Goal: Task Accomplishment & Management: Complete application form

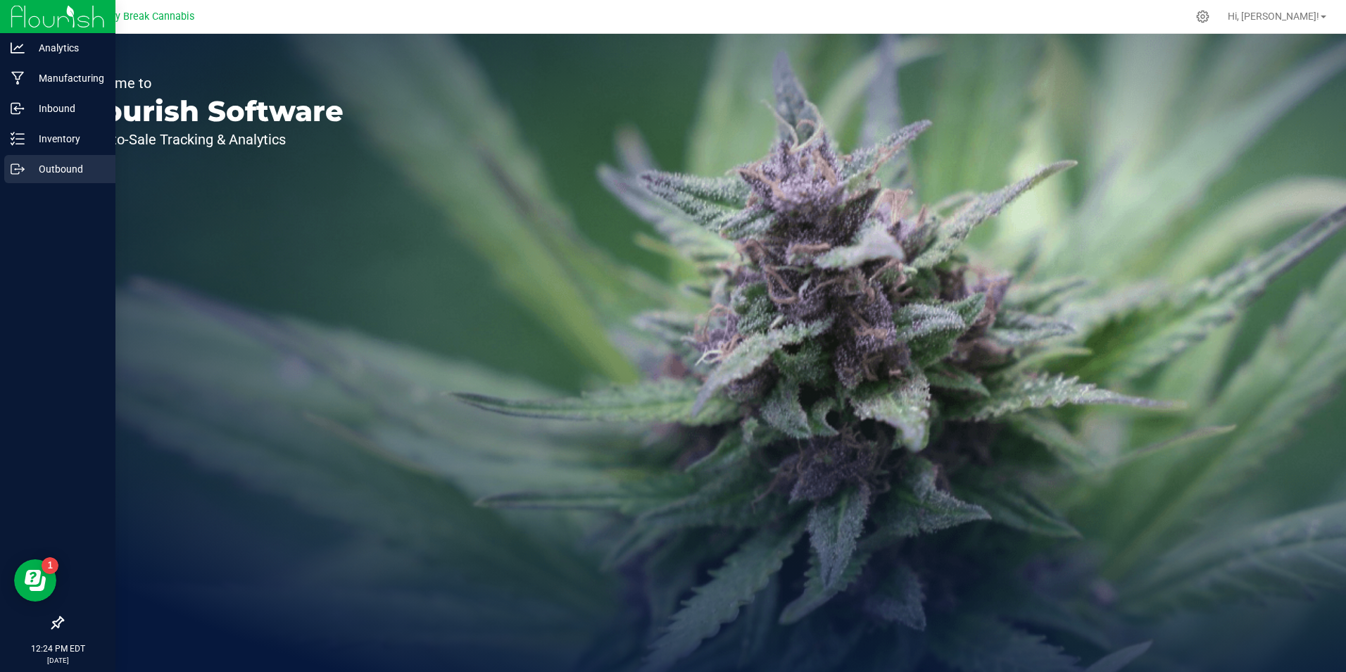
click at [57, 165] on p "Outbound" at bounding box center [67, 169] width 84 height 17
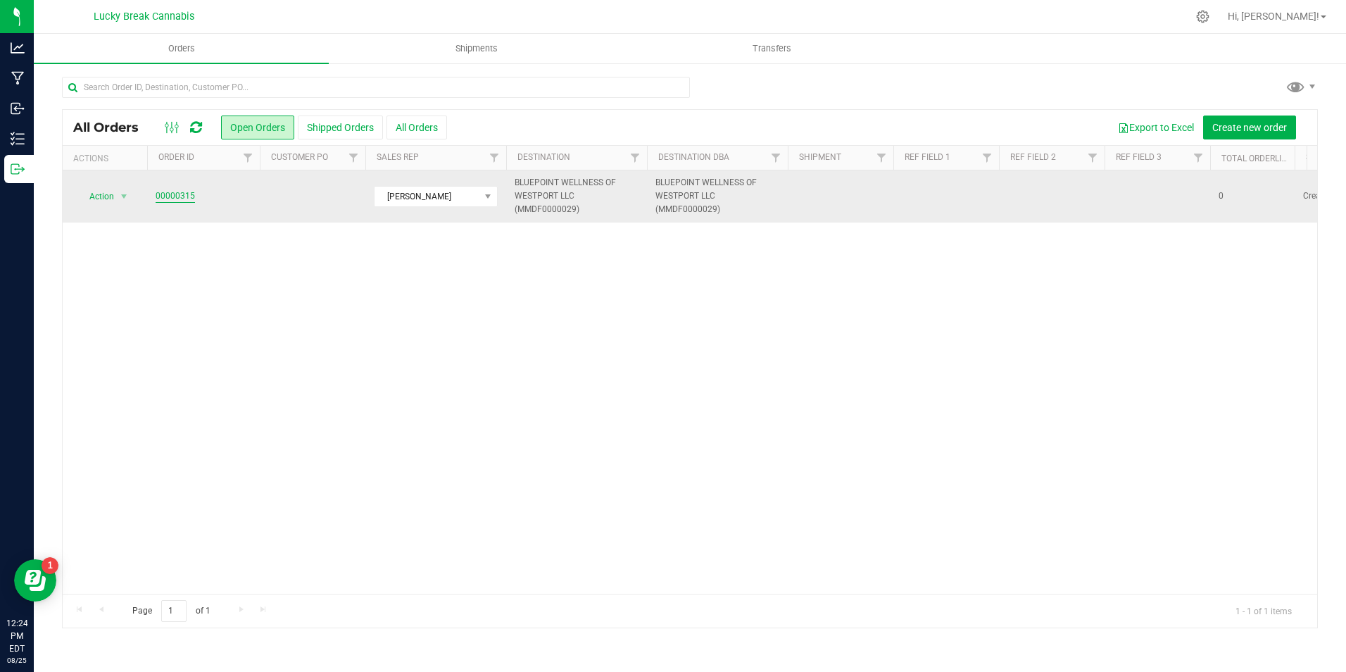
click at [184, 193] on link "00000315" at bounding box center [175, 195] width 39 height 13
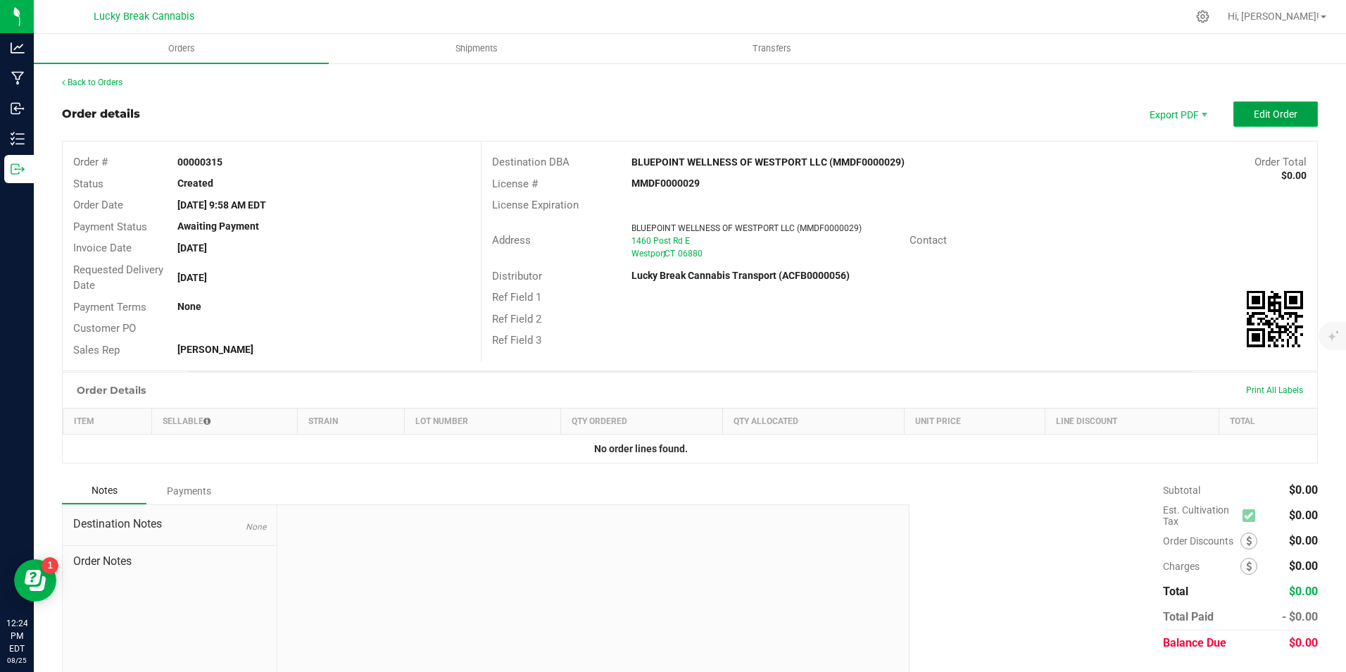
click at [1241, 119] on button "Edit Order" at bounding box center [1276, 113] width 84 height 25
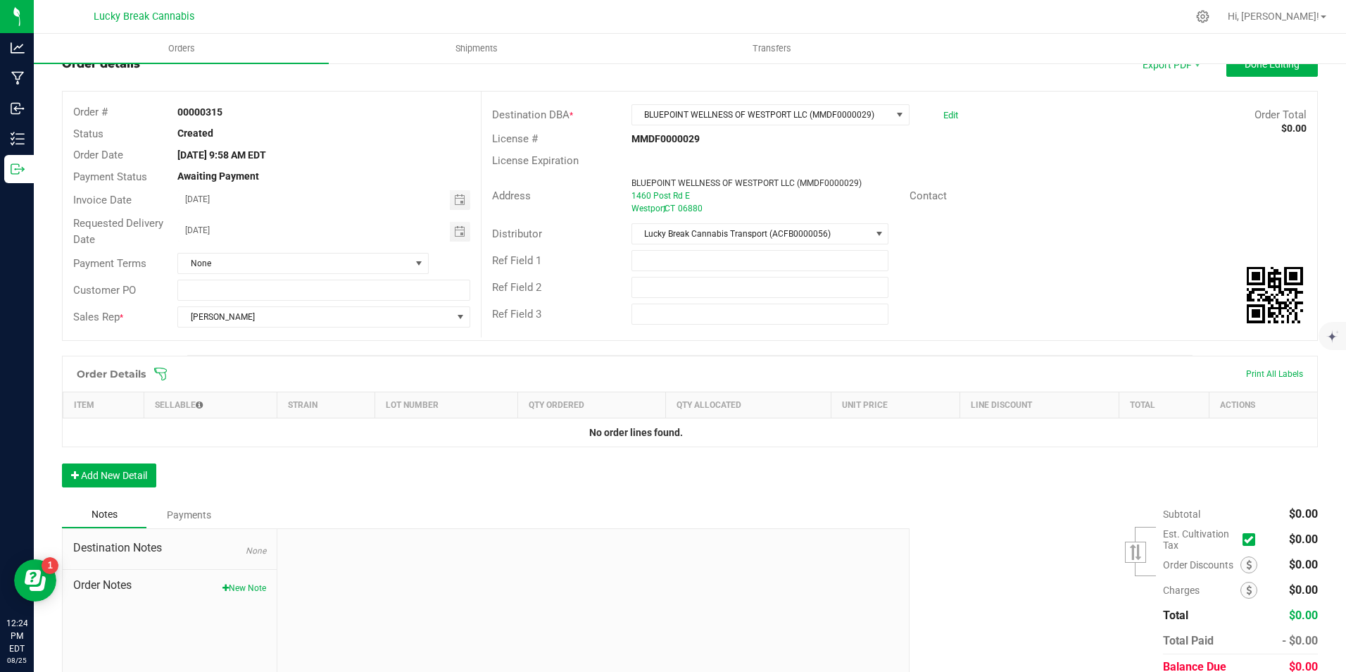
scroll to position [111, 0]
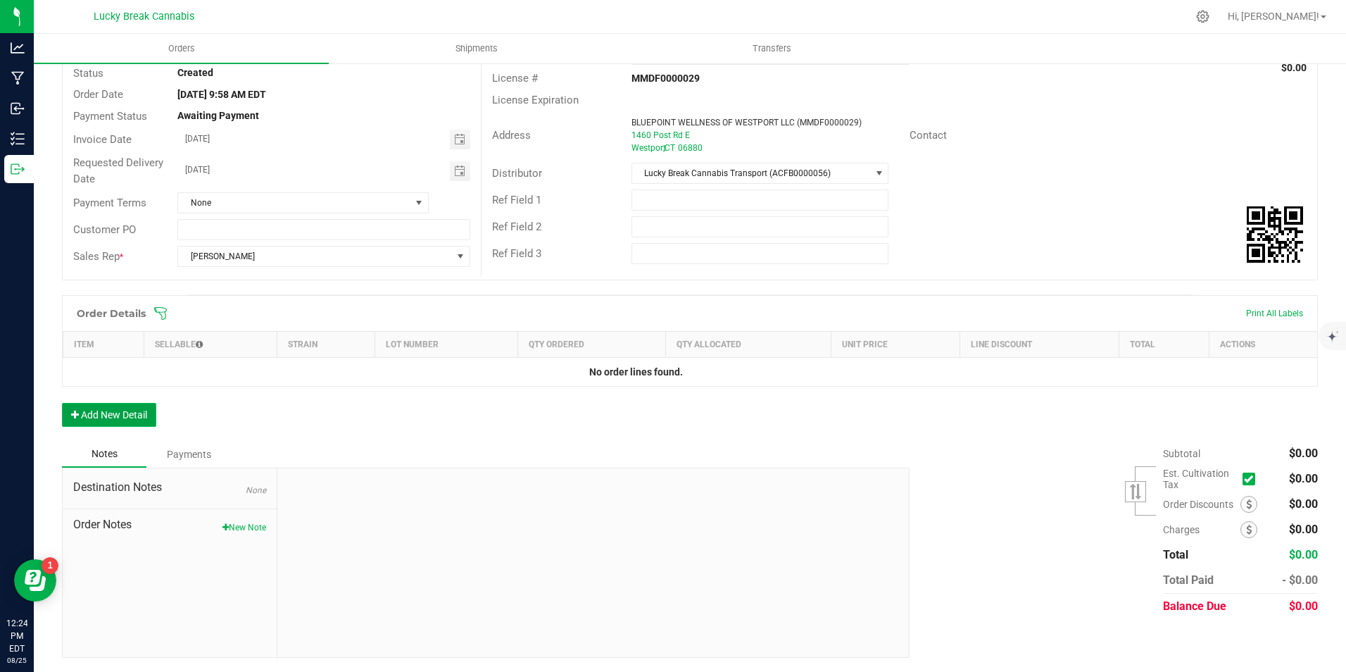
click at [106, 406] on button "Add New Detail" at bounding box center [109, 415] width 94 height 24
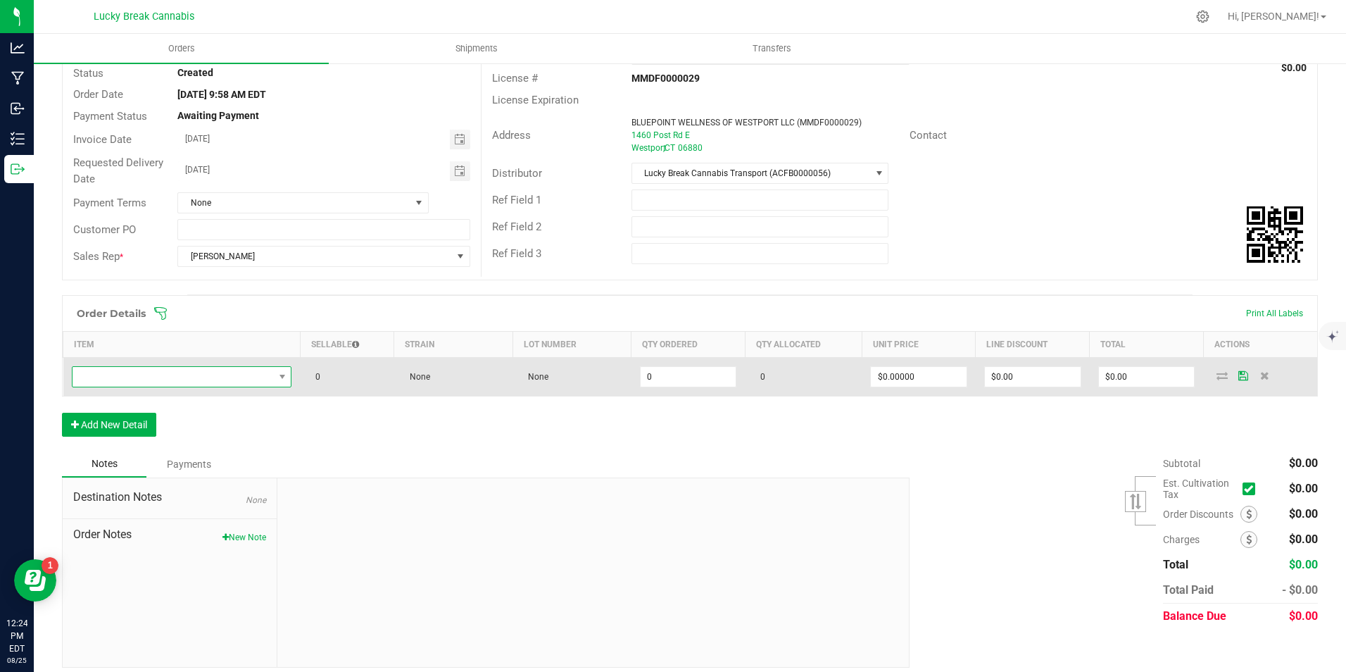
click at [161, 382] on span "NO DATA FOUND" at bounding box center [173, 377] width 201 height 20
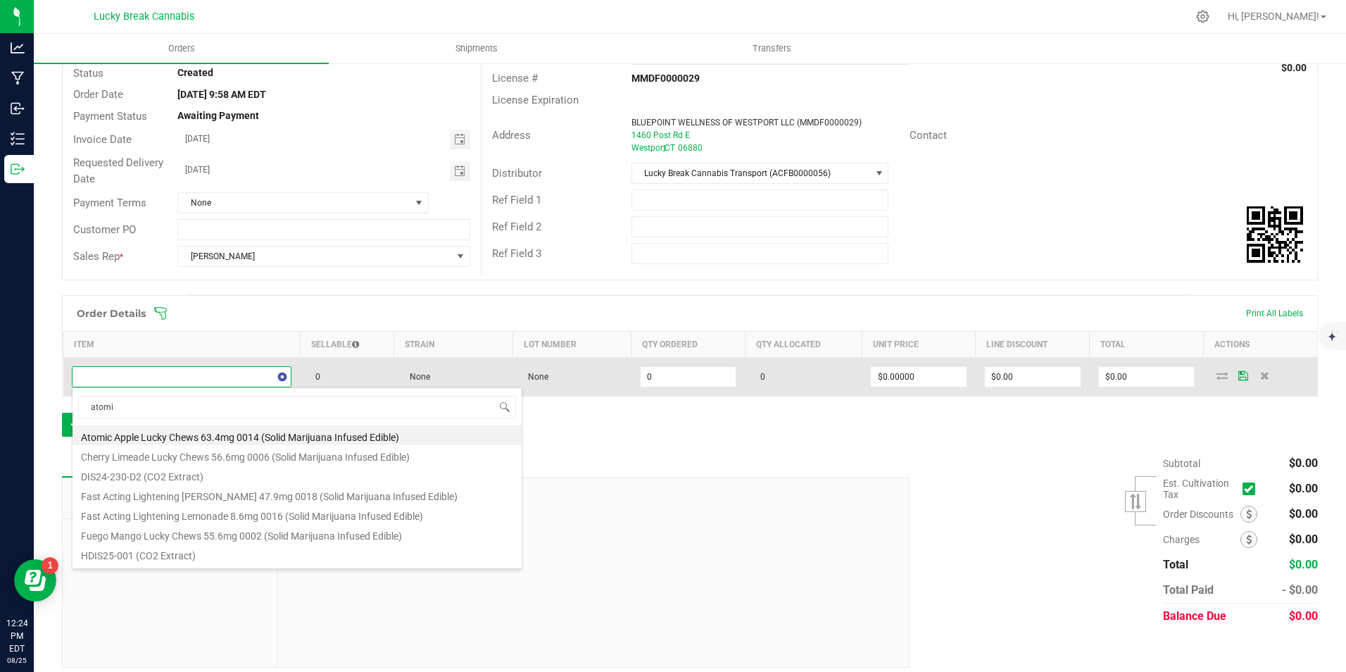
type input "atomic"
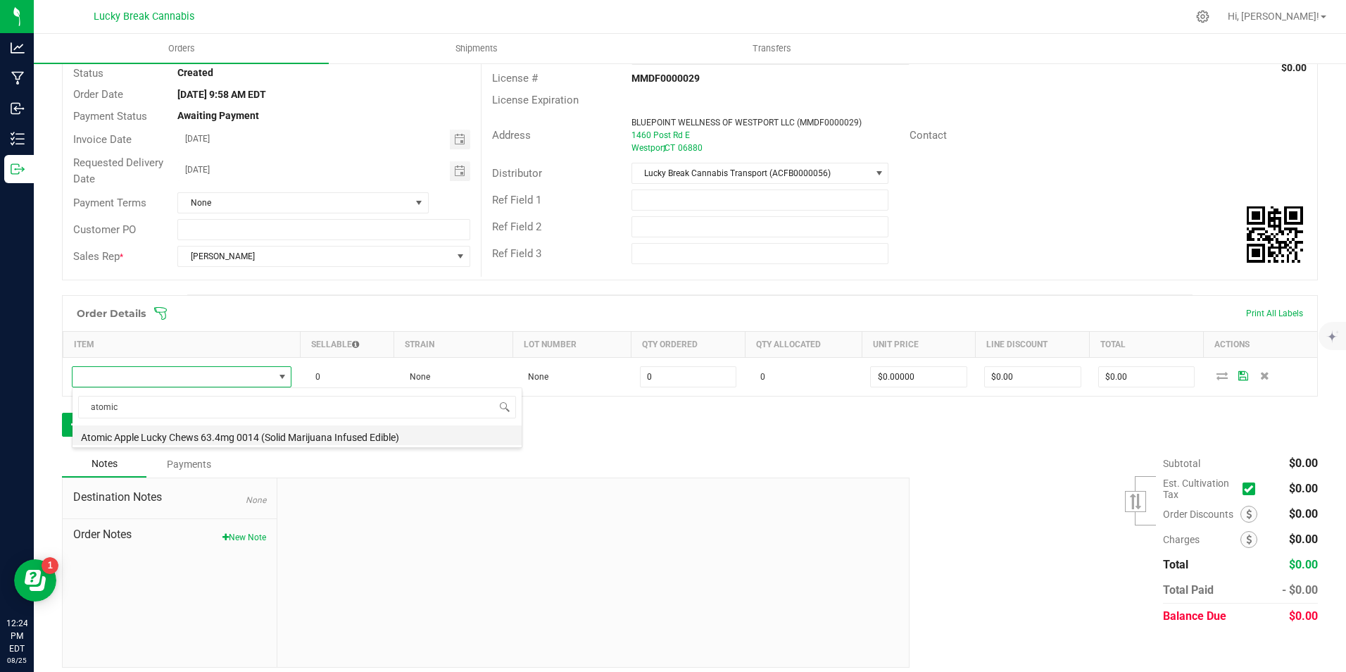
click at [244, 433] on li "Atomic Apple Lucky Chews 63.4mg 0014 (Solid Marijuana Infused Edible)" at bounding box center [297, 435] width 449 height 20
type input "0 ea"
type input "$34.50000"
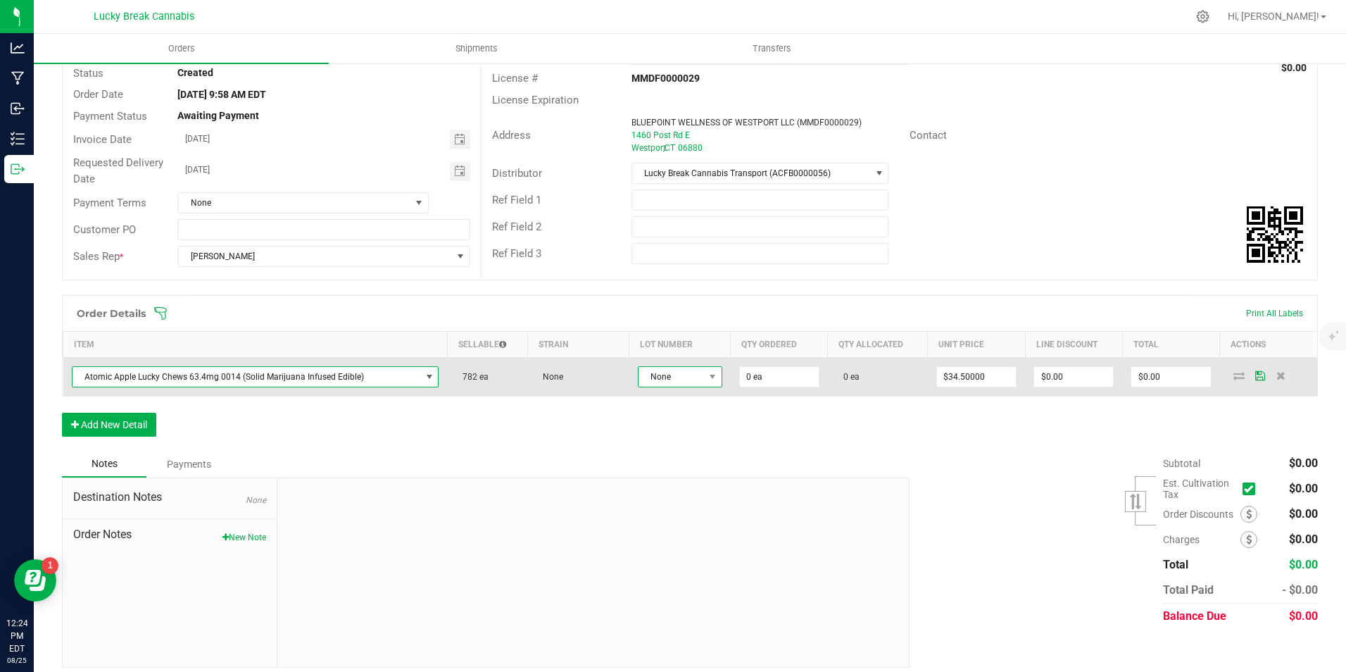
click at [674, 379] on span "None" at bounding box center [671, 377] width 65 height 20
type input "0"
click at [752, 377] on input "0" at bounding box center [779, 377] width 79 height 20
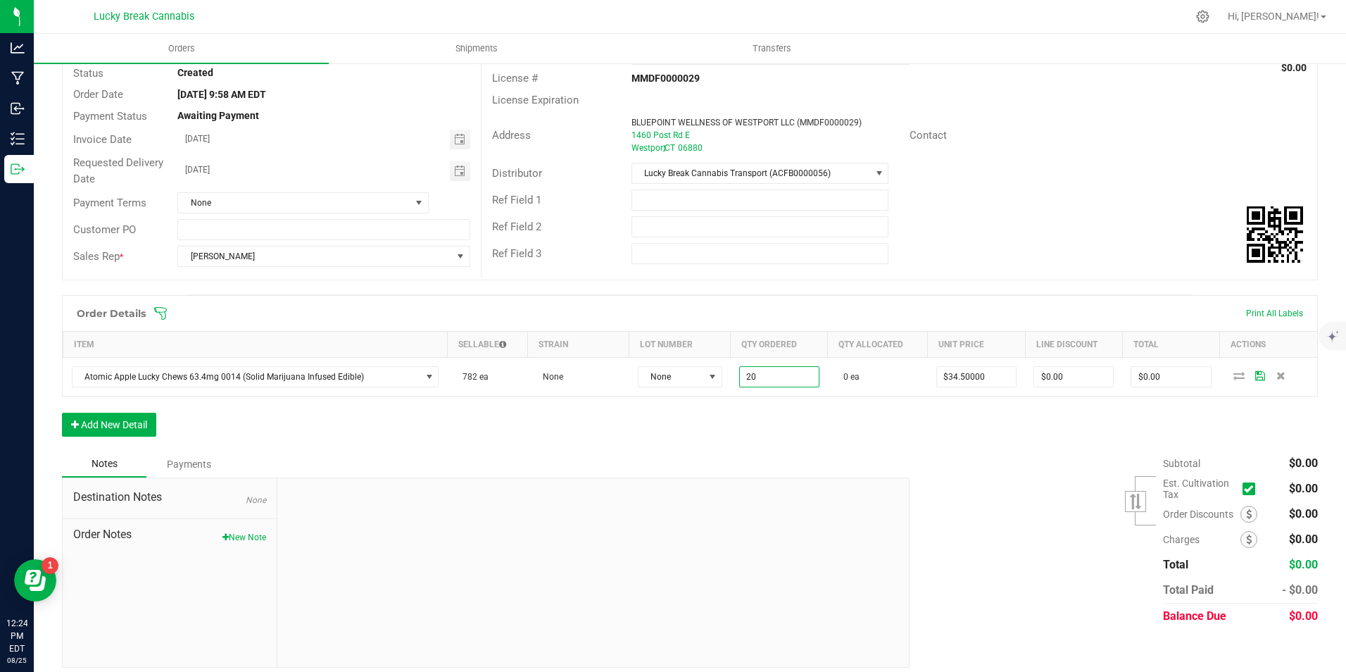
type input "20 ea"
type input "$690.00"
click at [768, 416] on div "Order Details Print All Labels Item Sellable Strain Lot Number Qty Ordered Qty …" at bounding box center [690, 373] width 1256 height 156
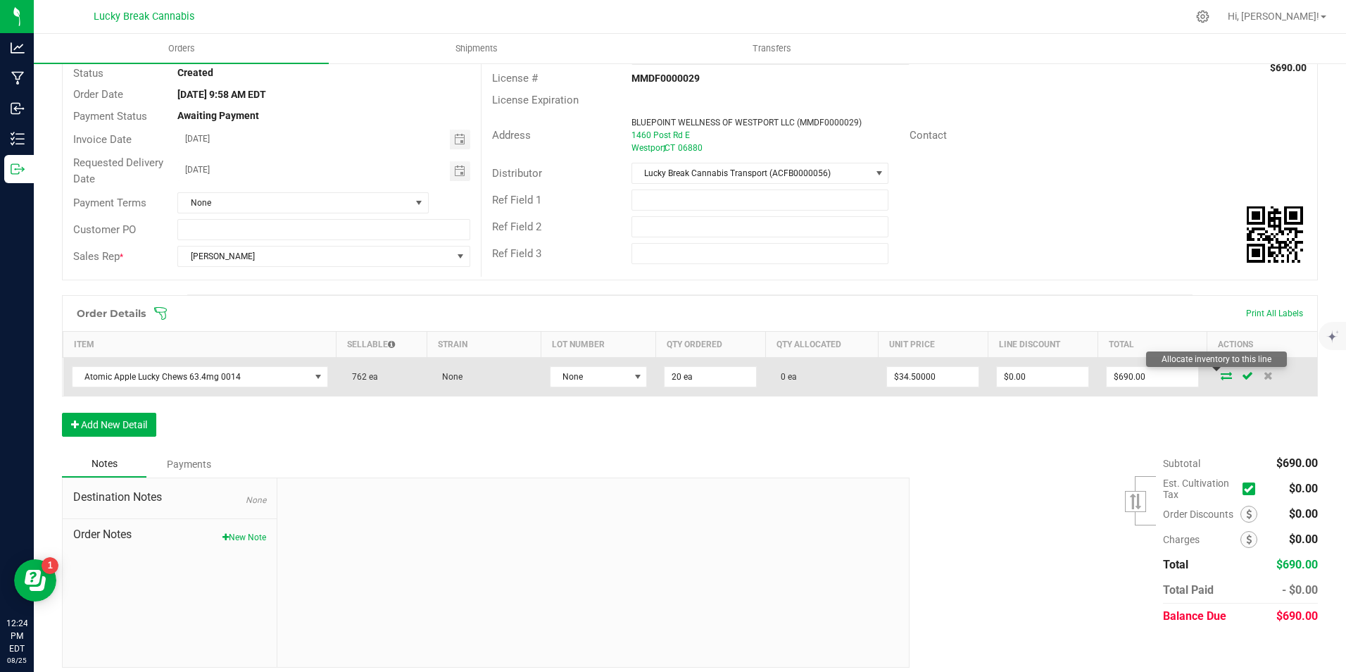
click at [1221, 376] on icon at bounding box center [1226, 375] width 11 height 8
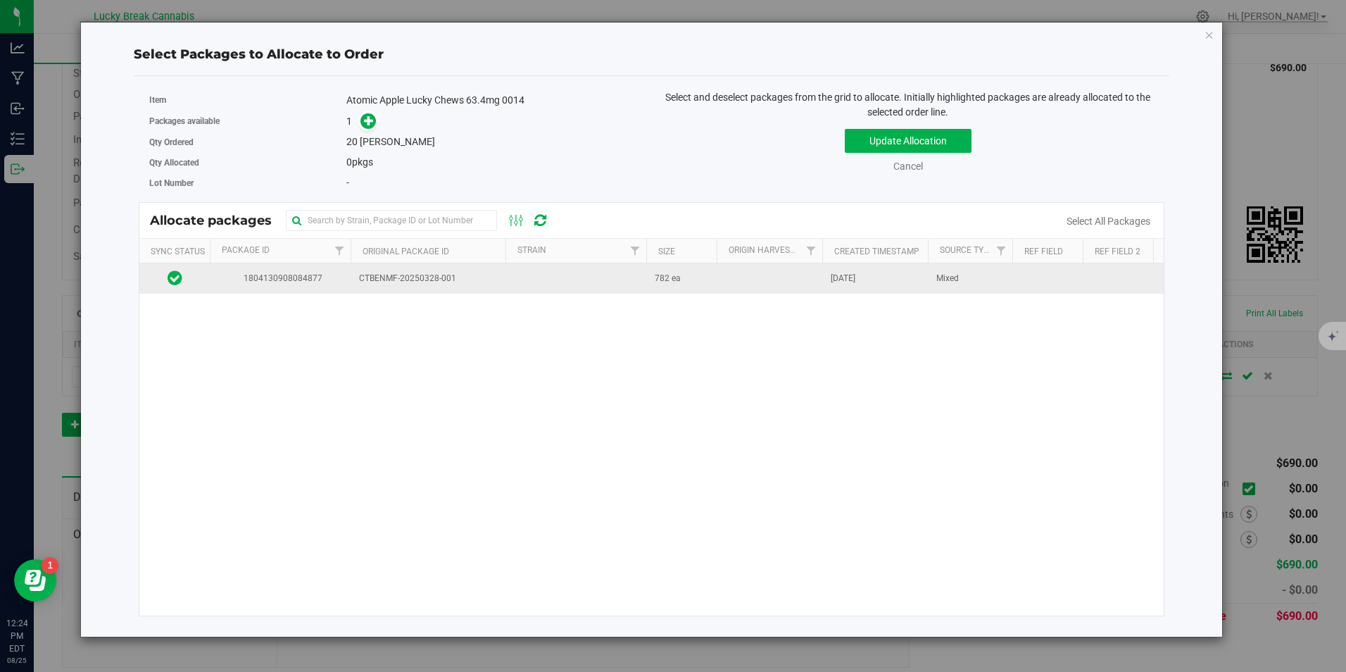
click at [427, 280] on span "CTBENMF-20250328-001" at bounding box center [428, 278] width 138 height 13
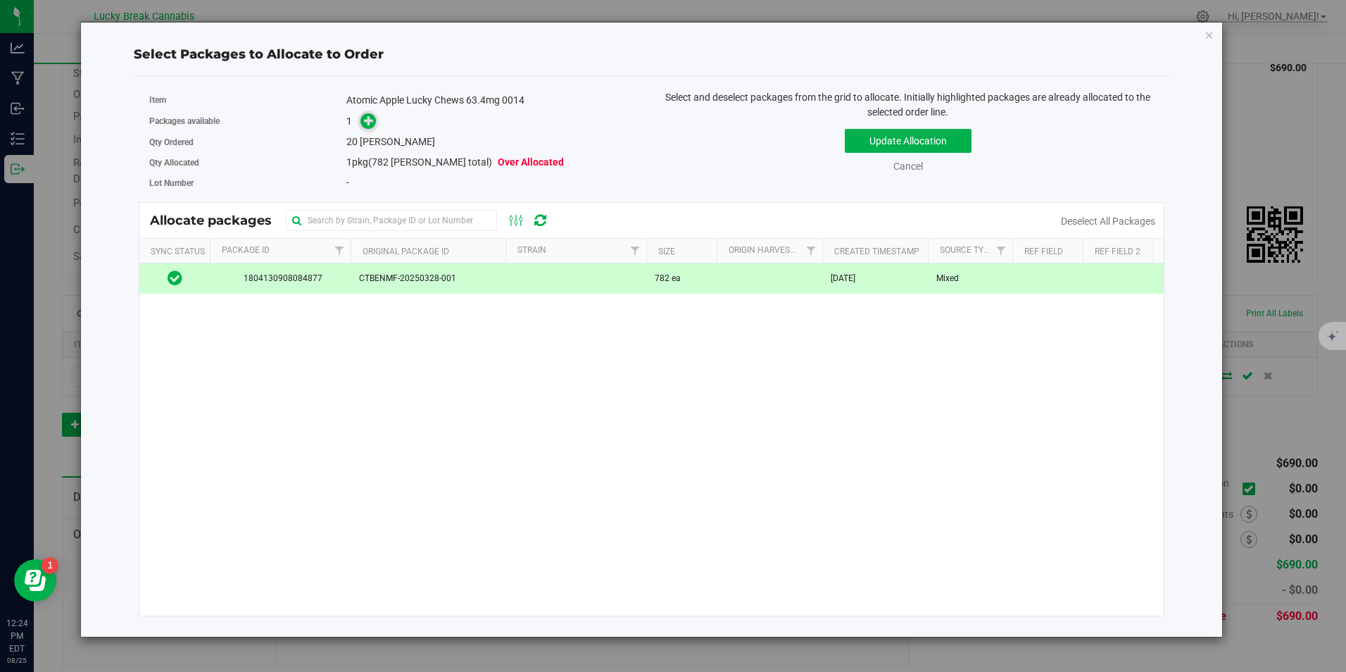
click at [368, 129] on span at bounding box center [369, 121] width 16 height 16
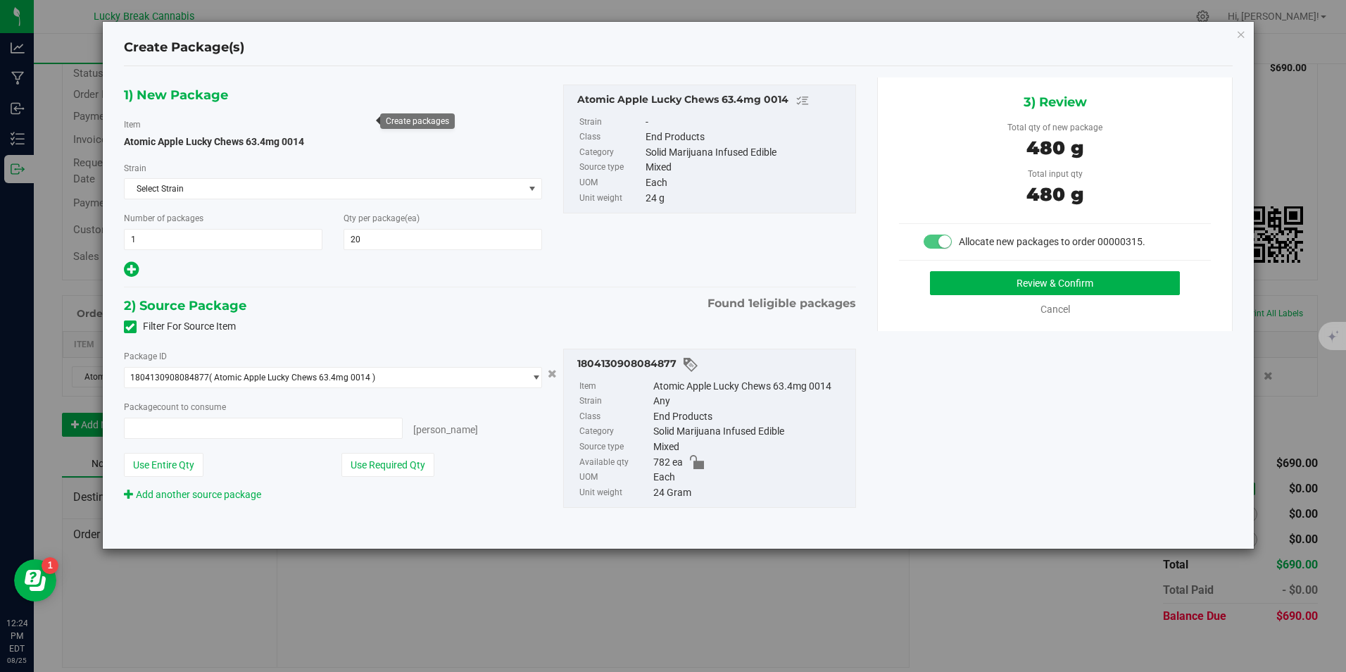
type input "20 ea"
click at [1011, 279] on button "Review & Confirm" at bounding box center [1055, 283] width 250 height 24
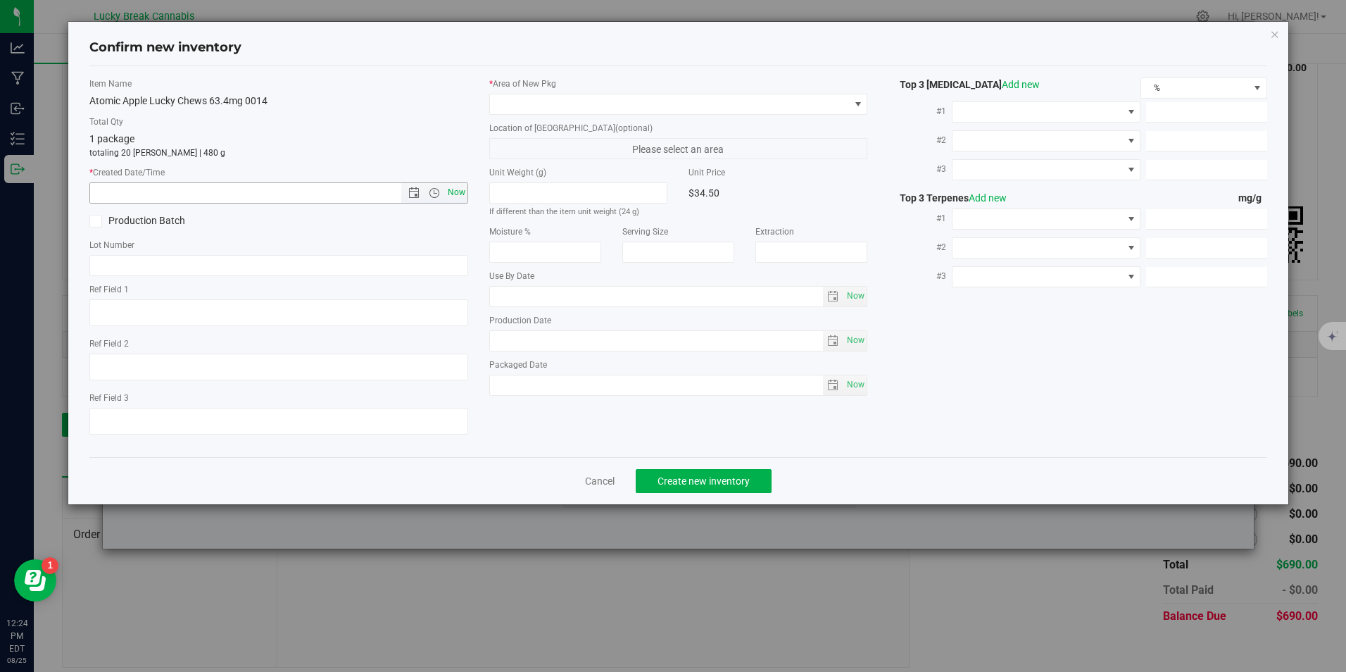
click at [456, 192] on span "Now" at bounding box center [456, 192] width 24 height 20
type input "8/25/2025 12:24 PM"
click at [514, 103] on span at bounding box center [669, 104] width 359 height 20
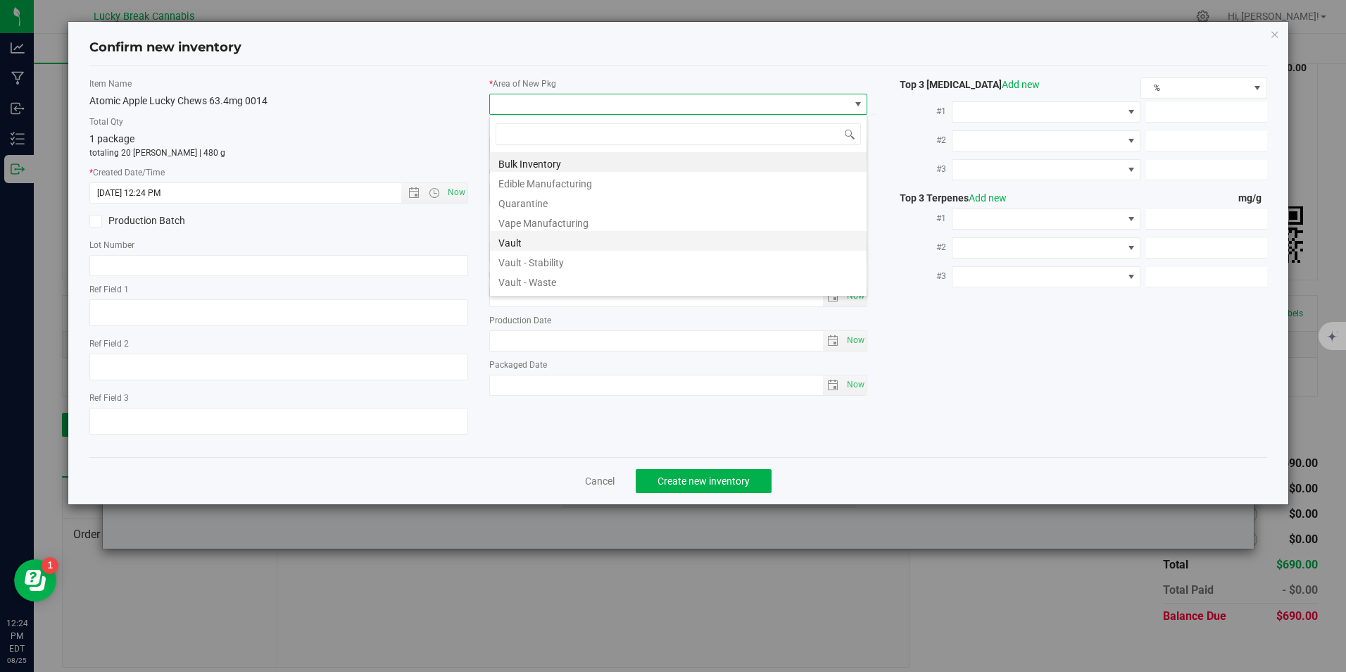
scroll to position [21, 379]
click at [562, 246] on li "Vault" at bounding box center [678, 241] width 377 height 20
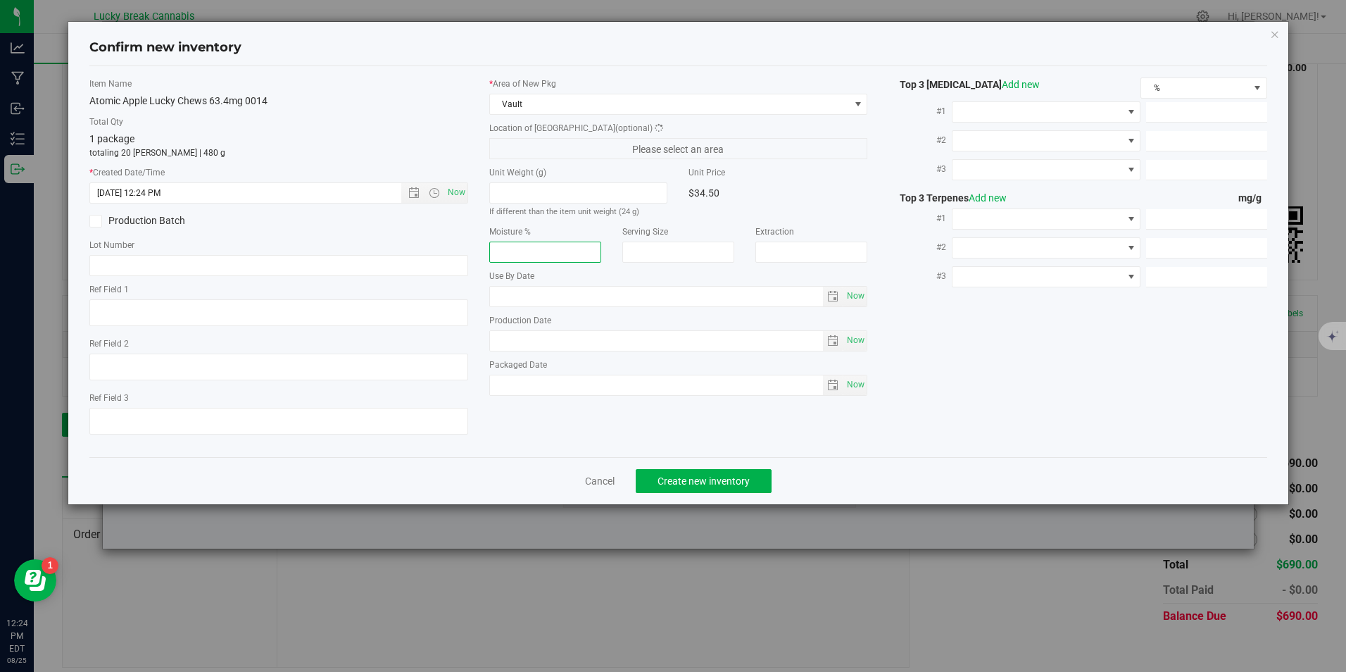
click at [562, 246] on input "number" at bounding box center [545, 252] width 112 height 21
click at [727, 484] on span "Create new inventory" at bounding box center [704, 480] width 92 height 11
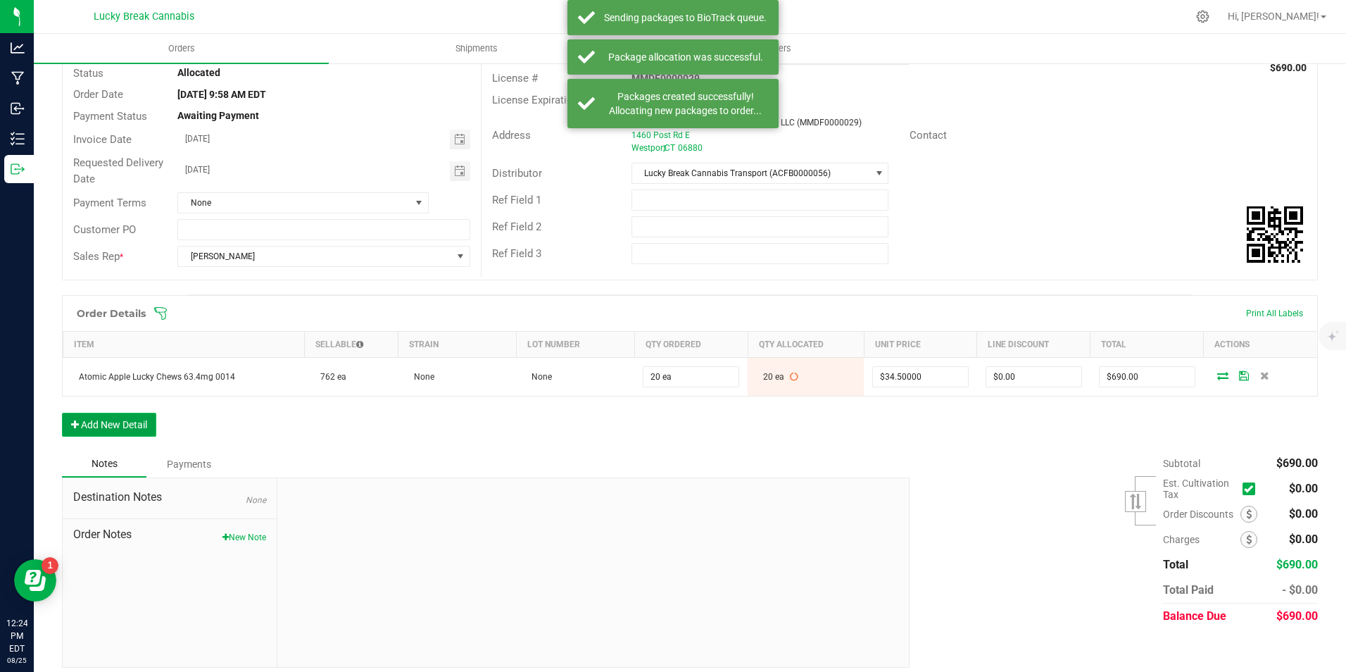
click at [149, 419] on button "Add New Detail" at bounding box center [109, 425] width 94 height 24
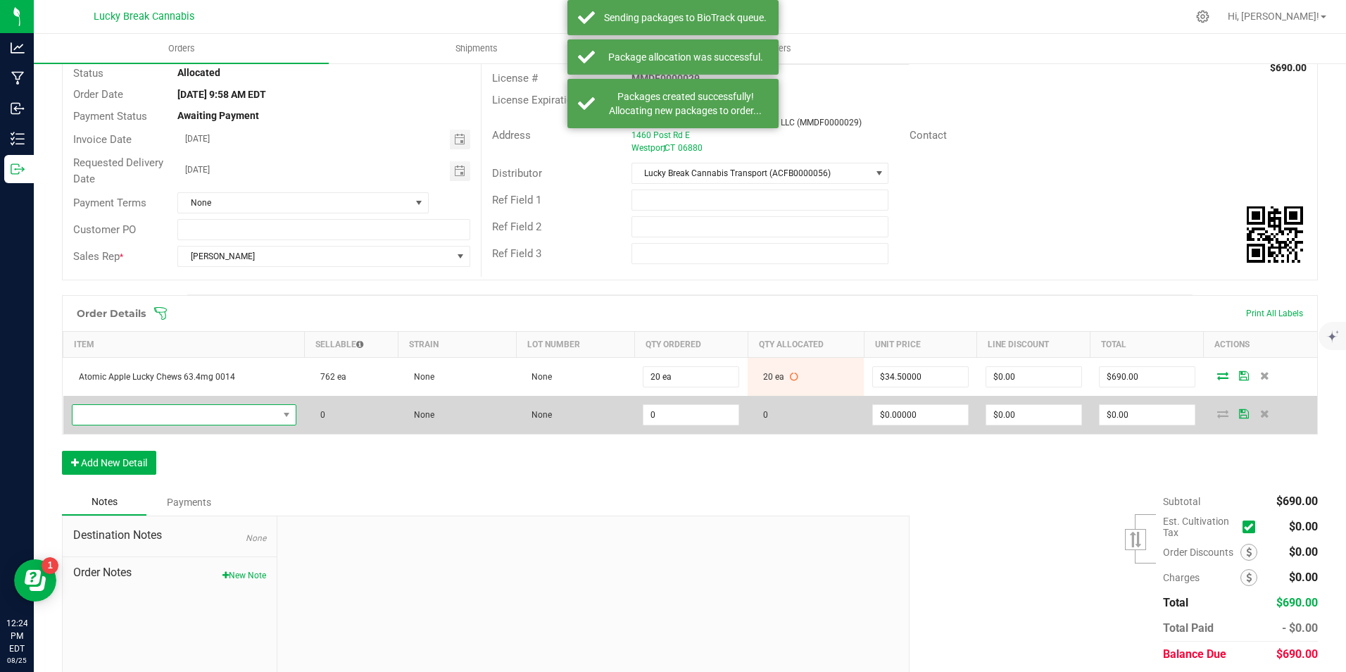
click at [155, 416] on span "NO DATA FOUND" at bounding box center [176, 415] width 206 height 20
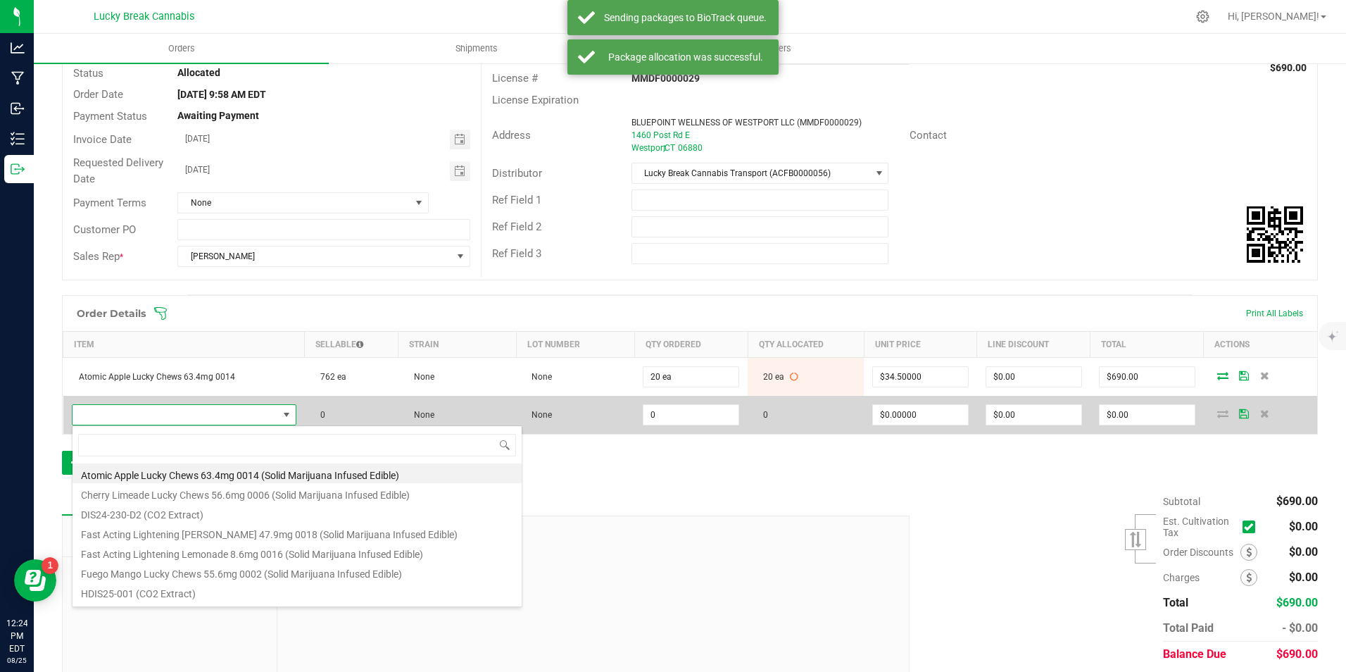
scroll to position [21, 218]
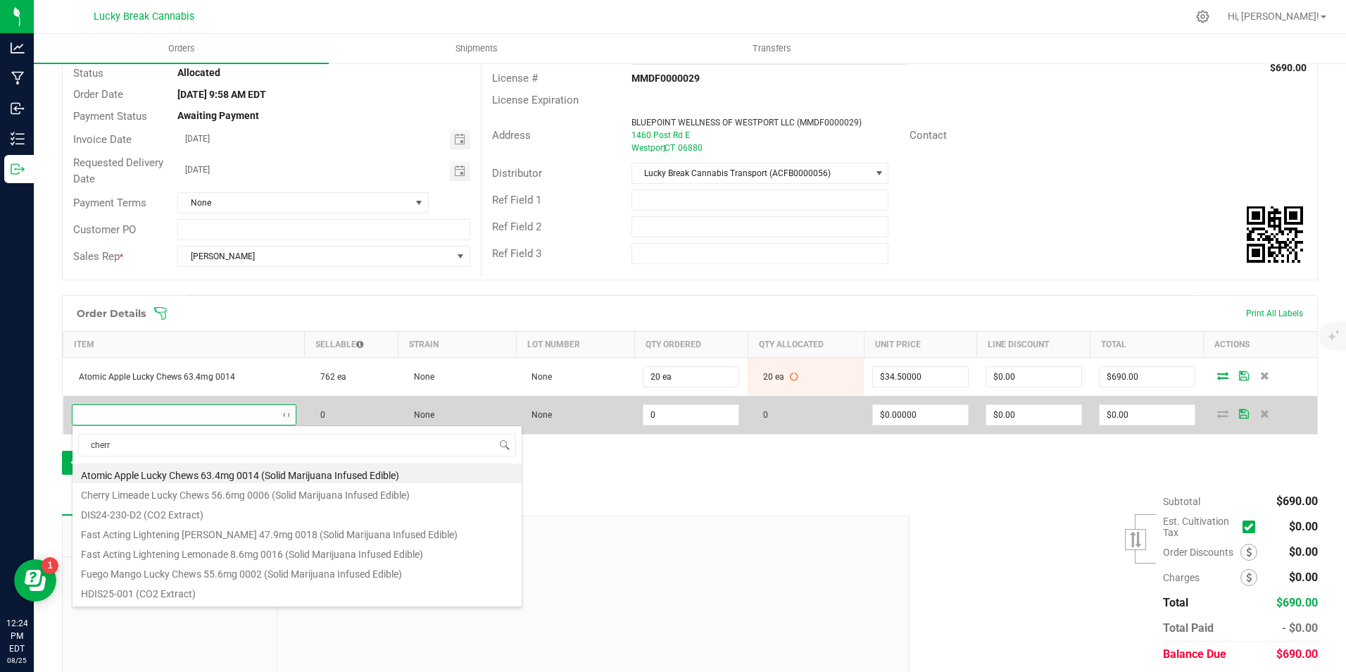
type input "cherry"
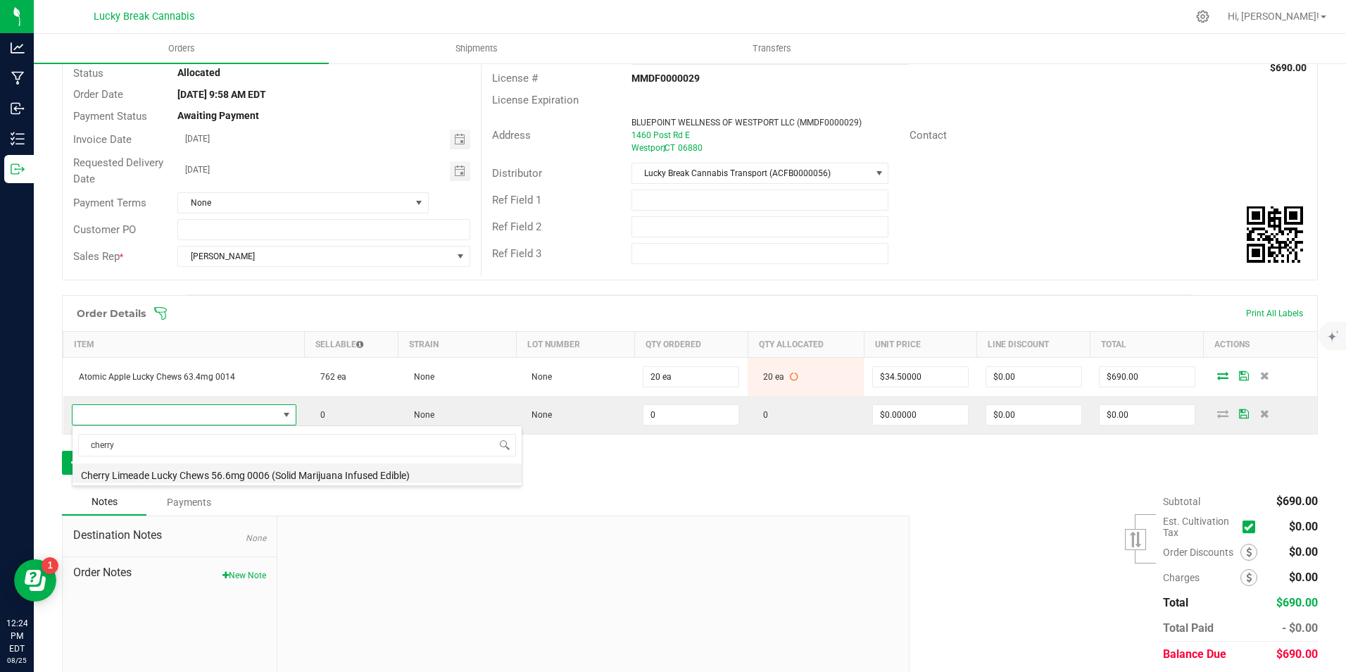
click at [189, 474] on li "Cherry Limeade Lucky Chews 56.6mg 0006 (Solid Marijuana Infused Edible)" at bounding box center [297, 473] width 449 height 20
type input "0 ea"
type input "$34.50000"
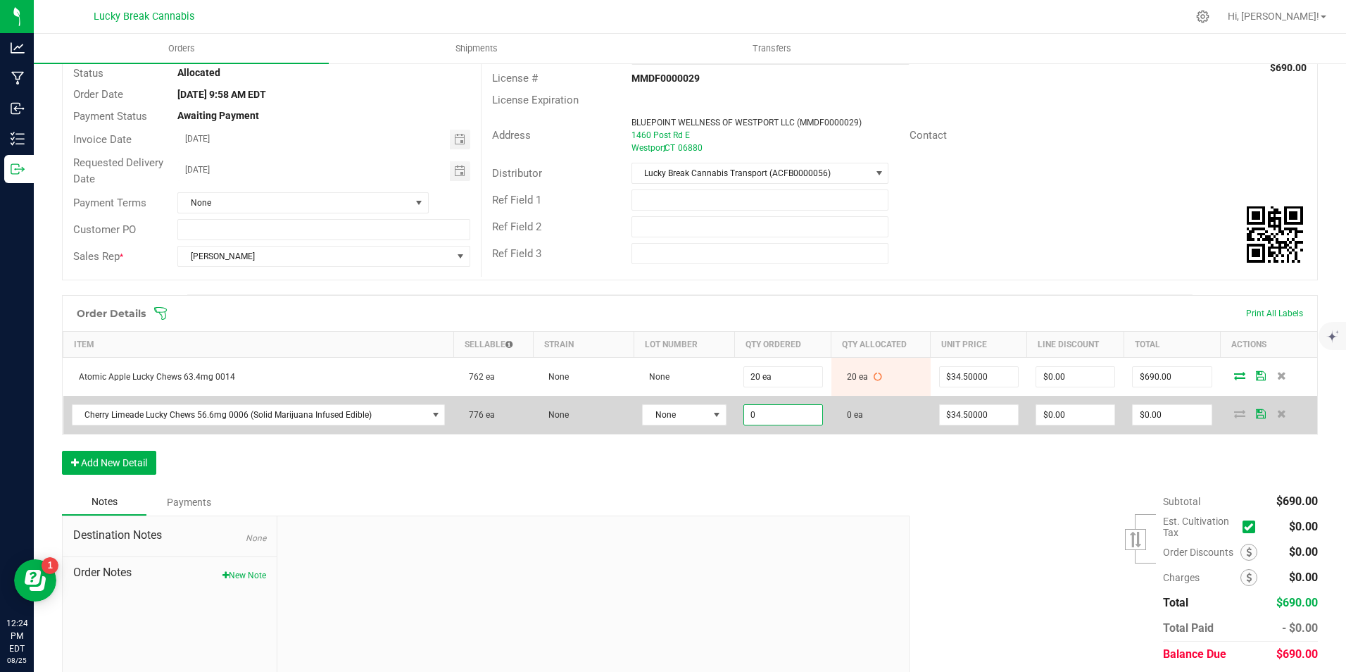
click at [753, 408] on input "0" at bounding box center [783, 415] width 78 height 20
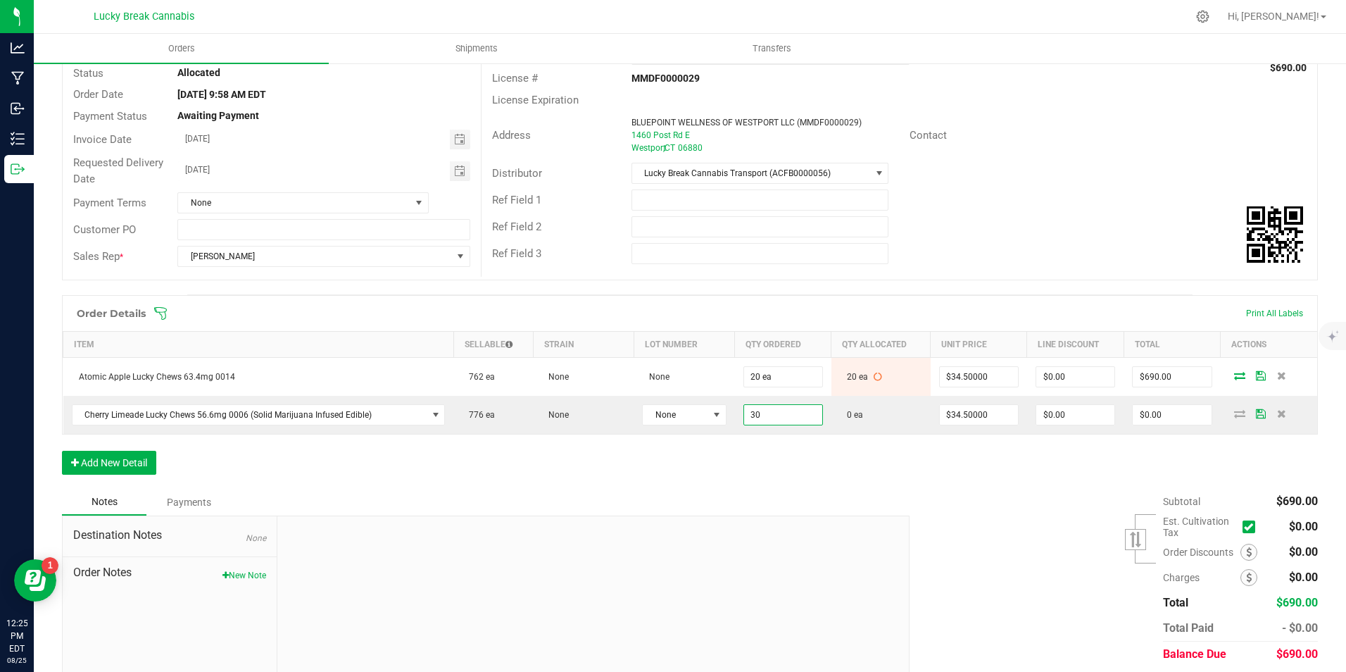
type input "30 ea"
type input "$1,035.00"
click at [753, 480] on div "Order Details Print All Labels Item Sellable Strain Lot Number Qty Ordered Qty …" at bounding box center [690, 392] width 1256 height 194
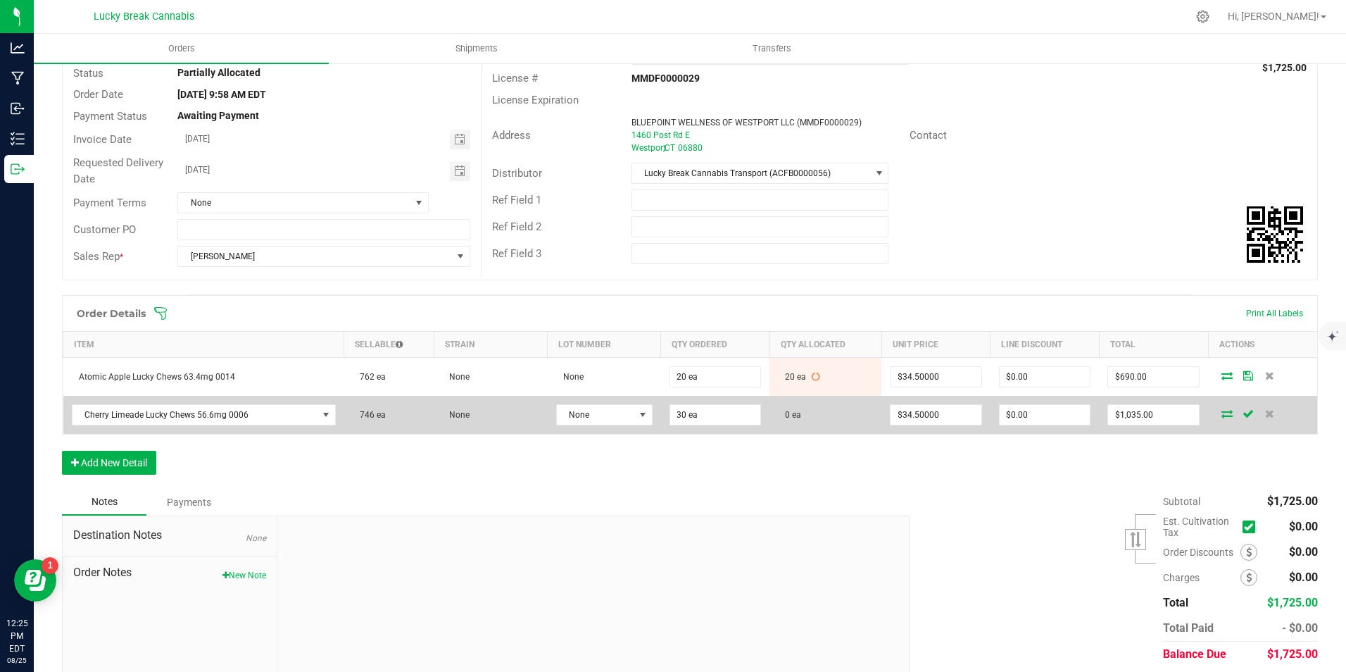
click at [1222, 410] on icon at bounding box center [1227, 413] width 11 height 8
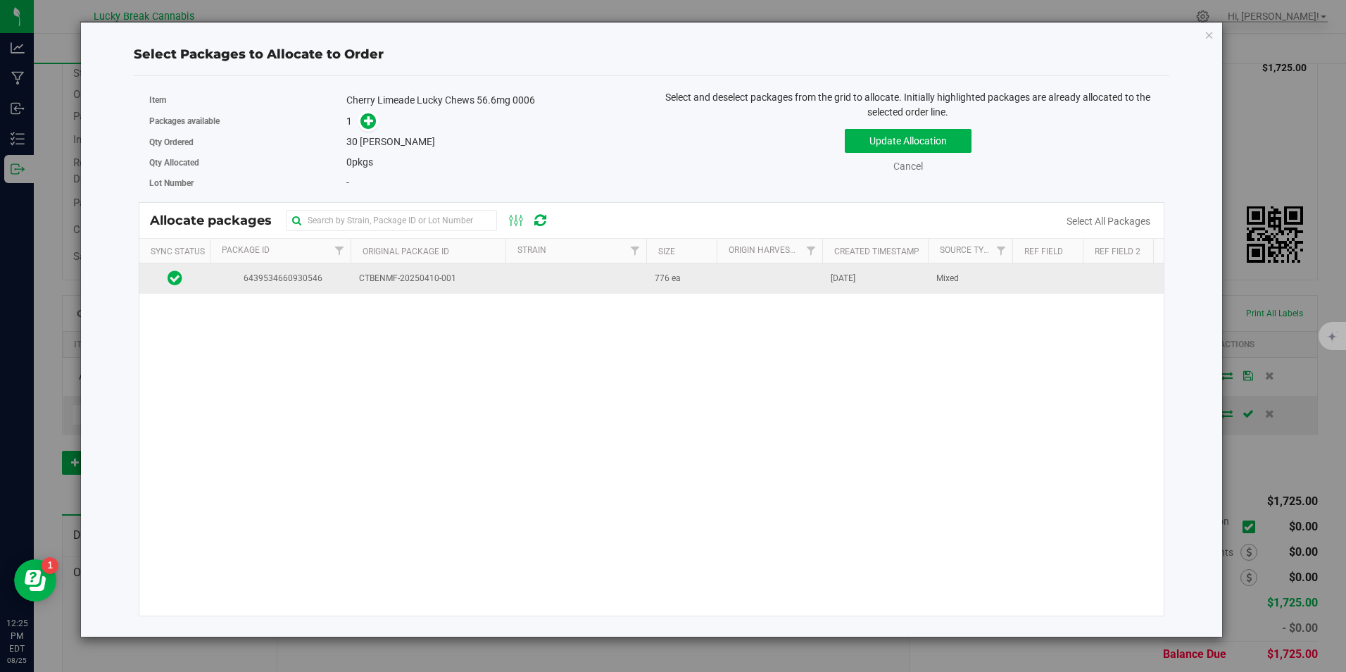
click at [399, 282] on span "CTBENMF-20250410-001" at bounding box center [428, 278] width 138 height 13
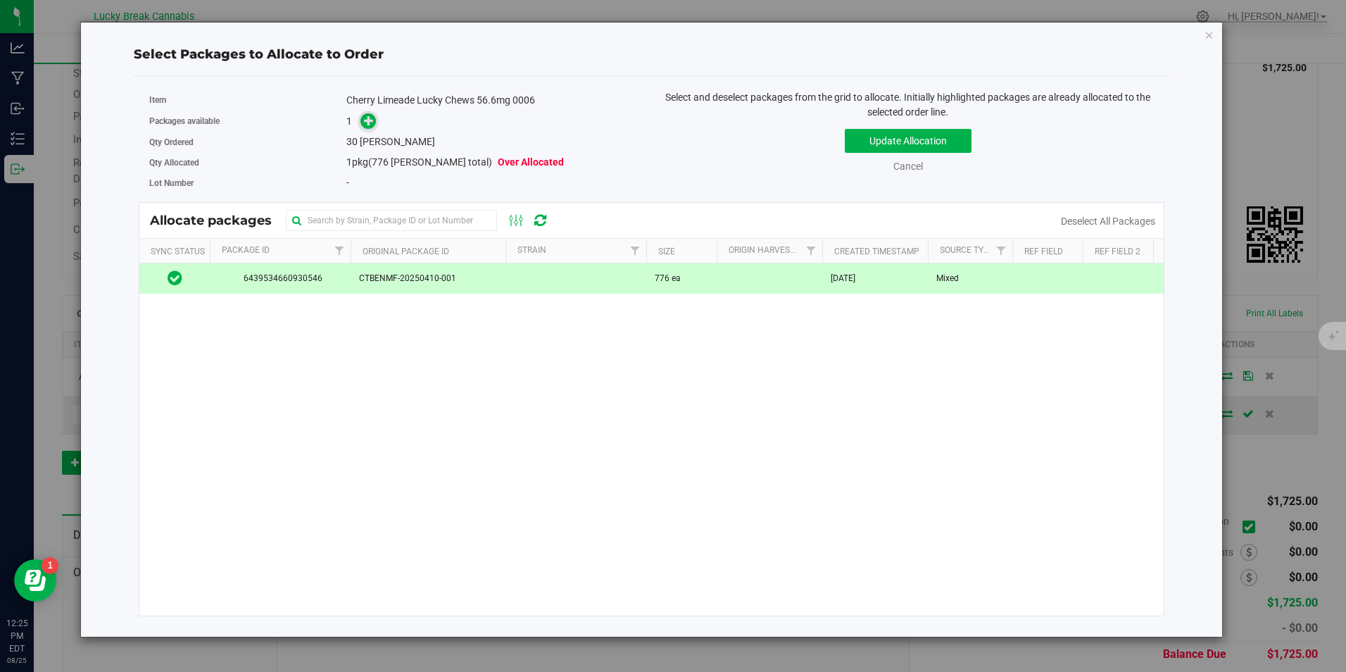
click at [370, 127] on span at bounding box center [369, 121] width 16 height 16
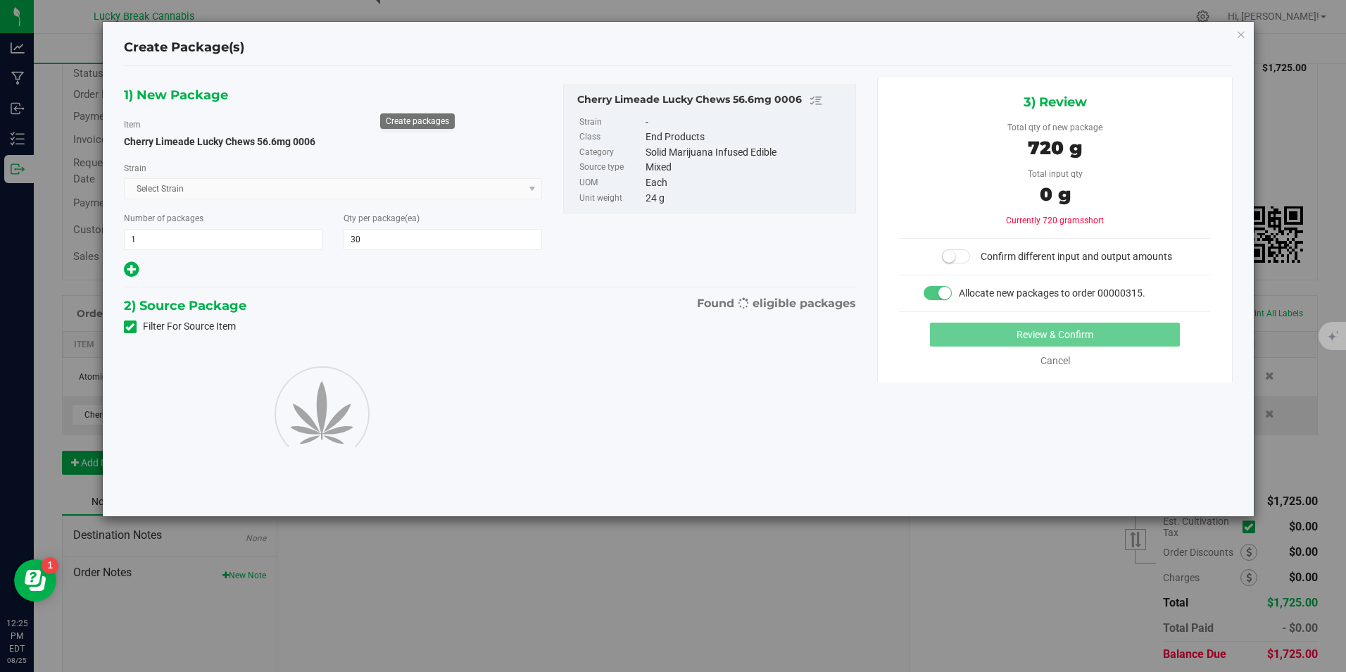
type input "30"
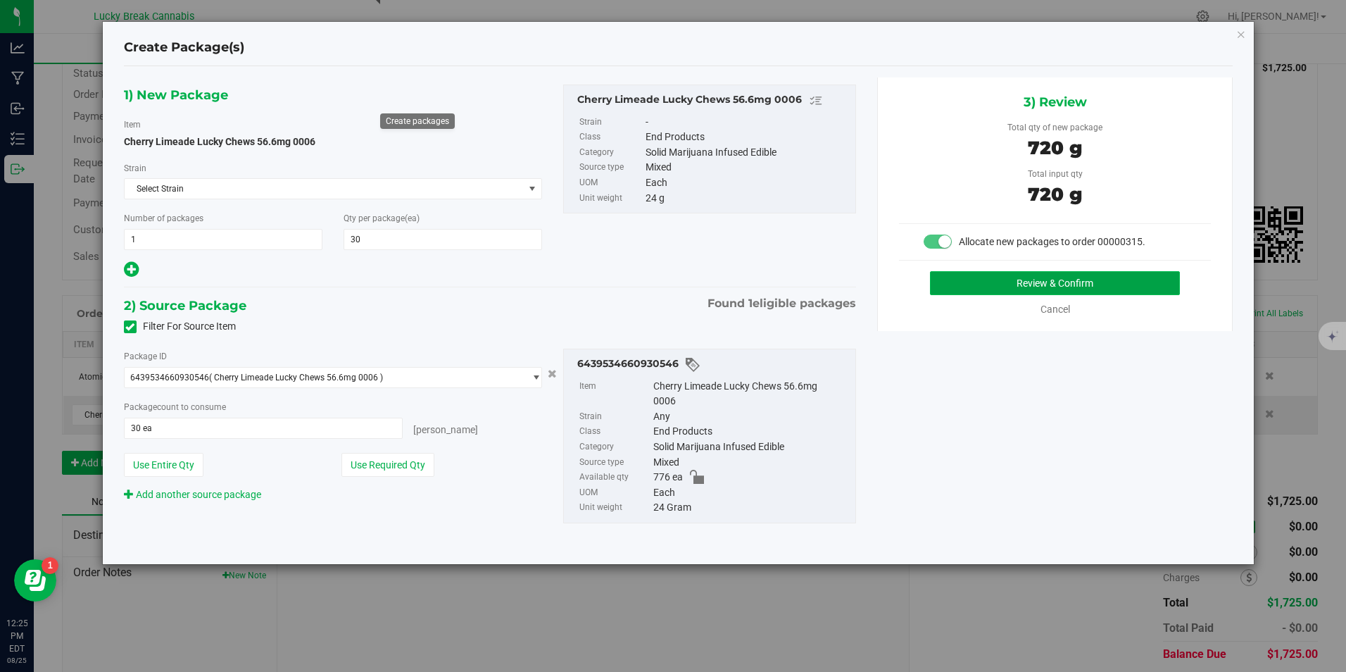
click at [1001, 278] on button "Review & Confirm" at bounding box center [1055, 283] width 250 height 24
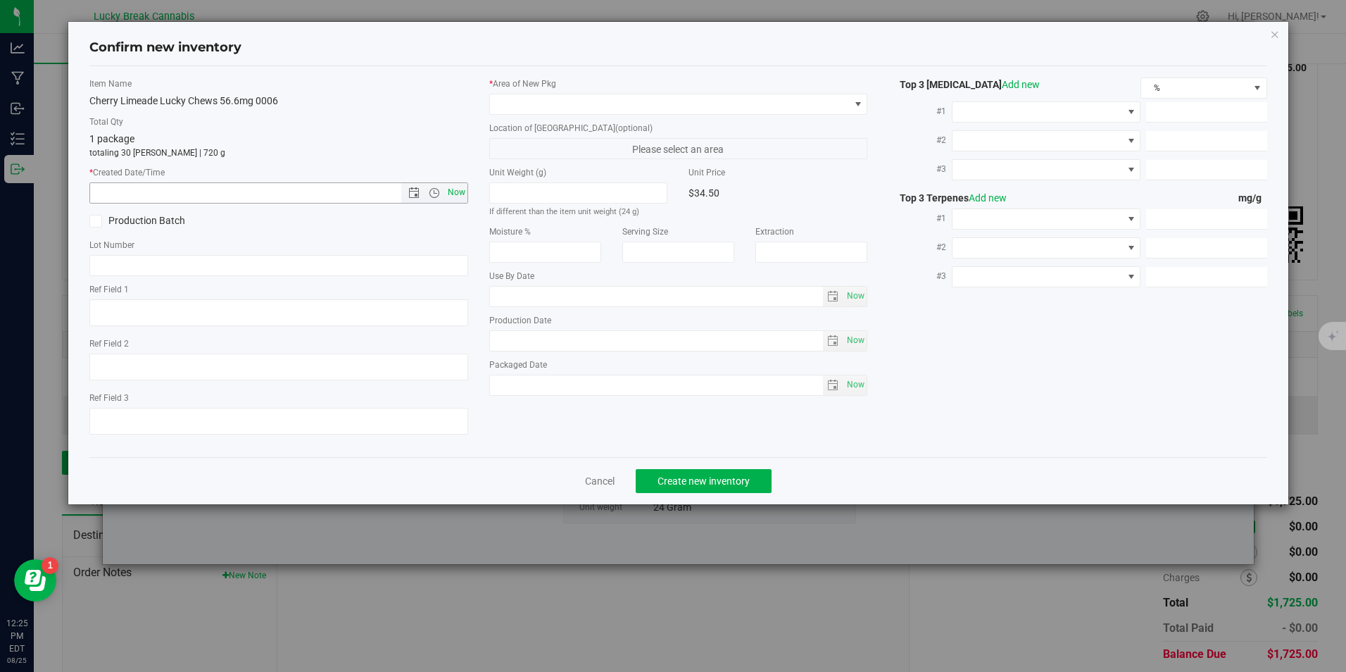
click at [457, 192] on span "Now" at bounding box center [456, 192] width 24 height 20
type input "8/25/2025 12:25 PM"
click at [537, 104] on span at bounding box center [669, 104] width 359 height 20
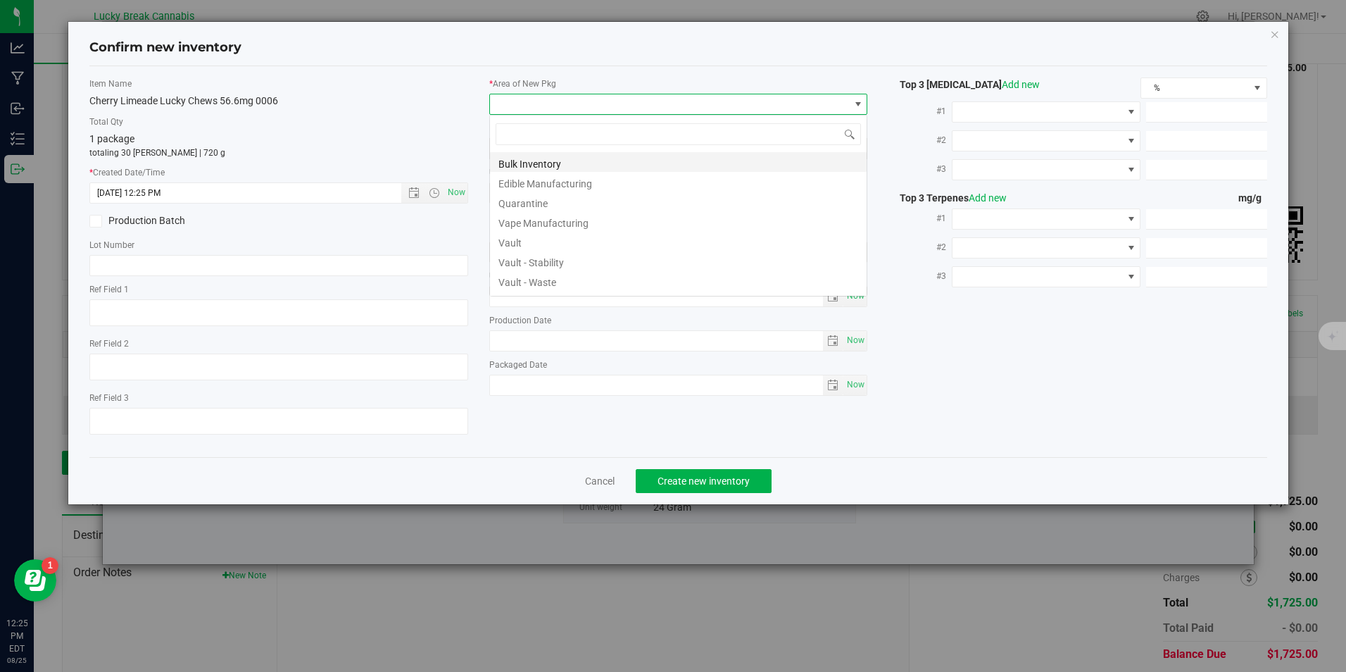
scroll to position [21, 379]
click at [525, 234] on li "Vault" at bounding box center [678, 241] width 377 height 20
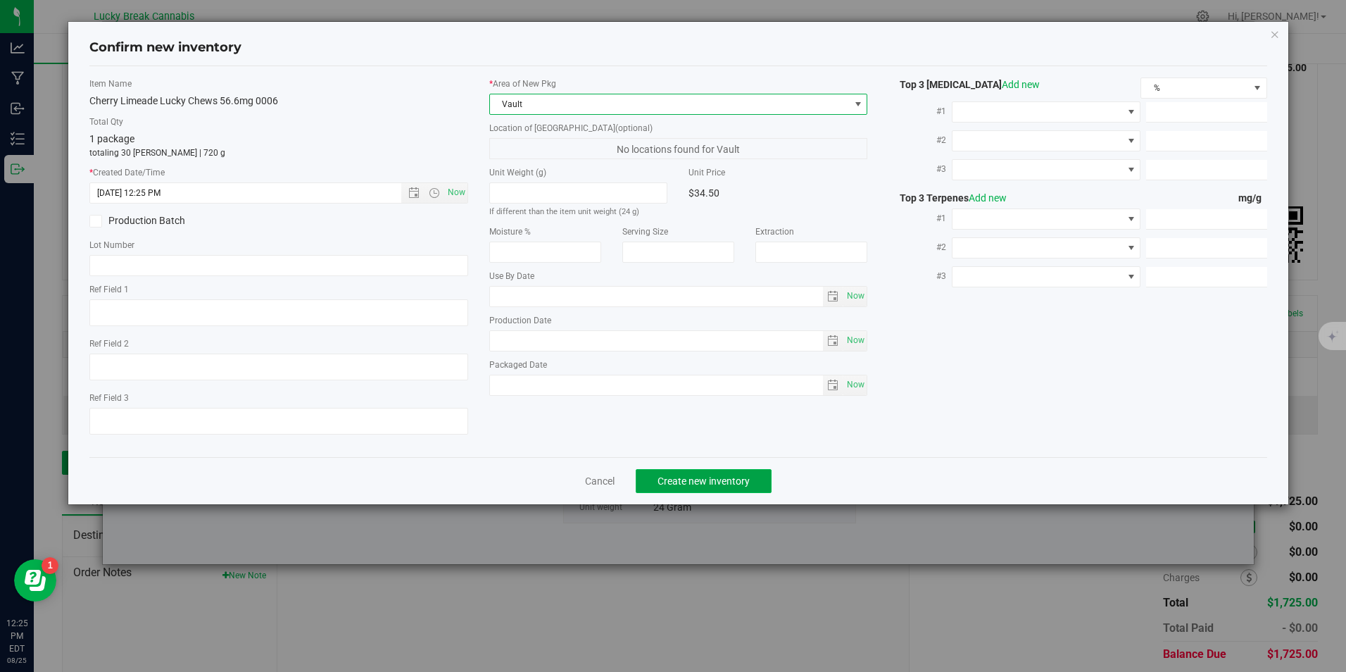
click at [725, 485] on span "Create new inventory" at bounding box center [704, 480] width 92 height 11
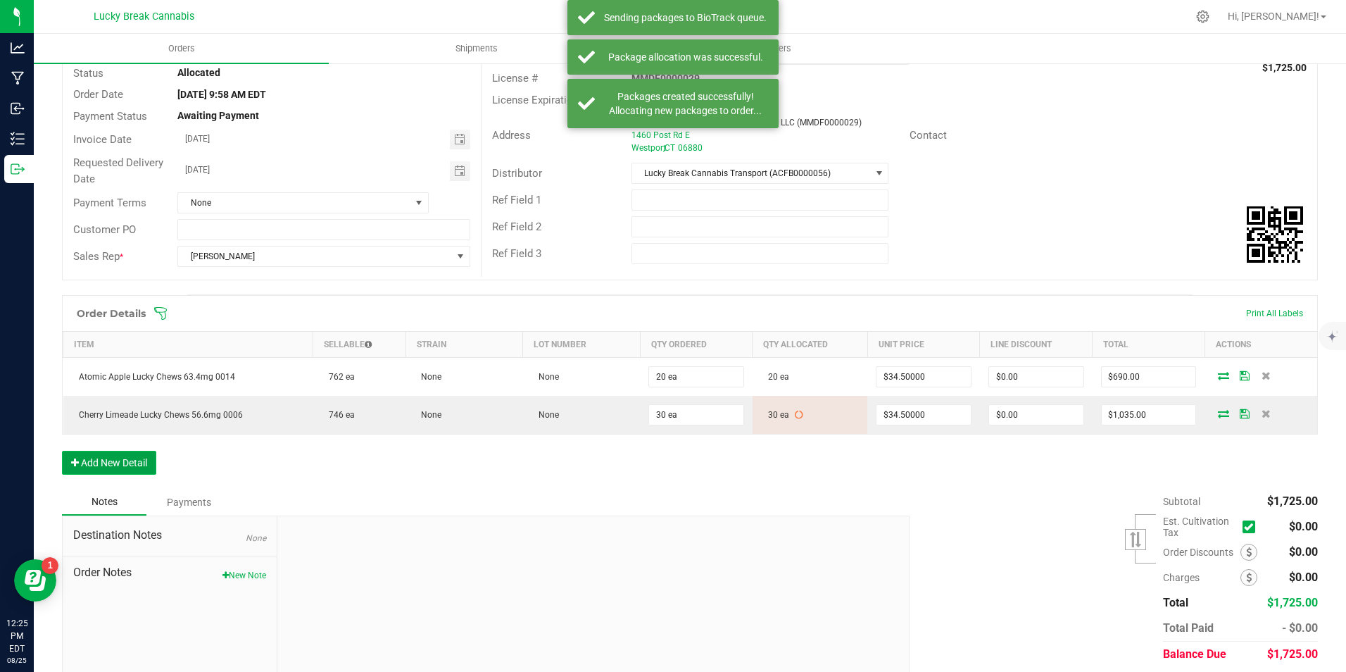
click at [136, 458] on button "Add New Detail" at bounding box center [109, 463] width 94 height 24
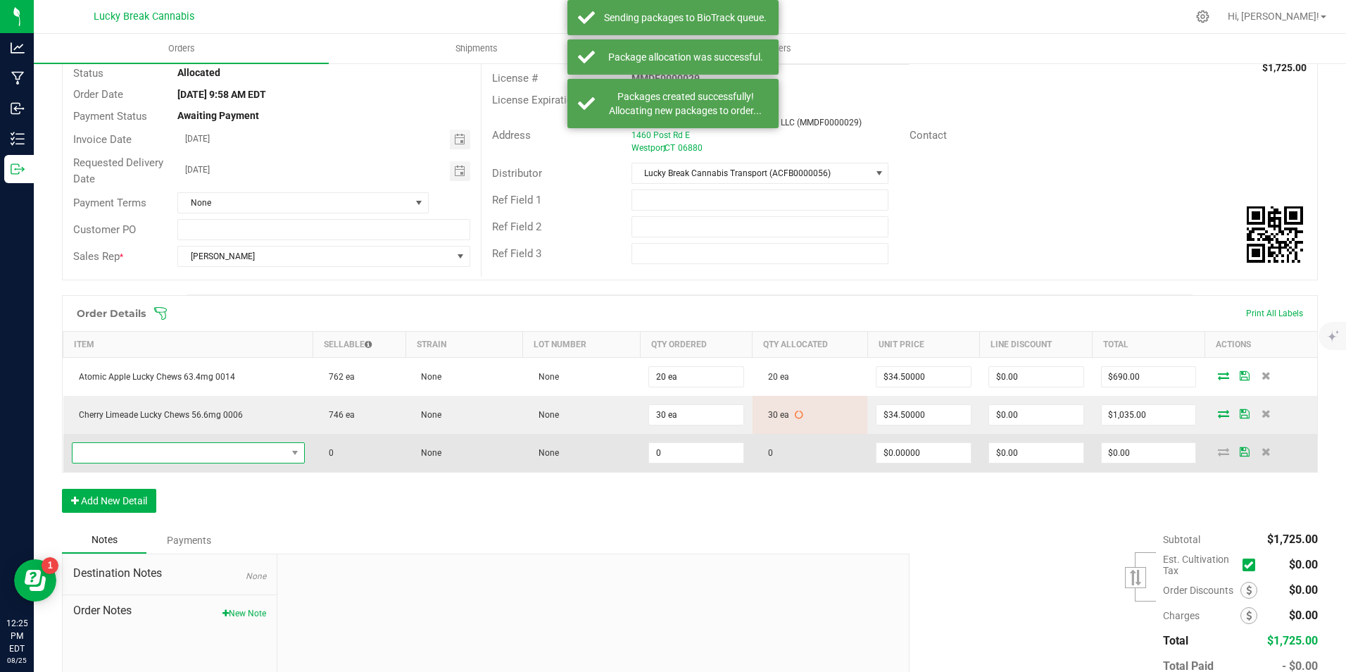
click at [161, 447] on span "NO DATA FOUND" at bounding box center [180, 453] width 214 height 20
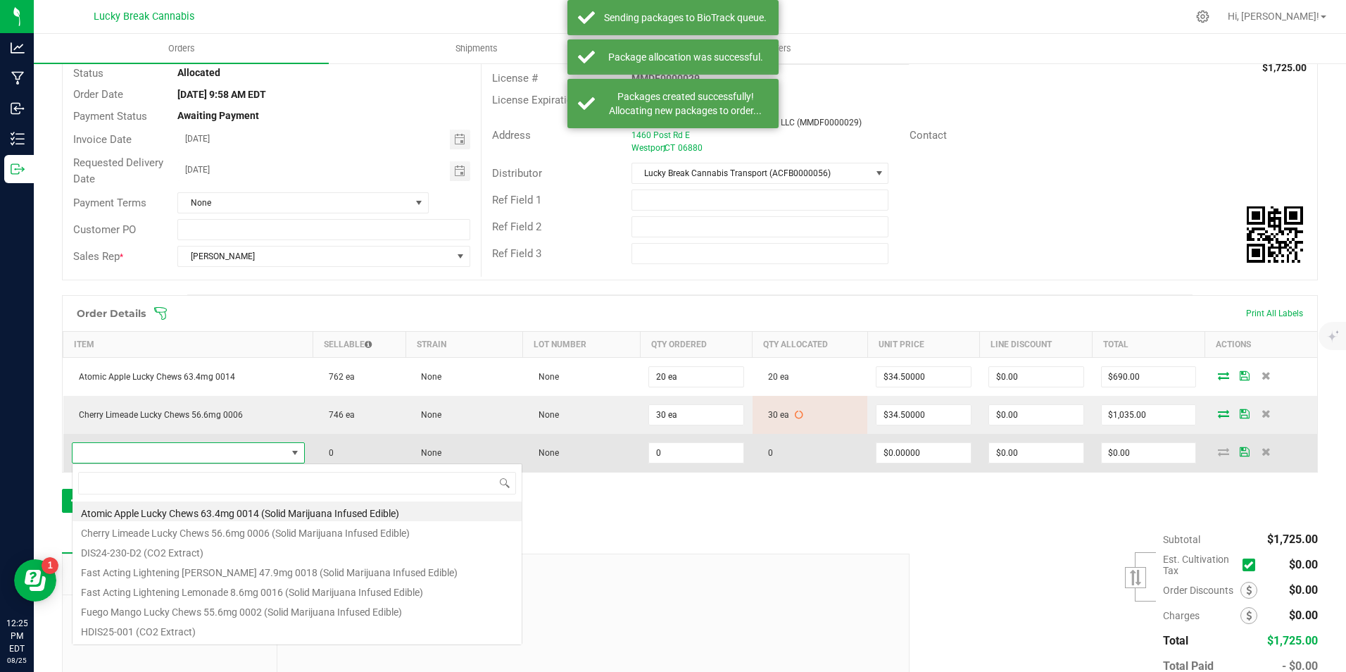
scroll to position [21, 226]
type input "pink"
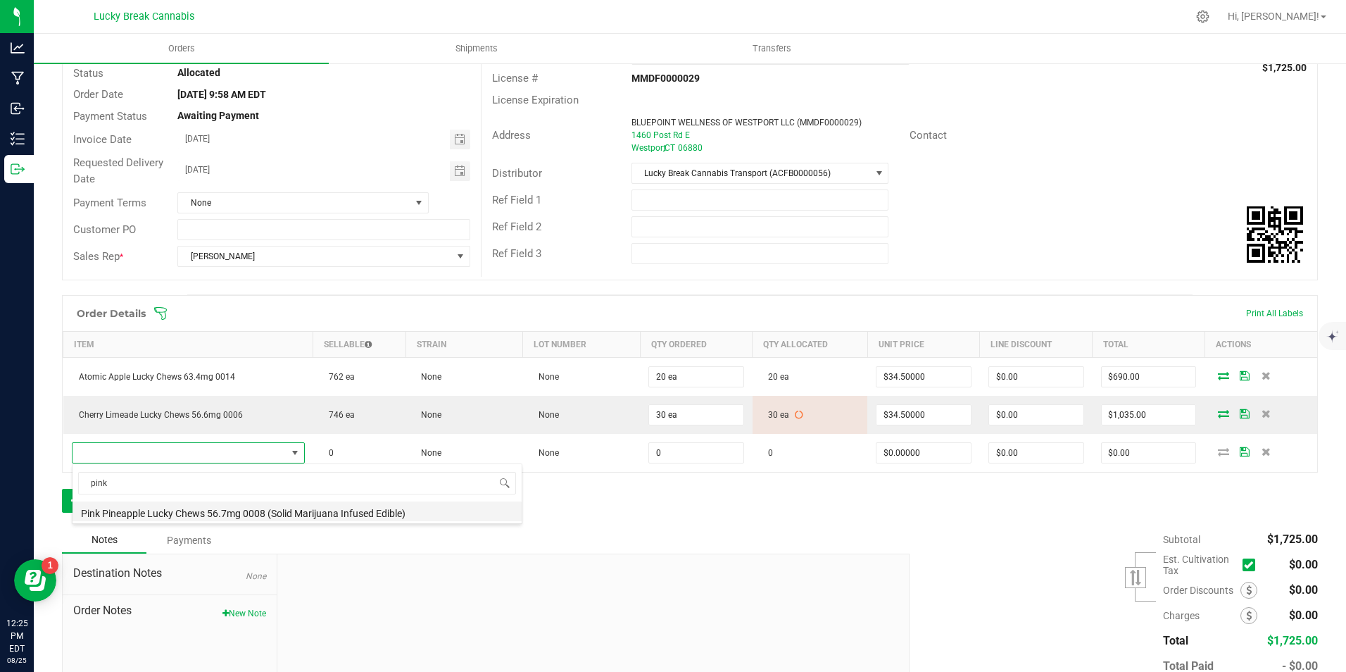
click at [184, 507] on li "Pink Pineapple Lucky Chews 56.7mg 0008 (Solid Marijuana Infused Edible)" at bounding box center [297, 511] width 449 height 20
type input "0 ea"
type input "$34.50000"
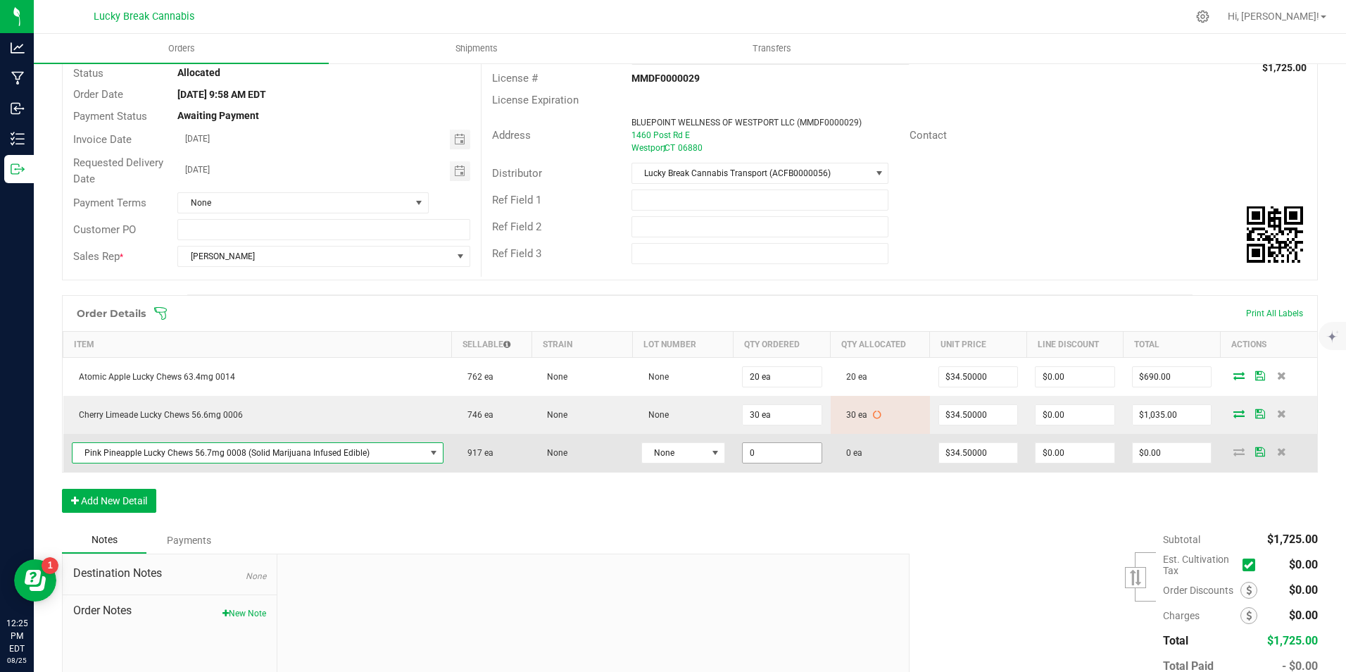
click at [761, 449] on input "0" at bounding box center [782, 453] width 79 height 20
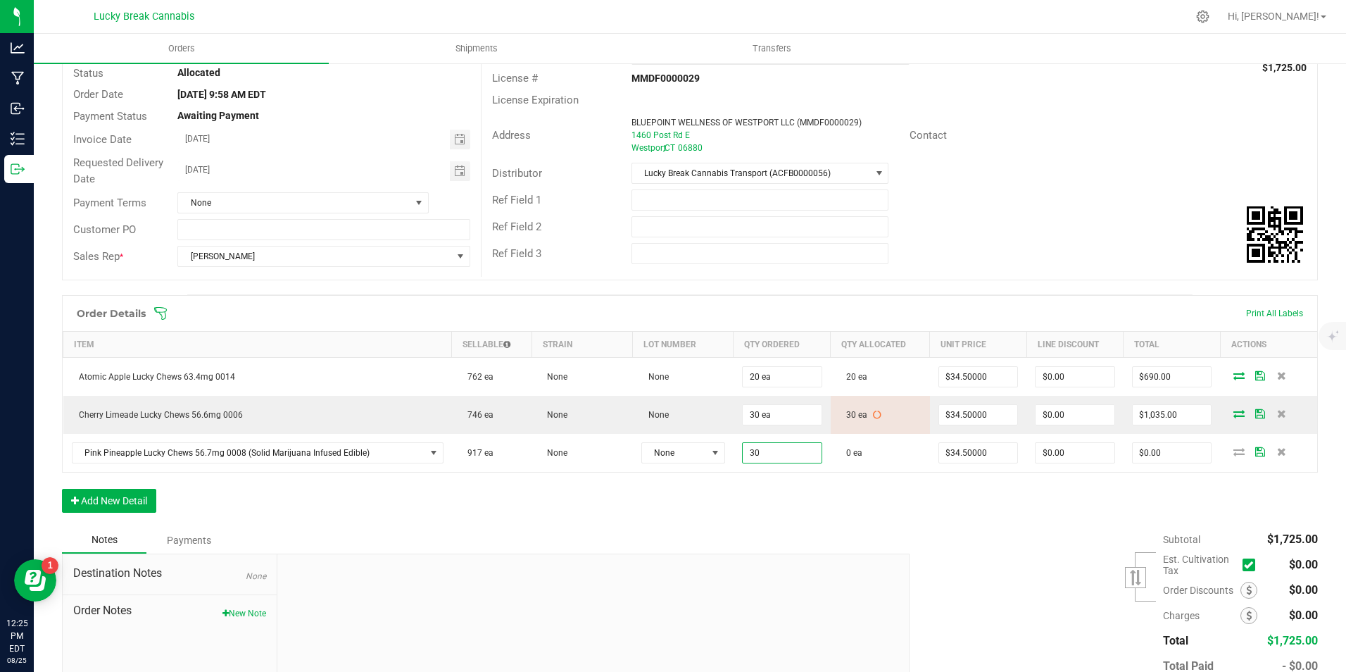
type input "30 ea"
type input "$1,035.00"
click at [769, 504] on div "Order Details Print All Labels Item Sellable Strain Lot Number Qty Ordered Qty …" at bounding box center [690, 411] width 1256 height 232
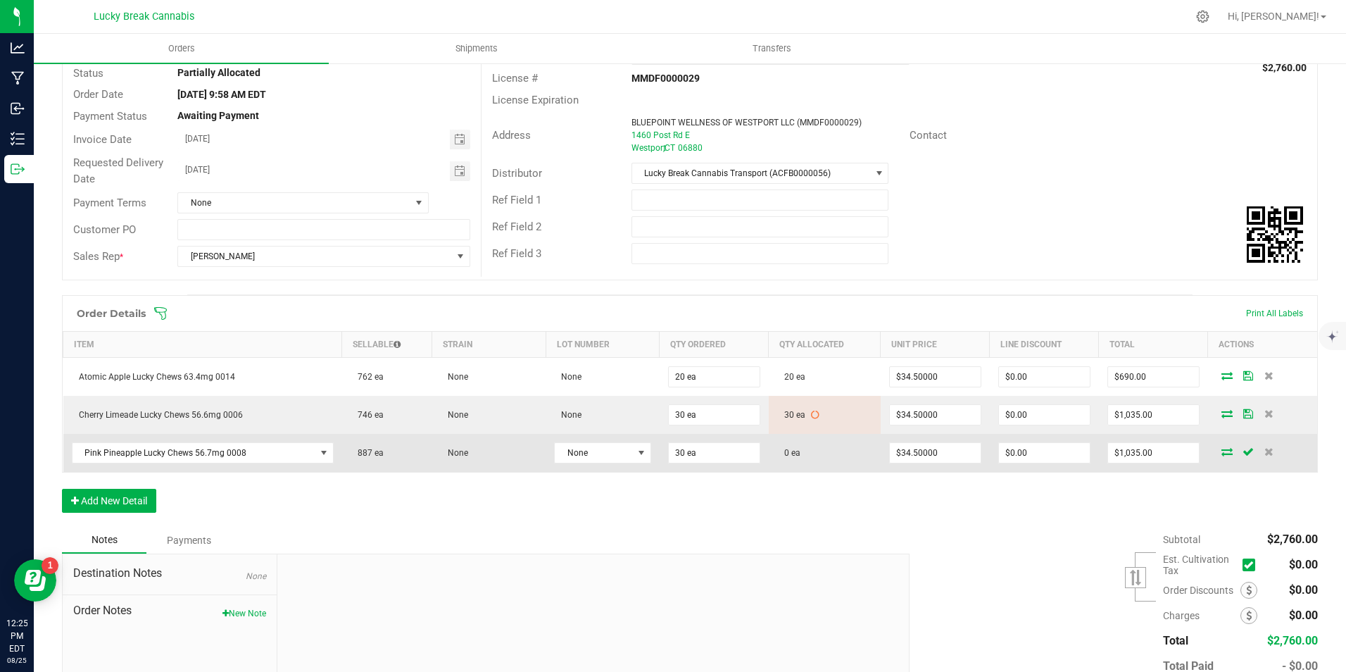
click at [1222, 451] on icon at bounding box center [1227, 451] width 11 height 8
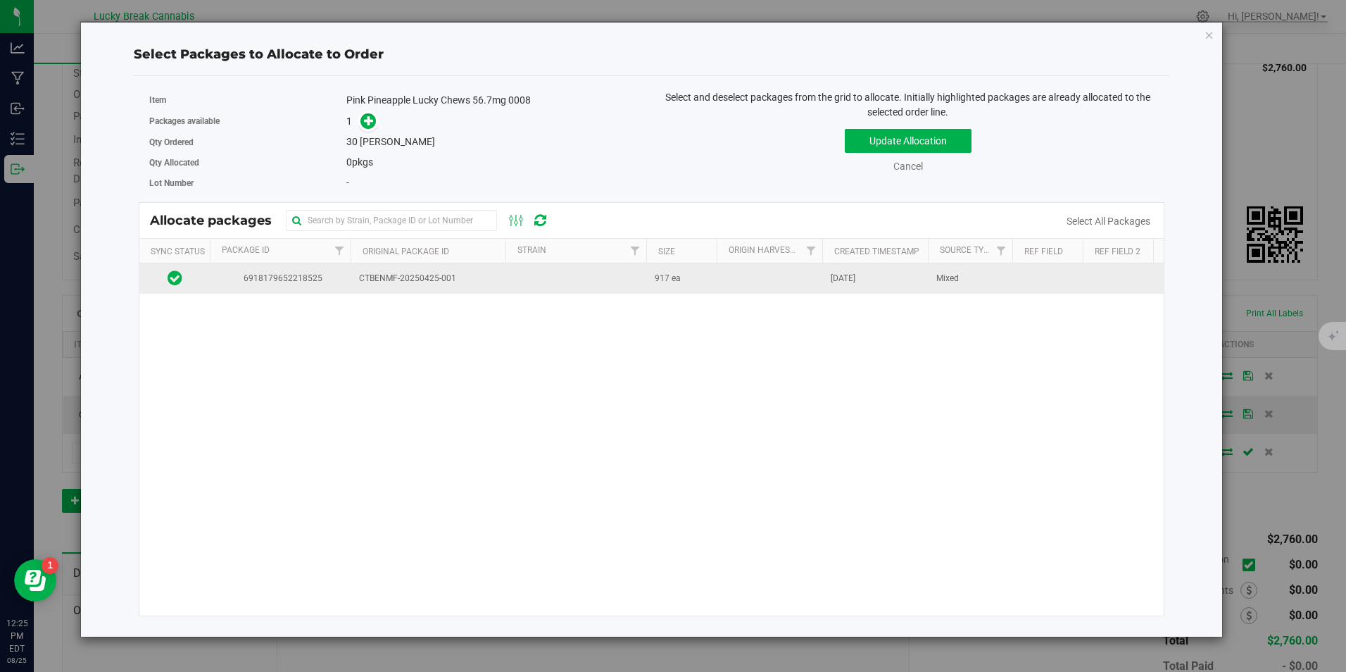
click at [520, 277] on td at bounding box center [576, 278] width 141 height 30
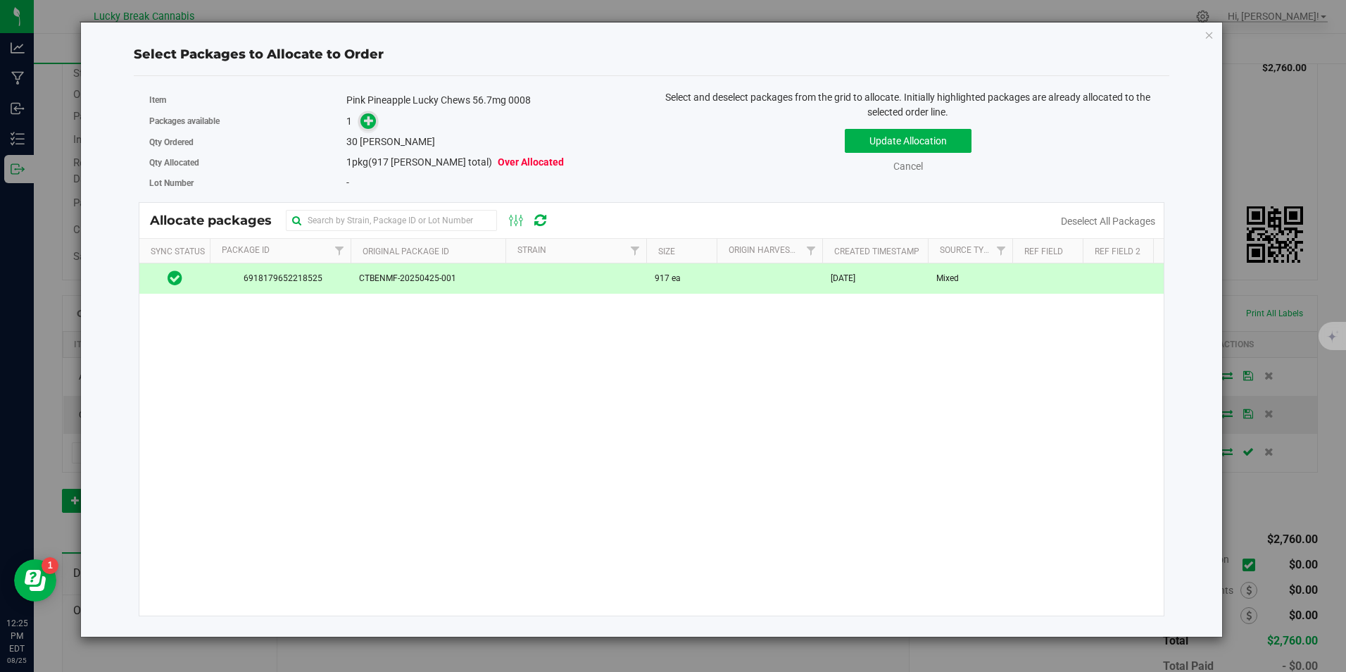
click at [370, 121] on icon at bounding box center [369, 120] width 10 height 10
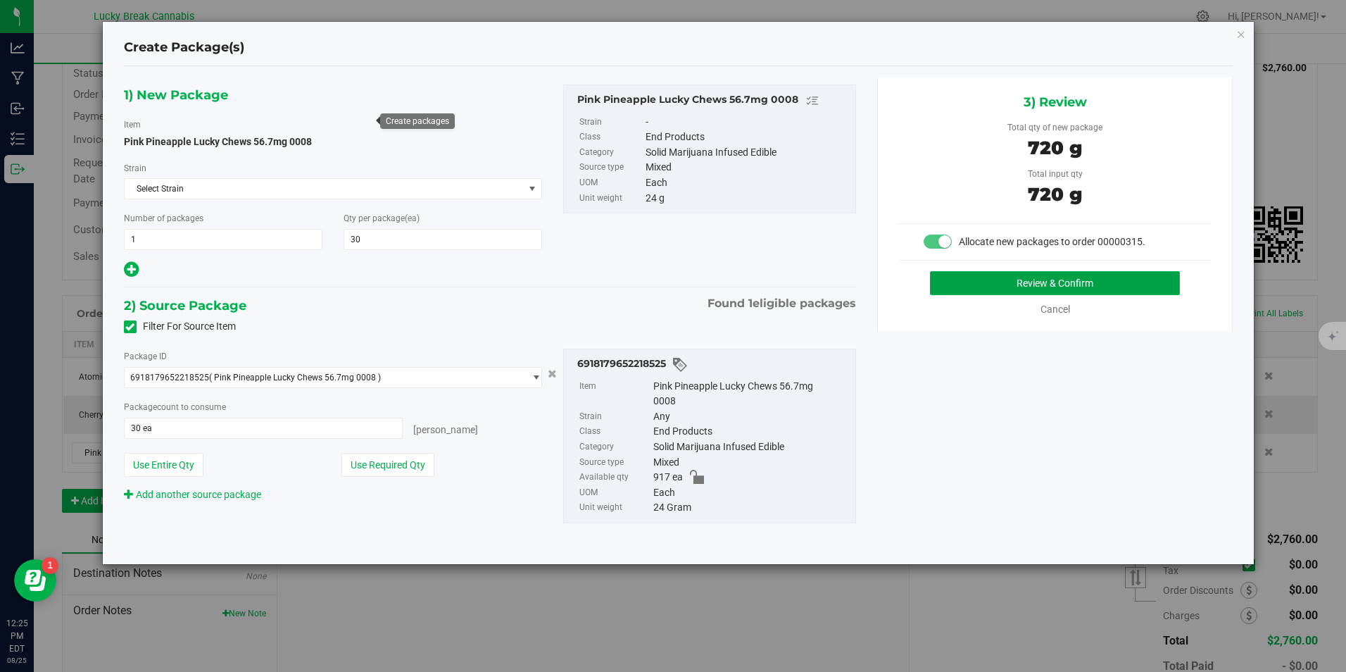
click at [1043, 284] on button "Review & Confirm" at bounding box center [1055, 283] width 250 height 24
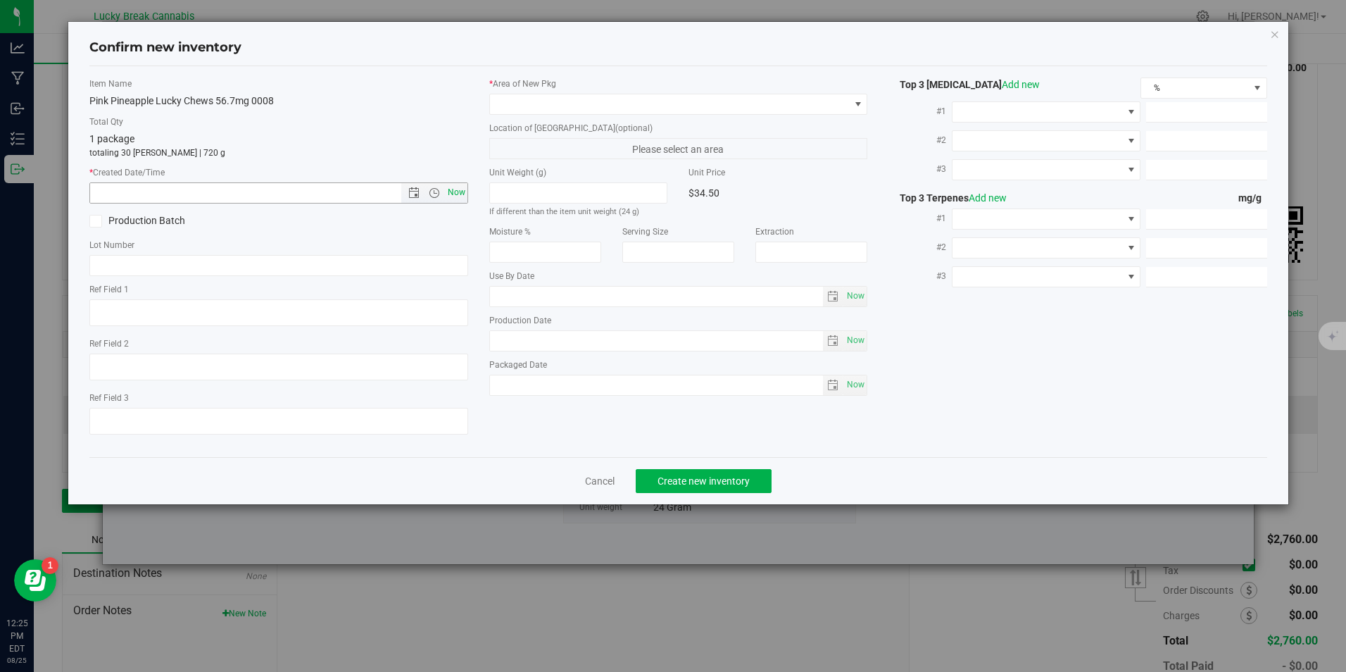
click at [459, 192] on span "Now" at bounding box center [456, 192] width 24 height 20
type input "8/25/2025 12:25 PM"
click at [512, 108] on span at bounding box center [669, 104] width 359 height 20
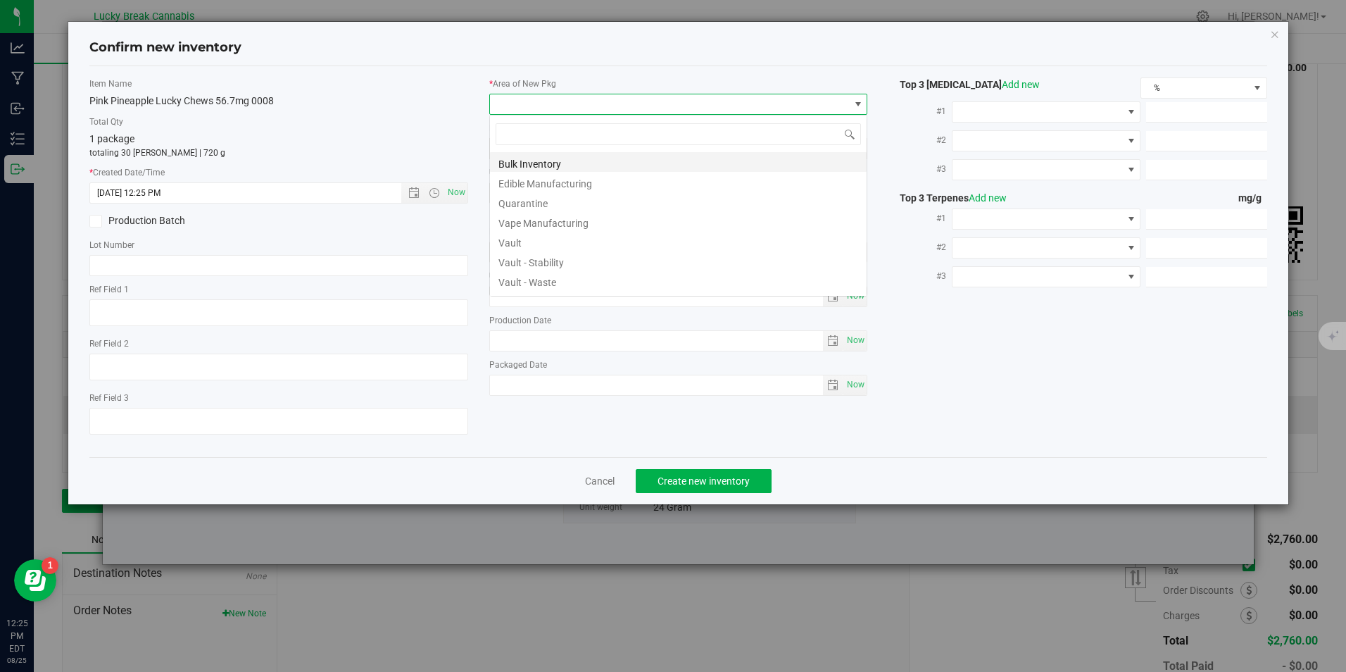
scroll to position [21, 379]
click at [530, 238] on li "Vault" at bounding box center [678, 241] width 377 height 20
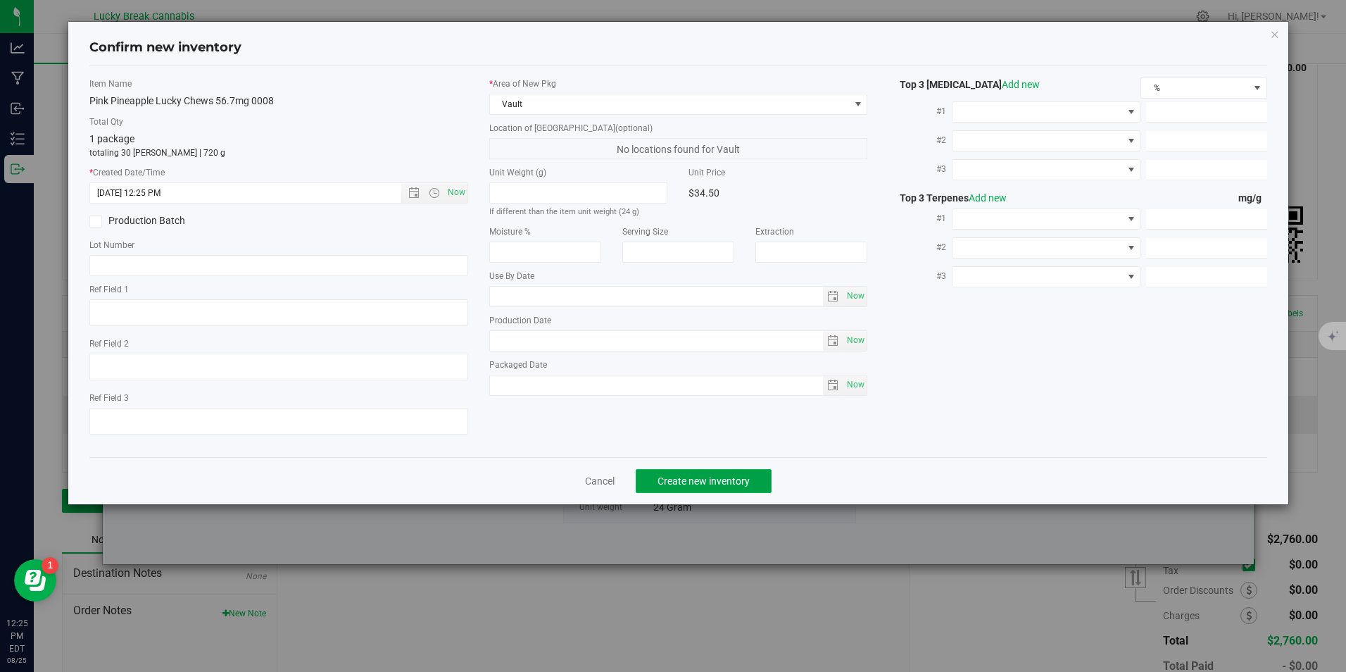
click at [709, 479] on span "Create new inventory" at bounding box center [704, 480] width 92 height 11
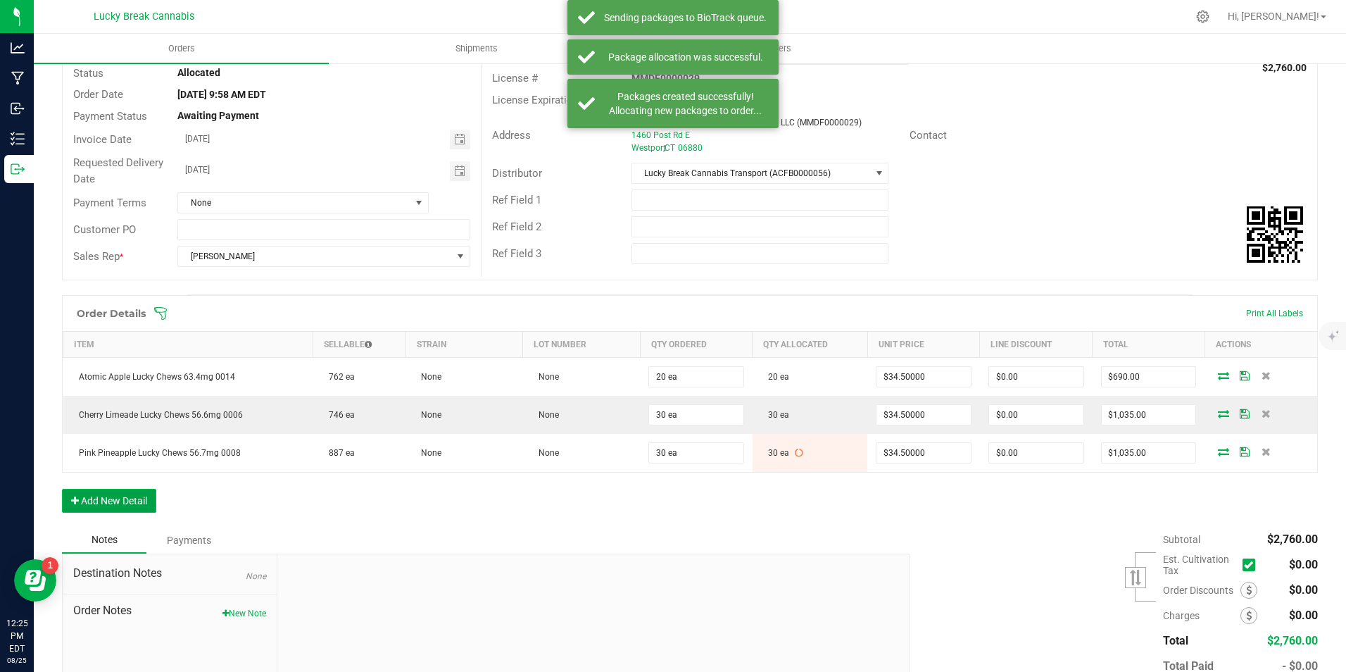
click at [145, 502] on button "Add New Detail" at bounding box center [109, 501] width 94 height 24
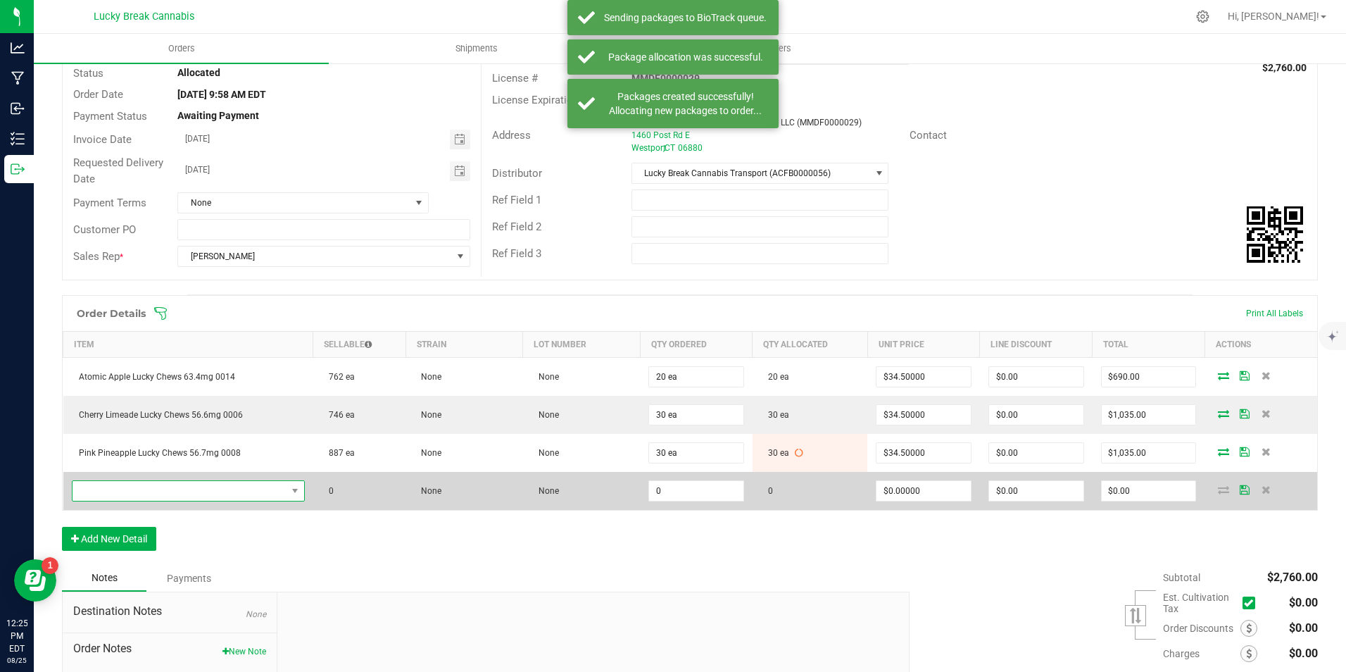
click at [164, 497] on span "NO DATA FOUND" at bounding box center [180, 491] width 214 height 20
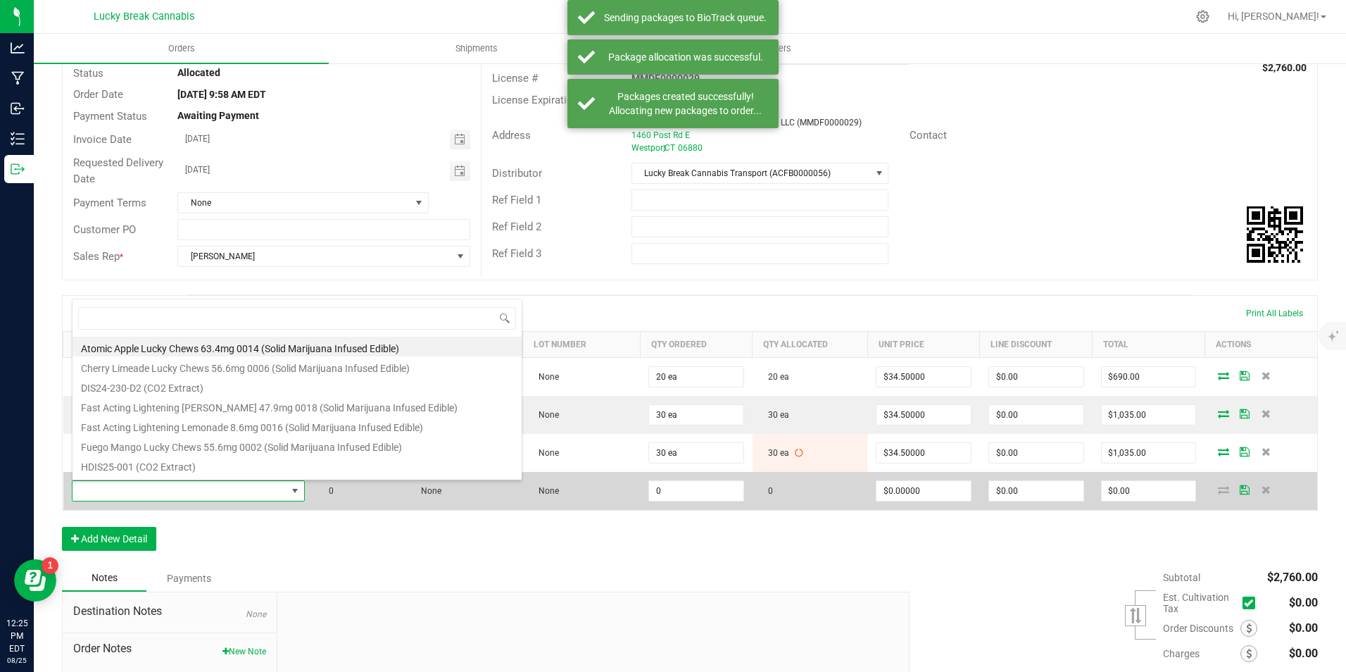
scroll to position [21, 226]
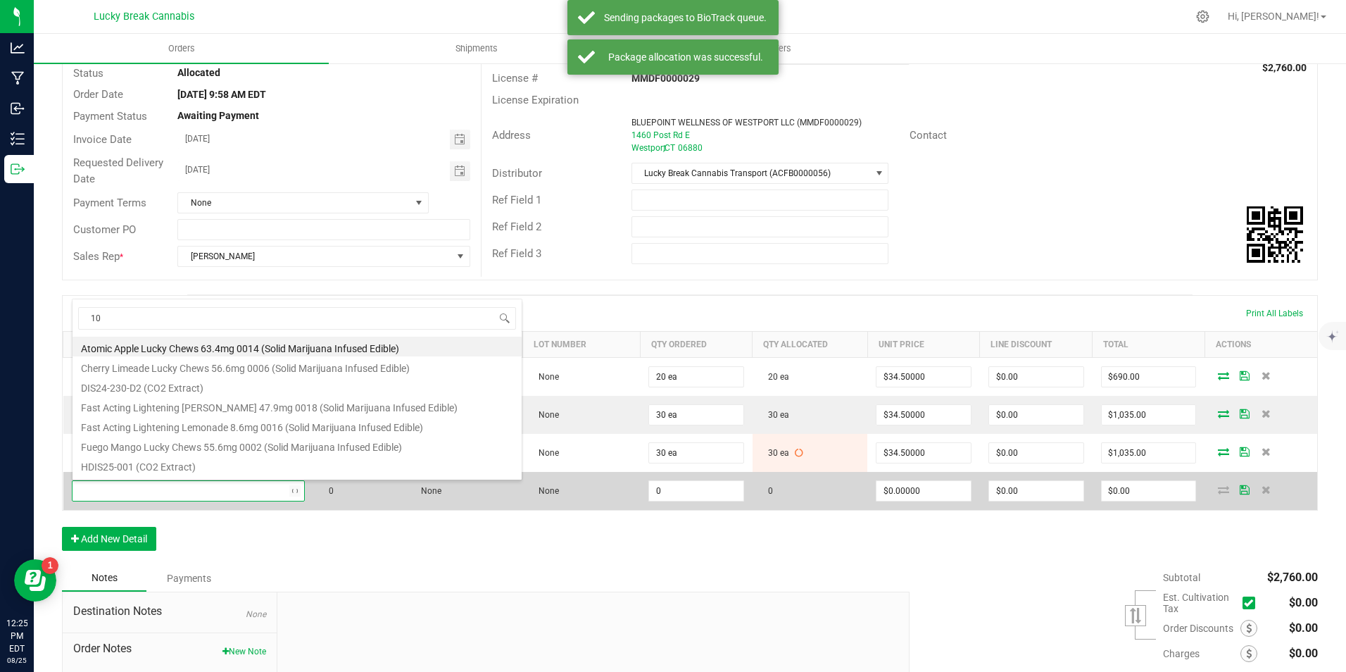
type input "105"
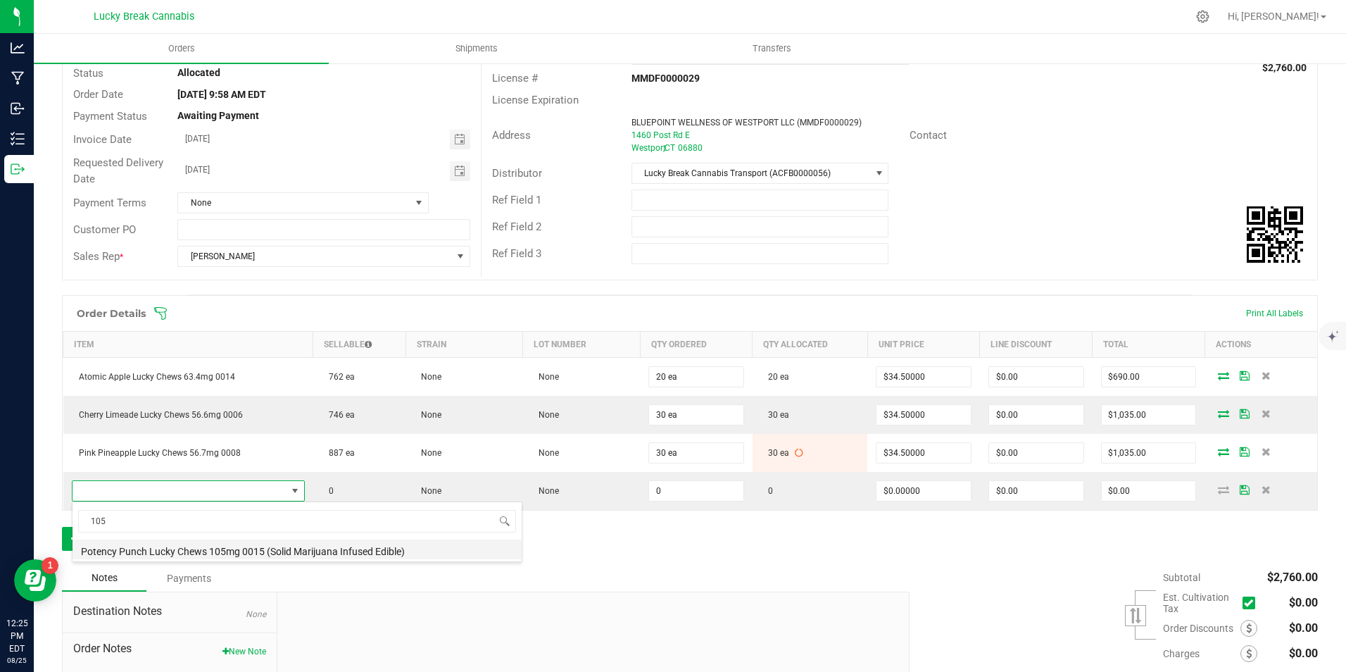
click at [180, 545] on li "Potency Punch Lucky Chews 105mg 0015 (Solid Marijuana Infused Edible)" at bounding box center [297, 549] width 449 height 20
type input "0 ea"
type input "$60.00000"
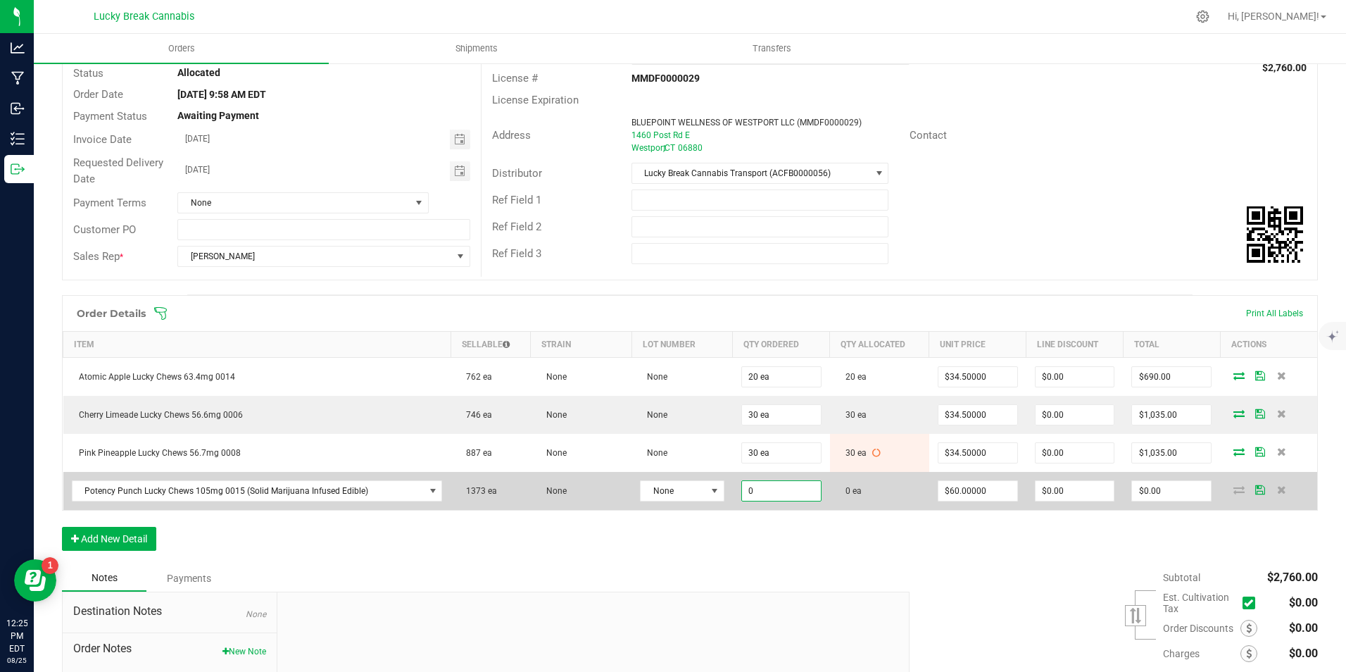
click at [760, 494] on input "0" at bounding box center [781, 491] width 79 height 20
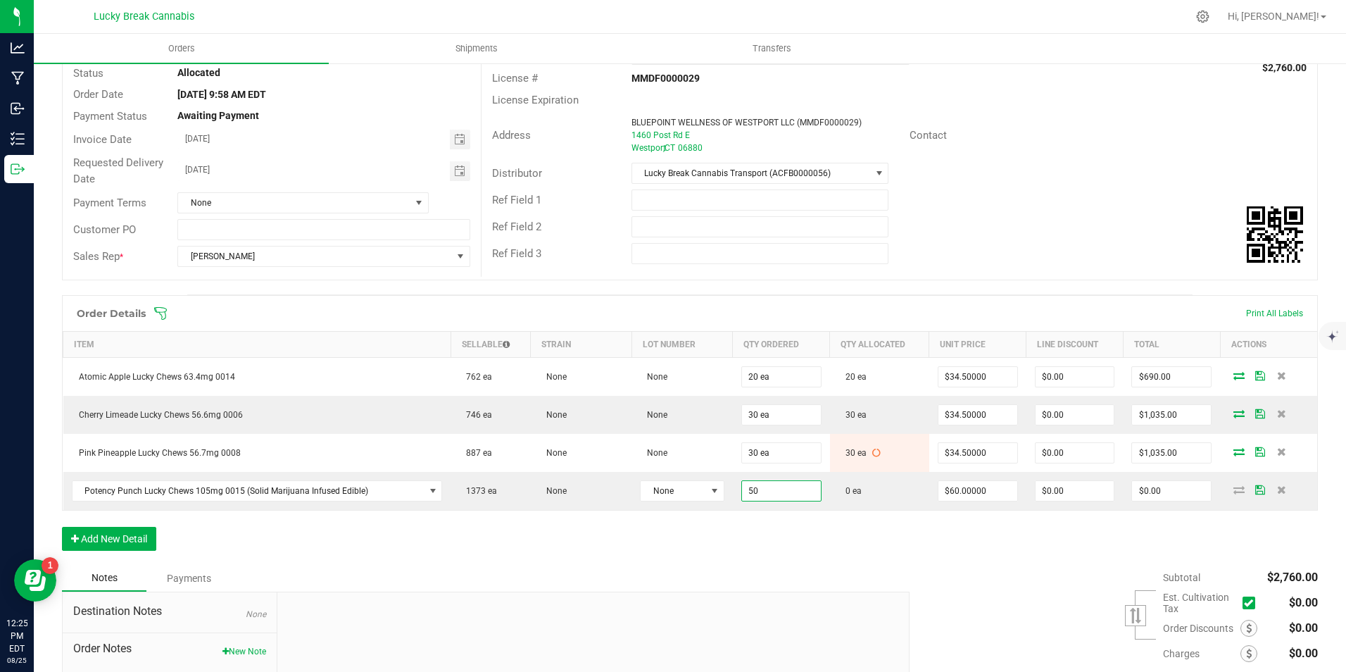
type input "50 ea"
type input "$3,000.00"
click at [756, 532] on div "Order Details Print All Labels Item Sellable Strain Lot Number Qty Ordered Qty …" at bounding box center [690, 430] width 1256 height 270
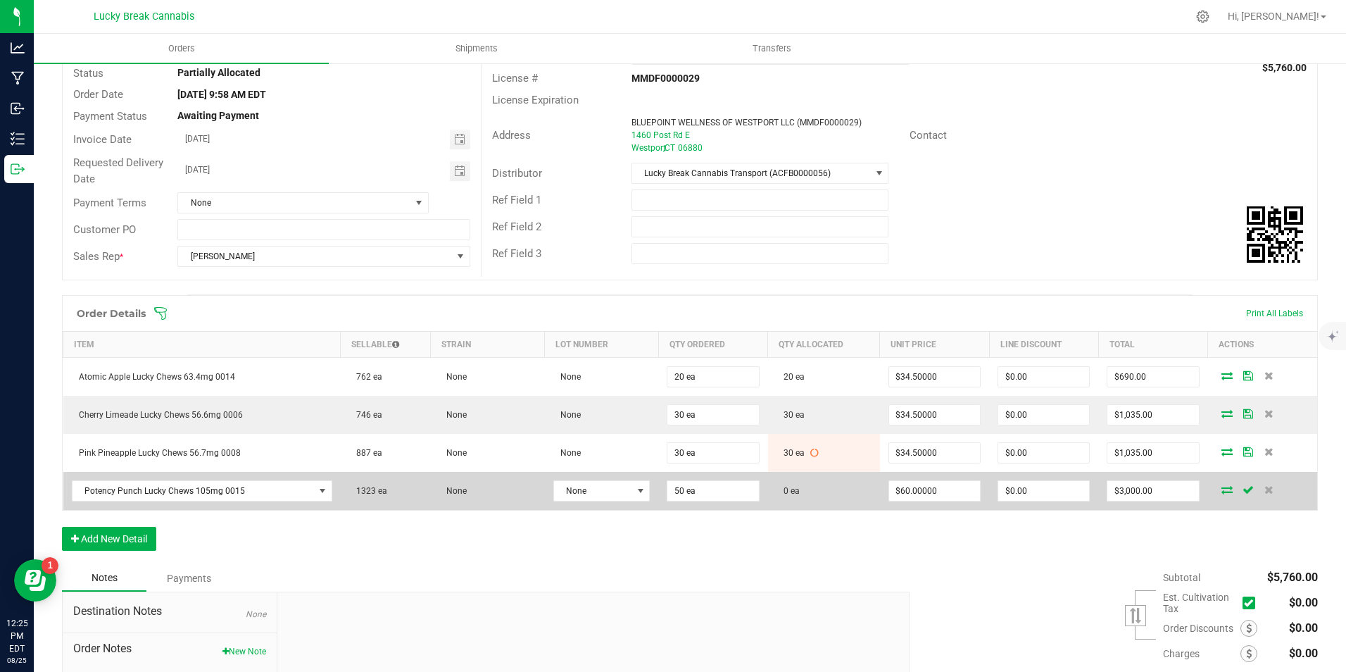
click at [1222, 487] on icon at bounding box center [1227, 489] width 11 height 8
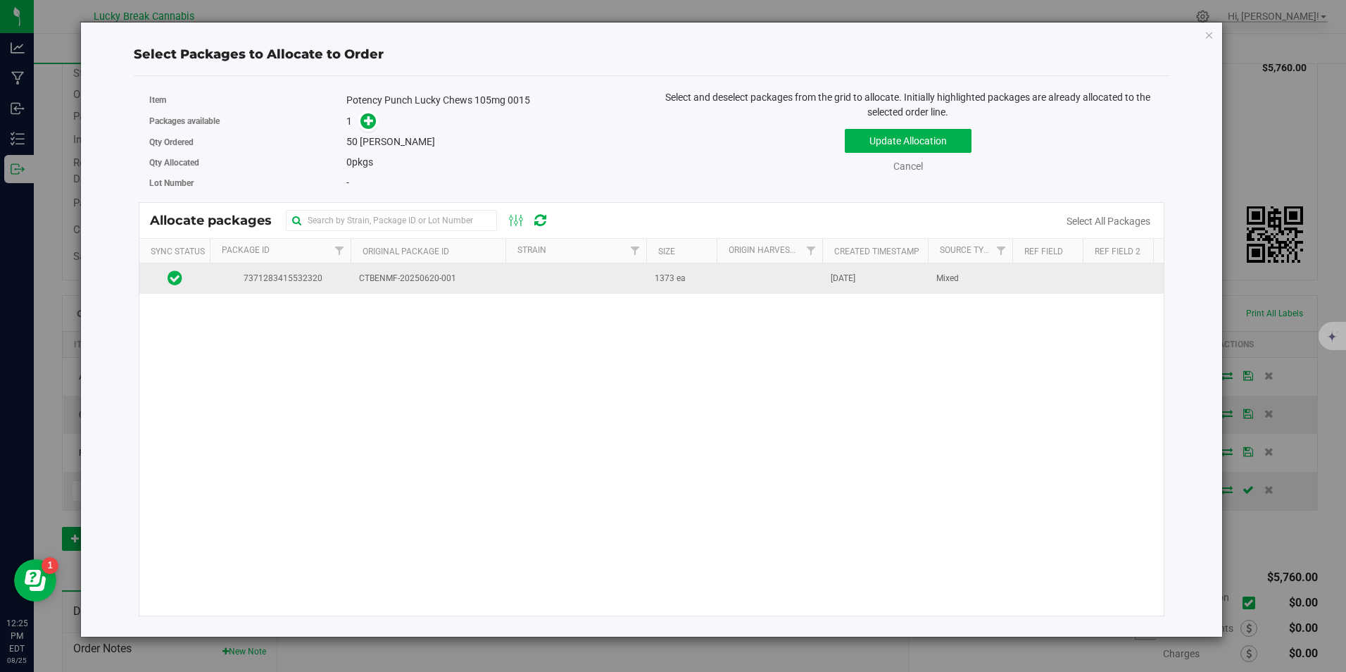
click at [384, 279] on span "CTBENMF-20250620-001" at bounding box center [428, 278] width 138 height 13
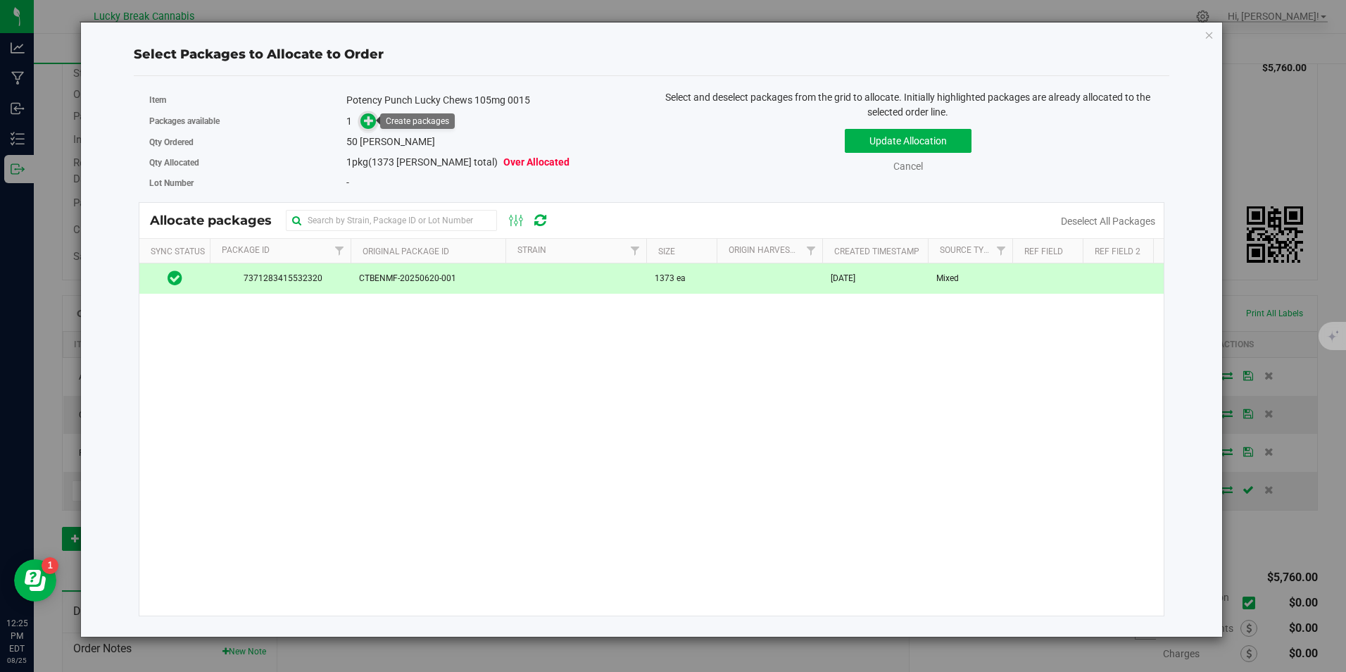
click at [367, 117] on icon at bounding box center [369, 120] width 10 height 10
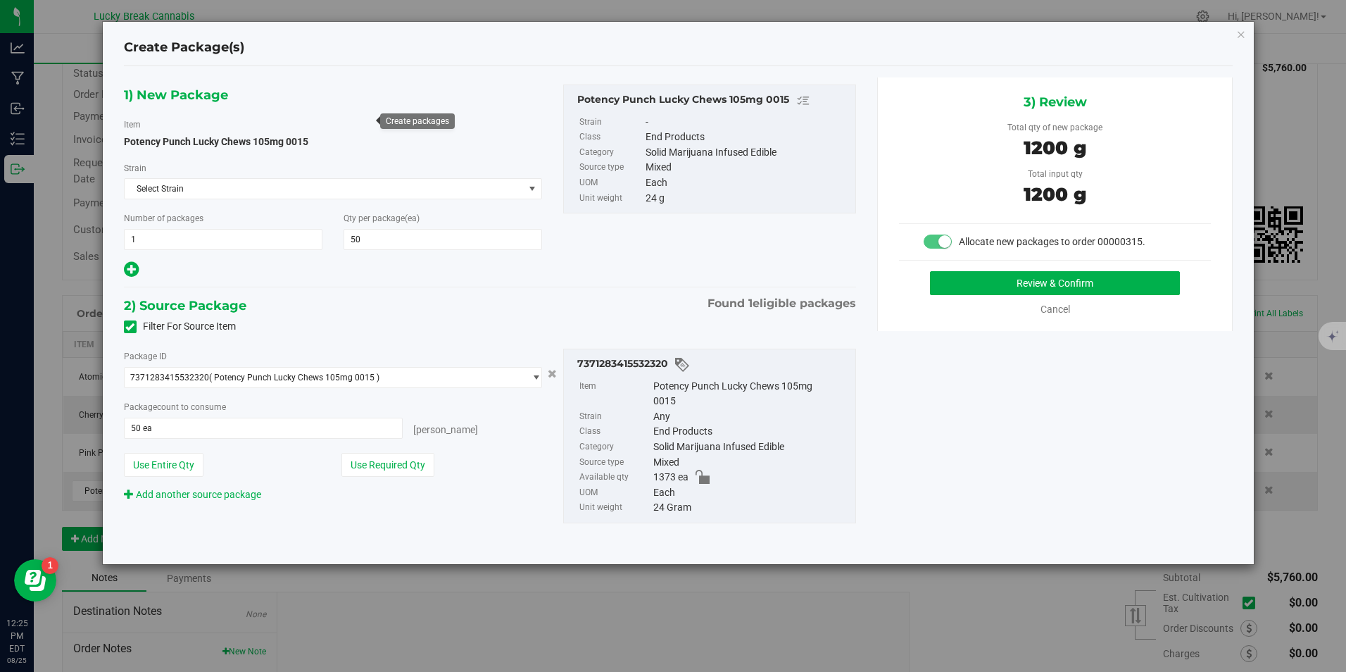
click at [1115, 265] on div "3) Review Total qty of new package 1200 g Total input qty 1200 g Allocate new p…" at bounding box center [1055, 203] width 356 height 253
click at [1110, 273] on button "Review & Confirm" at bounding box center [1055, 283] width 250 height 24
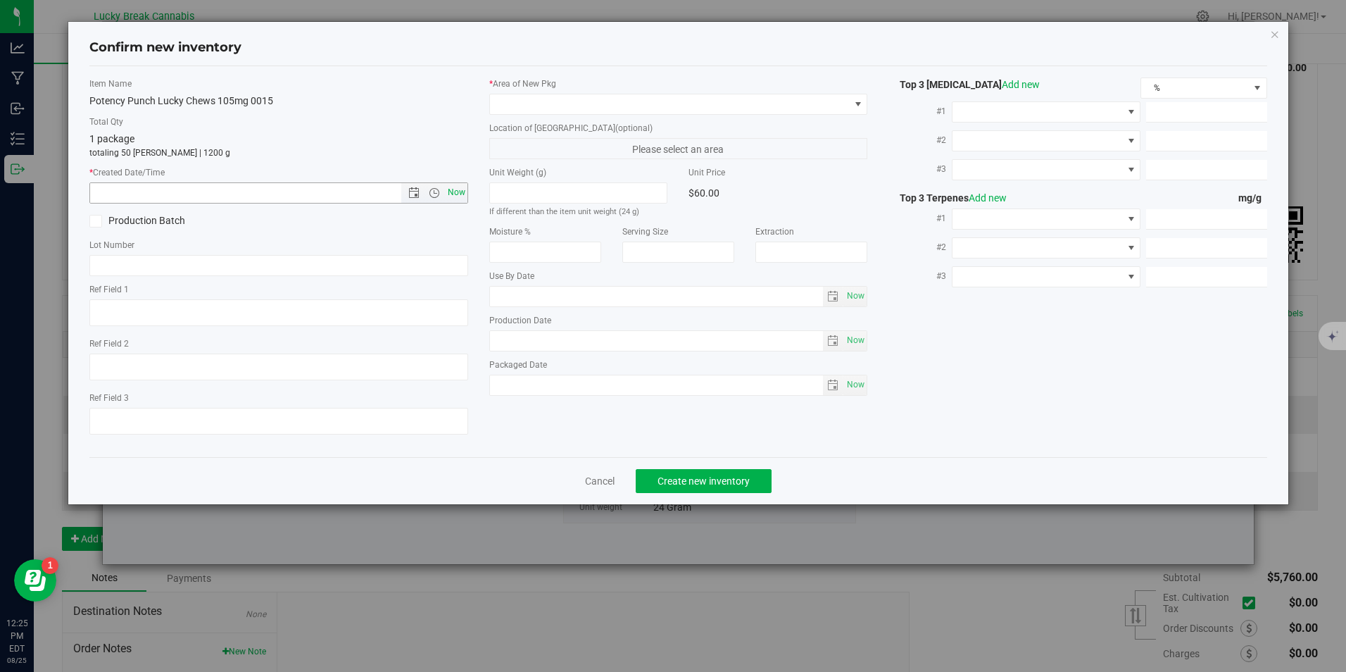
click at [458, 192] on span "Now" at bounding box center [456, 192] width 24 height 20
type input "8/25/2025 12:25 PM"
click at [536, 108] on span at bounding box center [669, 104] width 359 height 20
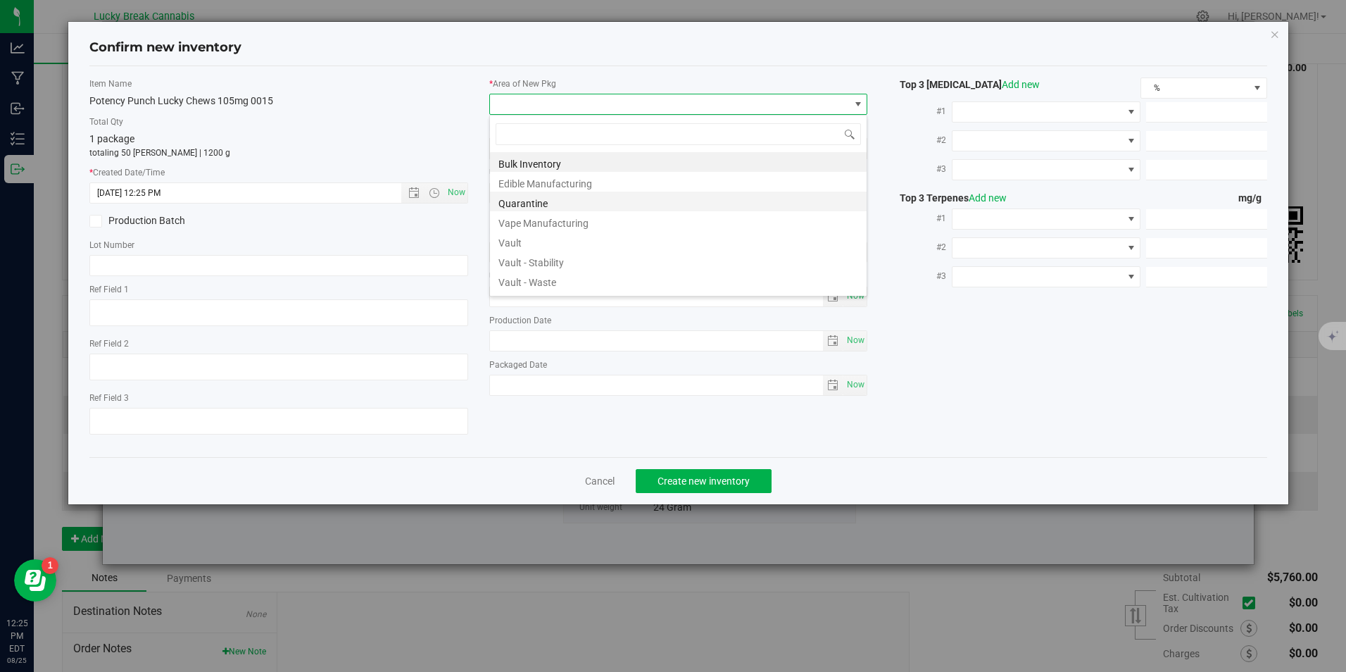
scroll to position [21, 379]
click at [549, 241] on li "Vault" at bounding box center [678, 241] width 377 height 20
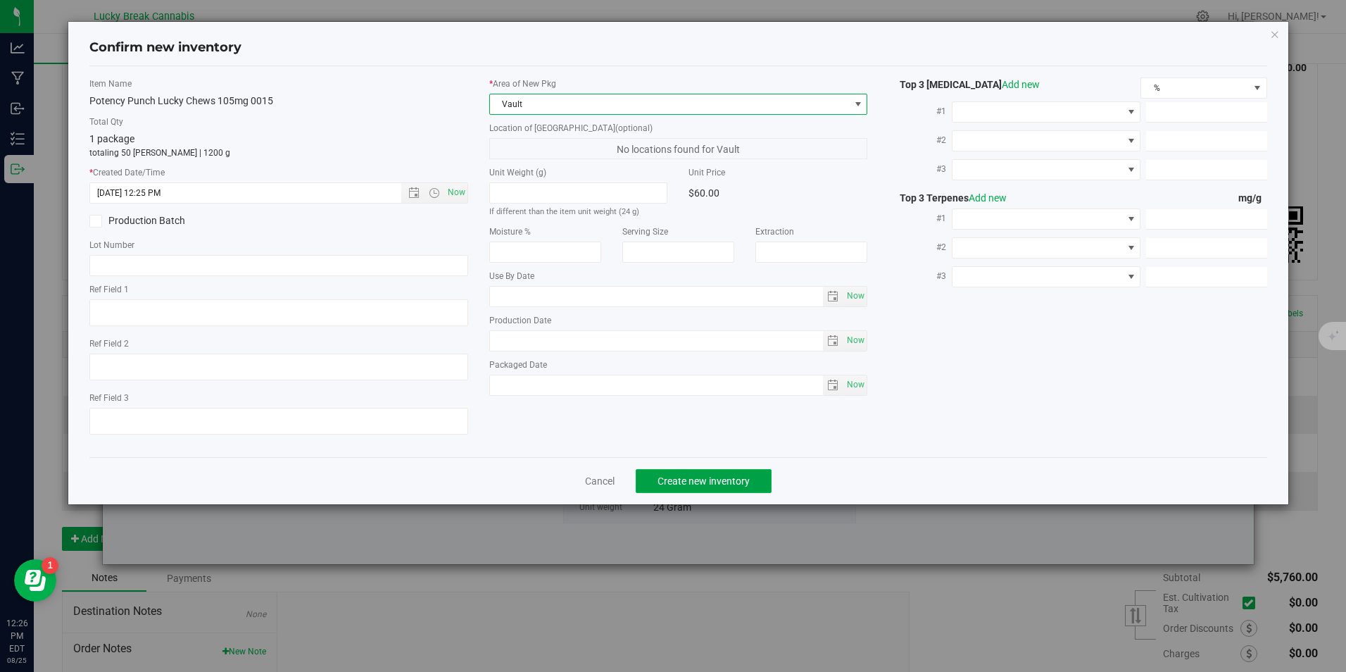
click at [747, 479] on span "Create new inventory" at bounding box center [704, 480] width 92 height 11
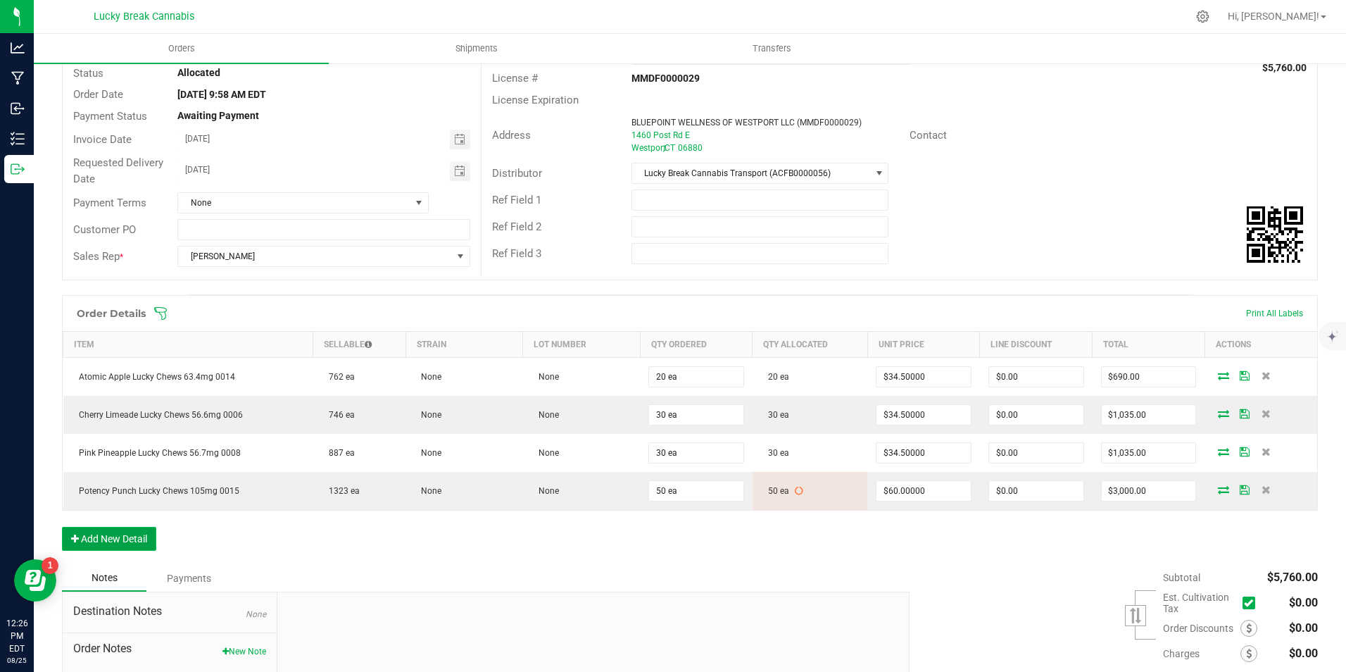
click at [123, 539] on button "Add New Detail" at bounding box center [109, 539] width 94 height 24
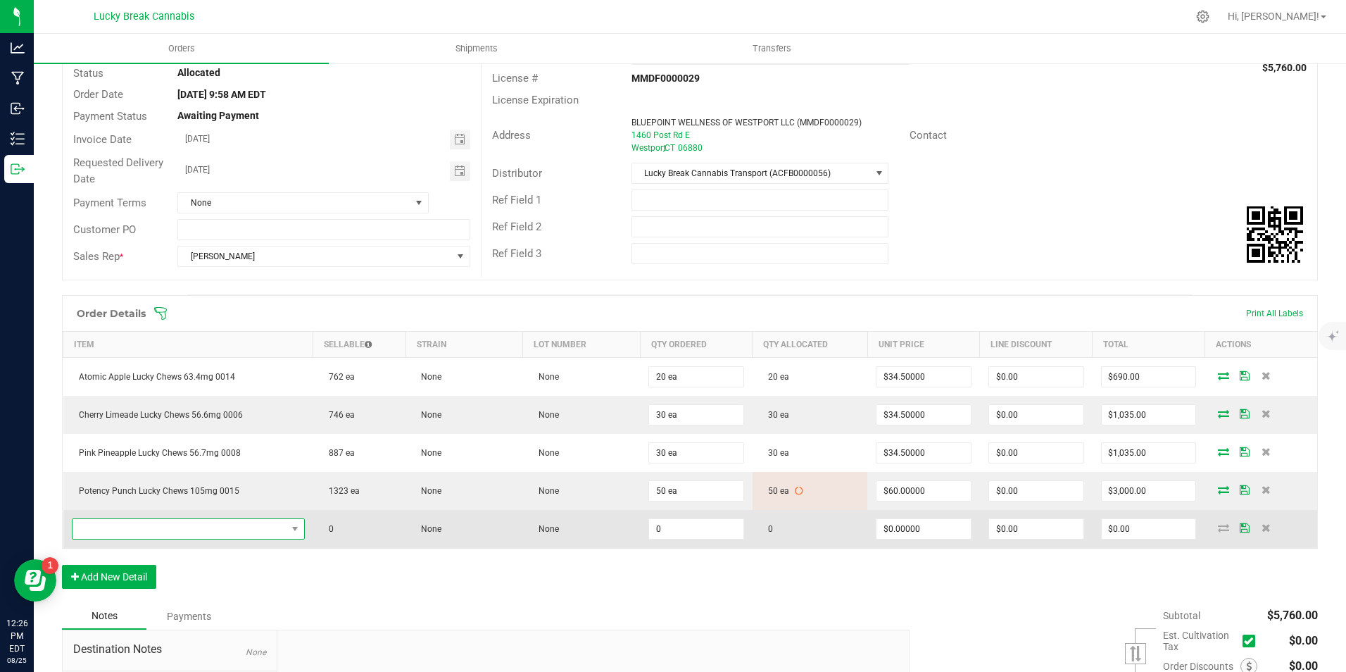
click at [131, 530] on span "NO DATA FOUND" at bounding box center [180, 529] width 214 height 20
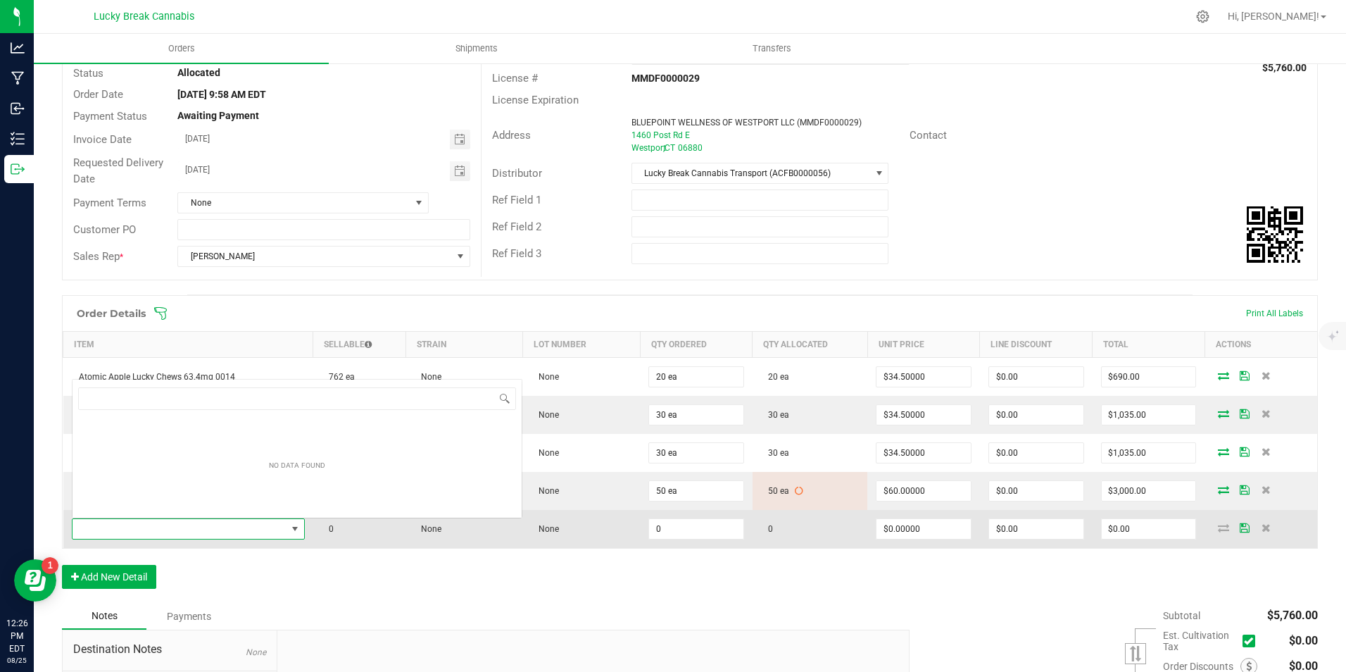
scroll to position [21, 226]
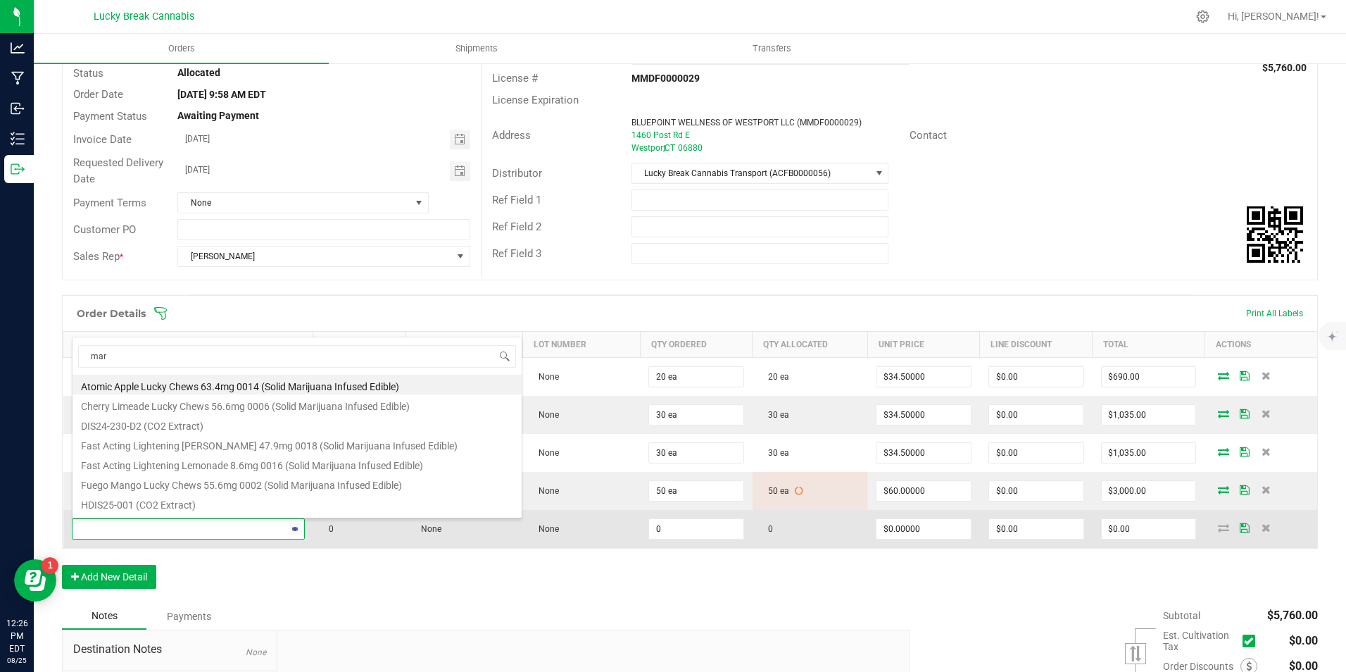
type input "marg"
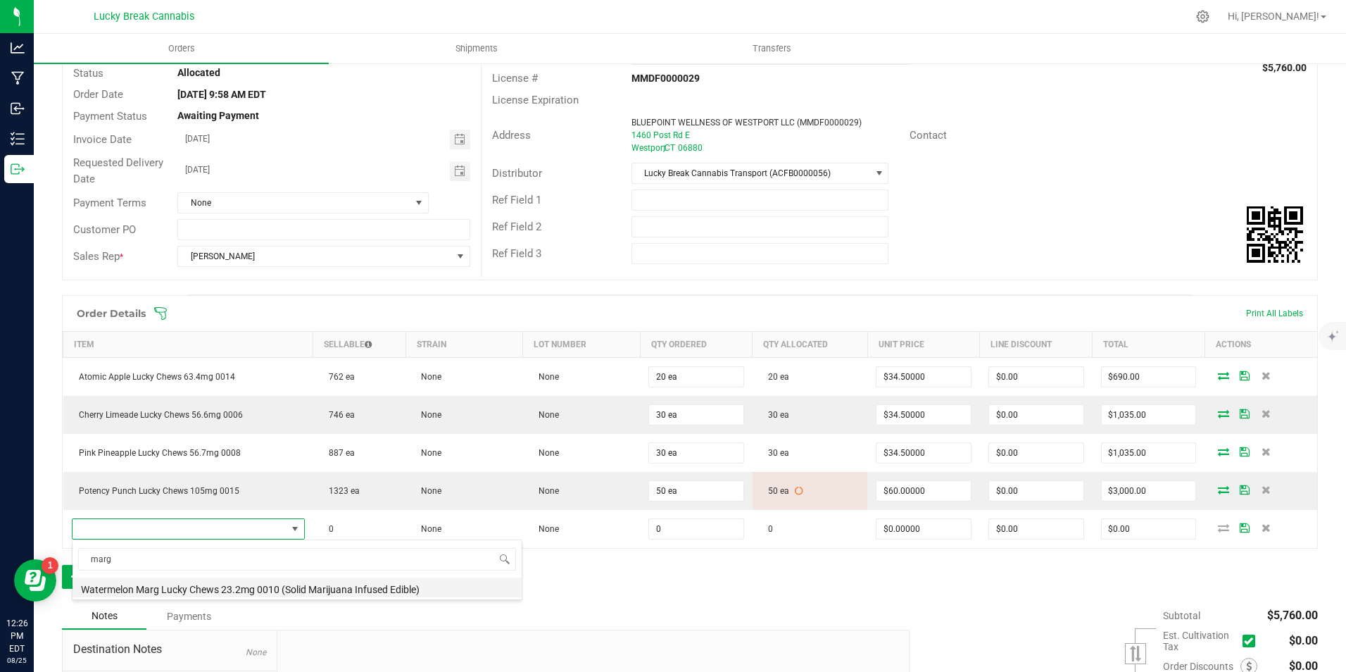
click at [196, 584] on li "Watermelon Marg Lucky Chews 23.2mg 0010 (Solid Marijuana Infused Edible)" at bounding box center [297, 587] width 449 height 20
type input "0 ea"
type input "$15.50000"
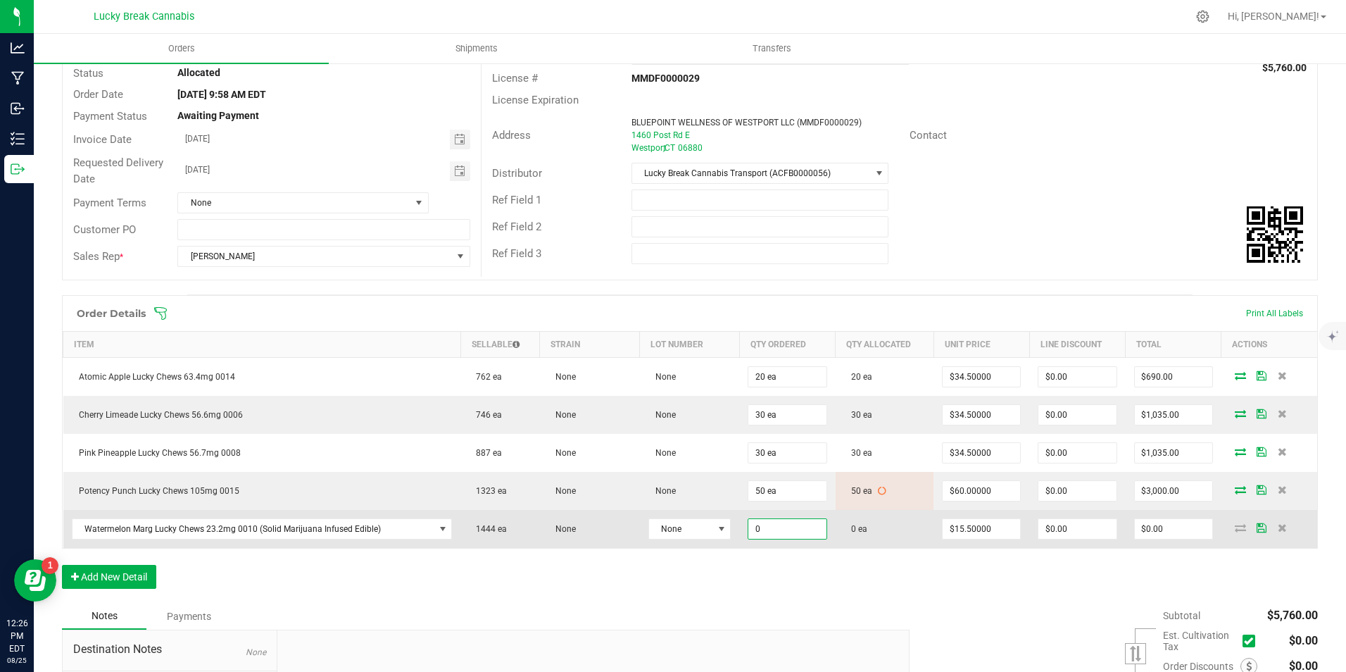
click at [760, 528] on input "0" at bounding box center [787, 529] width 77 height 20
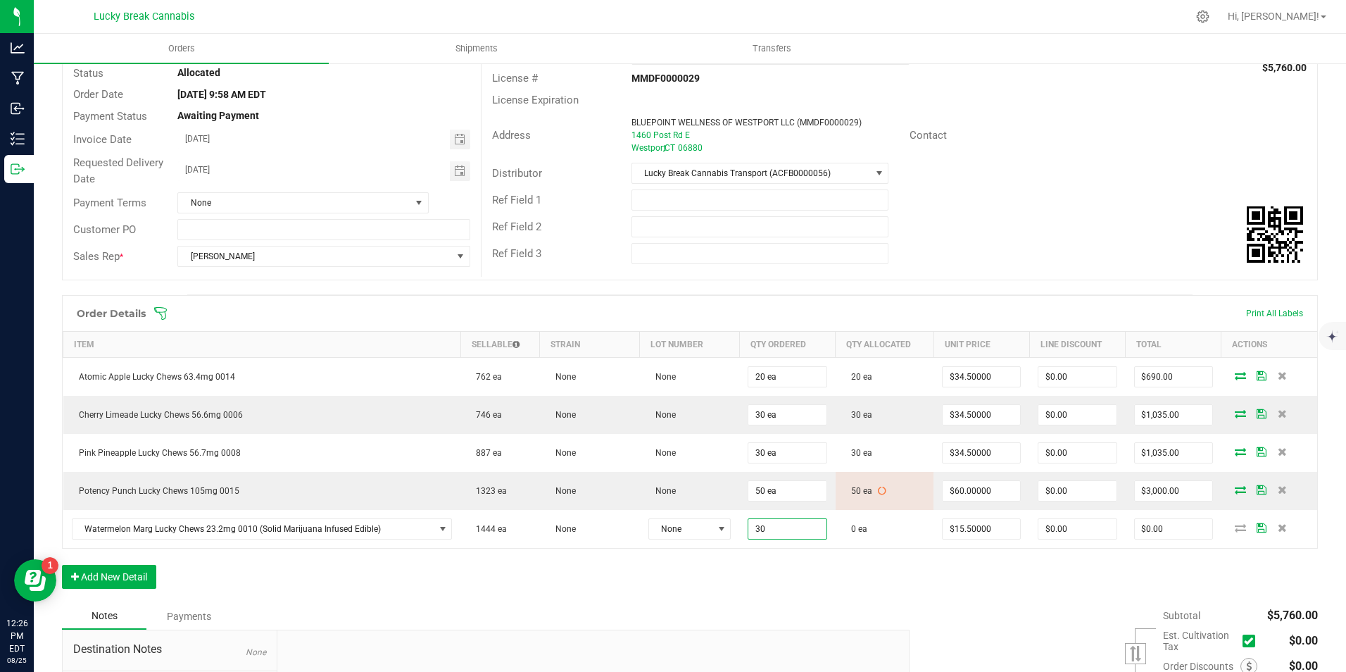
type input "30 ea"
type input "$465.00"
click at [765, 579] on div "Order Details Print All Labels Item Sellable Strain Lot Number Qty Ordered Qty …" at bounding box center [690, 449] width 1256 height 308
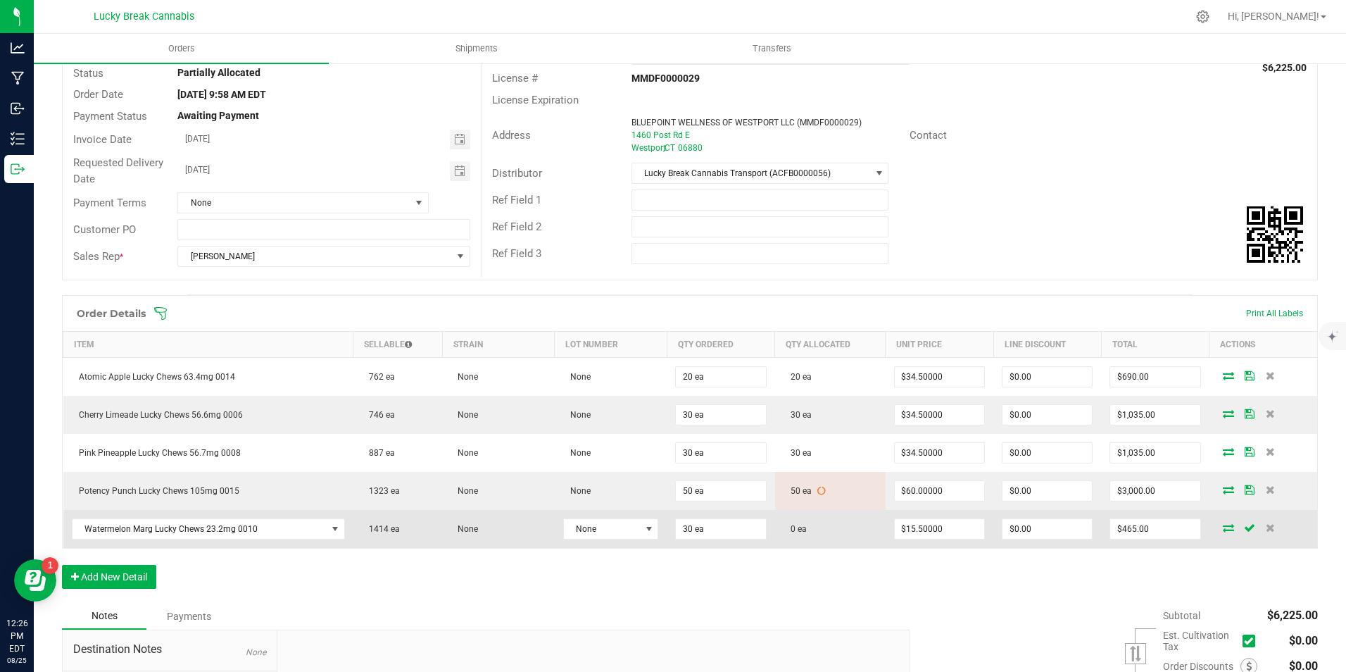
click at [1223, 528] on icon at bounding box center [1228, 527] width 11 height 8
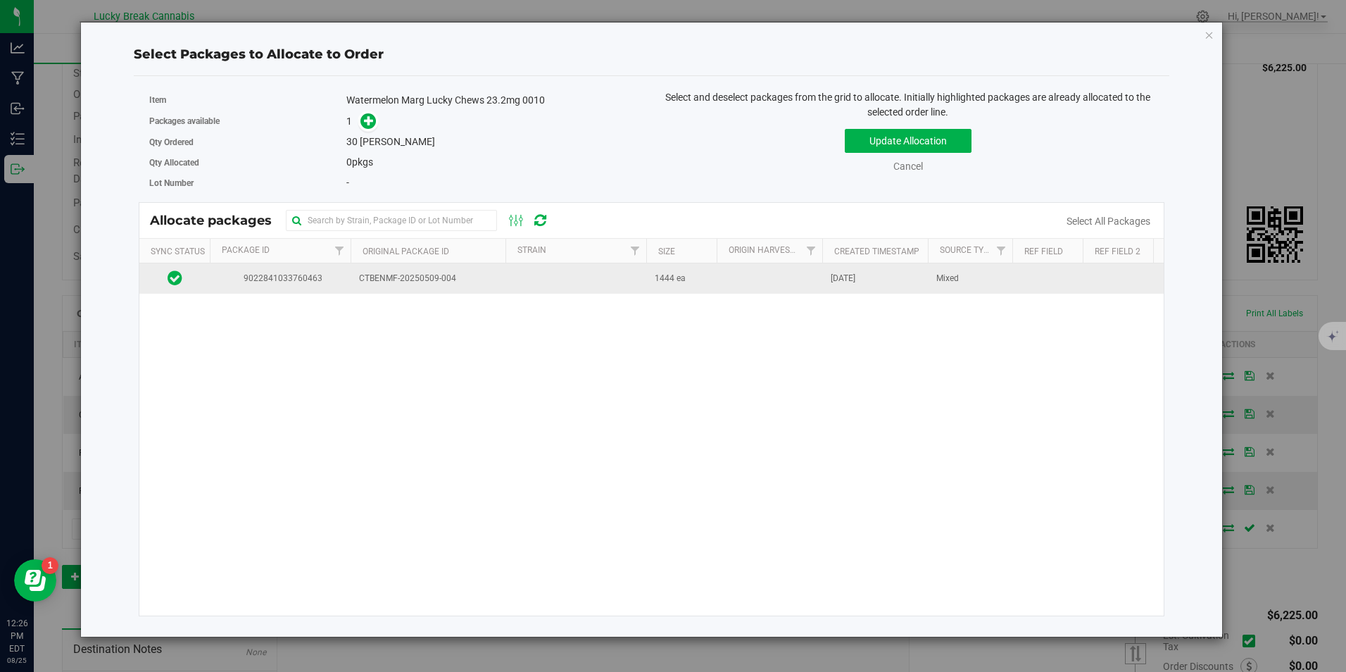
click at [408, 282] on span "CTBENMF-20250509-004" at bounding box center [428, 278] width 138 height 13
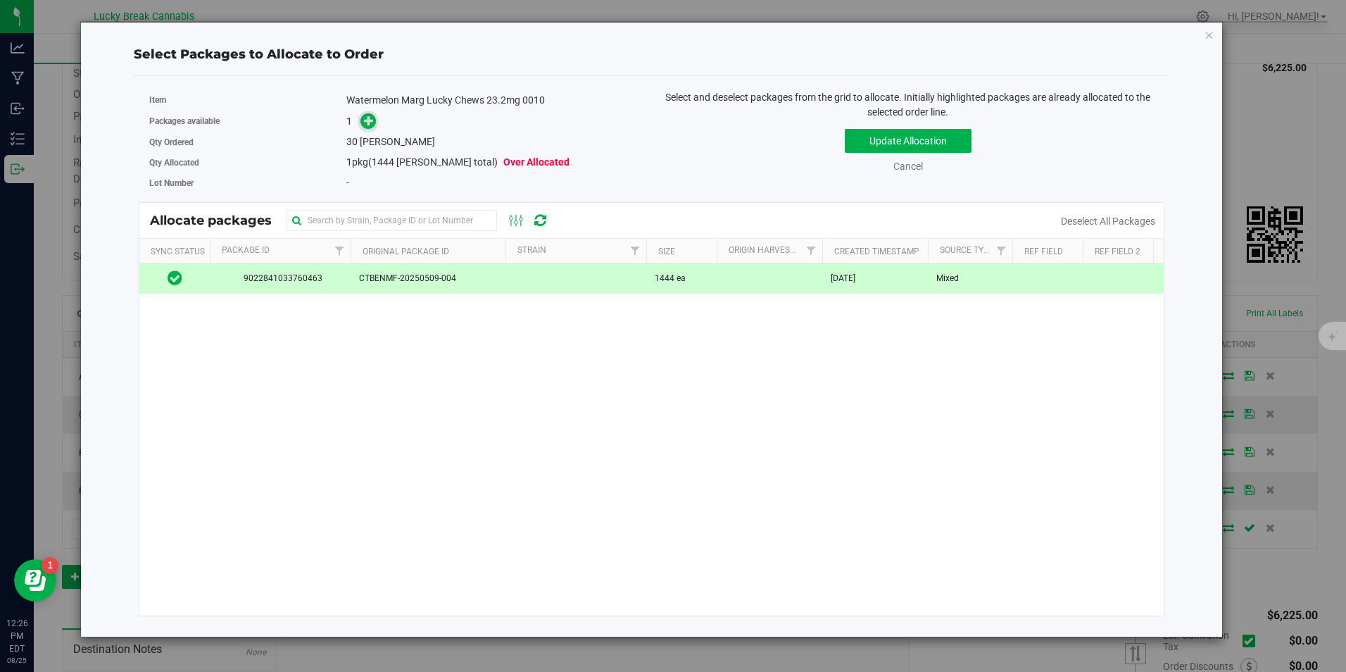
click at [370, 116] on icon at bounding box center [369, 120] width 10 height 10
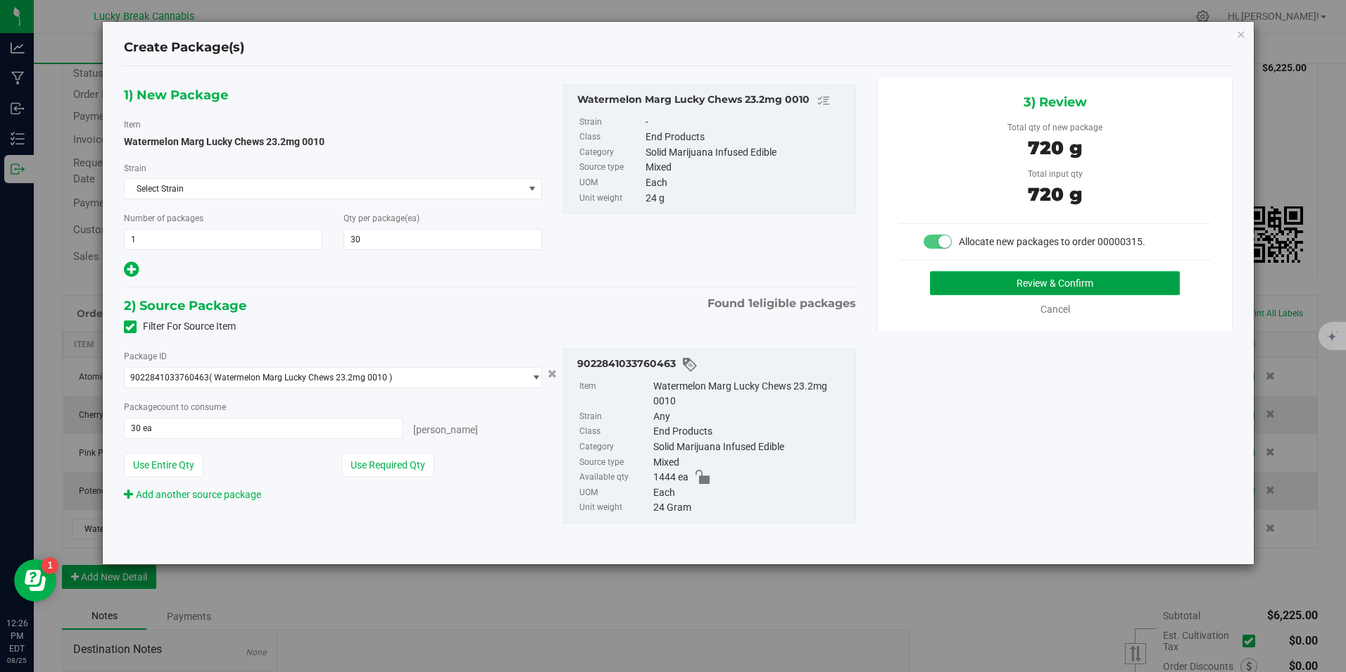
click at [1006, 283] on button "Review & Confirm" at bounding box center [1055, 283] width 250 height 24
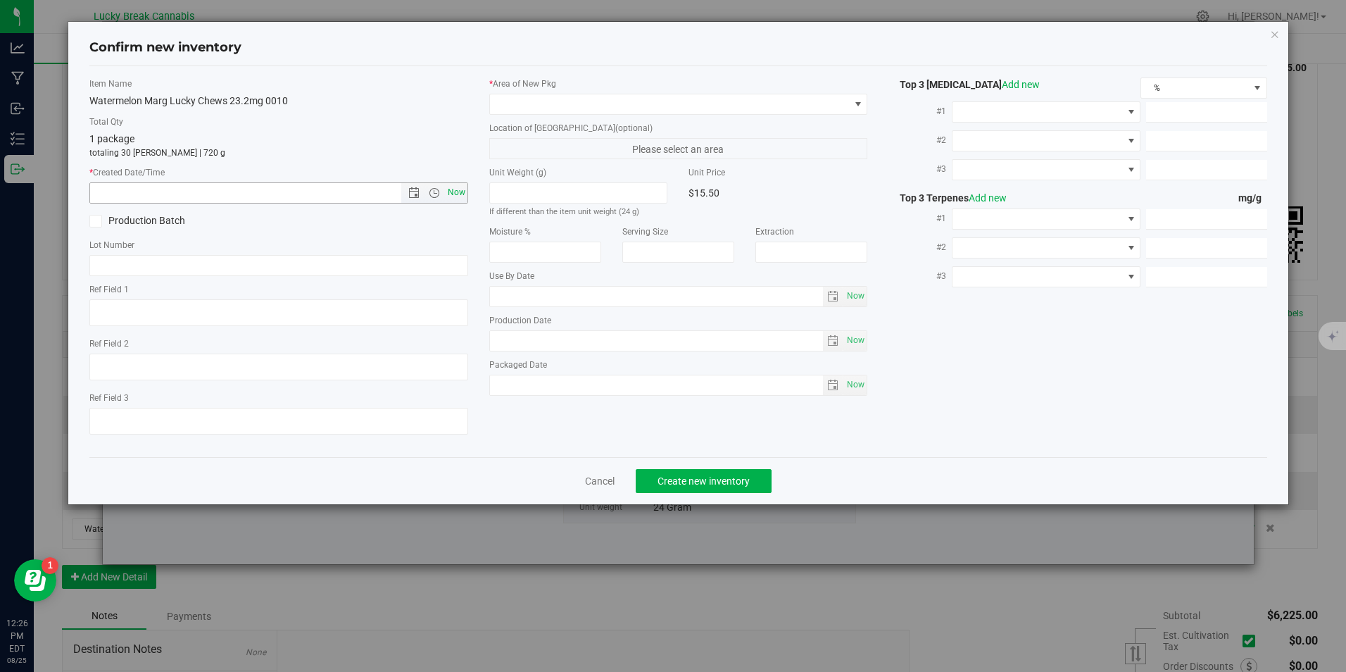
click at [461, 193] on span "Now" at bounding box center [456, 192] width 24 height 20
type input "8/25/2025 12:26 PM"
click at [540, 101] on span at bounding box center [669, 104] width 359 height 20
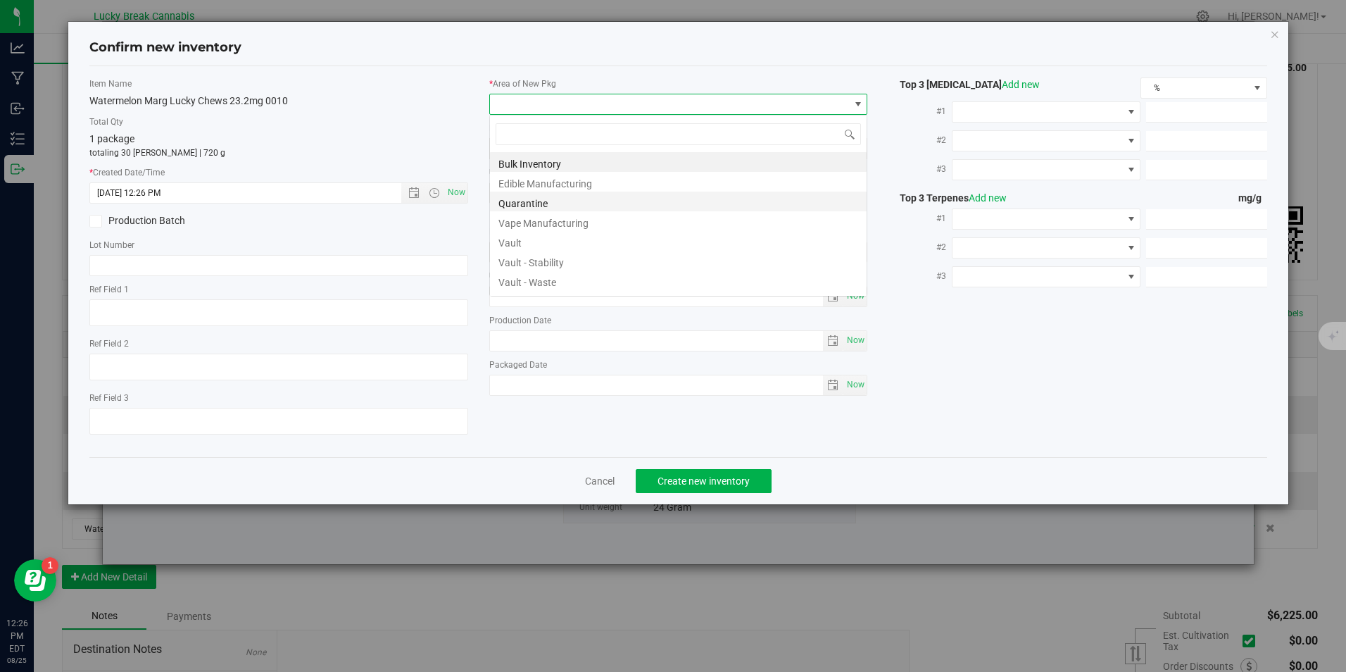
scroll to position [21, 379]
click at [513, 244] on li "Vault" at bounding box center [678, 241] width 377 height 20
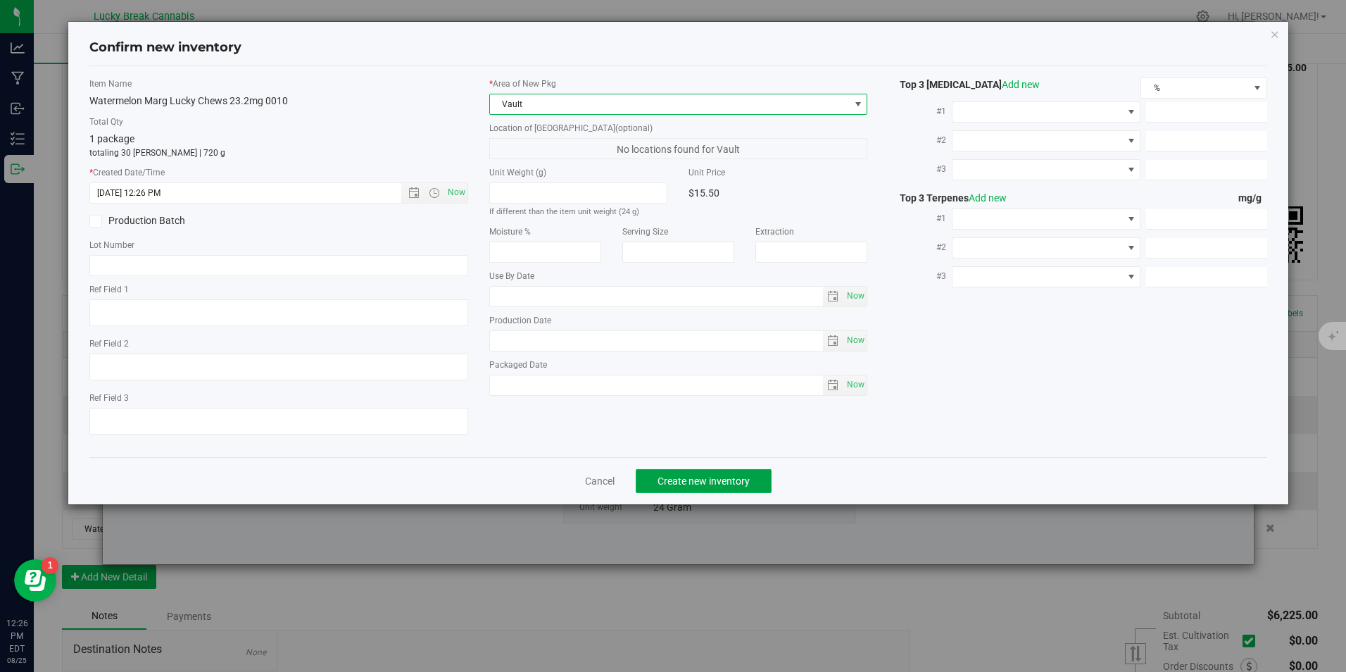
click at [673, 481] on span "Create new inventory" at bounding box center [704, 480] width 92 height 11
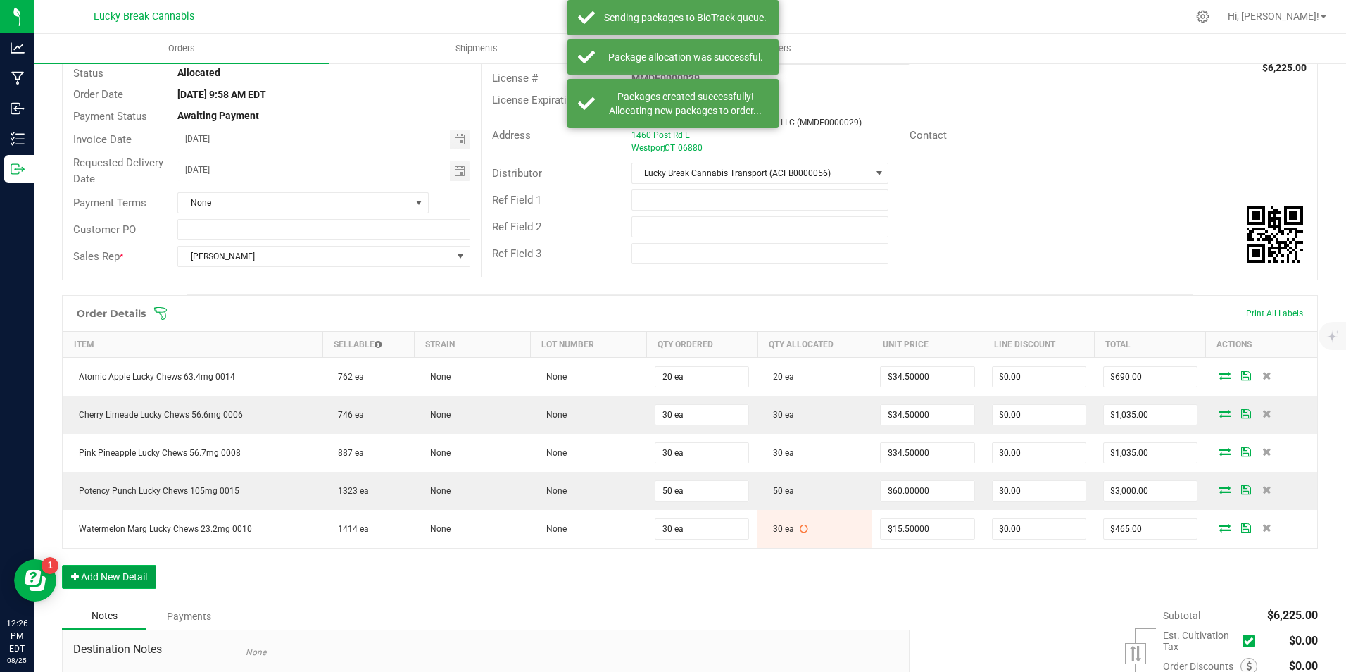
click at [120, 586] on button "Add New Detail" at bounding box center [109, 577] width 94 height 24
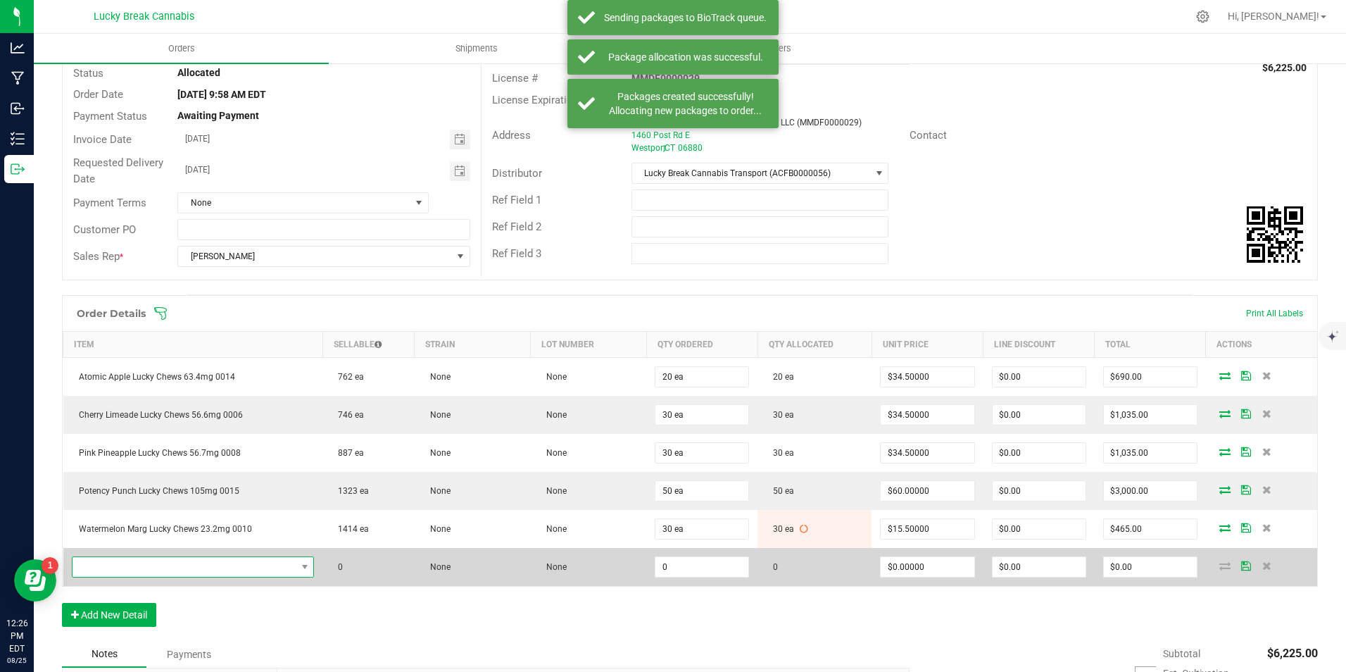
click at [142, 567] on span "NO DATA FOUND" at bounding box center [185, 567] width 224 height 20
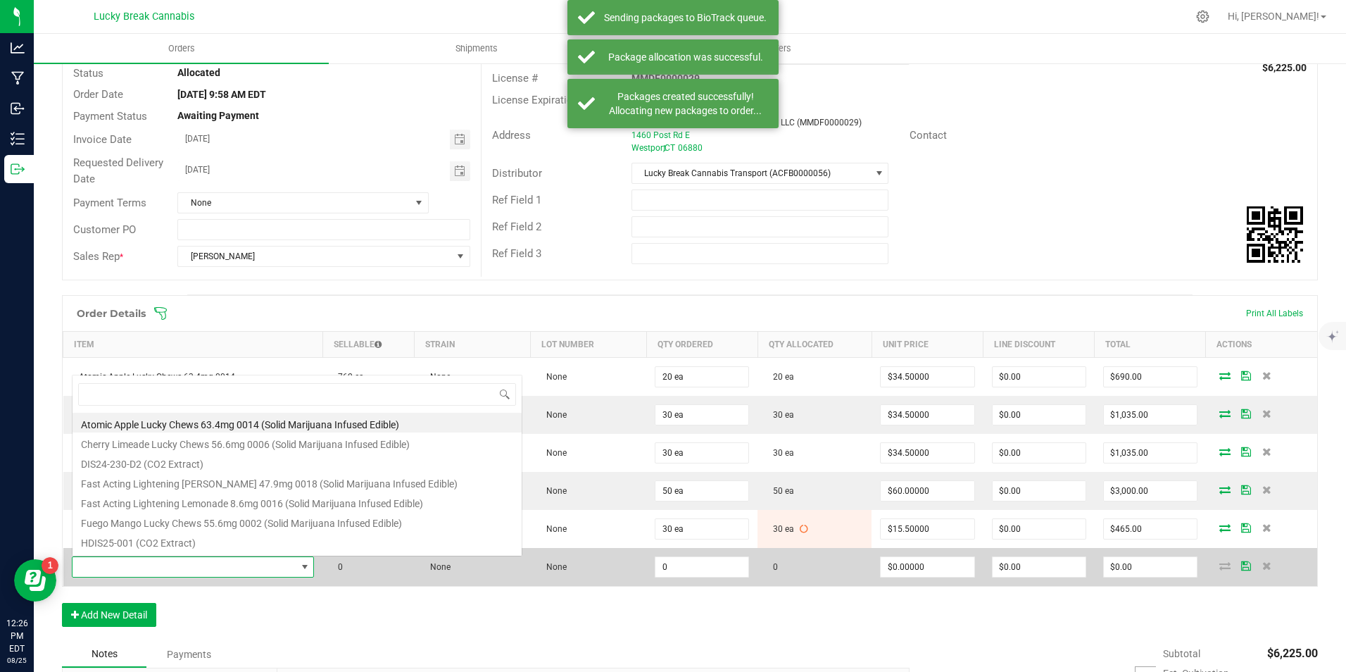
scroll to position [21, 235]
type input "light"
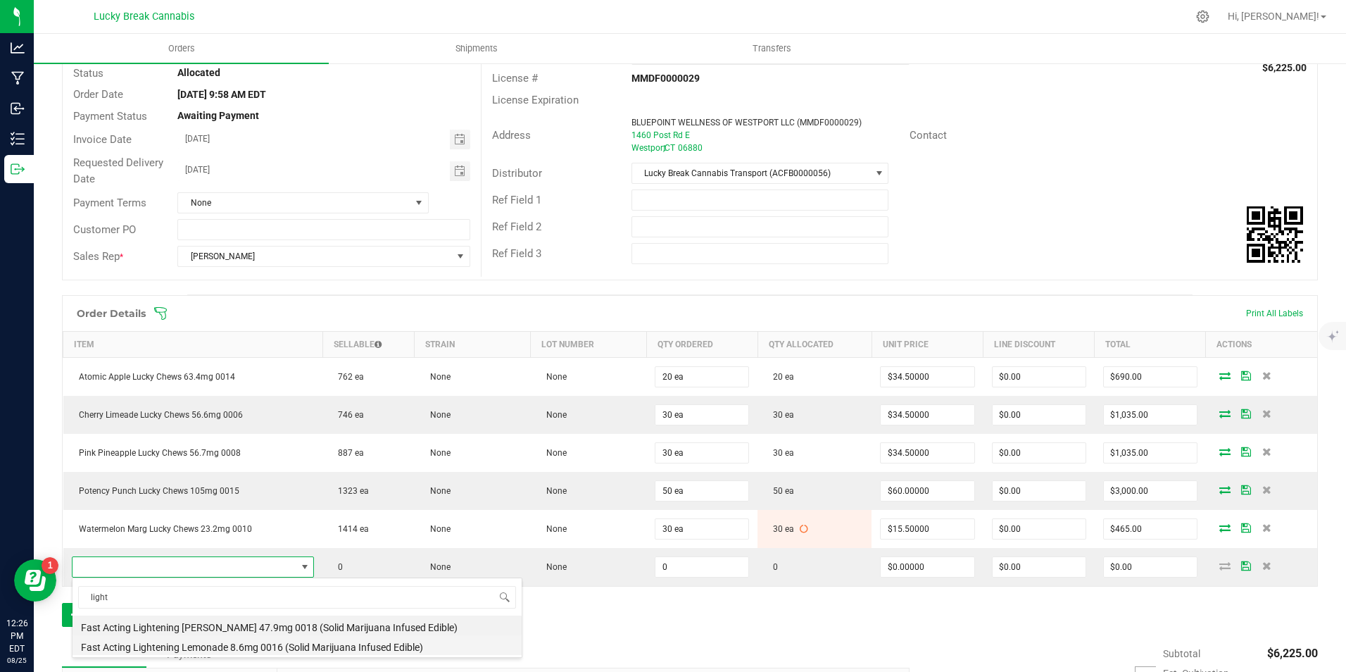
click at [201, 641] on li "Fast Acting Lightening Lemonade 8.6mg 0016 (Solid Marijuana Infused Edible)" at bounding box center [297, 645] width 449 height 20
type input "0 ea"
type input "$13.75000"
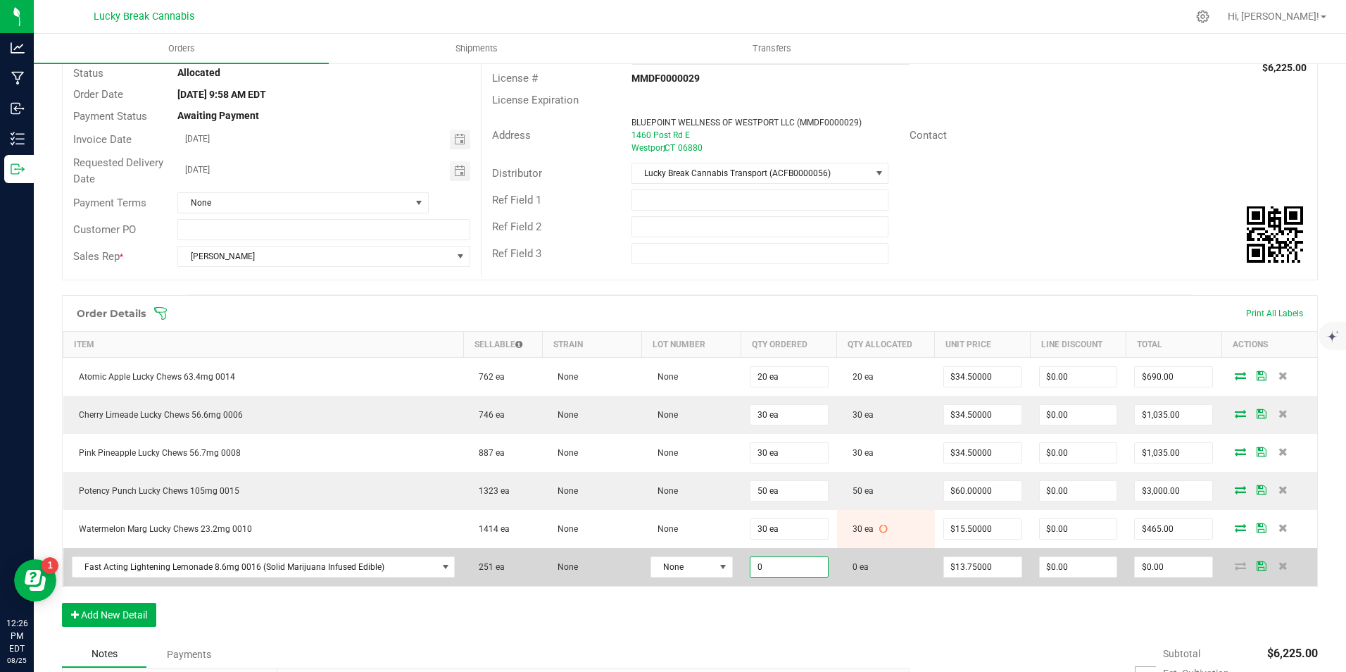
click at [781, 562] on input "0" at bounding box center [789, 567] width 77 height 20
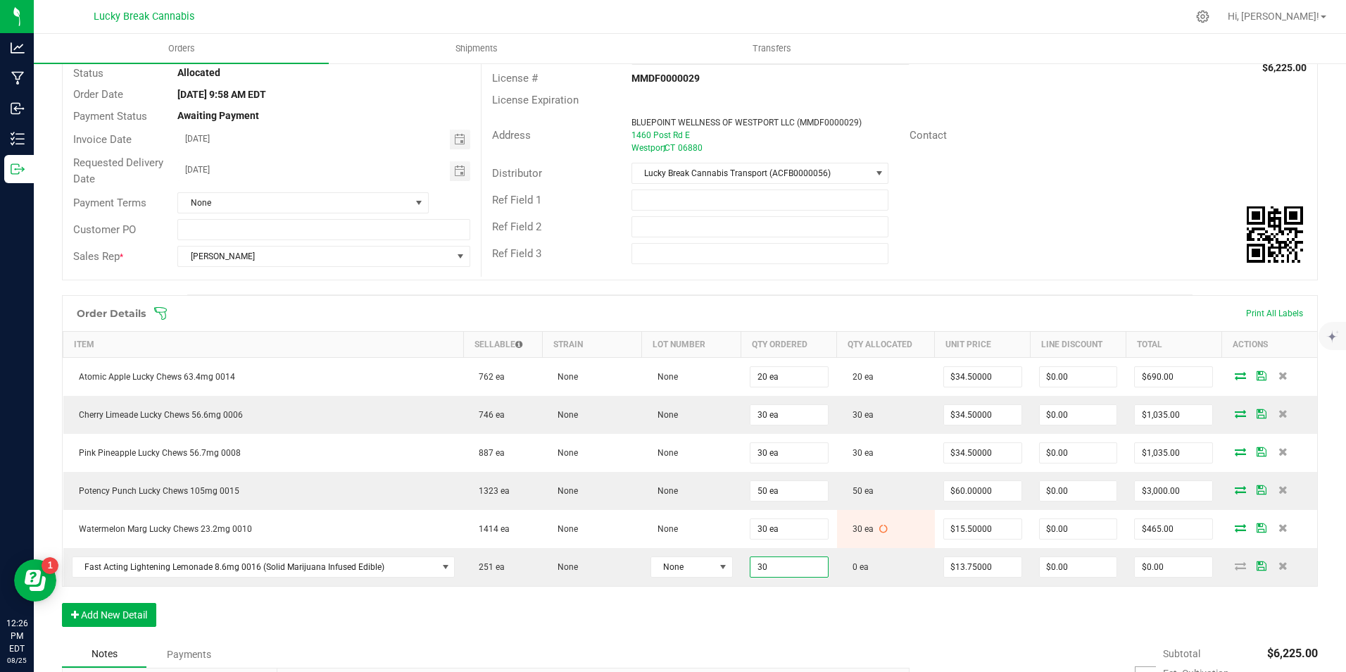
type input "30 ea"
type input "$412.50"
click at [799, 590] on div "Order Details Print All Labels Item Sellable Strain Lot Number Qty Ordered Qty …" at bounding box center [690, 468] width 1256 height 346
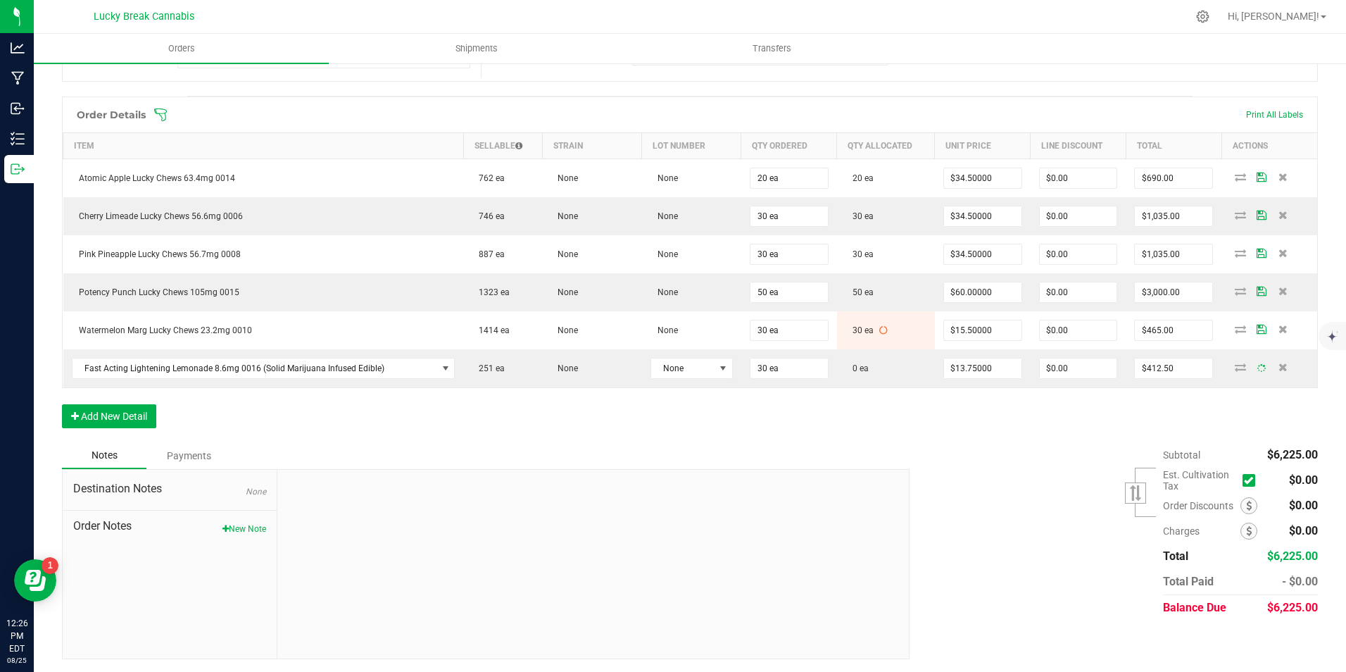
scroll to position [311, 0]
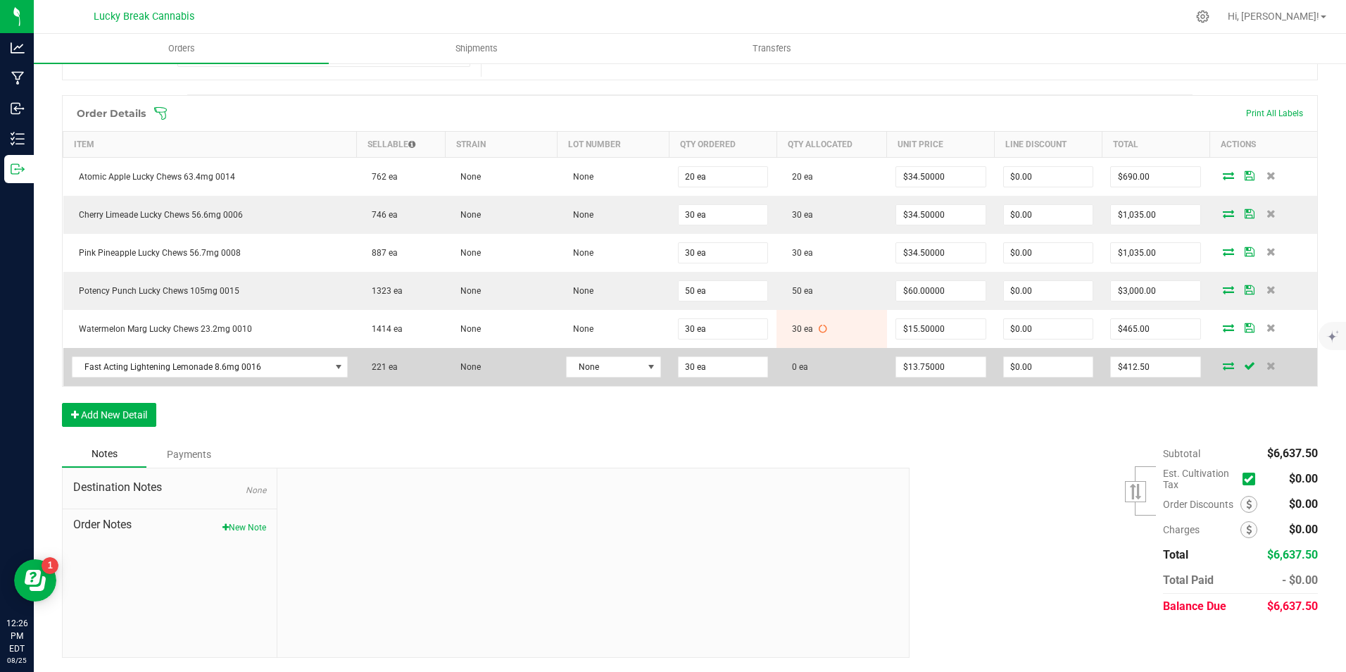
click at [1223, 368] on icon at bounding box center [1228, 365] width 11 height 8
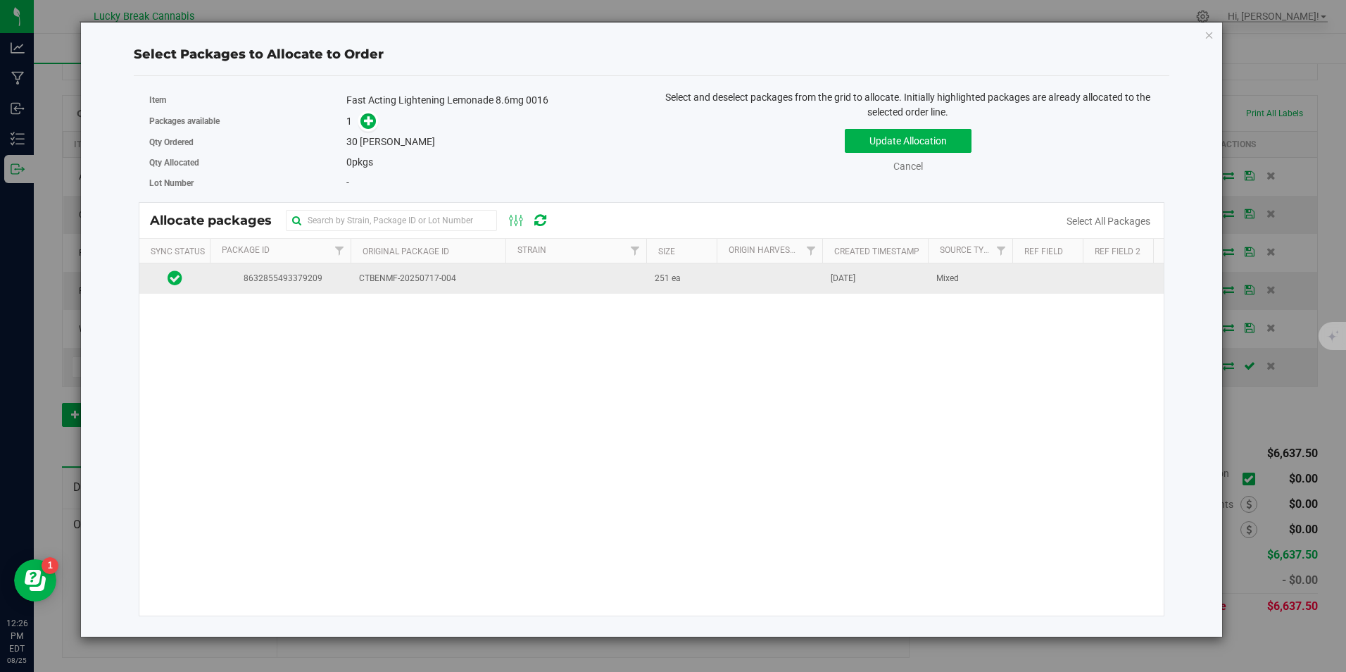
click at [487, 275] on span "CTBENMF-20250717-004" at bounding box center [428, 278] width 138 height 13
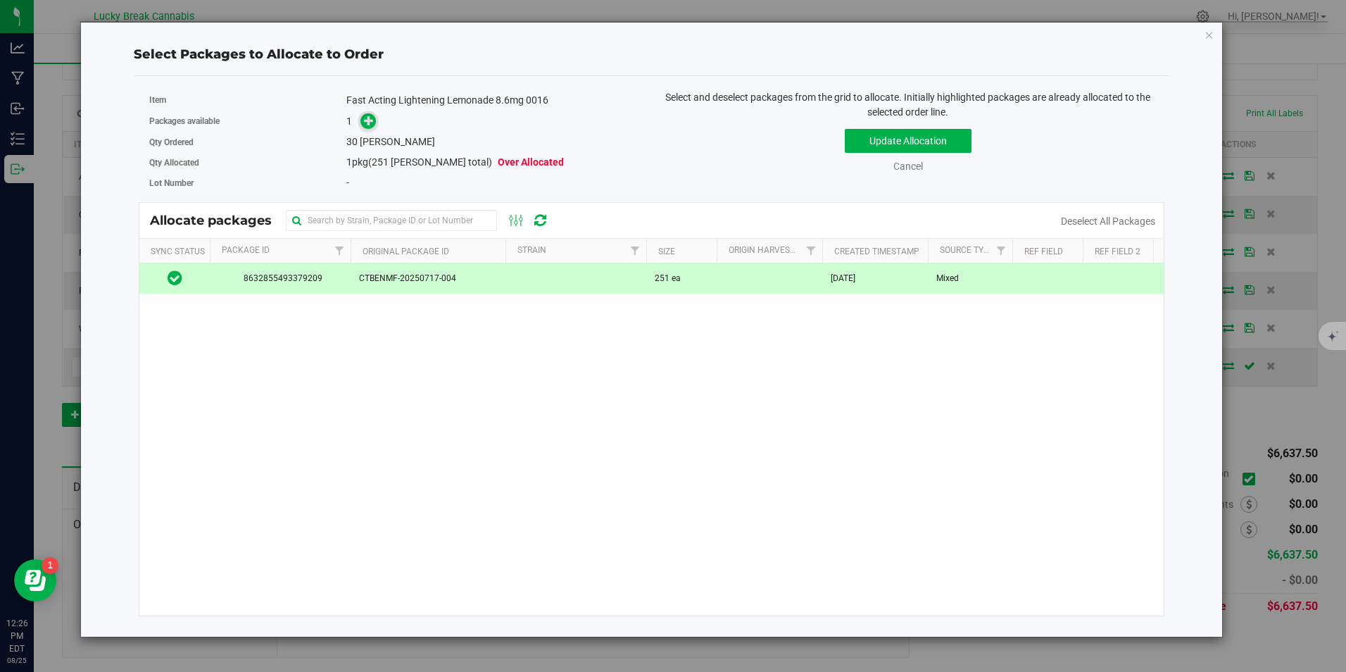
click at [367, 120] on icon at bounding box center [369, 120] width 10 height 10
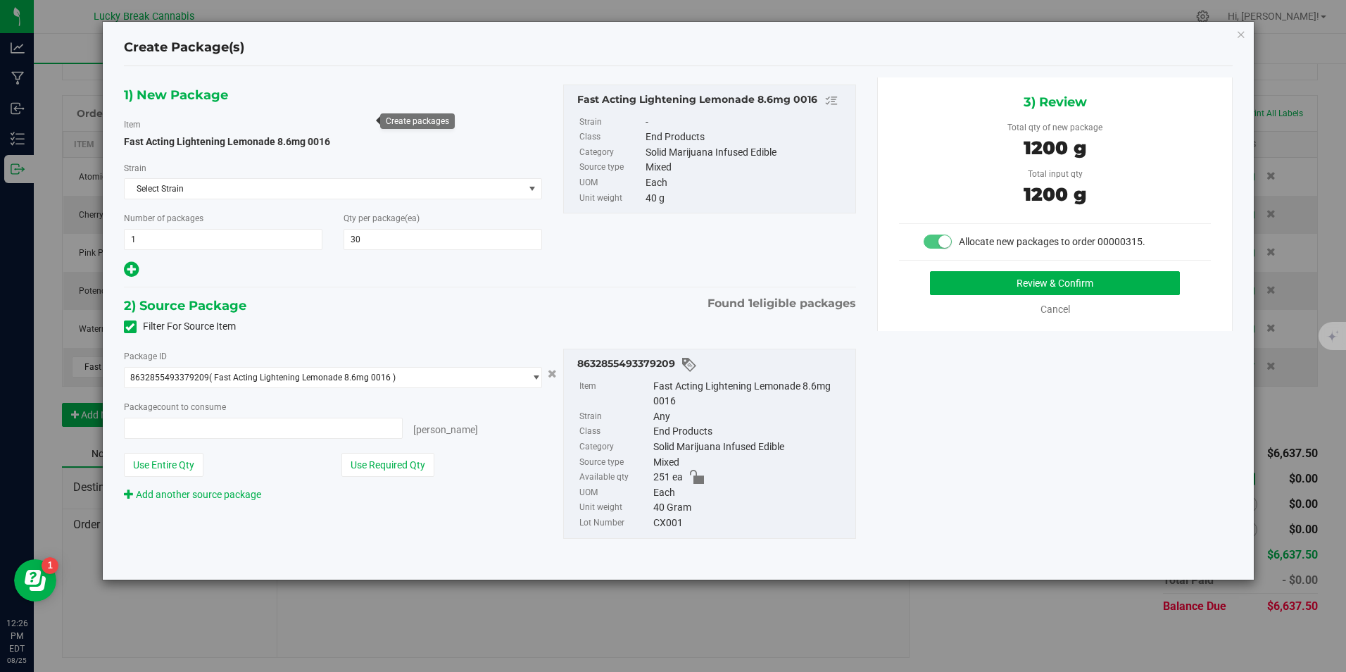
type input "30 ea"
click at [1116, 272] on button "Review & Confirm" at bounding box center [1055, 283] width 250 height 24
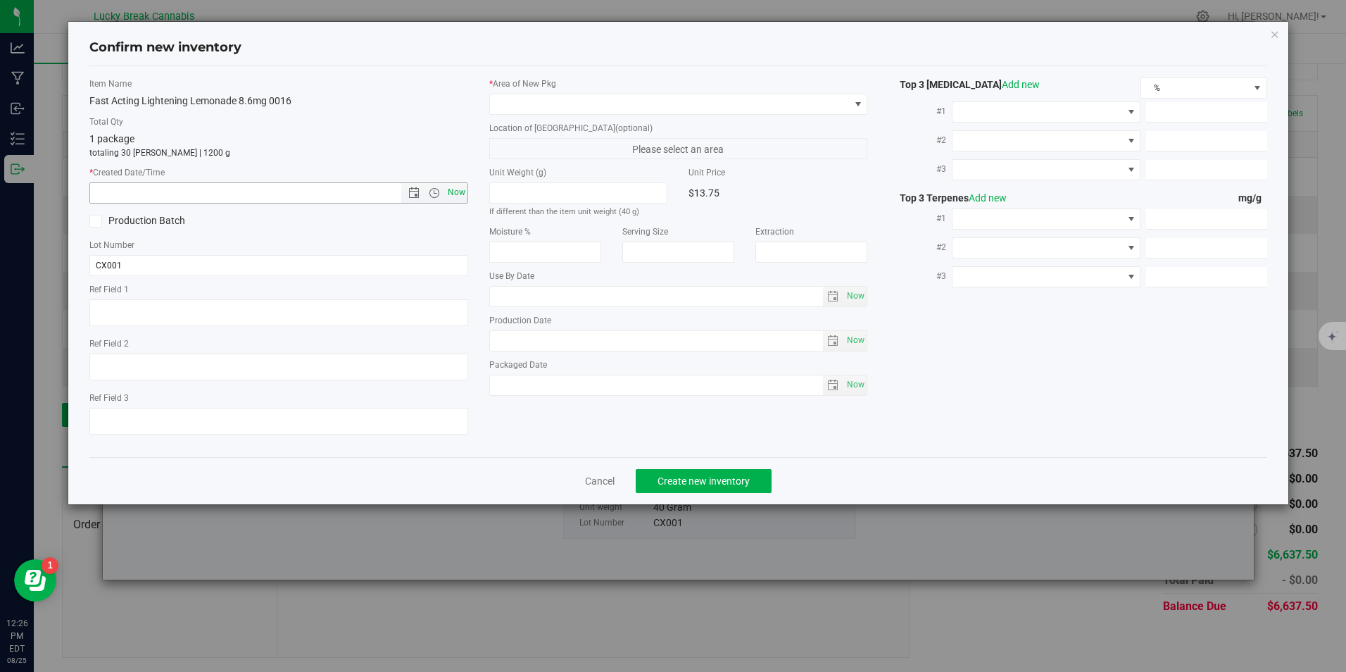
click at [460, 189] on span "Now" at bounding box center [456, 192] width 24 height 20
type input "8/25/2025 12:26 PM"
click at [610, 111] on span at bounding box center [669, 104] width 359 height 20
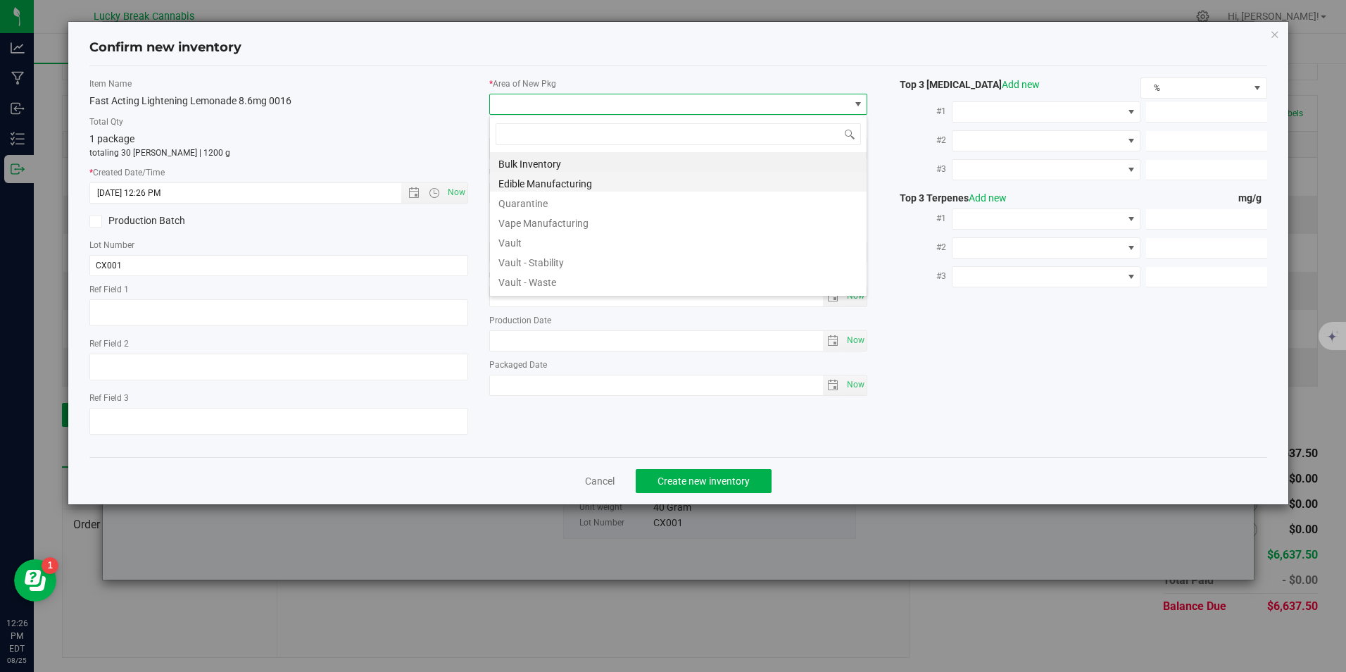
scroll to position [21, 379]
click at [565, 239] on li "Vault" at bounding box center [678, 241] width 377 height 20
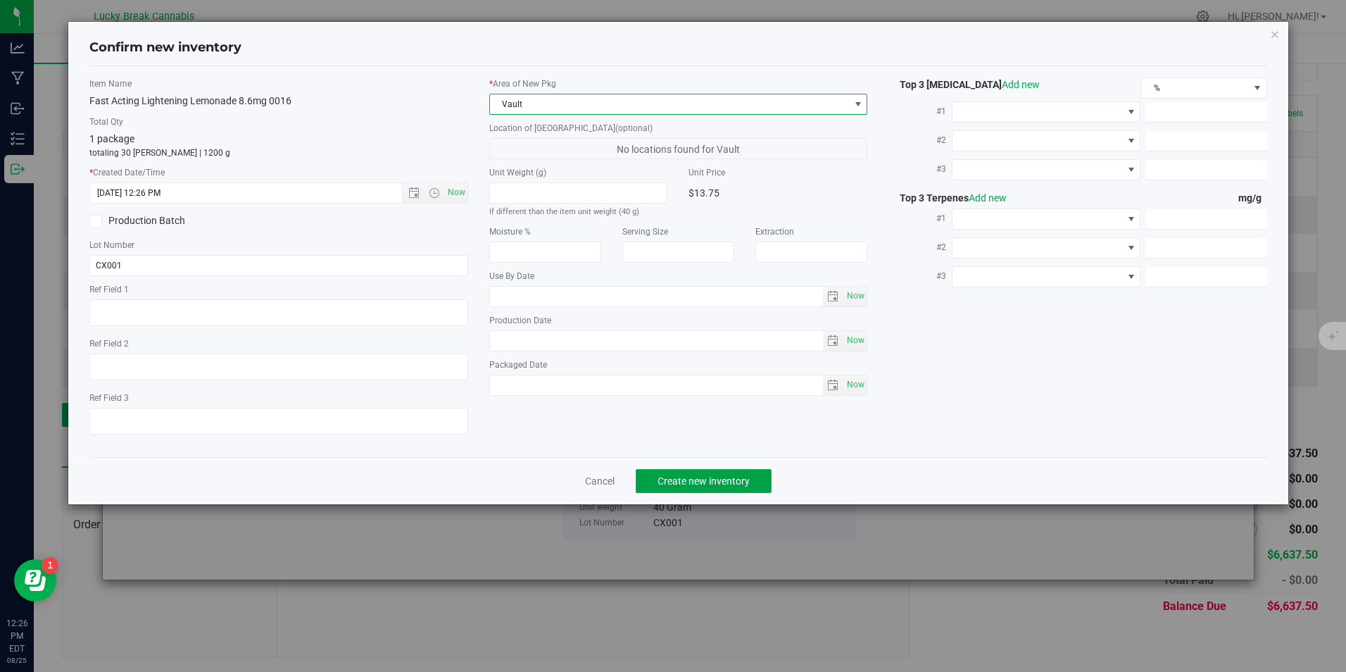
click at [675, 484] on span "Create new inventory" at bounding box center [704, 480] width 92 height 11
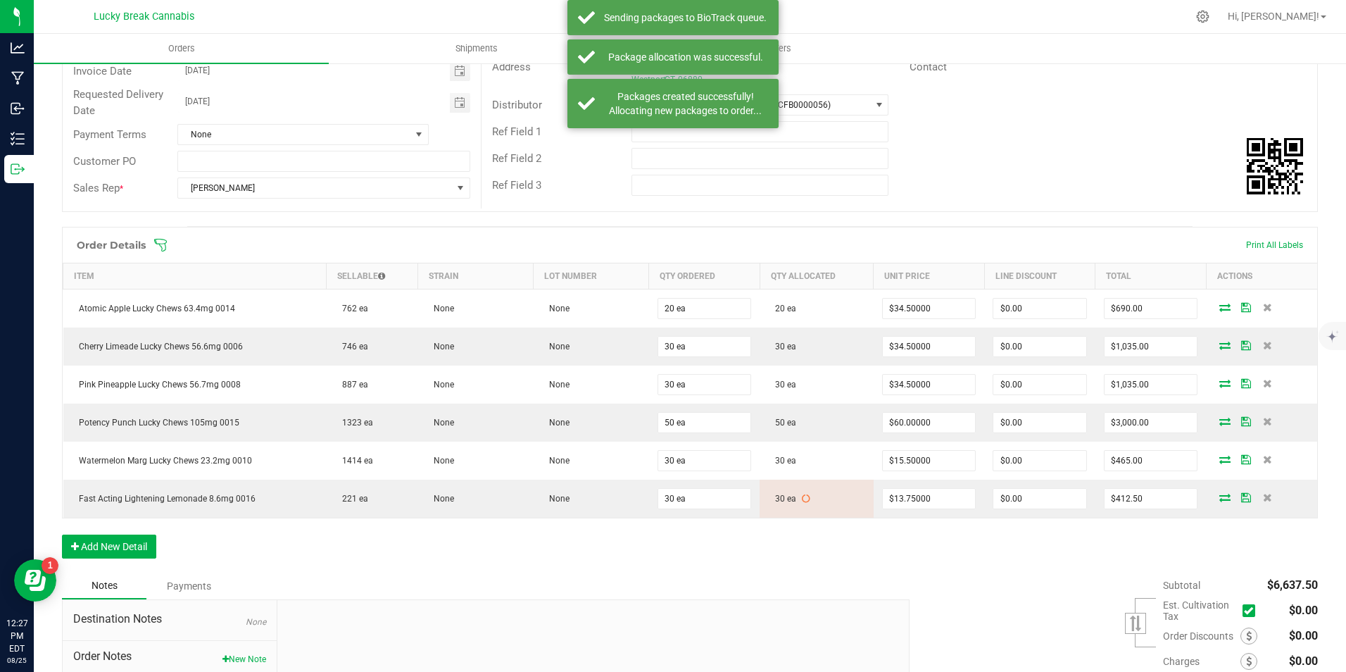
scroll to position [170, 0]
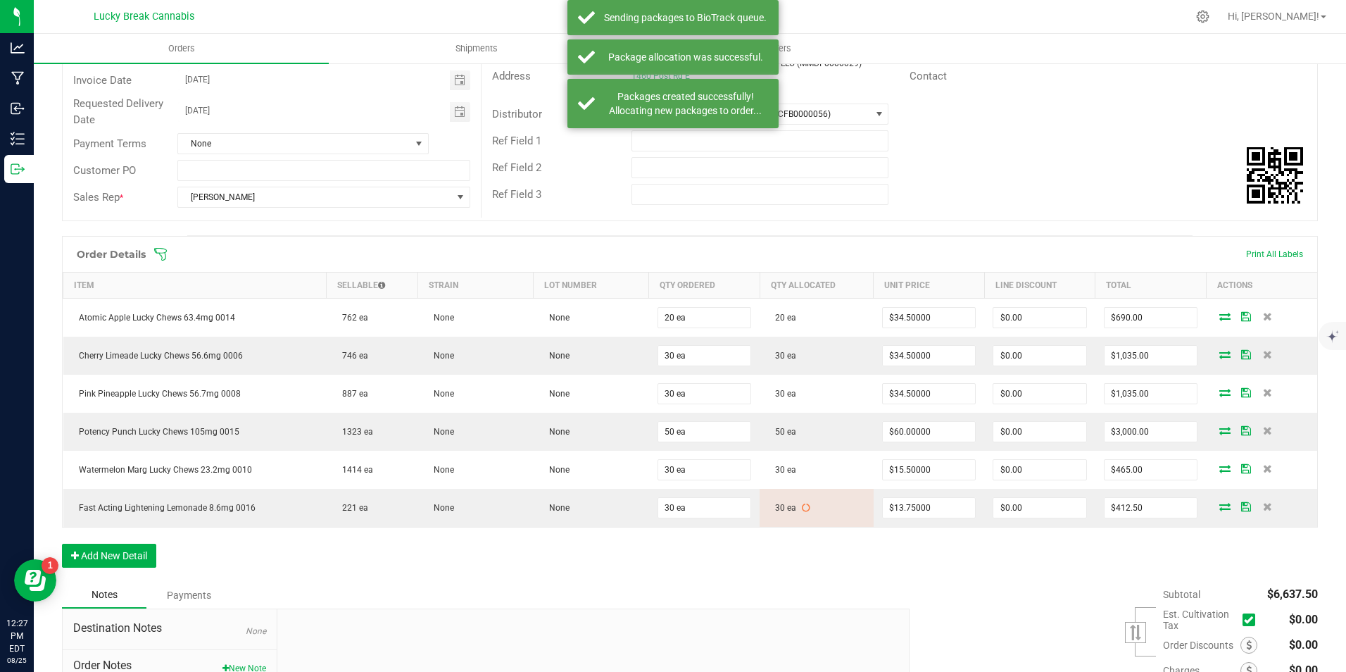
click at [1009, 580] on div "Order Details Print All Labels Item Sellable Strain Lot Number Qty Ordered Qty …" at bounding box center [690, 409] width 1256 height 346
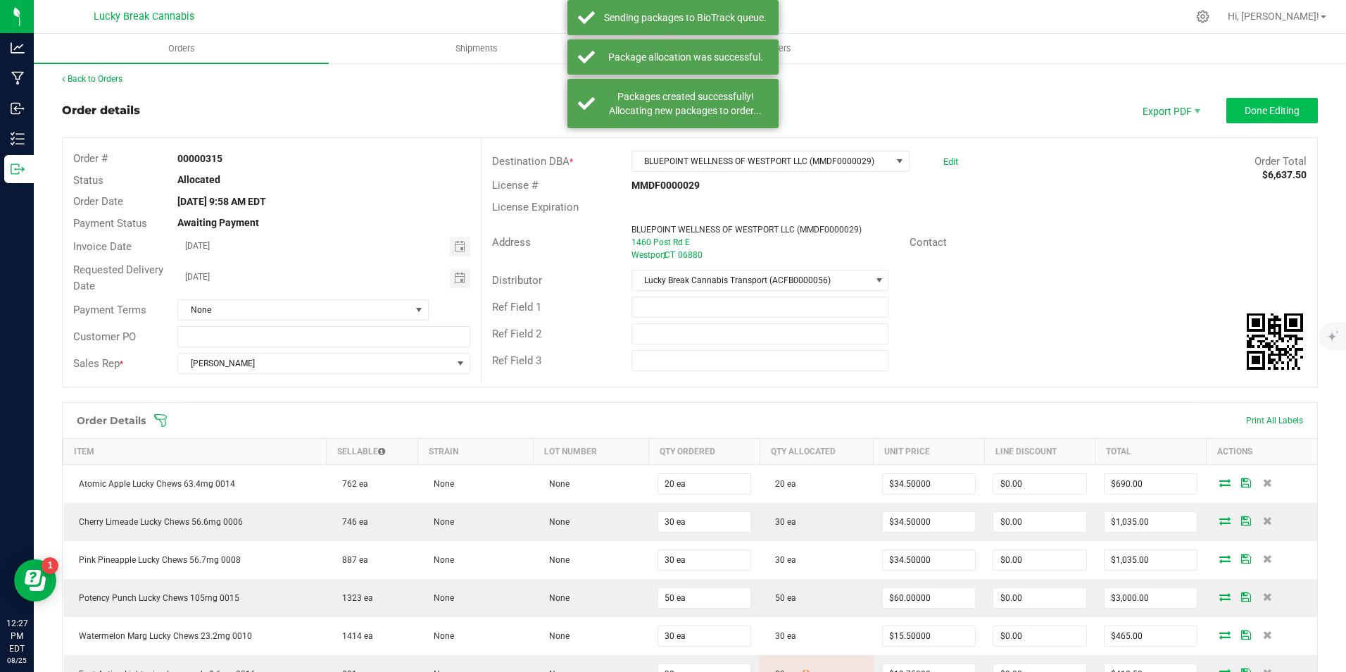
scroll to position [0, 0]
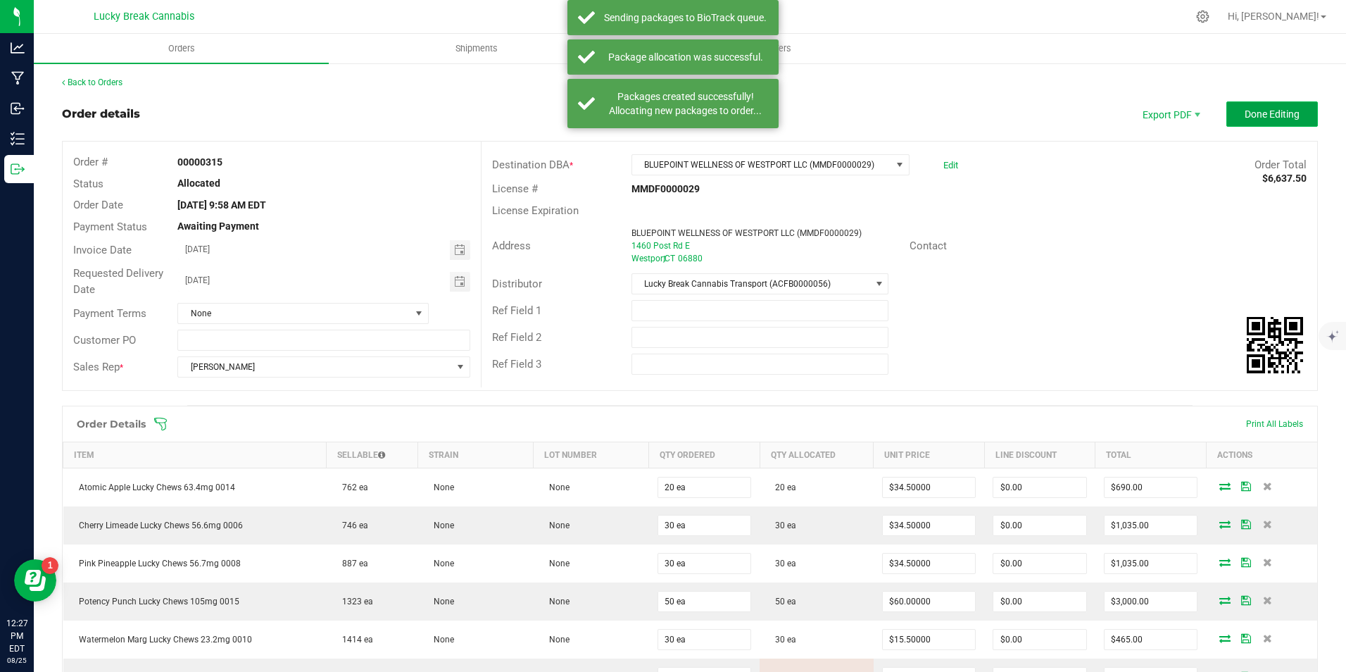
click at [1251, 108] on span "Done Editing" at bounding box center [1272, 113] width 55 height 11
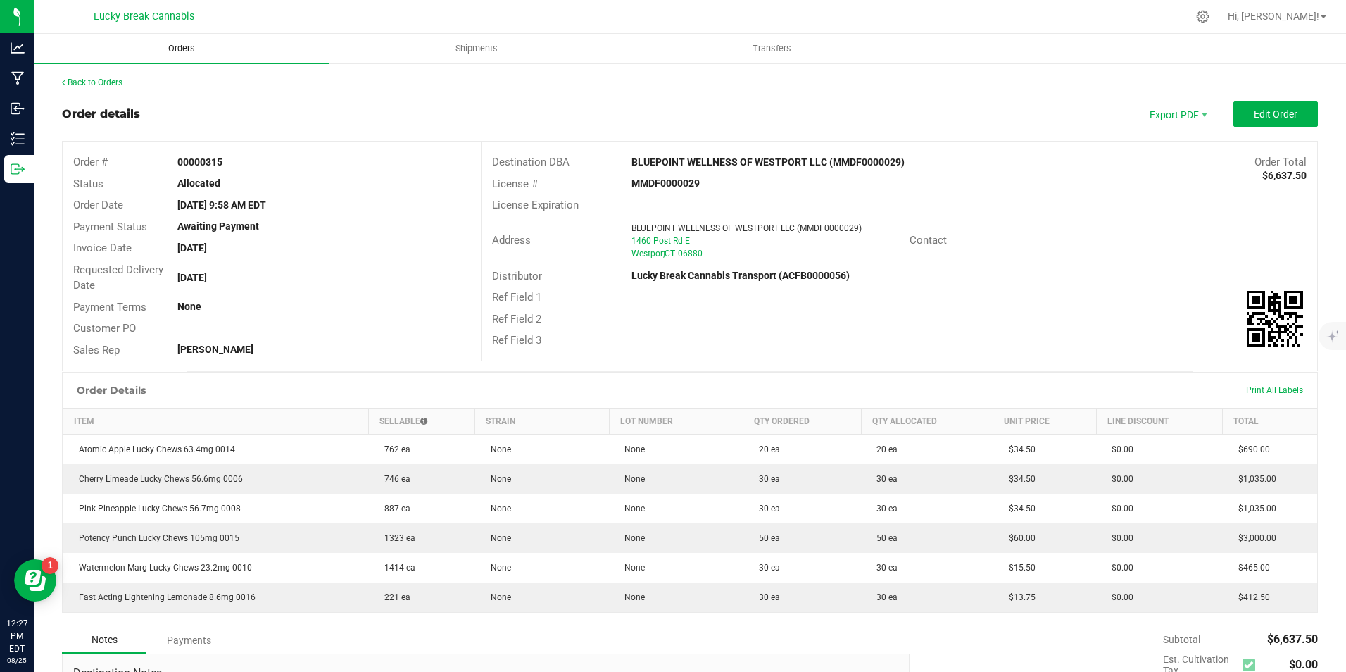
click at [212, 44] on span "Orders" at bounding box center [181, 48] width 65 height 13
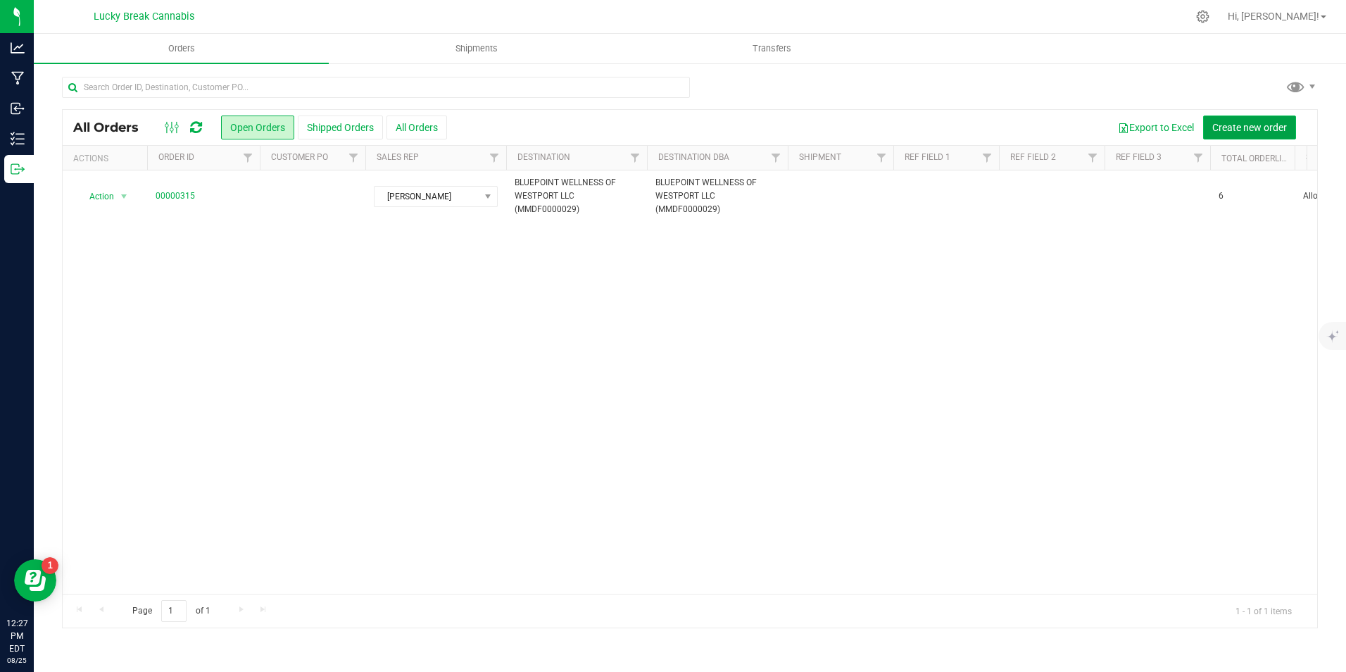
click at [1227, 122] on span "Create new order" at bounding box center [1250, 127] width 75 height 11
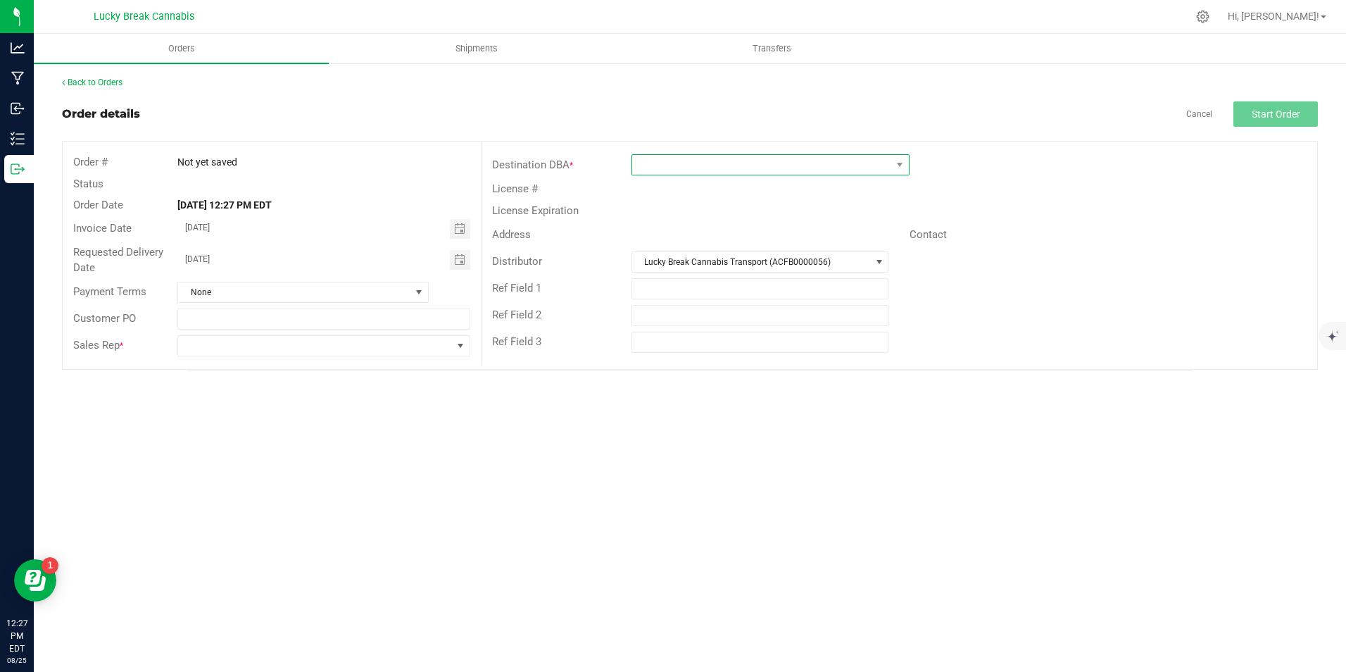
click at [762, 161] on span at bounding box center [761, 165] width 259 height 20
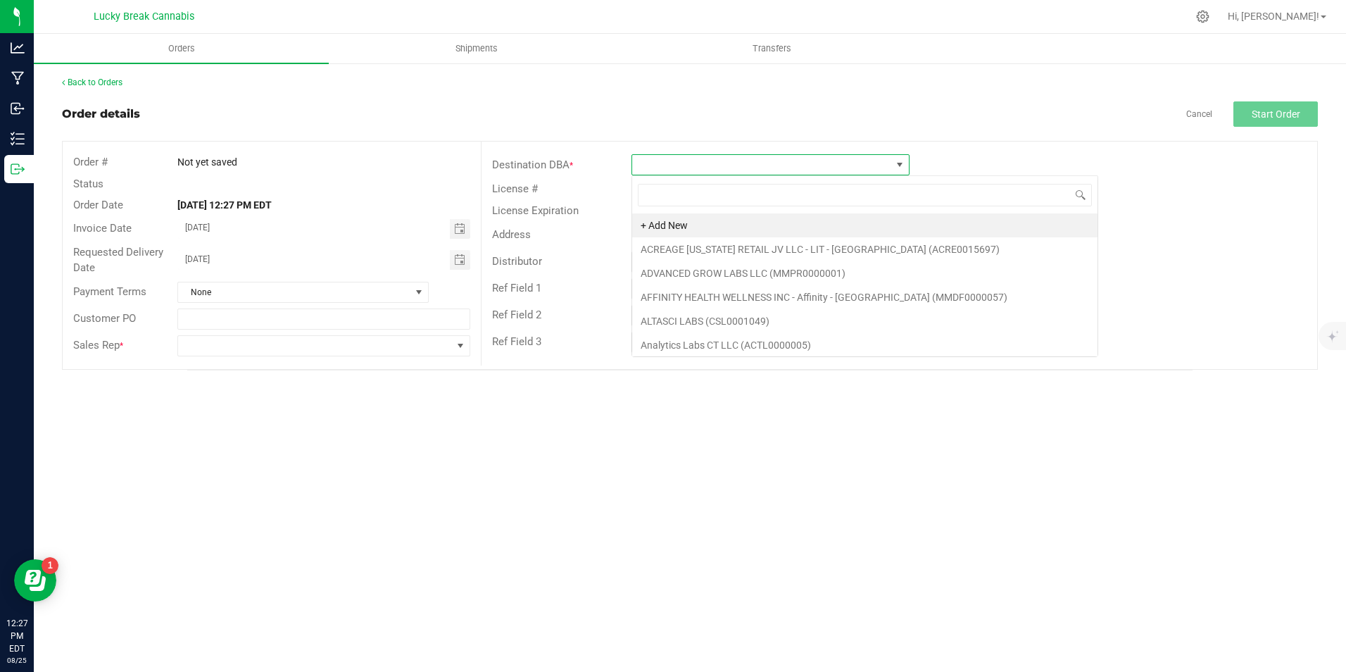
scroll to position [21, 278]
type input "MONT"
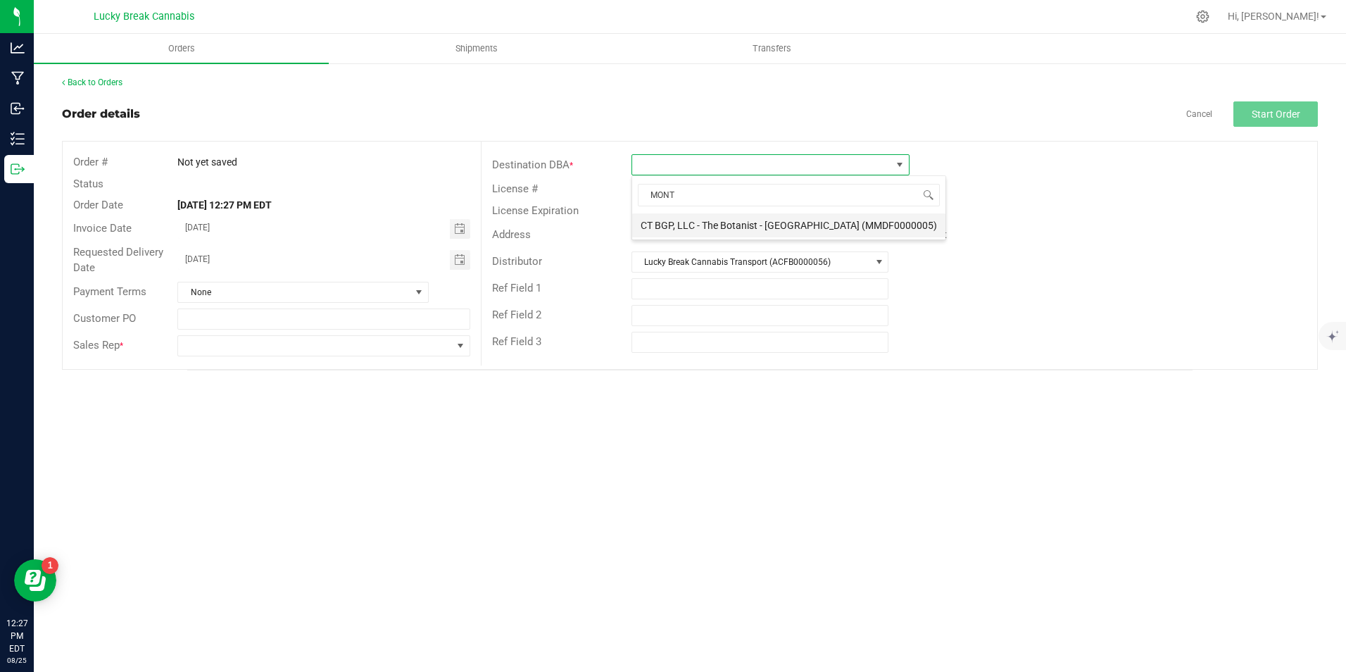
click at [754, 220] on li "CT BGP, LLC - The Botanist - Montville (MMDF0000005)" at bounding box center [788, 225] width 313 height 24
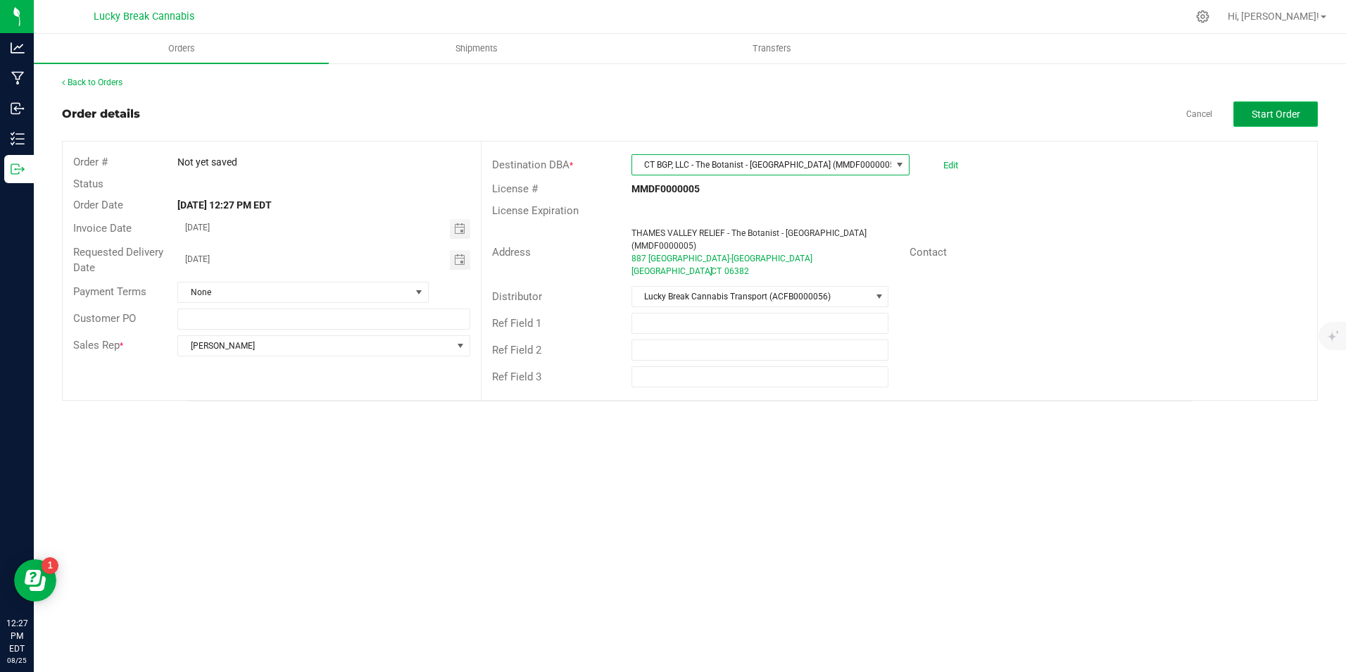
click at [1242, 115] on button "Start Order" at bounding box center [1276, 113] width 84 height 25
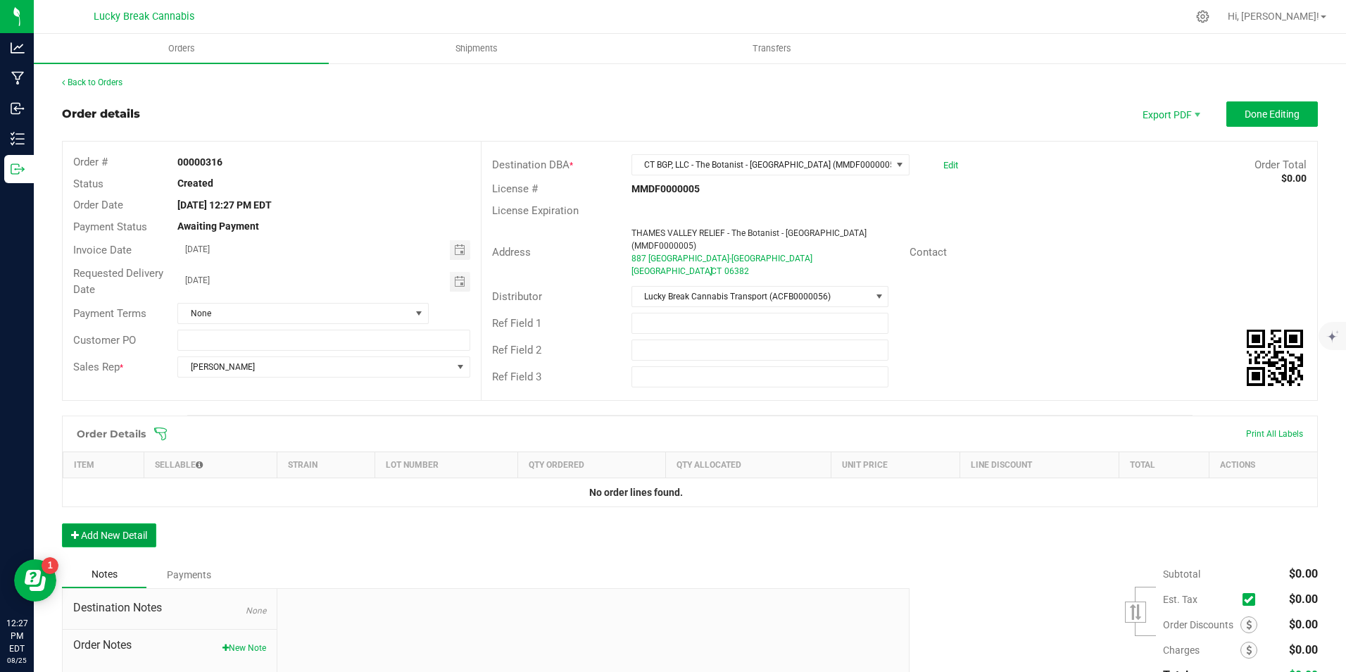
click at [141, 523] on button "Add New Detail" at bounding box center [109, 535] width 94 height 24
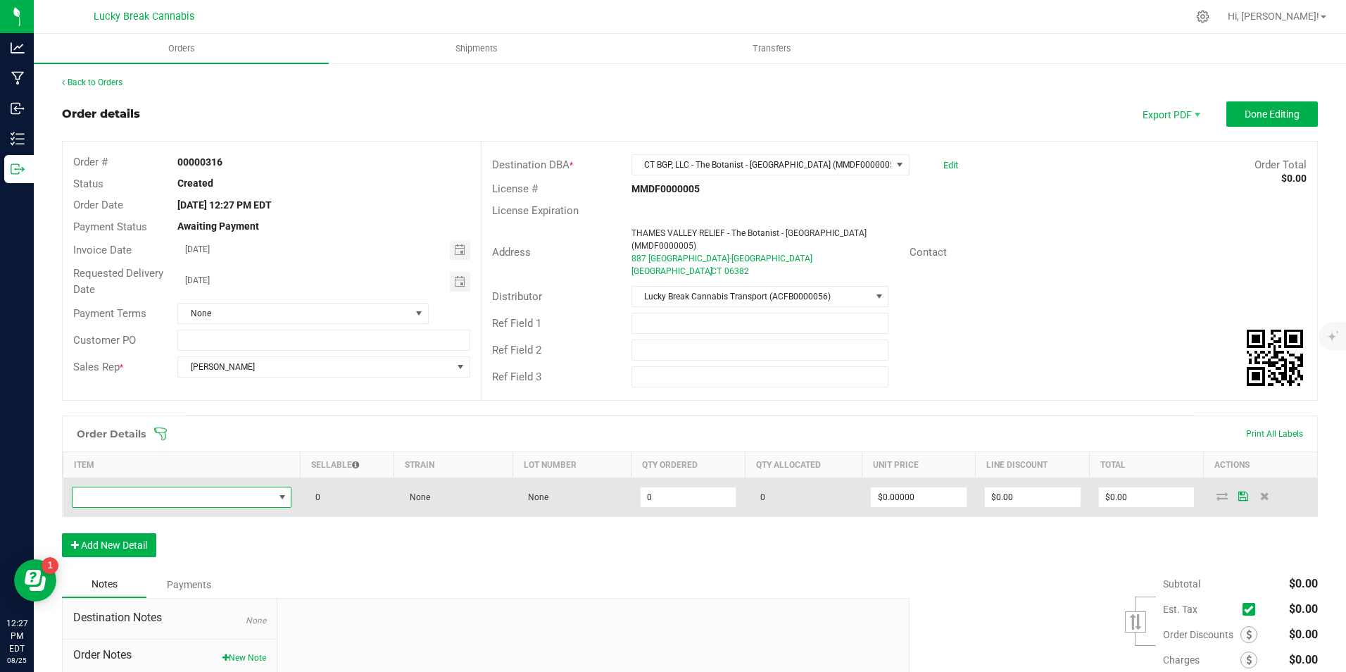
click at [152, 496] on span "NO DATA FOUND" at bounding box center [173, 497] width 201 height 20
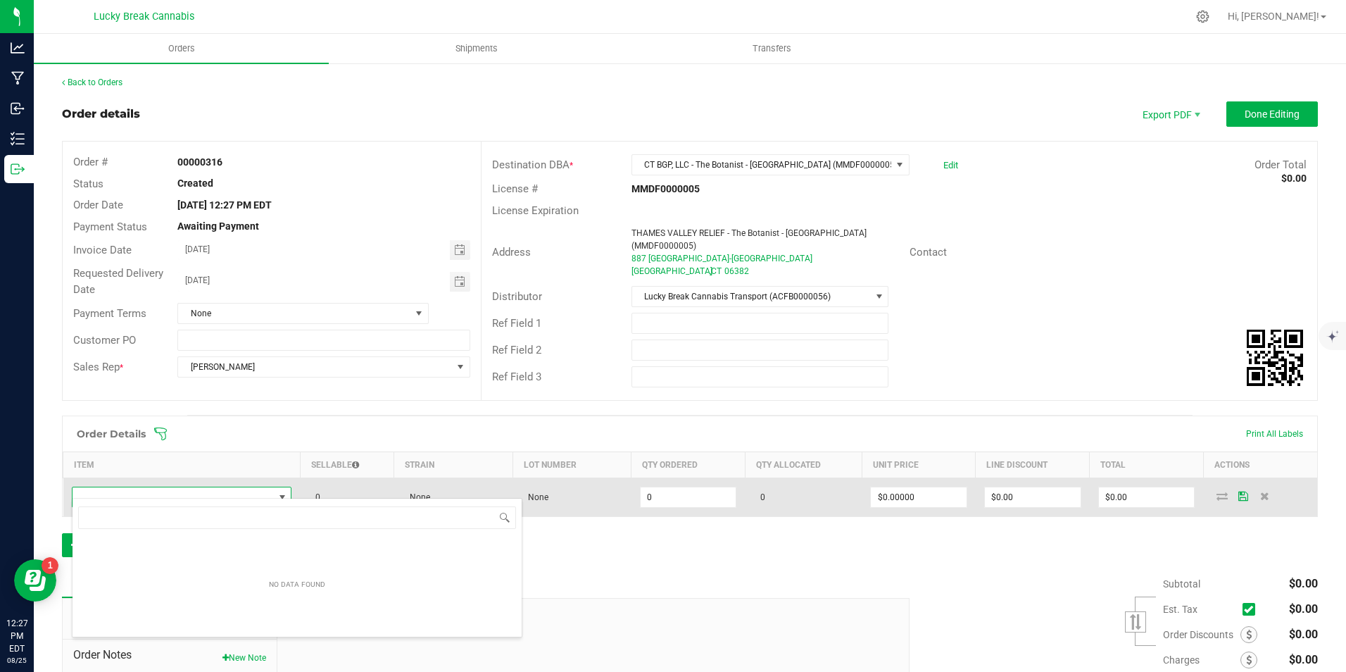
scroll to position [70394, 70197]
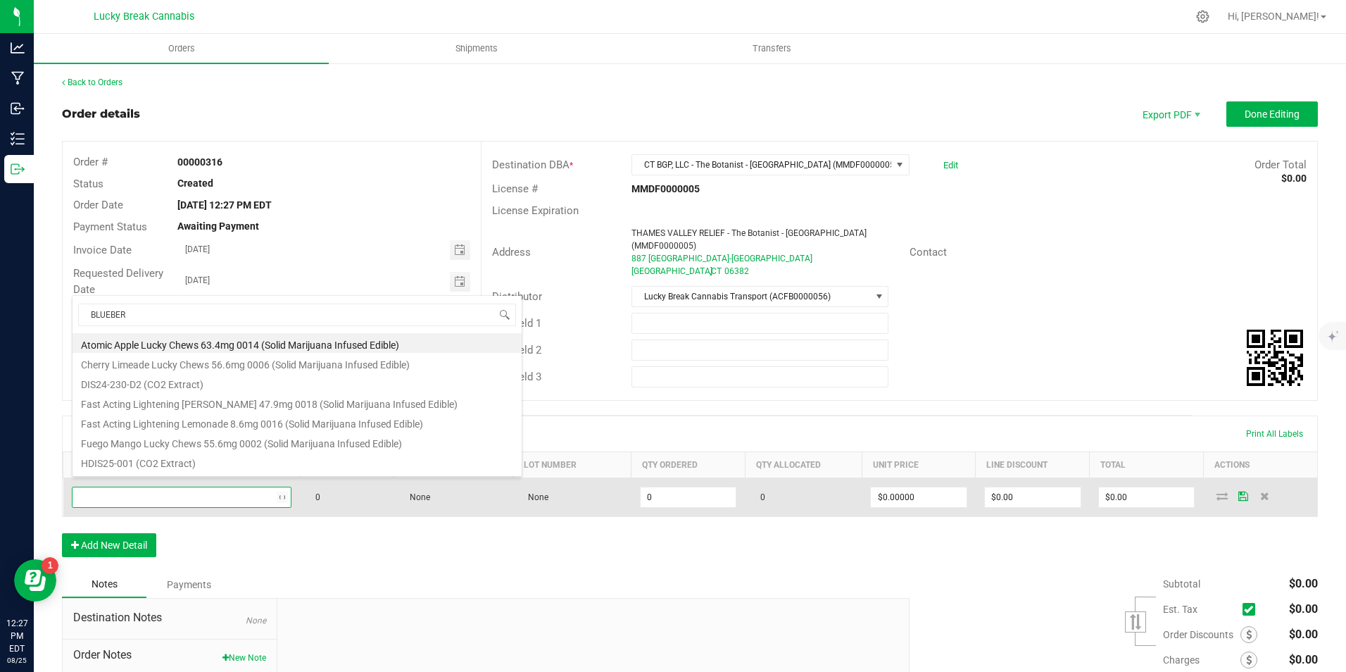
type input "BLUEBERR"
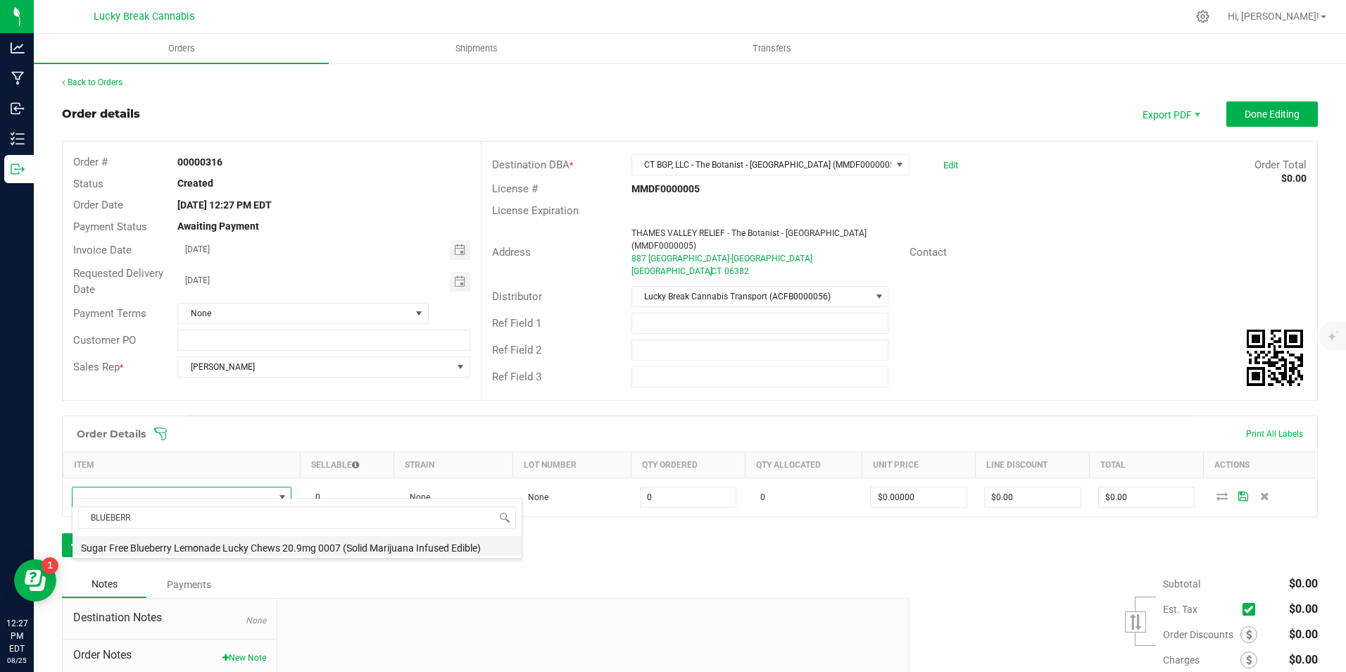
click at [197, 552] on li "Sugar Free Blueberry Lemonade Lucky Chews 20.9mg 0007 (Solid Marijuana Infused …" at bounding box center [297, 546] width 449 height 20
type input "0 ea"
type input "$15.50000"
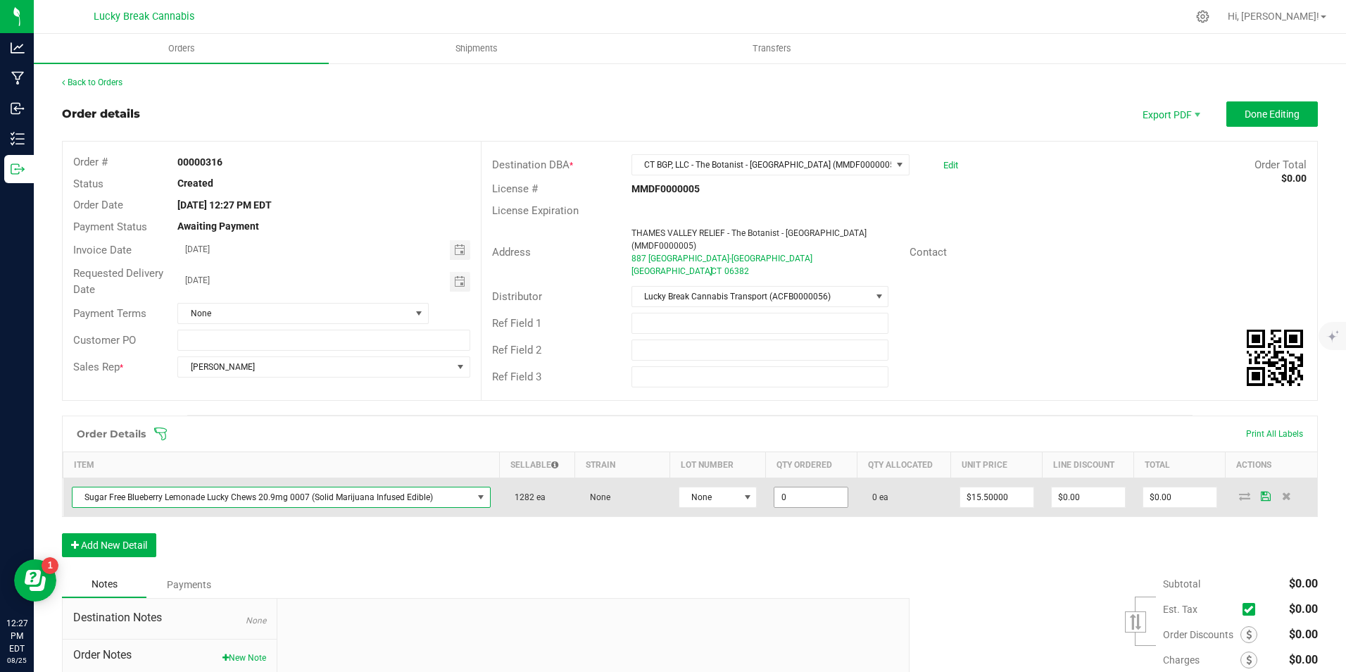
click at [807, 487] on input "0" at bounding box center [811, 497] width 73 height 20
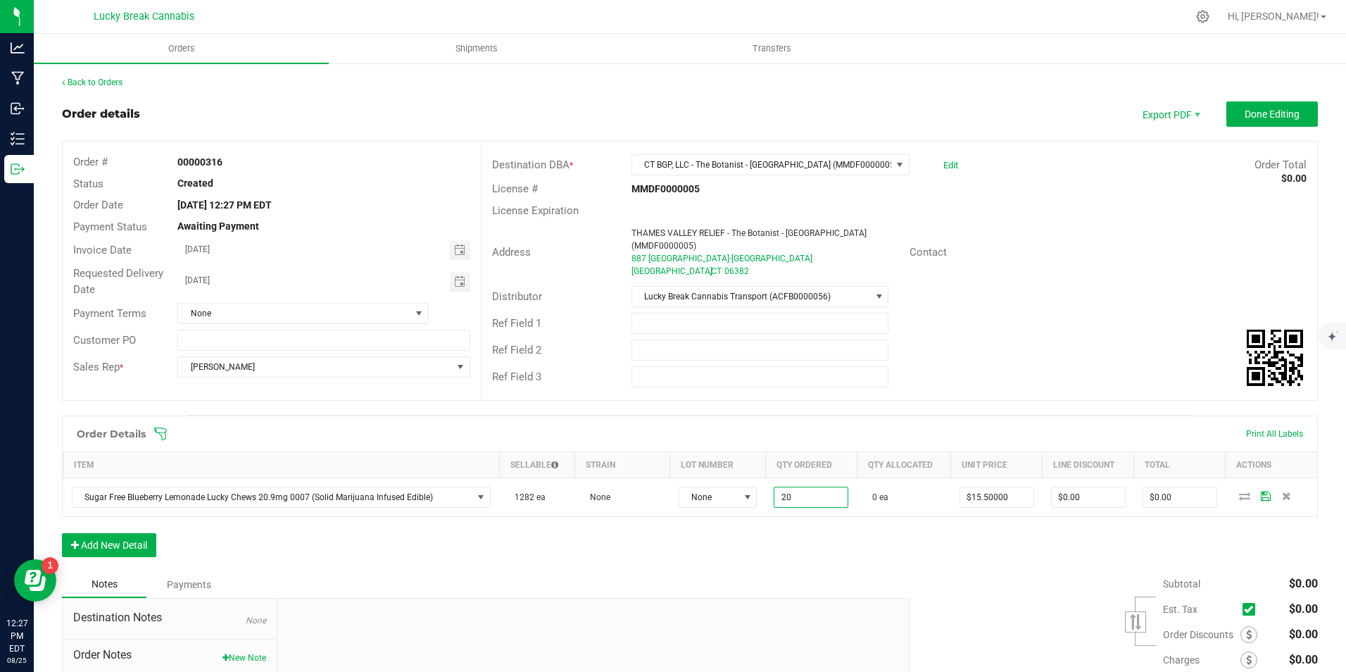
type input "20 ea"
type input "$310.00"
click at [859, 571] on div "Notes Payments" at bounding box center [480, 584] width 837 height 27
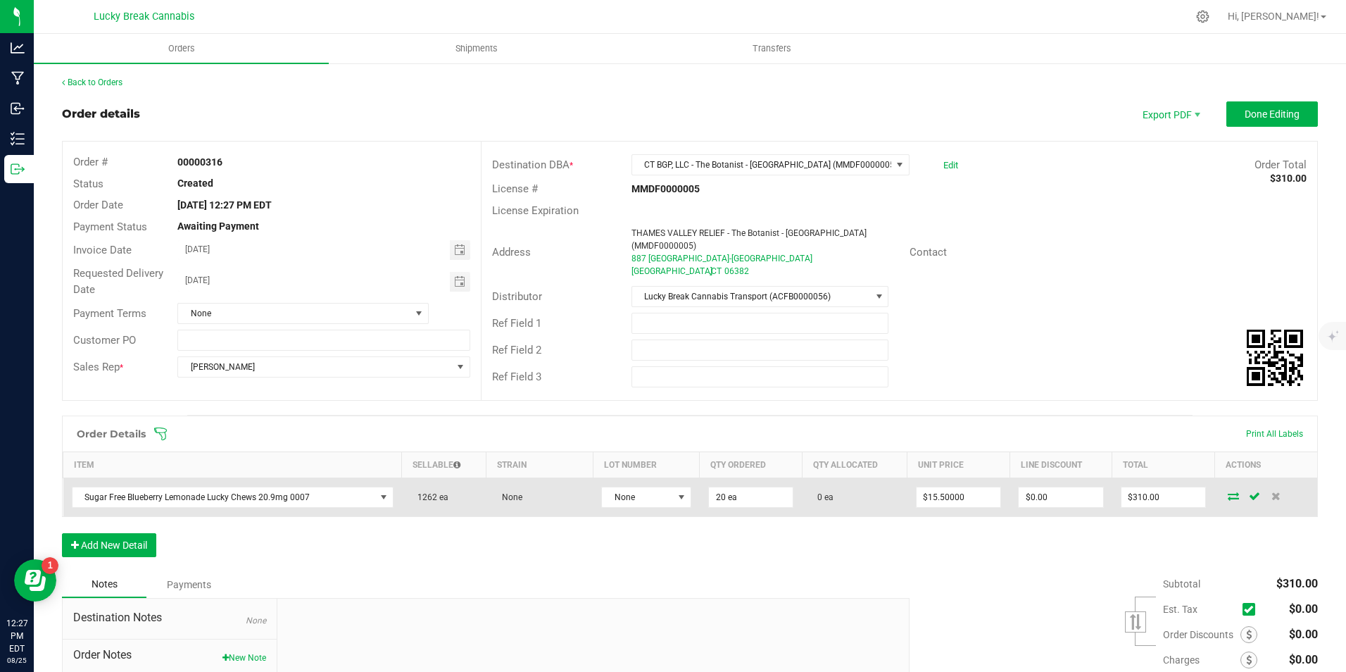
click at [1228, 491] on icon at bounding box center [1233, 495] width 11 height 8
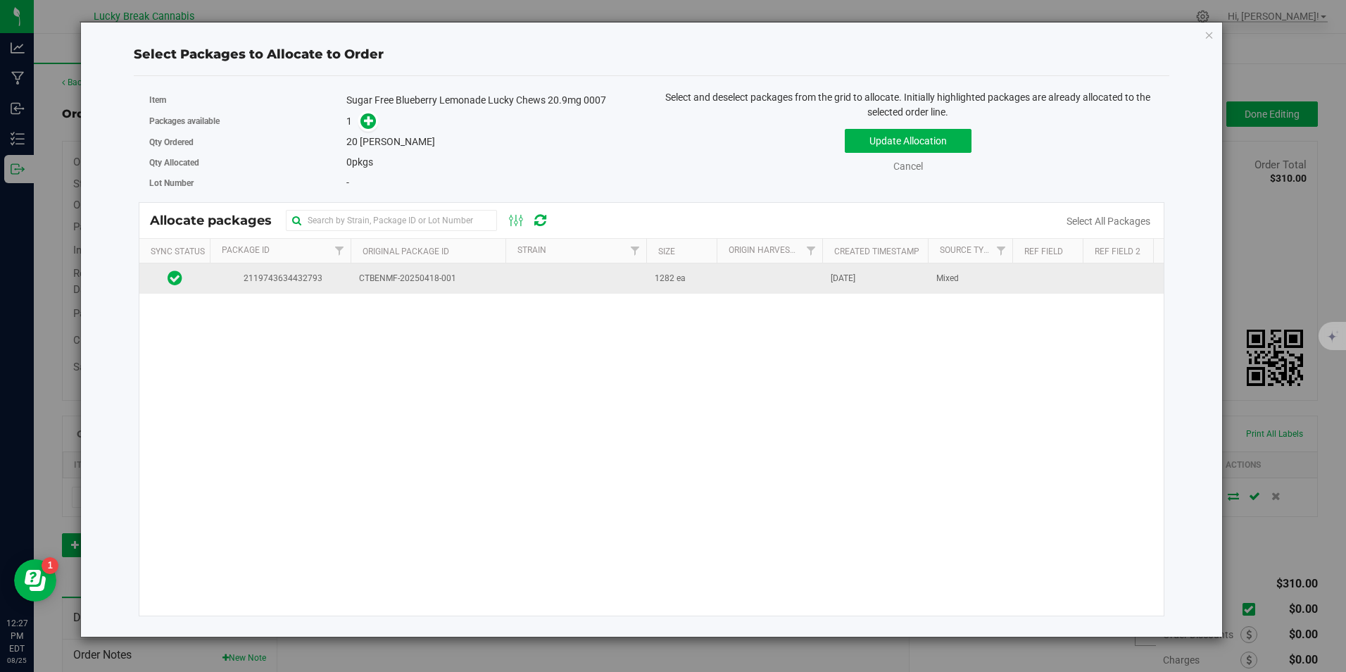
click at [413, 280] on span "CTBENMF-20250418-001" at bounding box center [428, 278] width 138 height 13
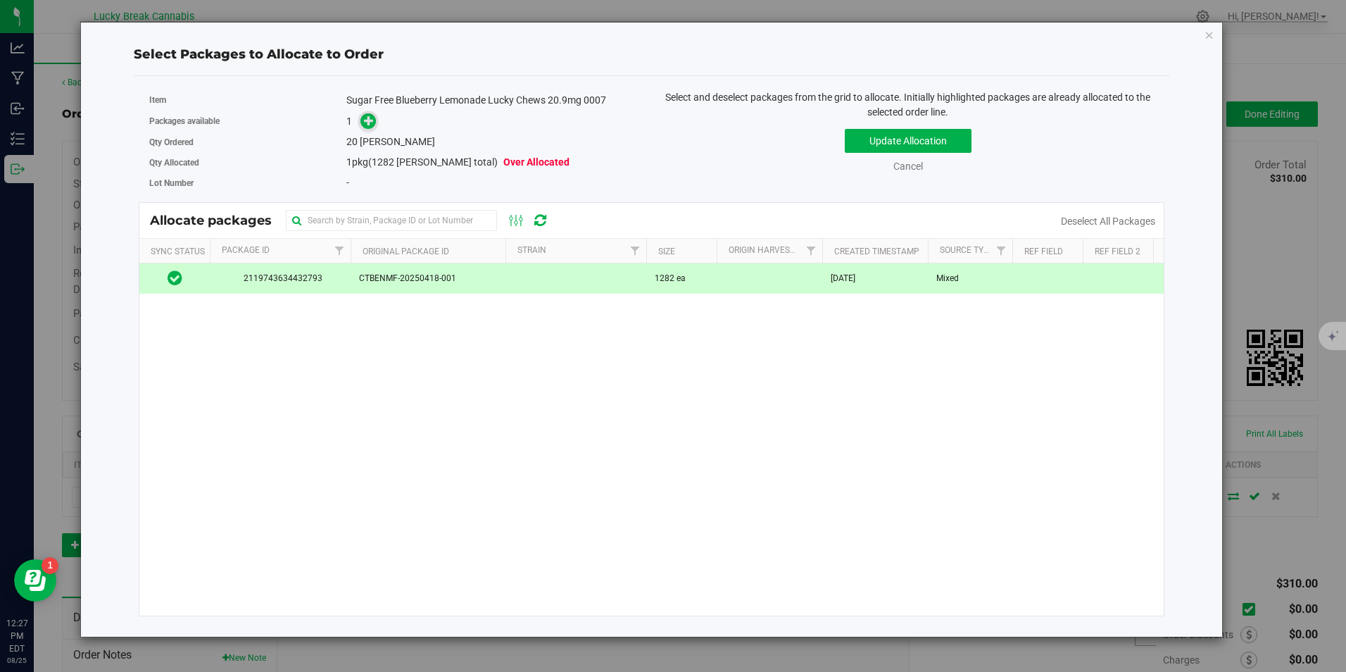
click at [361, 123] on span at bounding box center [369, 121] width 16 height 16
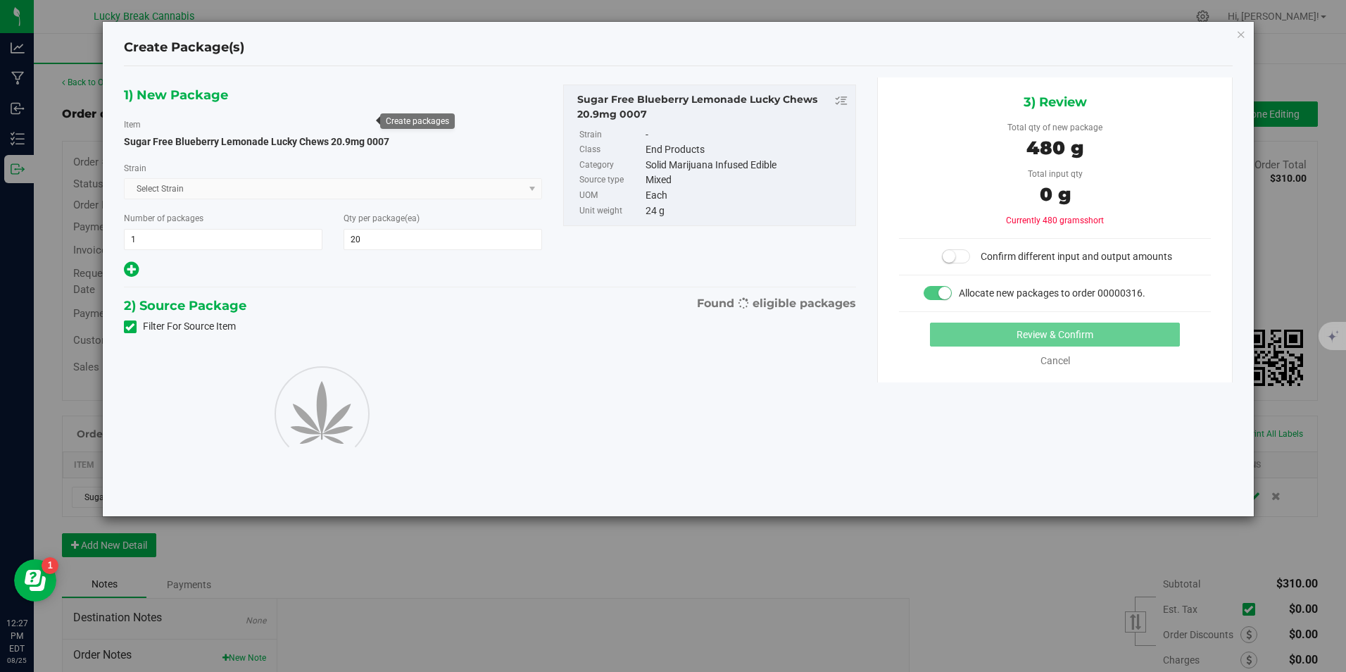
type input "20"
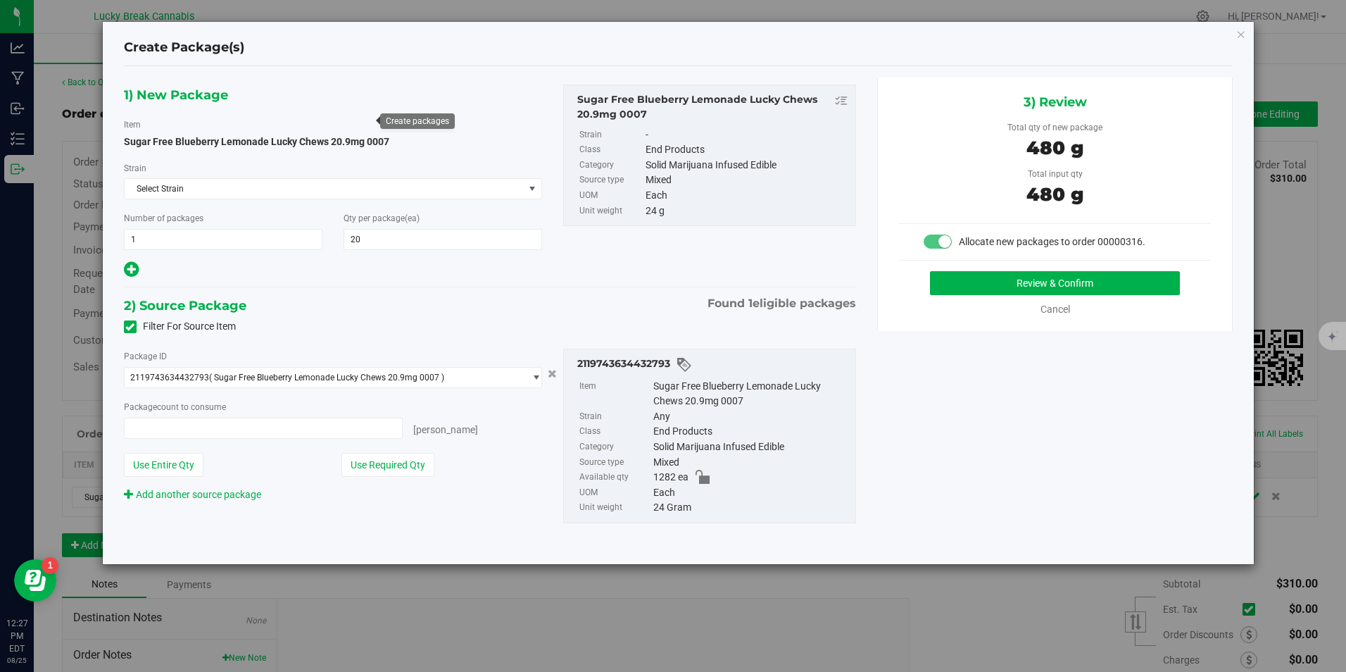
type input "20 ea"
click at [996, 281] on button "Review & Confirm" at bounding box center [1055, 283] width 250 height 24
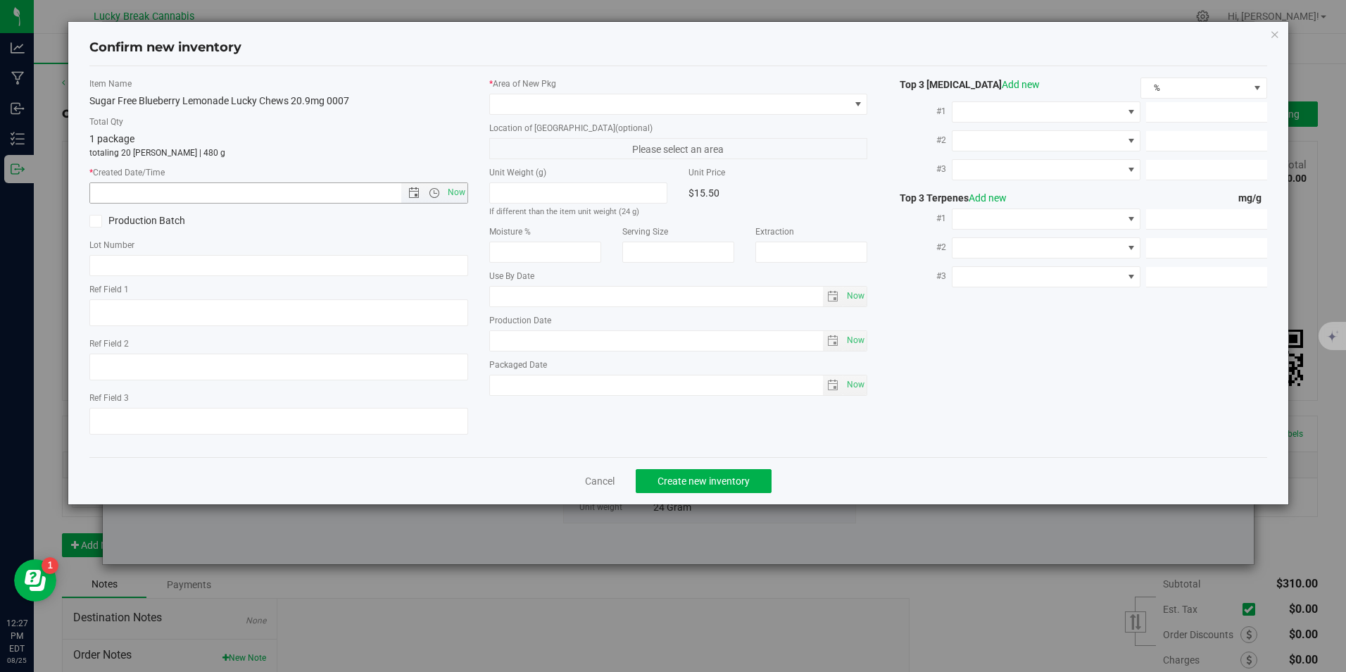
click at [468, 194] on span "Now" at bounding box center [278, 192] width 378 height 21
click at [459, 184] on span "Now" at bounding box center [456, 192] width 24 height 20
type input "8/25/2025 12:27 PM"
click at [565, 101] on span at bounding box center [669, 104] width 359 height 20
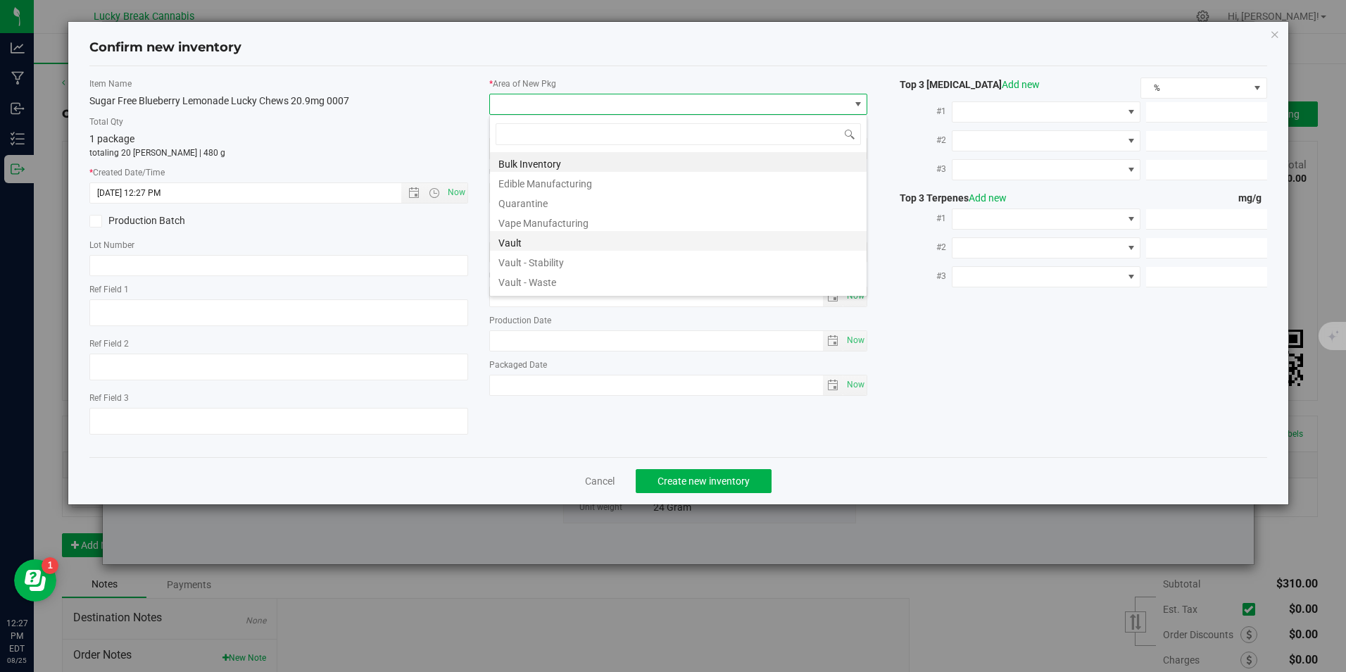
scroll to position [21, 379]
click at [559, 245] on li "Vault" at bounding box center [678, 241] width 377 height 20
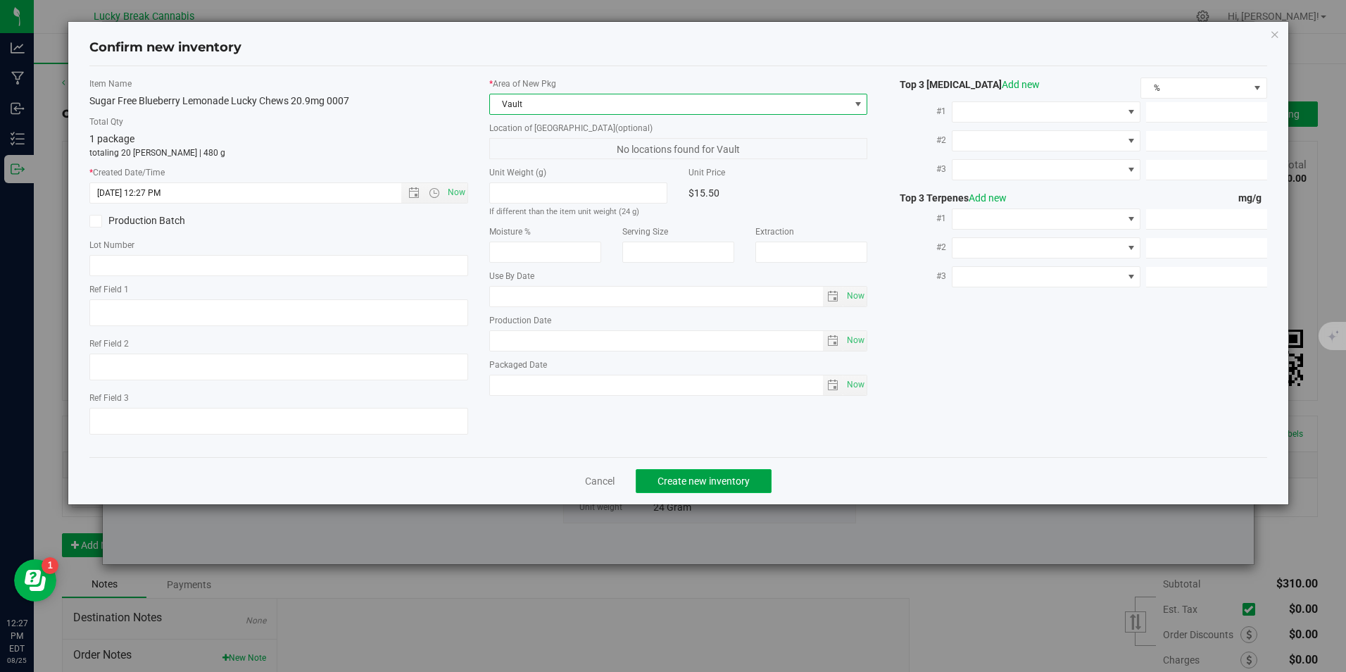
click at [681, 478] on span "Create new inventory" at bounding box center [704, 480] width 92 height 11
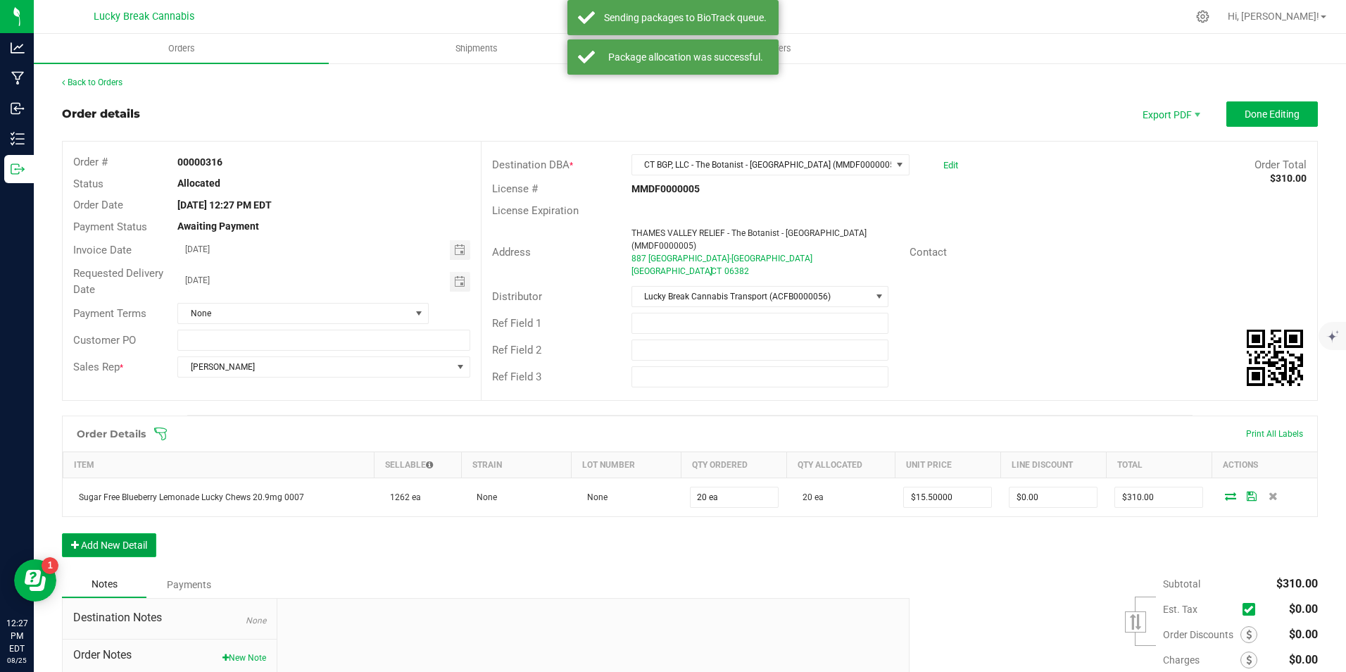
click at [135, 534] on button "Add New Detail" at bounding box center [109, 545] width 94 height 24
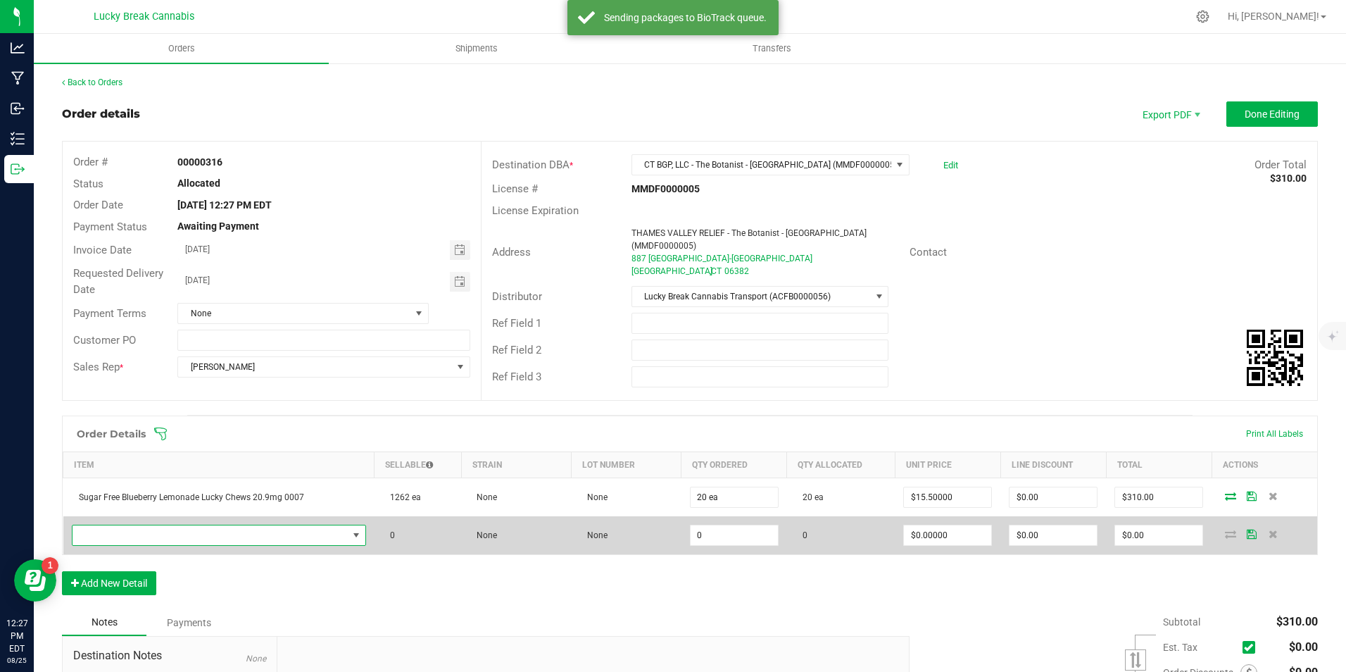
click at [142, 525] on span "NO DATA FOUND" at bounding box center [210, 535] width 275 height 20
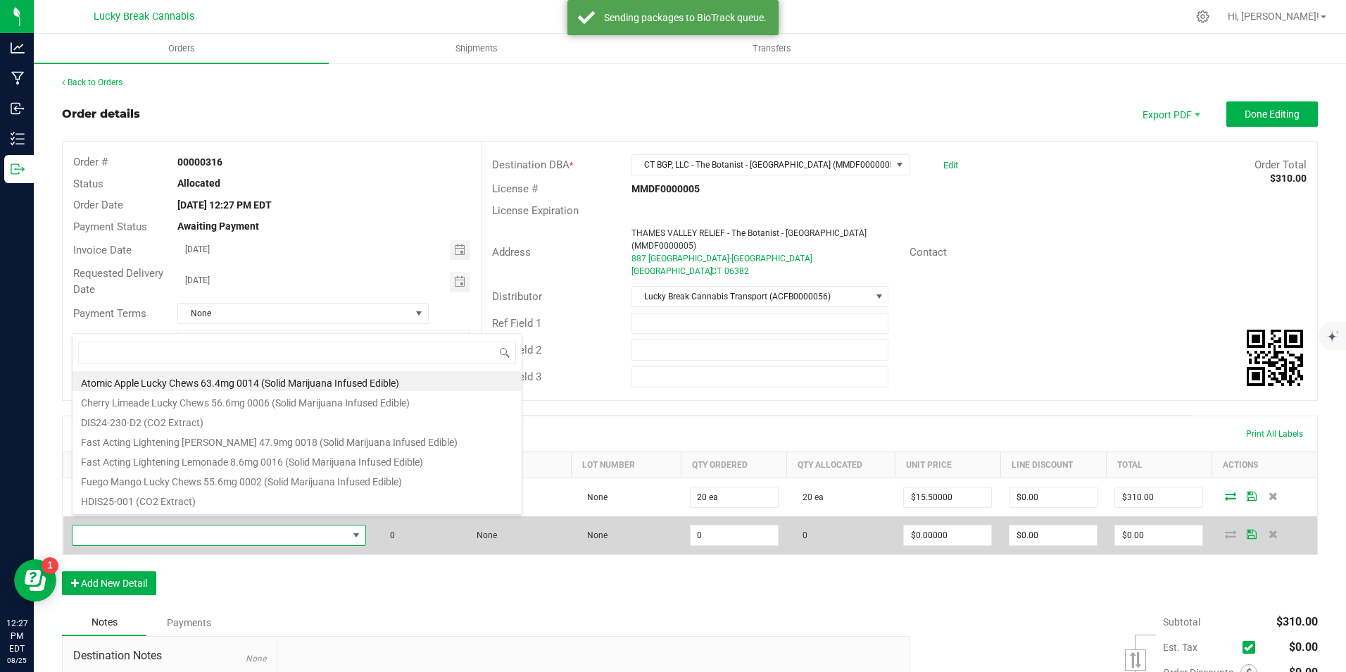
scroll to position [21, 287]
type input "PINK"
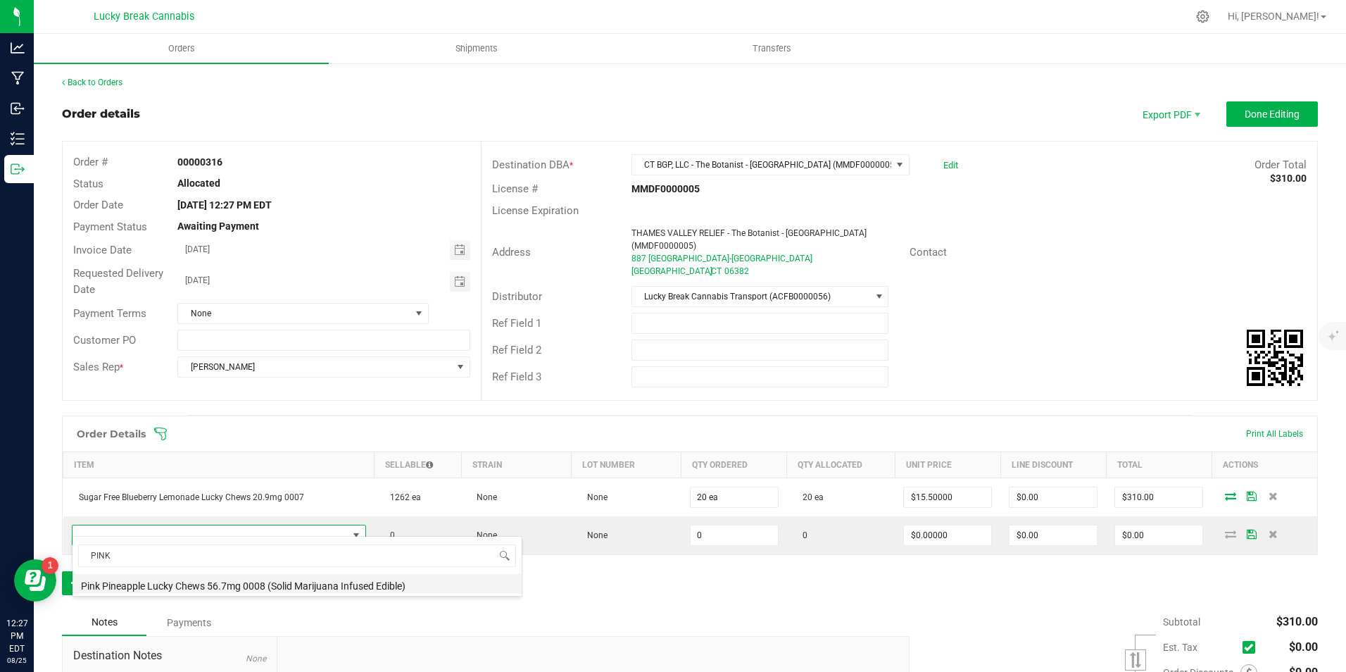
click at [216, 584] on li "Pink Pineapple Lucky Chews 56.7mg 0008 (Solid Marijuana Infused Edible)" at bounding box center [297, 584] width 449 height 20
type input "0 ea"
type input "$34.50000"
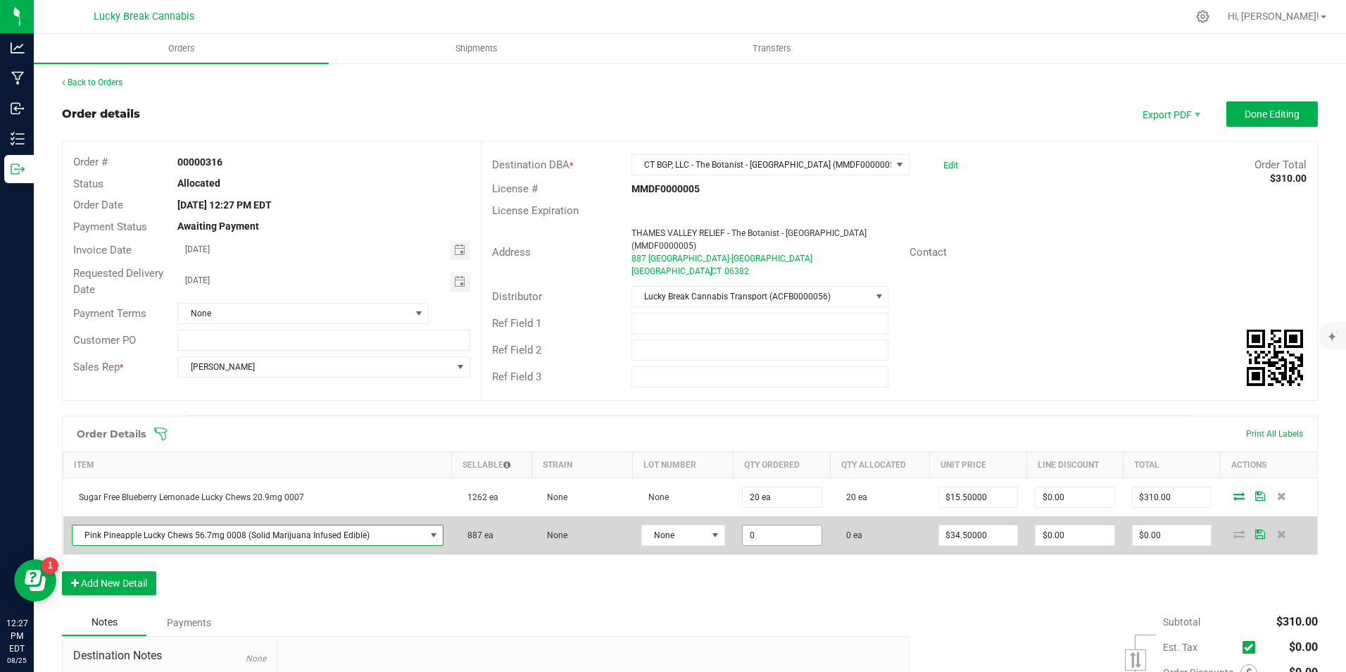
click at [784, 525] on input "0" at bounding box center [782, 535] width 79 height 20
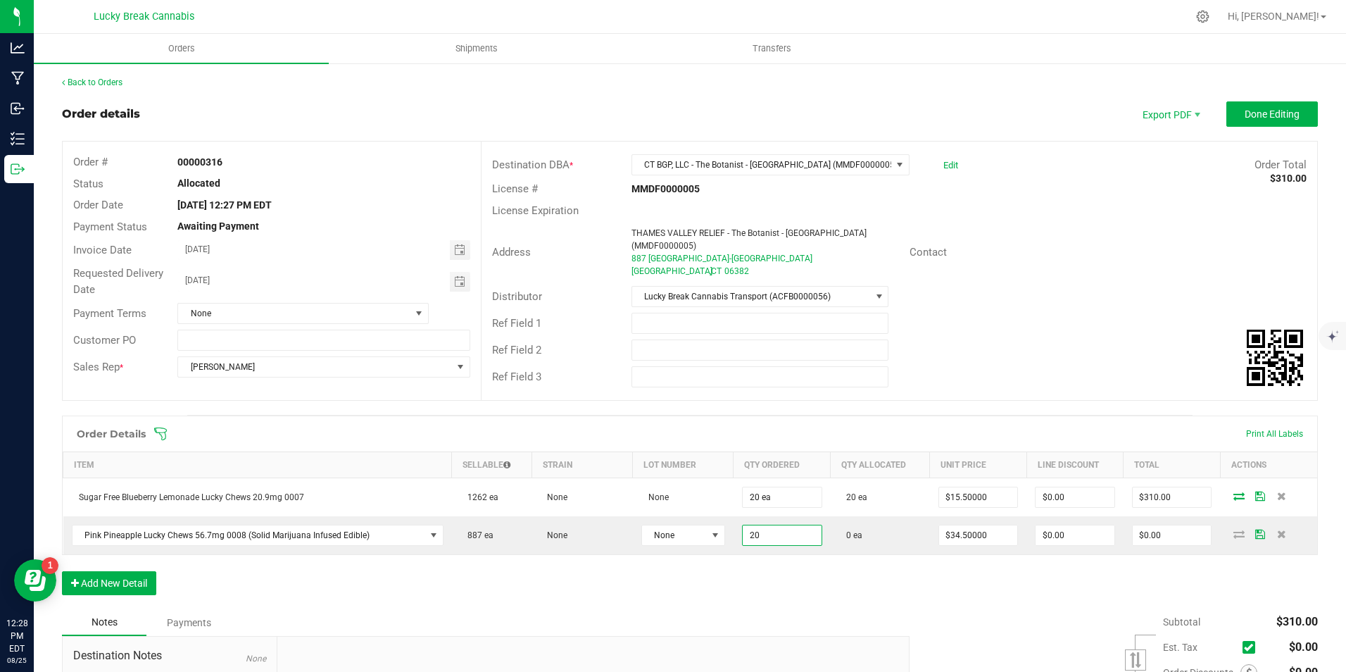
type input "20 ea"
type input "$690.00"
click at [789, 572] on div "Order Details Print All Labels Item Sellable Strain Lot Number Qty Ordered Qty …" at bounding box center [690, 512] width 1256 height 194
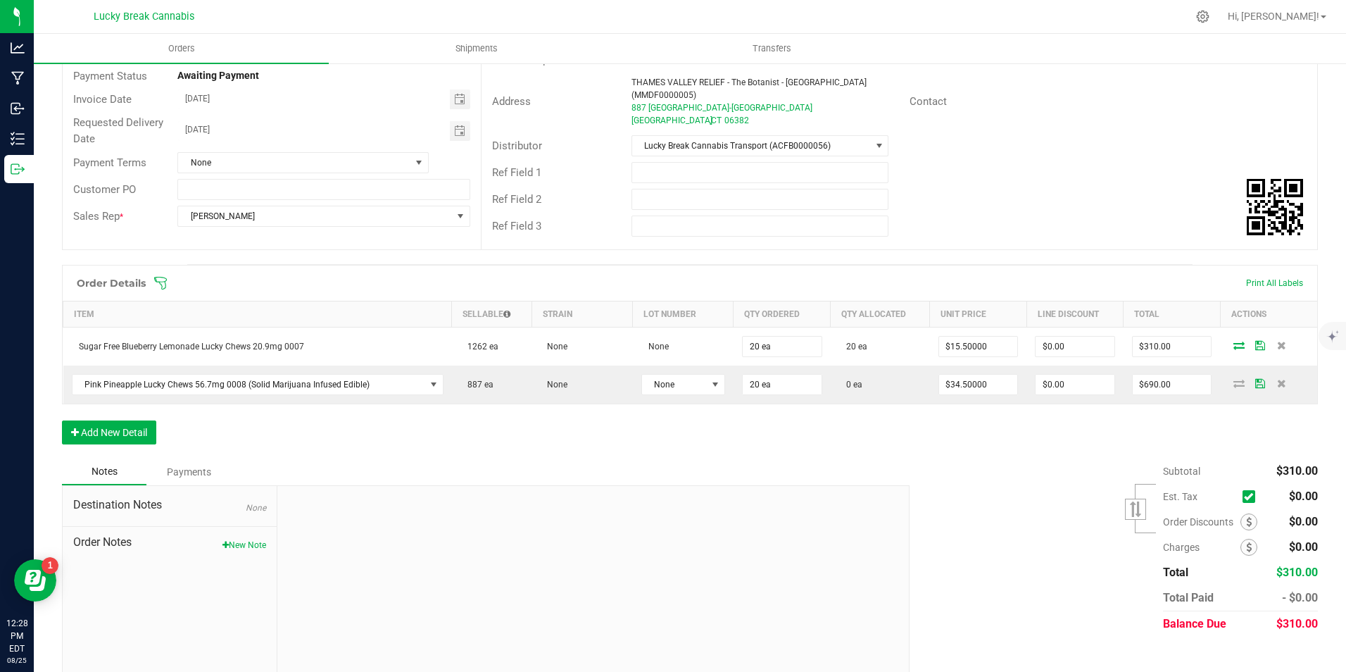
scroll to position [158, 0]
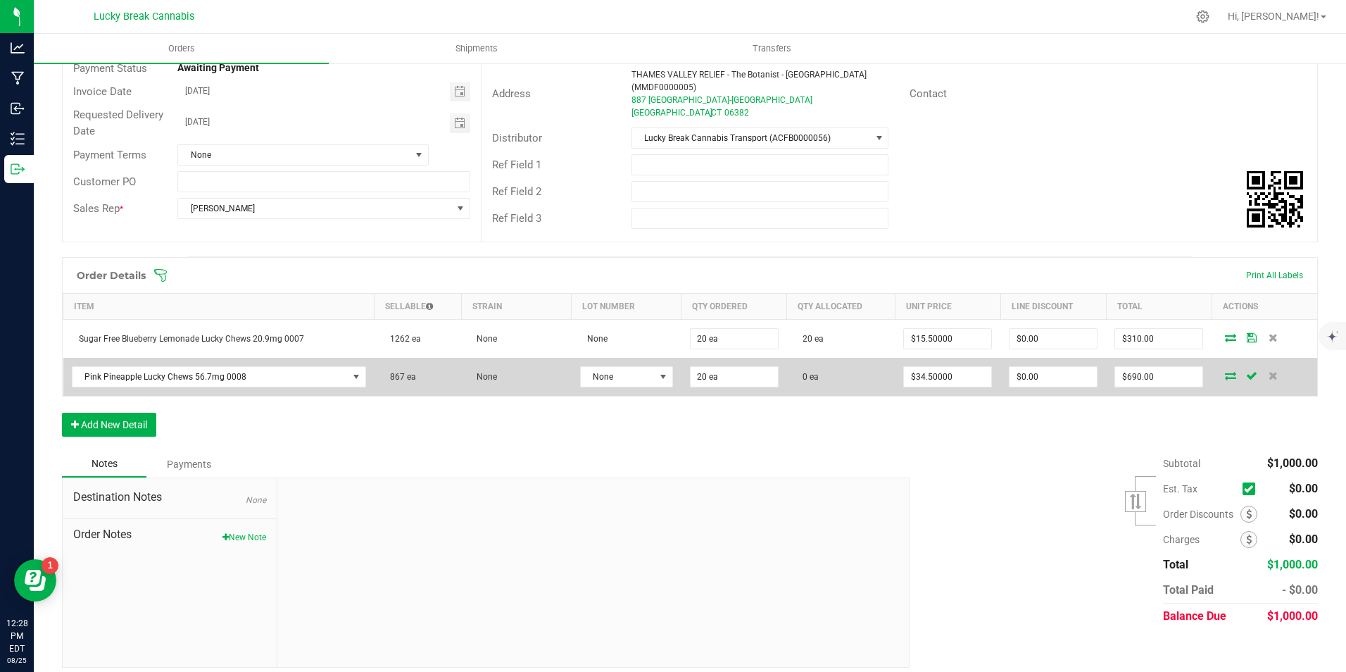
click at [1225, 371] on icon at bounding box center [1230, 375] width 11 height 8
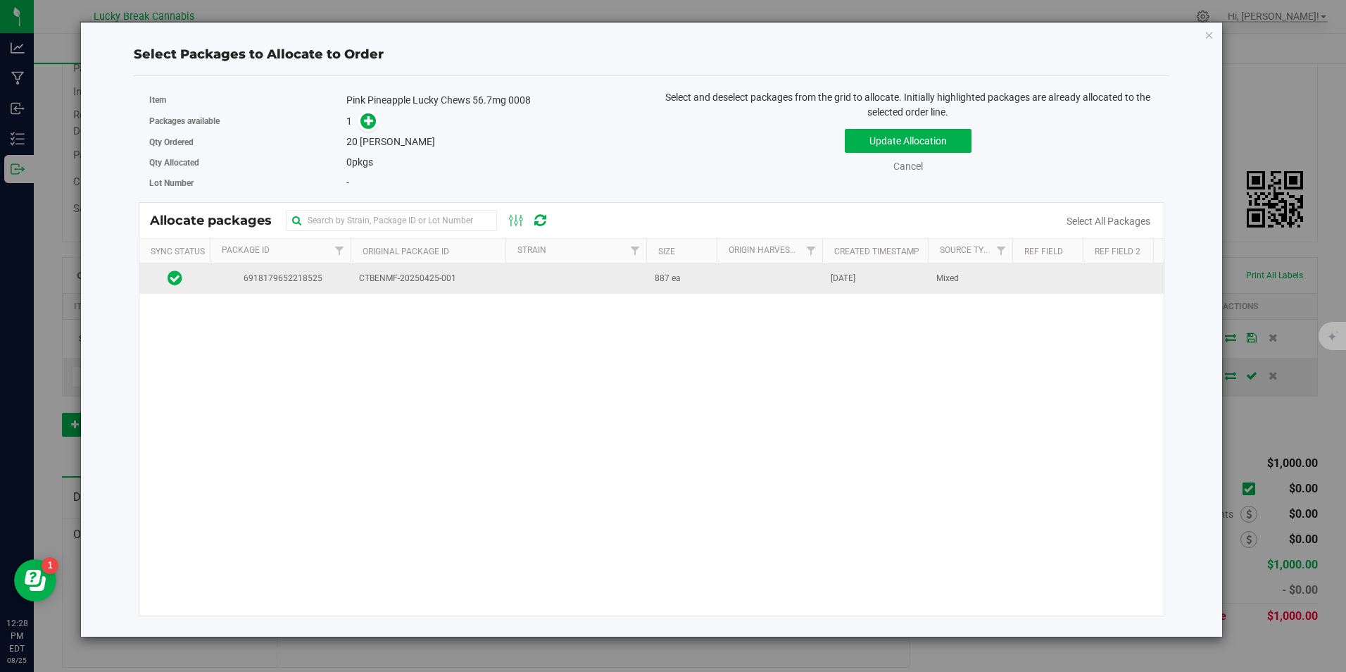
click at [408, 277] on span "CTBENMF-20250425-001" at bounding box center [428, 278] width 138 height 13
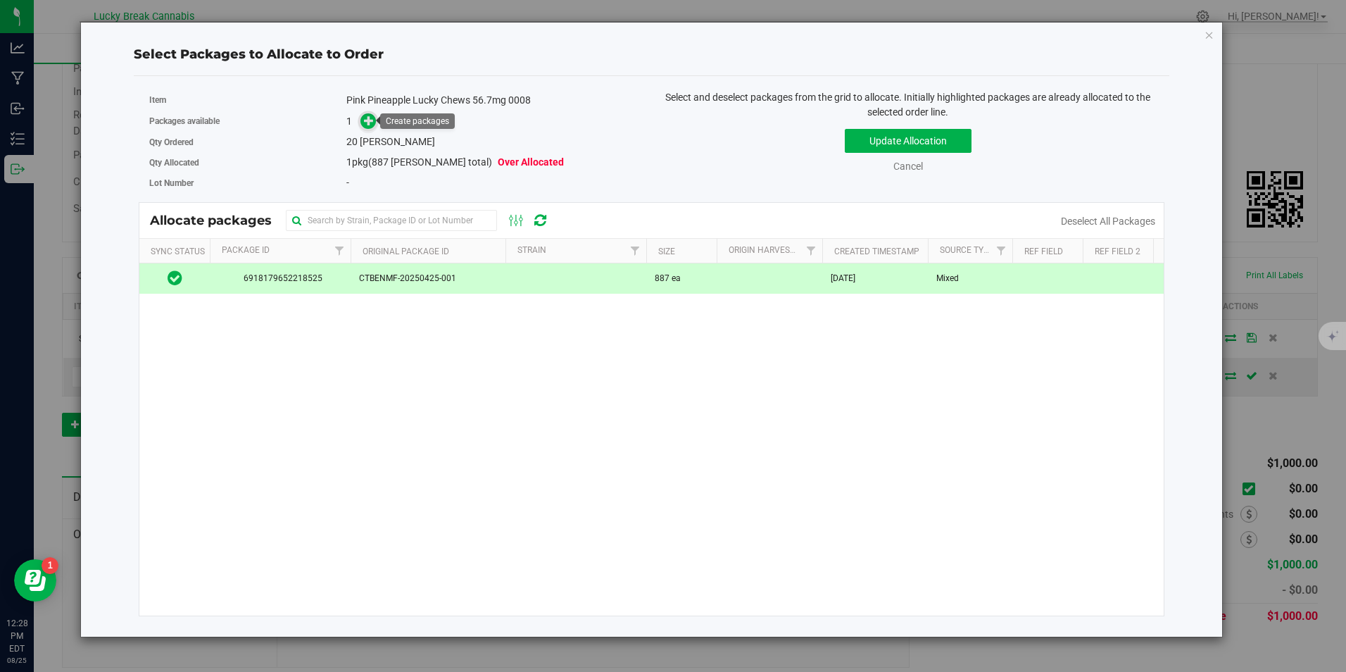
click at [370, 120] on icon at bounding box center [369, 120] width 10 height 10
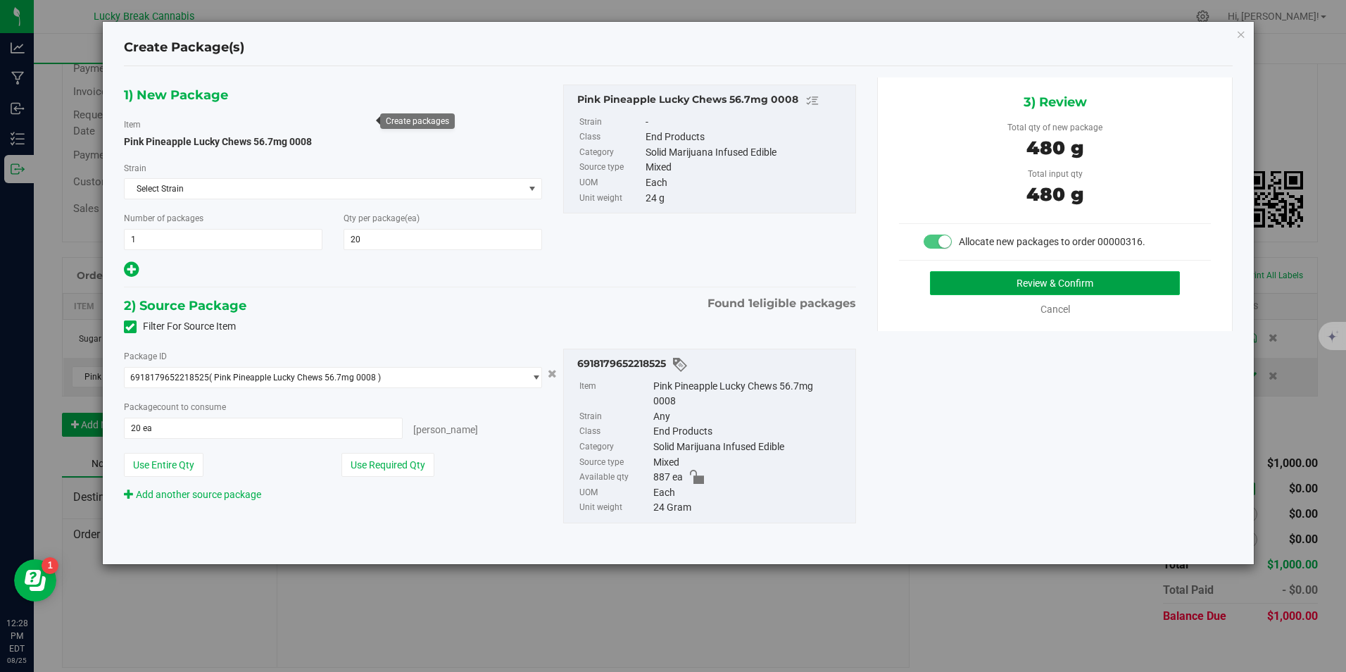
click at [1065, 273] on button "Review & Confirm" at bounding box center [1055, 283] width 250 height 24
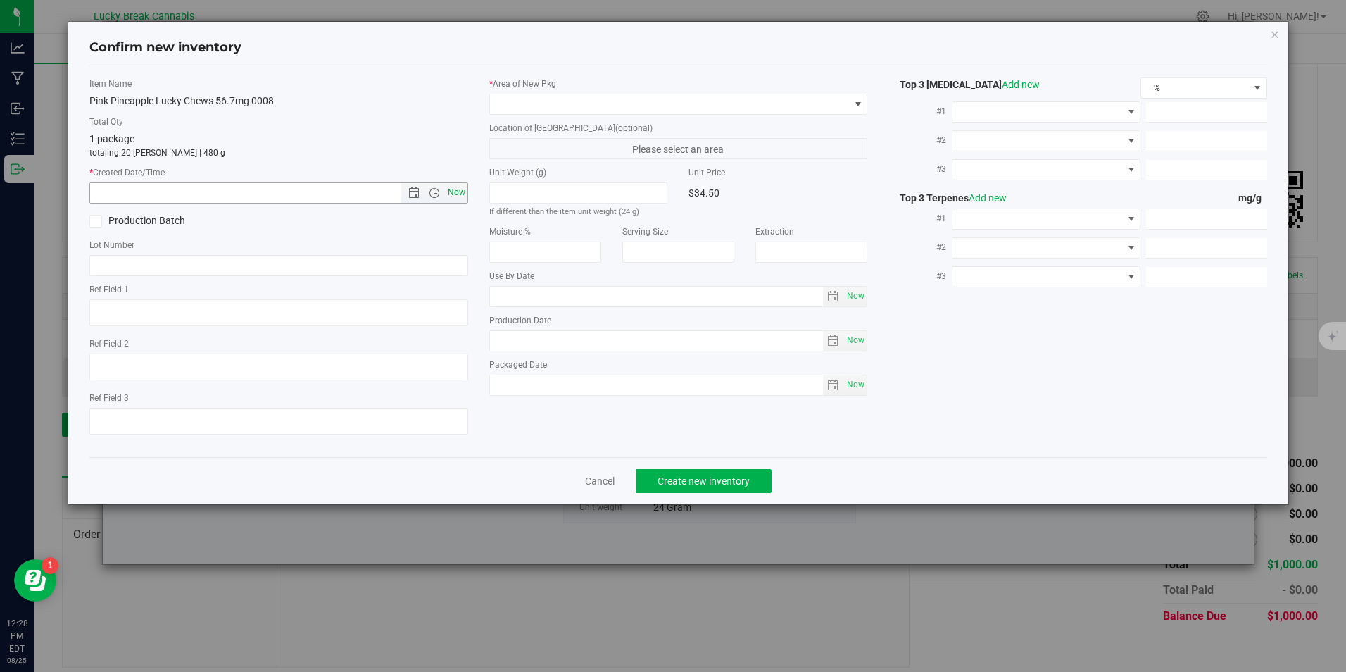
click at [461, 195] on span "Now" at bounding box center [456, 192] width 24 height 20
type input "8/25/2025 12:28 PM"
click at [544, 97] on span at bounding box center [669, 104] width 359 height 20
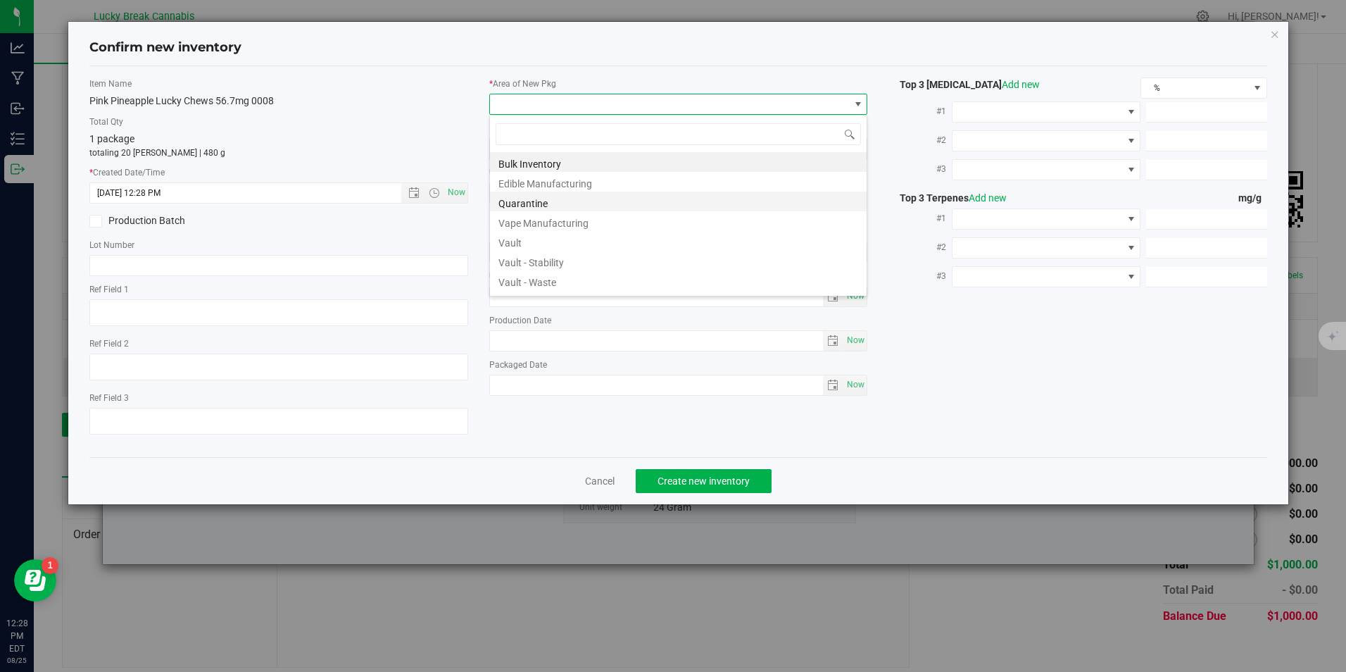
scroll to position [21, 379]
click at [520, 241] on li "Vault" at bounding box center [678, 241] width 377 height 20
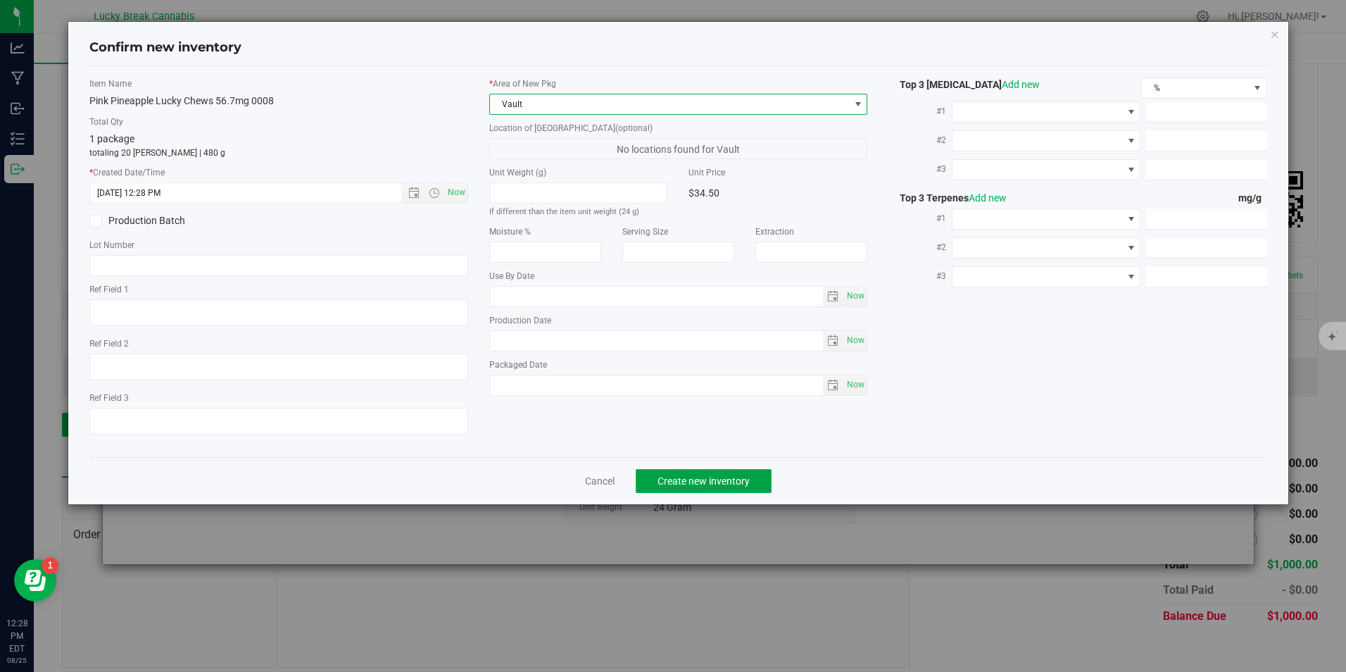
click at [684, 469] on button "Create new inventory" at bounding box center [704, 481] width 136 height 24
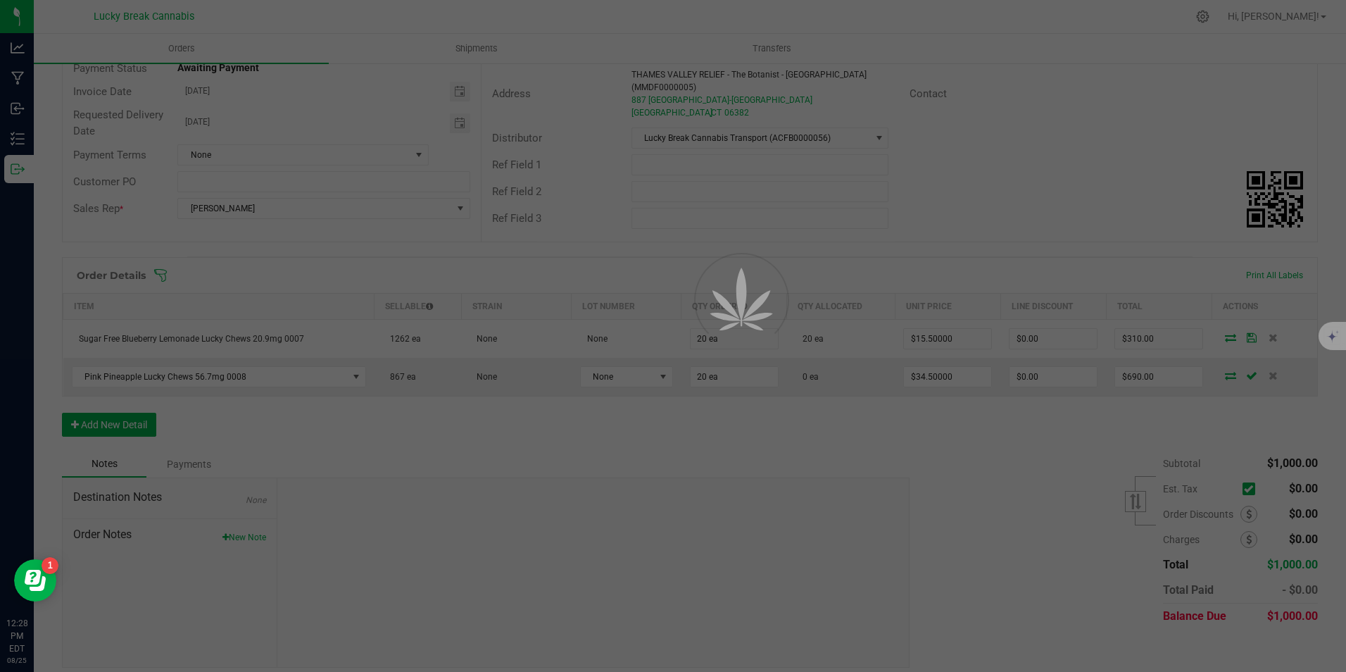
click at [125, 416] on div at bounding box center [673, 336] width 1346 height 672
click at [490, 414] on div at bounding box center [673, 336] width 1346 height 672
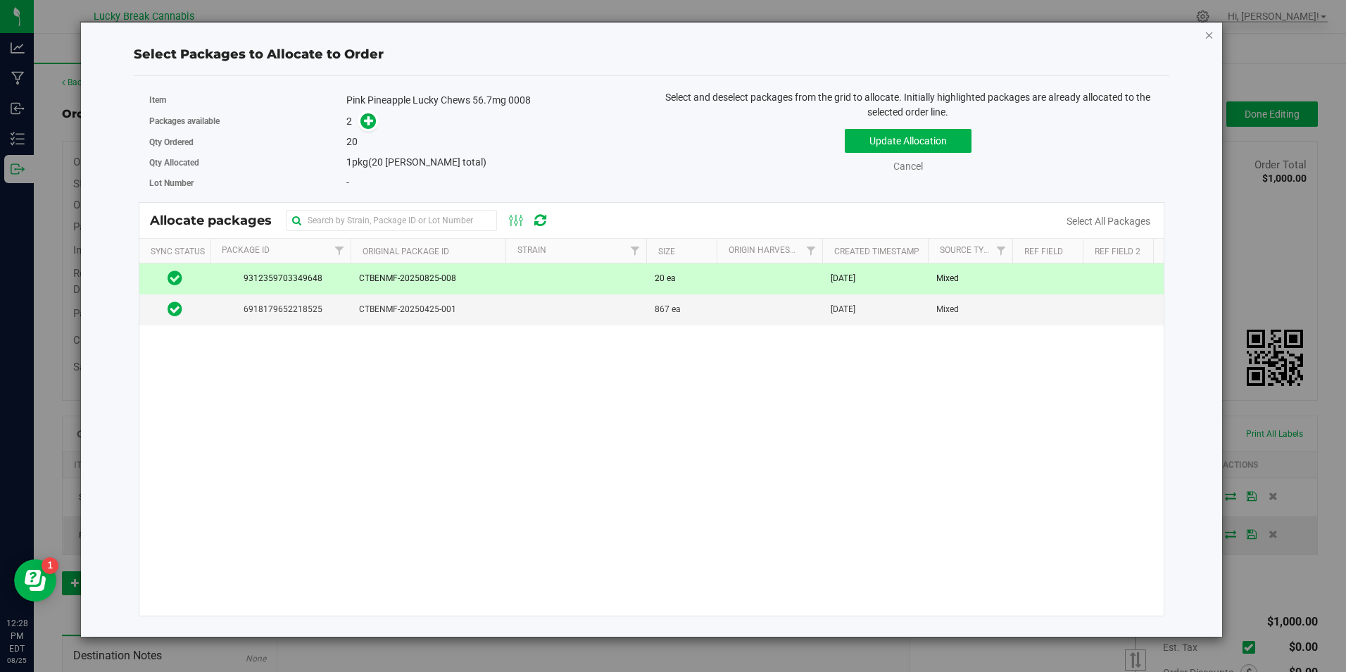
click at [1212, 36] on icon "button" at bounding box center [1210, 34] width 10 height 17
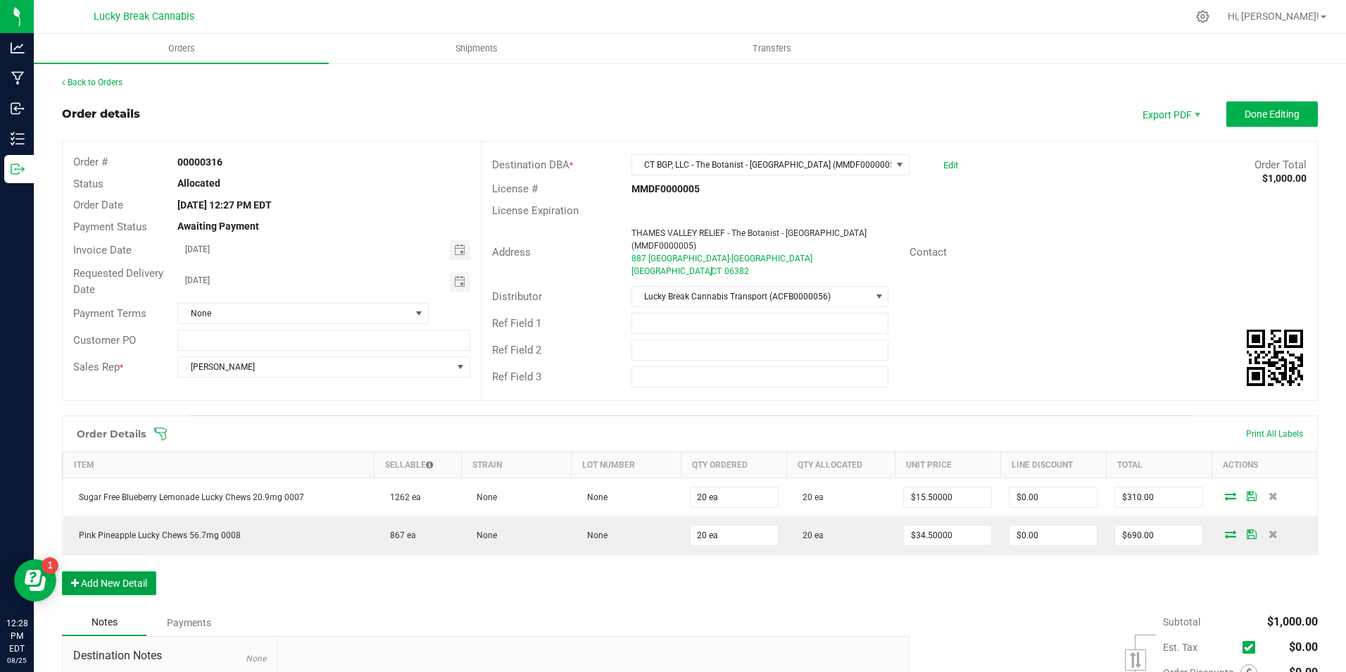
click at [114, 572] on button "Add New Detail" at bounding box center [109, 583] width 94 height 24
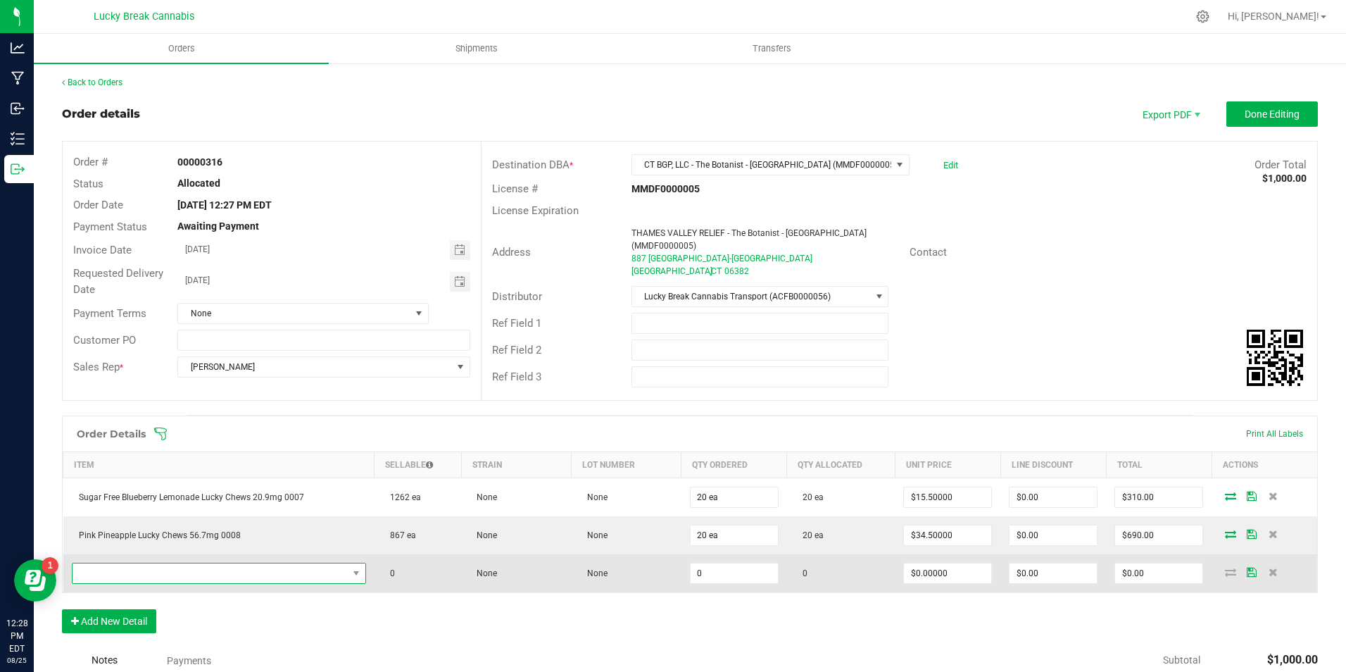
click at [154, 563] on span "NO DATA FOUND" at bounding box center [210, 573] width 275 height 20
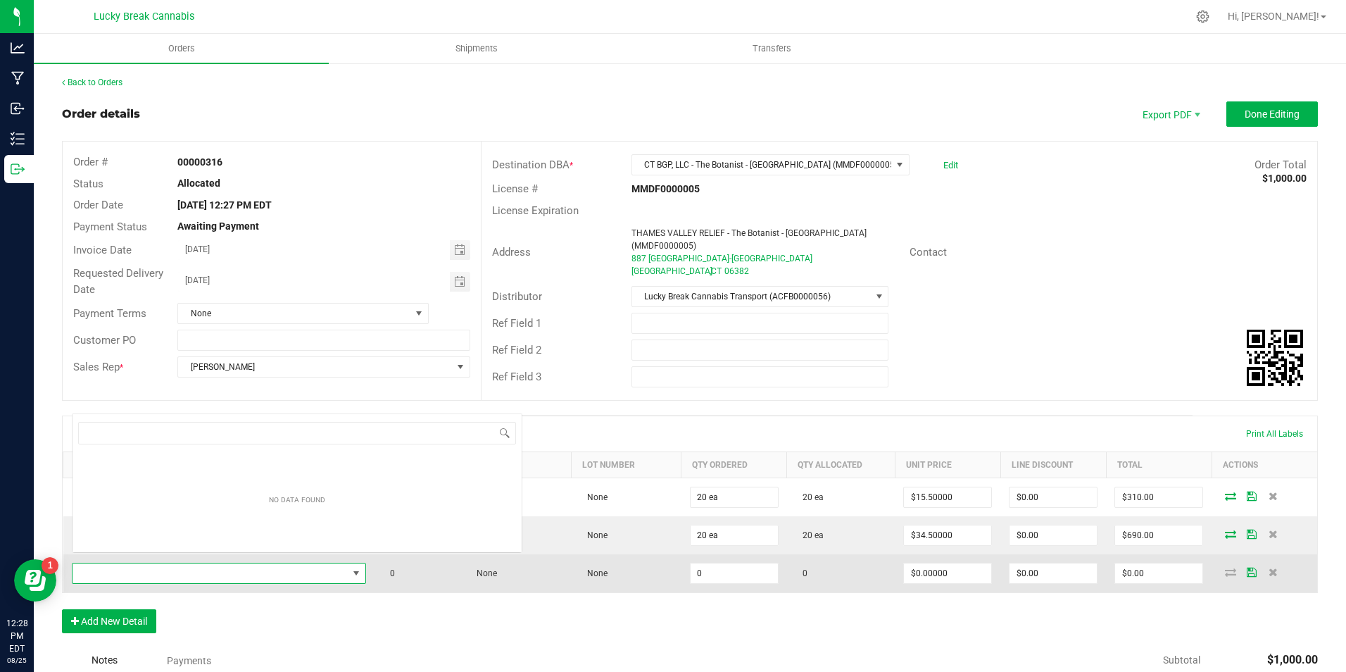
scroll to position [21, 287]
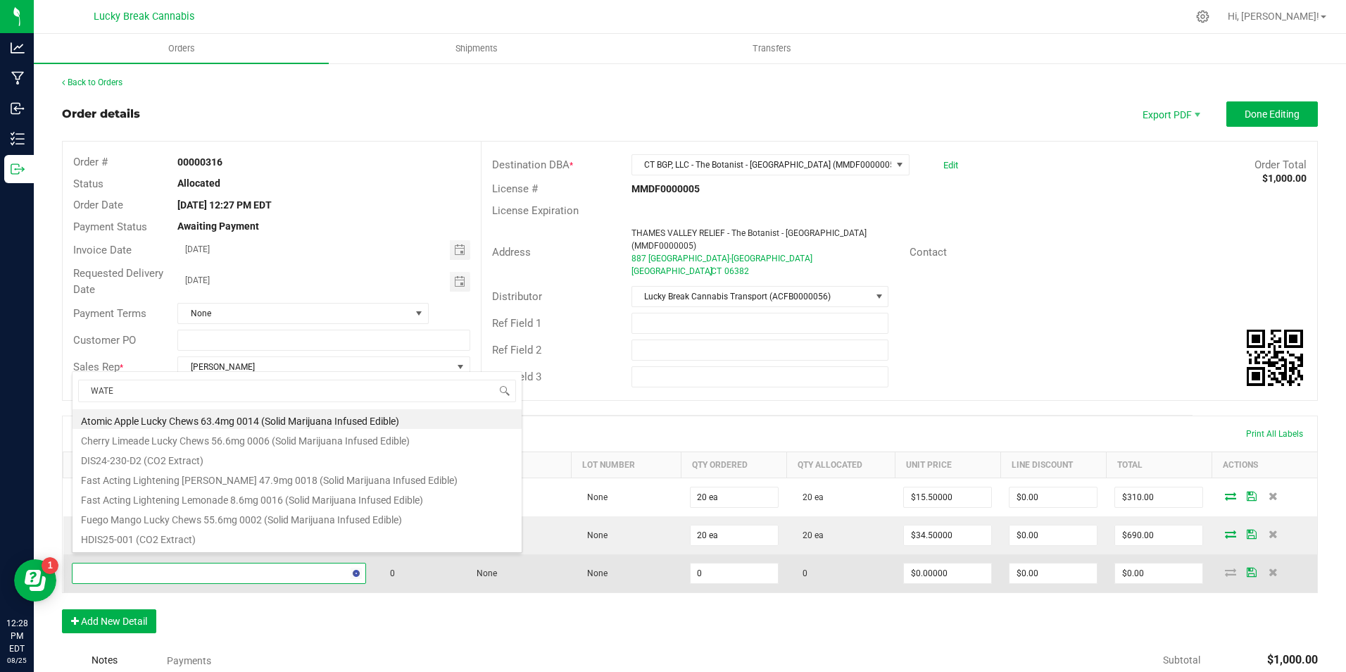
type input "WATER"
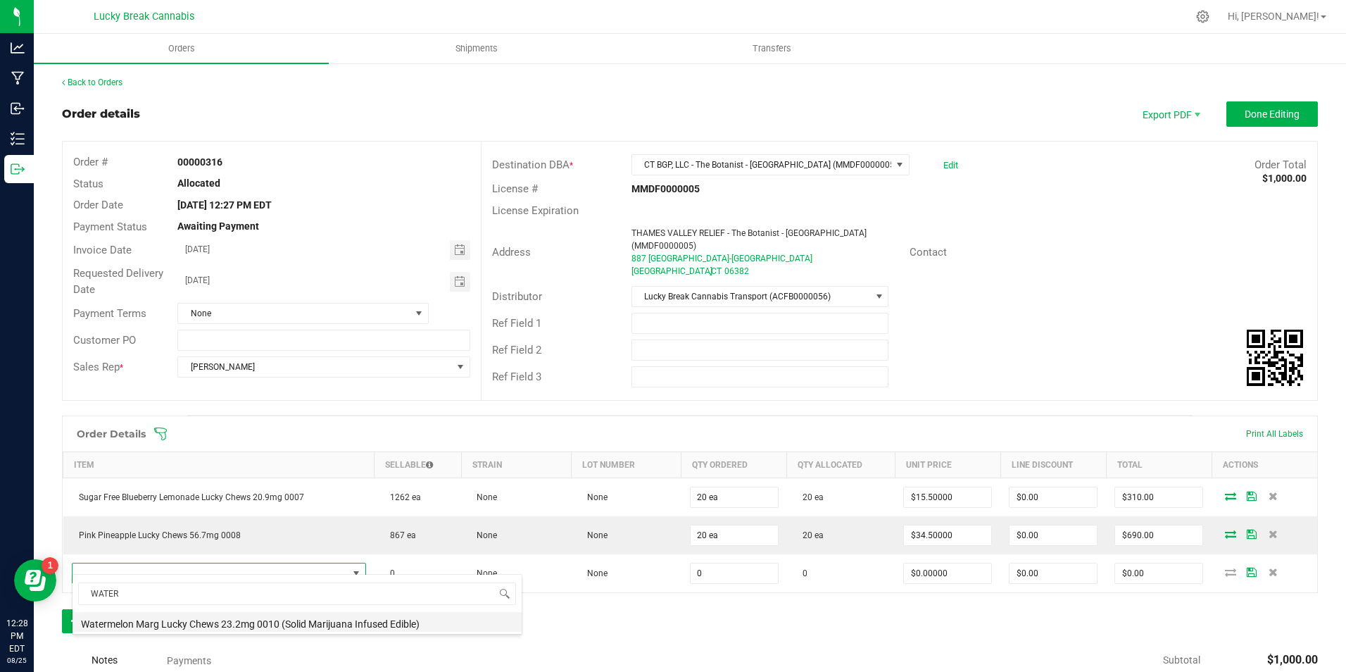
click at [184, 616] on li "Watermelon Marg Lucky Chews 23.2mg 0010 (Solid Marijuana Infused Edible)" at bounding box center [297, 622] width 449 height 20
type input "0 ea"
type input "$15.50000"
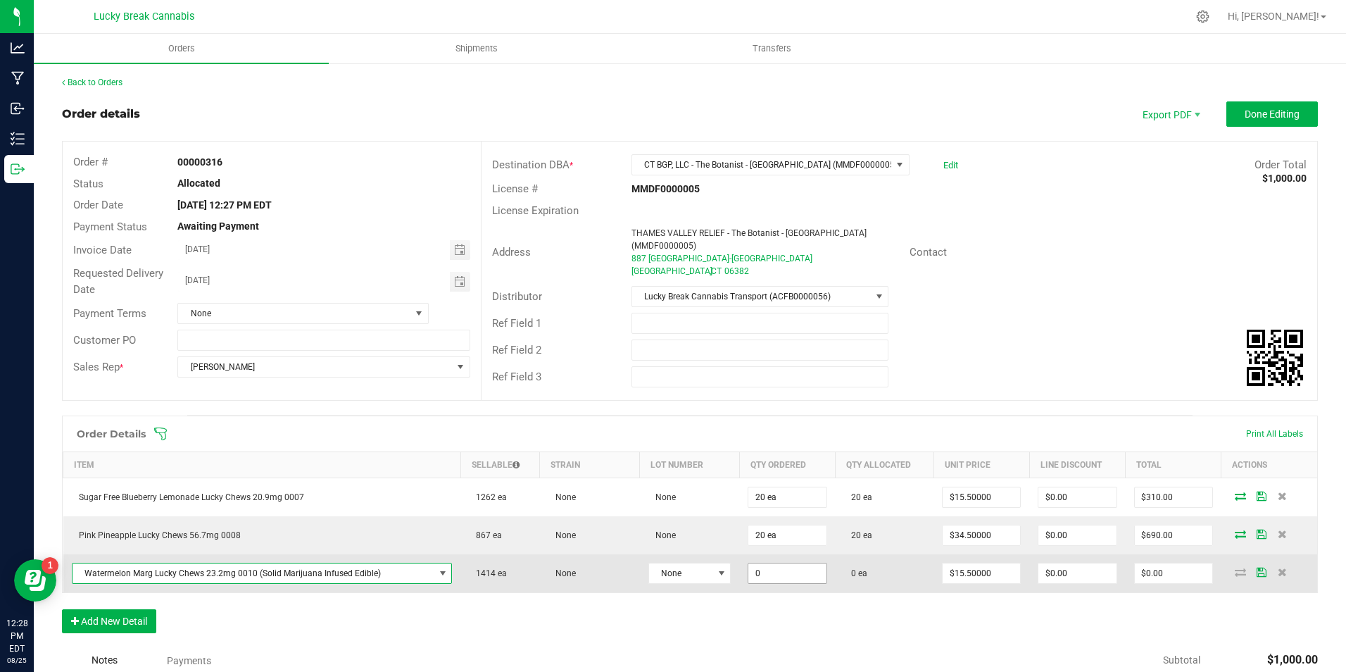
click at [779, 571] on input "0" at bounding box center [787, 573] width 77 height 20
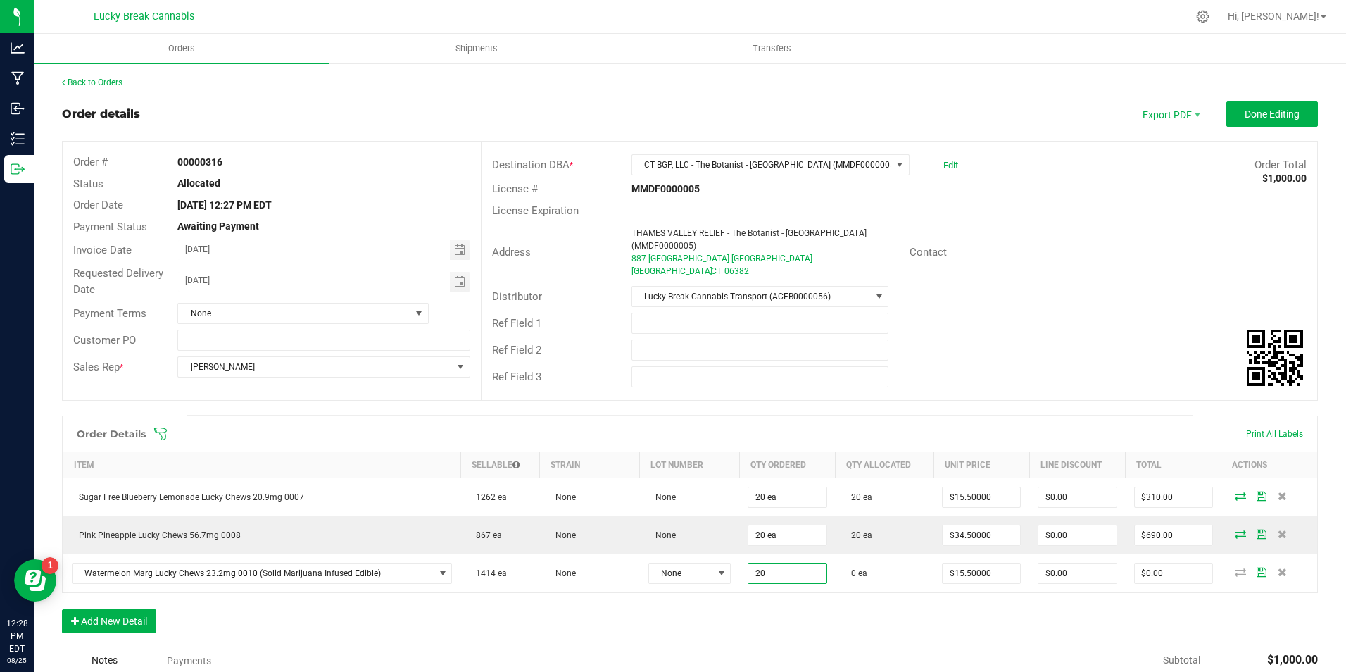
type input "20 ea"
type input "$310.00"
click at [787, 598] on div "Order Details Print All Labels Item Sellable Strain Lot Number Qty Ordered Qty …" at bounding box center [690, 531] width 1256 height 232
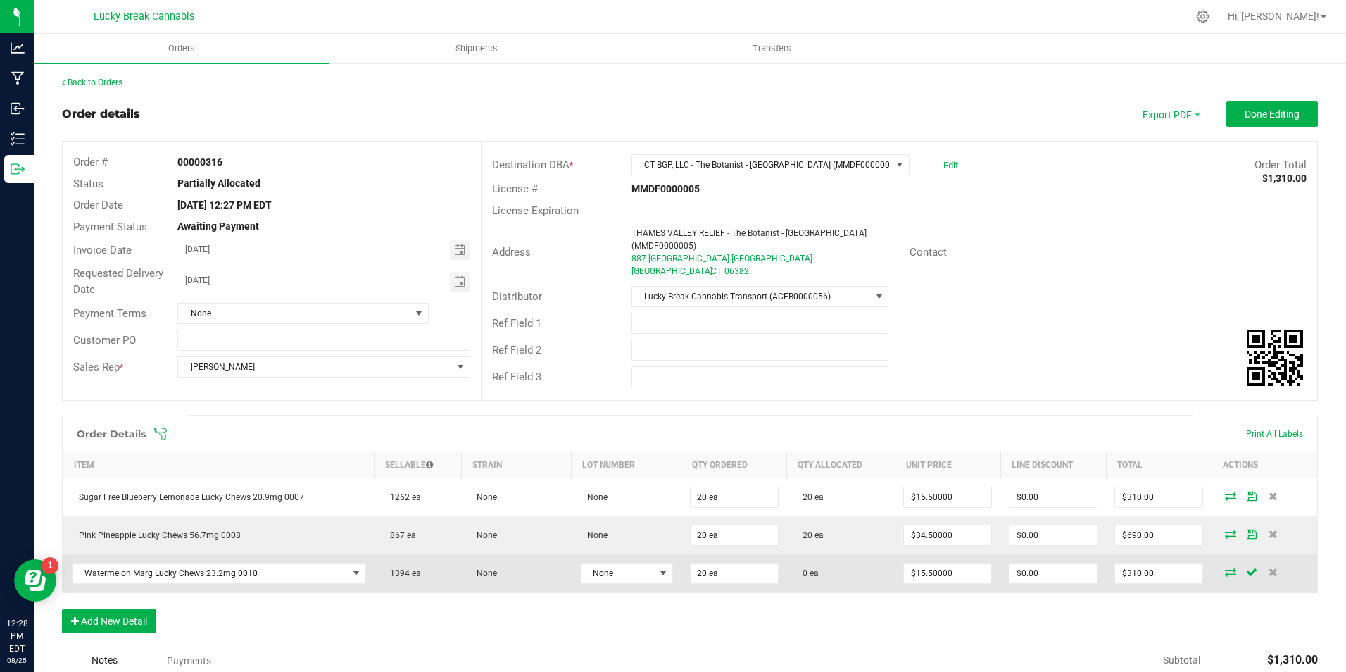
click at [1225, 568] on icon at bounding box center [1230, 572] width 11 height 8
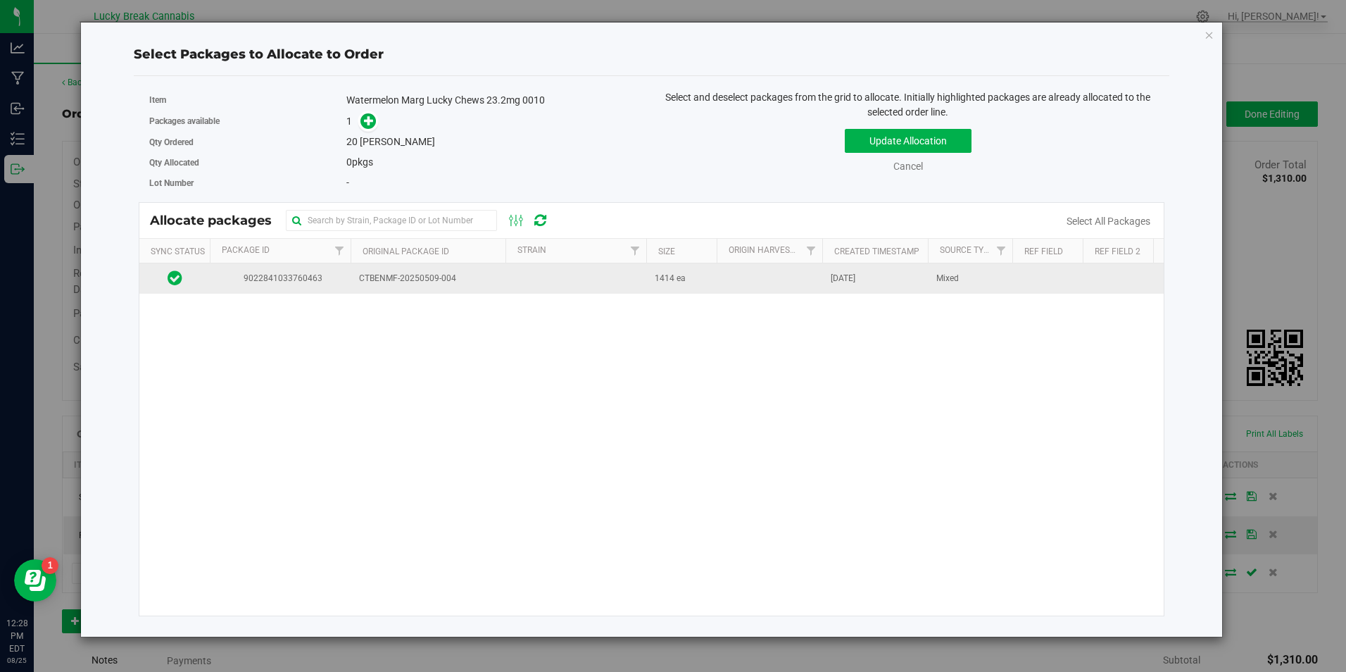
click at [364, 270] on td "CTBENMF-20250509-004" at bounding box center [428, 278] width 155 height 30
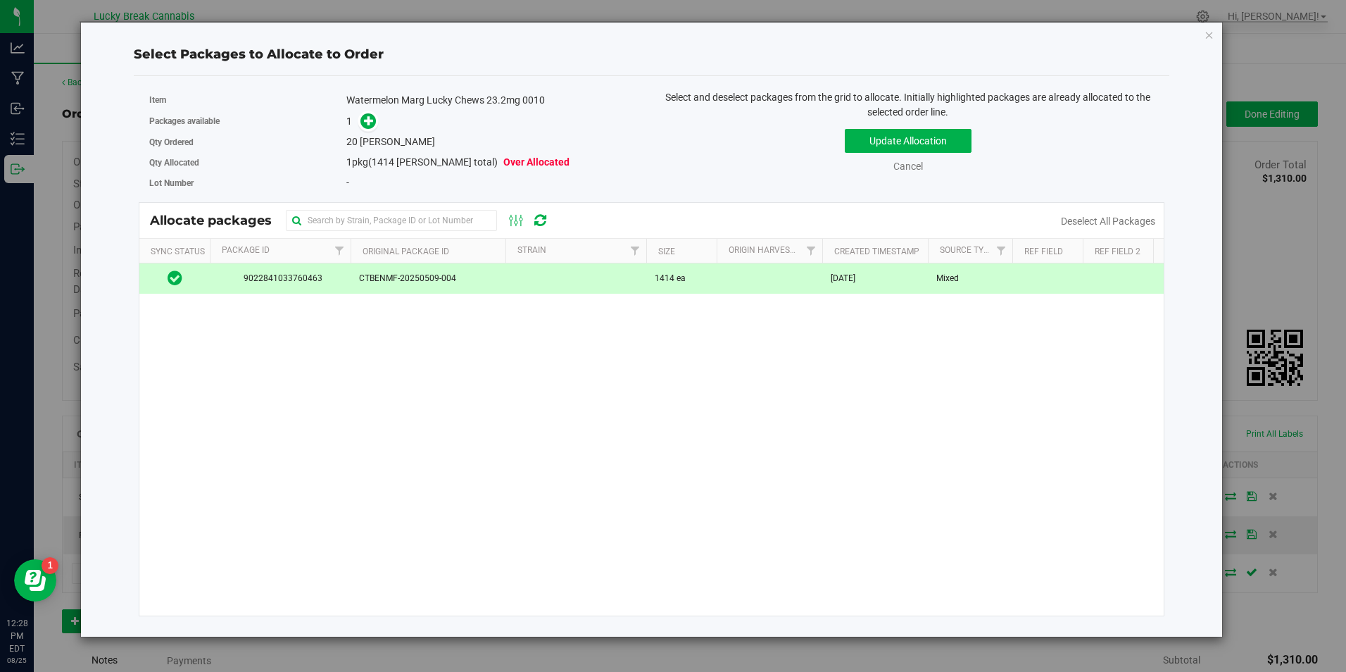
click at [368, 111] on div "Packages available 1" at bounding box center [394, 122] width 491 height 22
click at [369, 115] on icon at bounding box center [369, 120] width 10 height 10
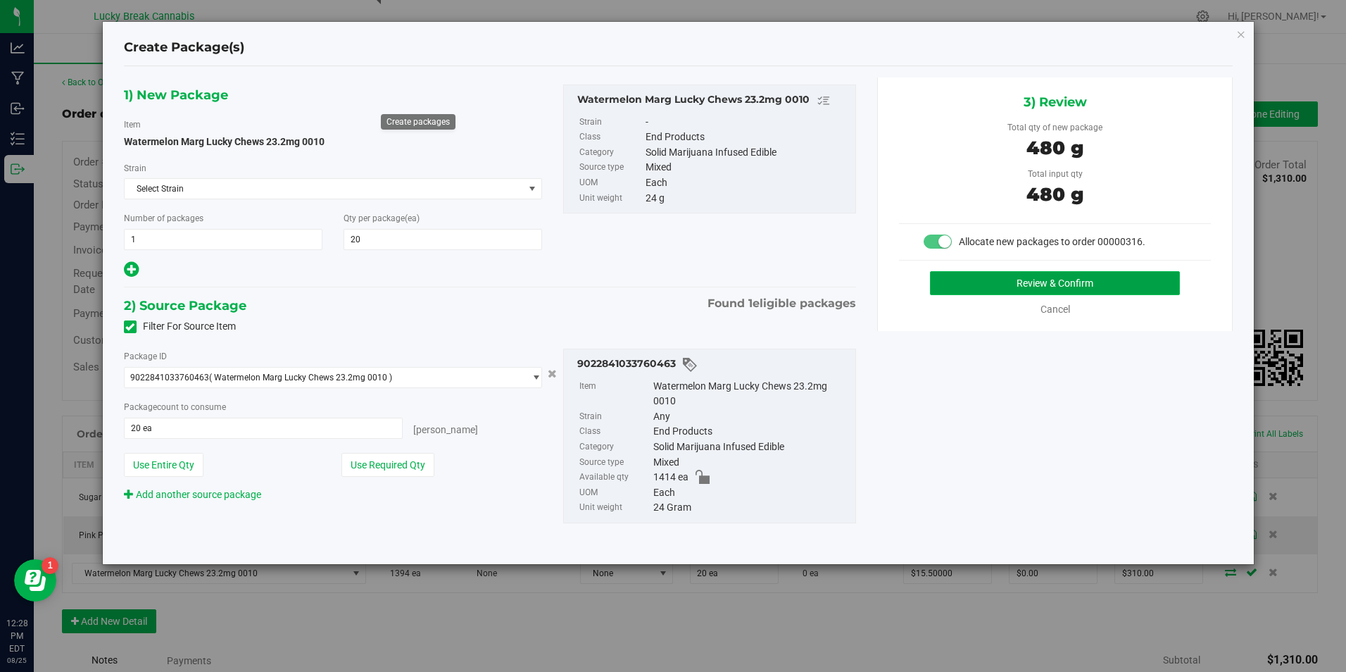
click at [1094, 291] on button "Review & Confirm" at bounding box center [1055, 283] width 250 height 24
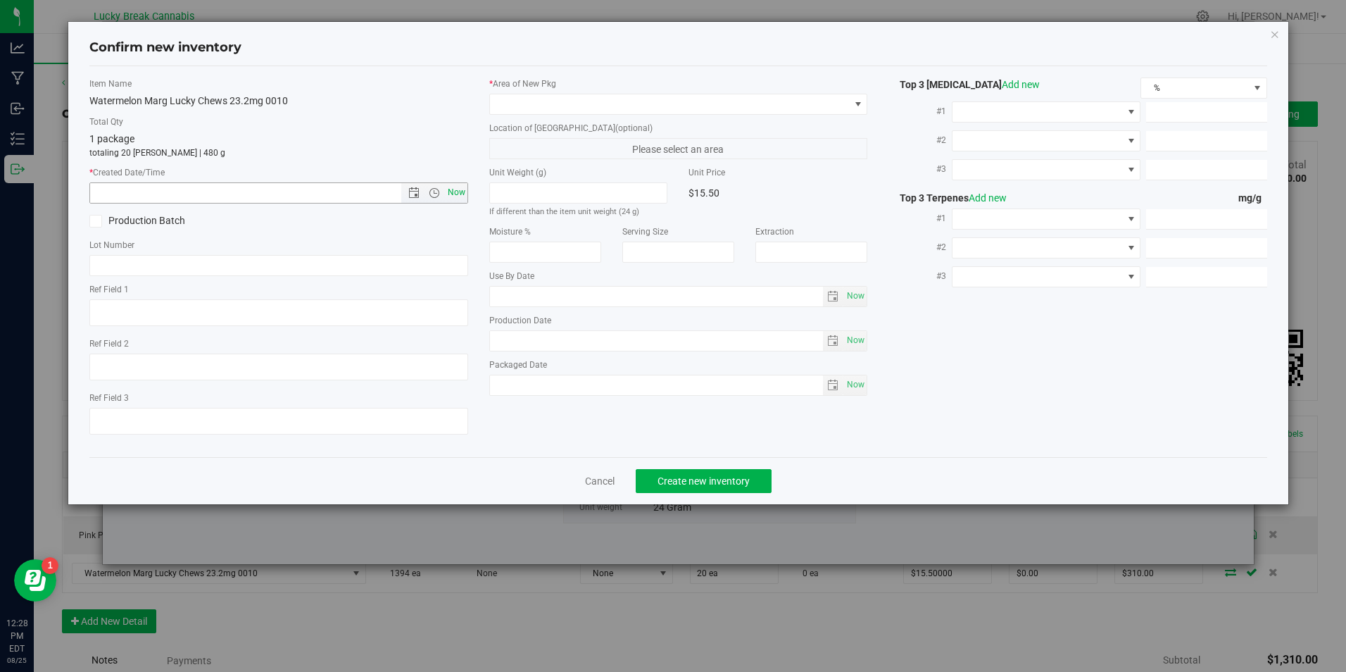
click at [457, 192] on span "Now" at bounding box center [456, 192] width 24 height 20
type input "8/25/2025 12:28 PM"
click at [521, 104] on span at bounding box center [669, 104] width 359 height 20
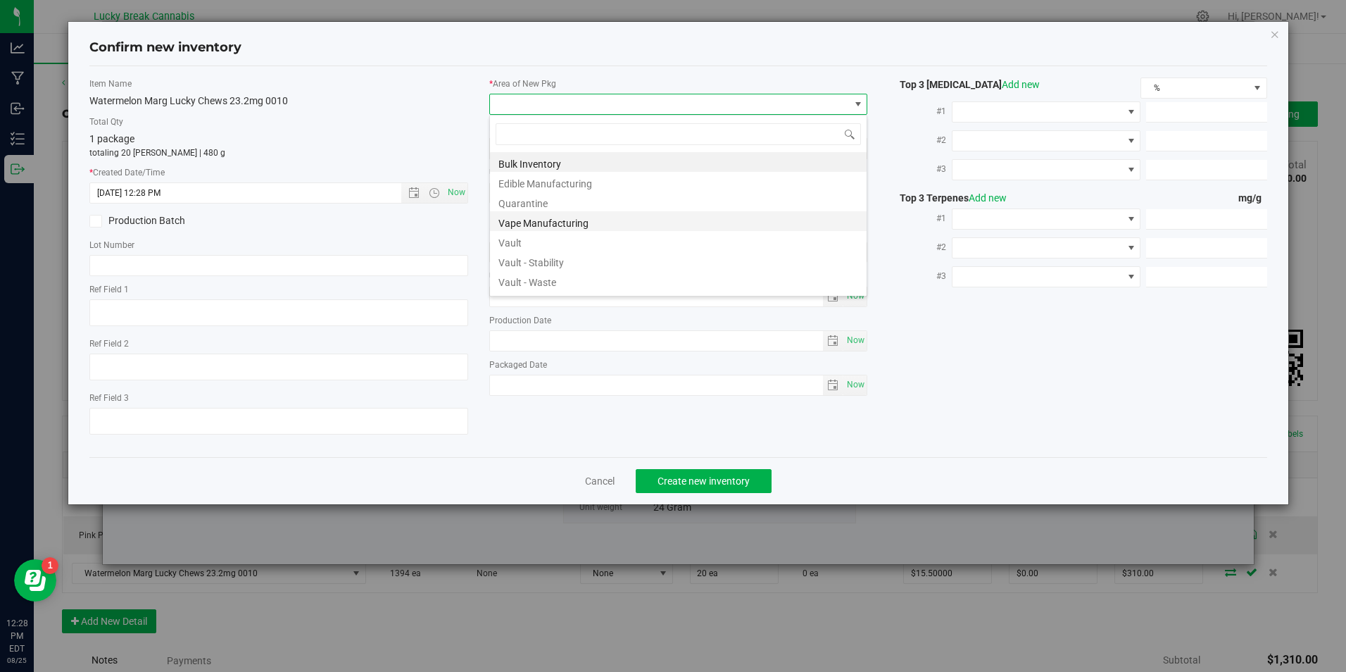
scroll to position [21, 379]
click at [517, 235] on li "Vault" at bounding box center [678, 241] width 377 height 20
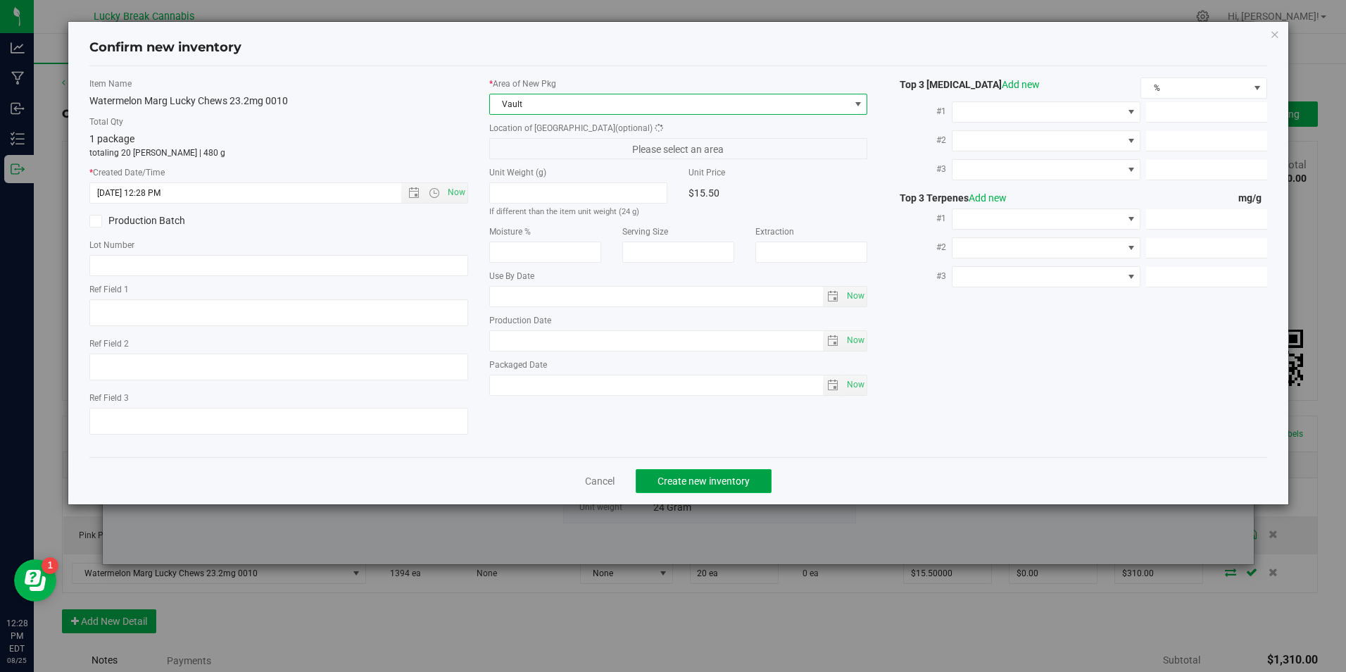
click at [693, 472] on button "Create new inventory" at bounding box center [704, 481] width 136 height 24
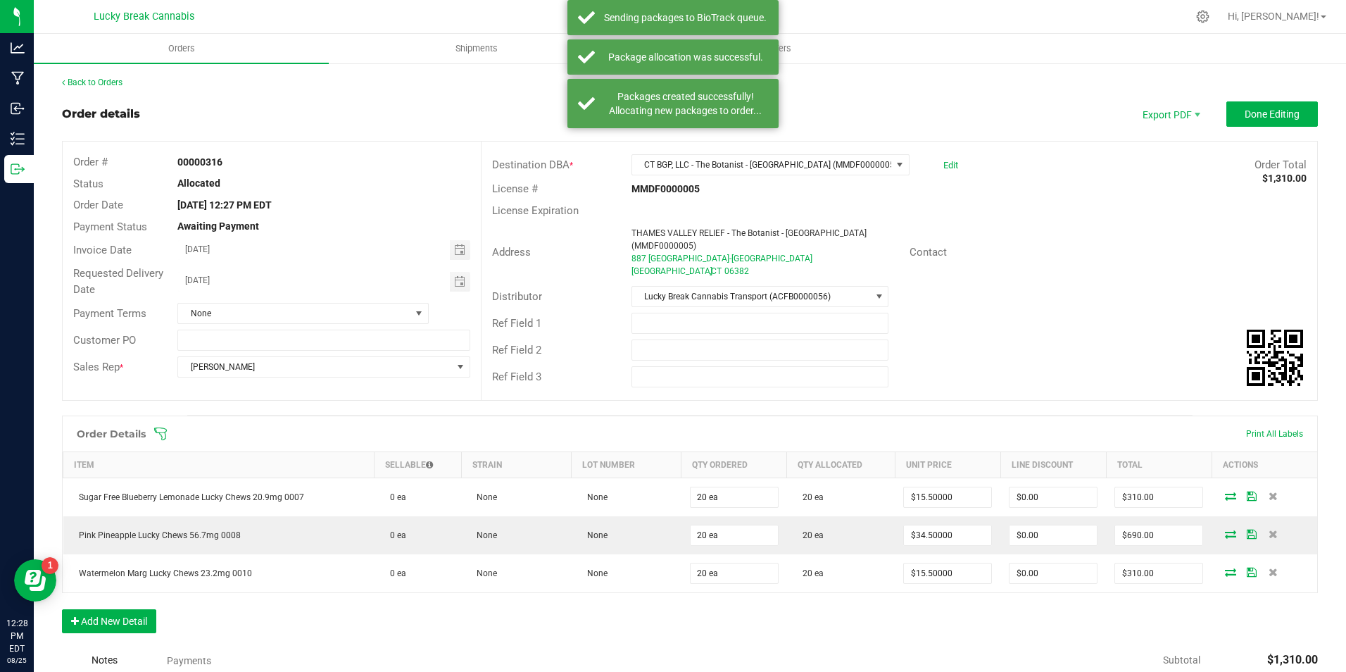
click at [558, 342] on div "Ref Field 2" at bounding box center [551, 350] width 139 height 16
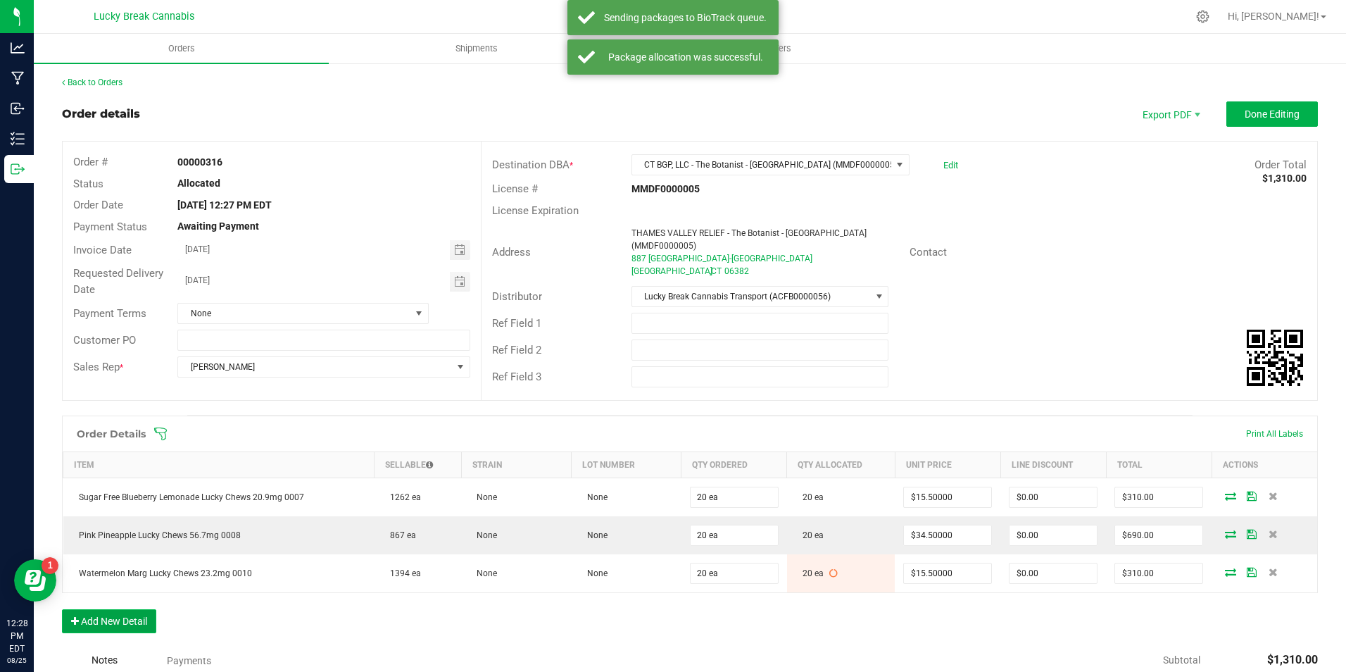
click at [143, 613] on button "Add New Detail" at bounding box center [109, 621] width 94 height 24
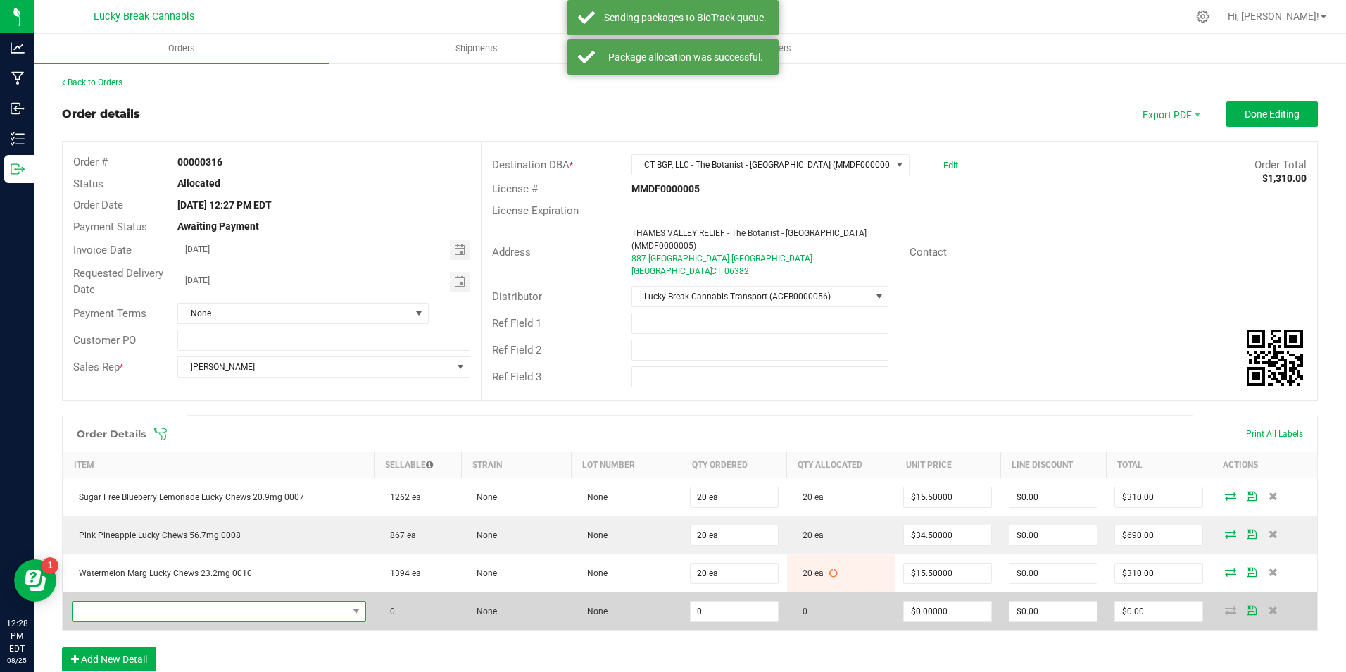
click at [170, 601] on span "NO DATA FOUND" at bounding box center [210, 611] width 275 height 20
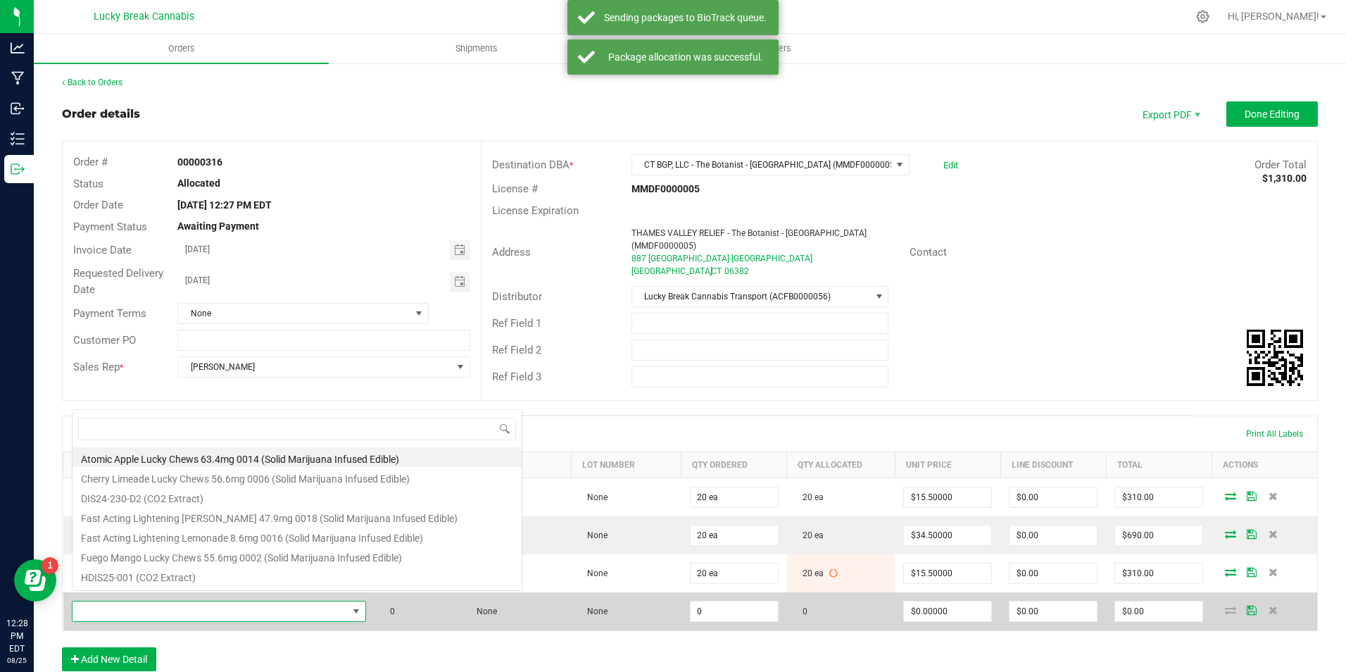
scroll to position [21, 287]
type input "LIGHT"
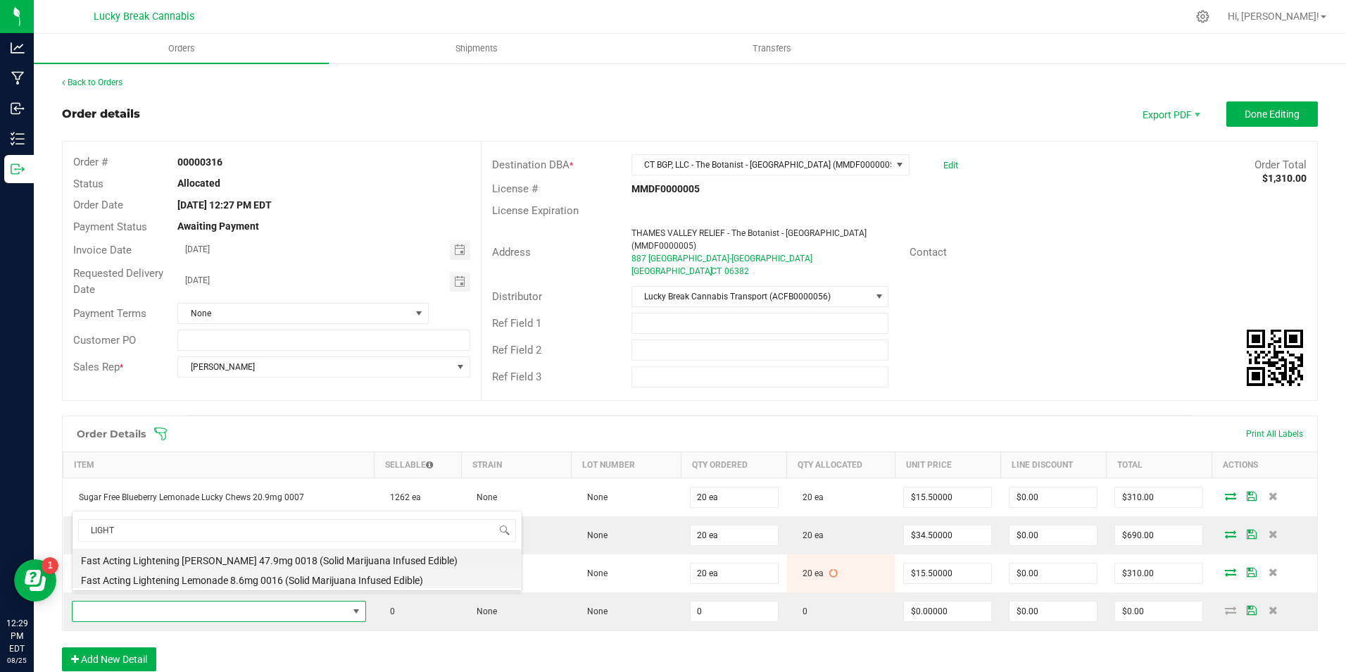
click at [187, 578] on li "Fast Acting Lightening Lemonade 8.6mg 0016 (Solid Marijuana Infused Edible)" at bounding box center [297, 578] width 449 height 20
type input "0 ea"
type input "$13.75000"
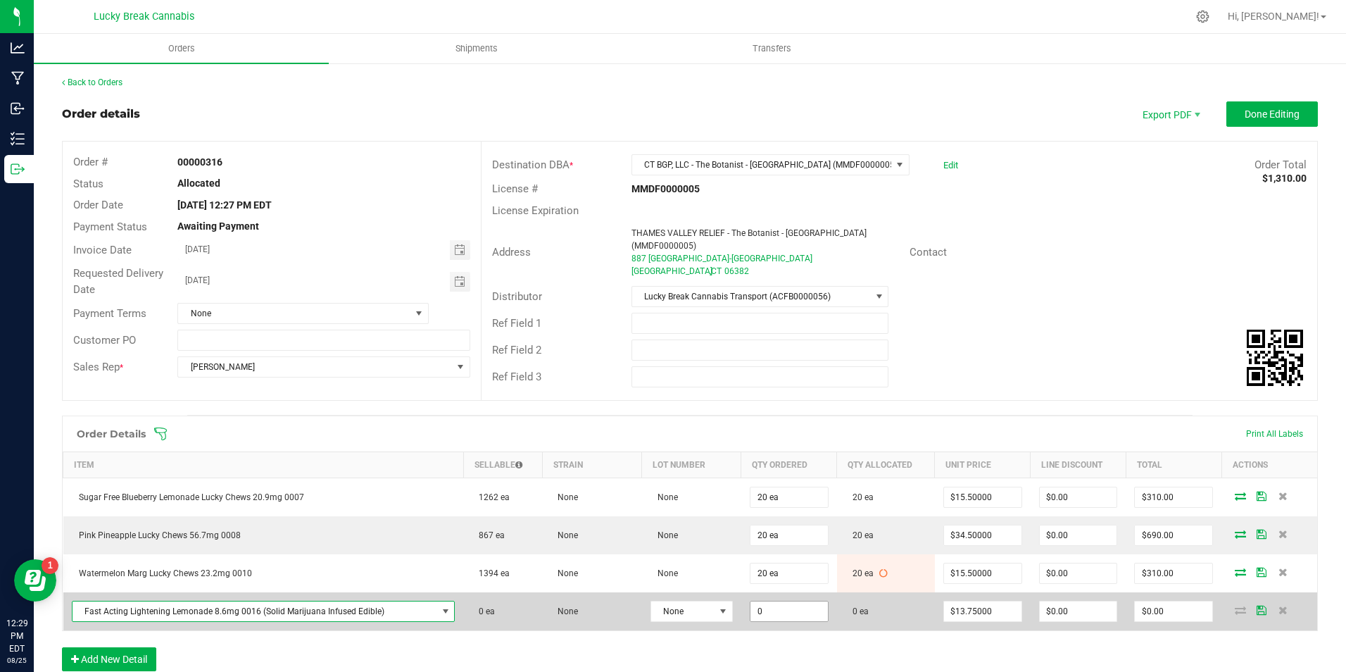
click at [769, 601] on input "0" at bounding box center [789, 611] width 77 height 20
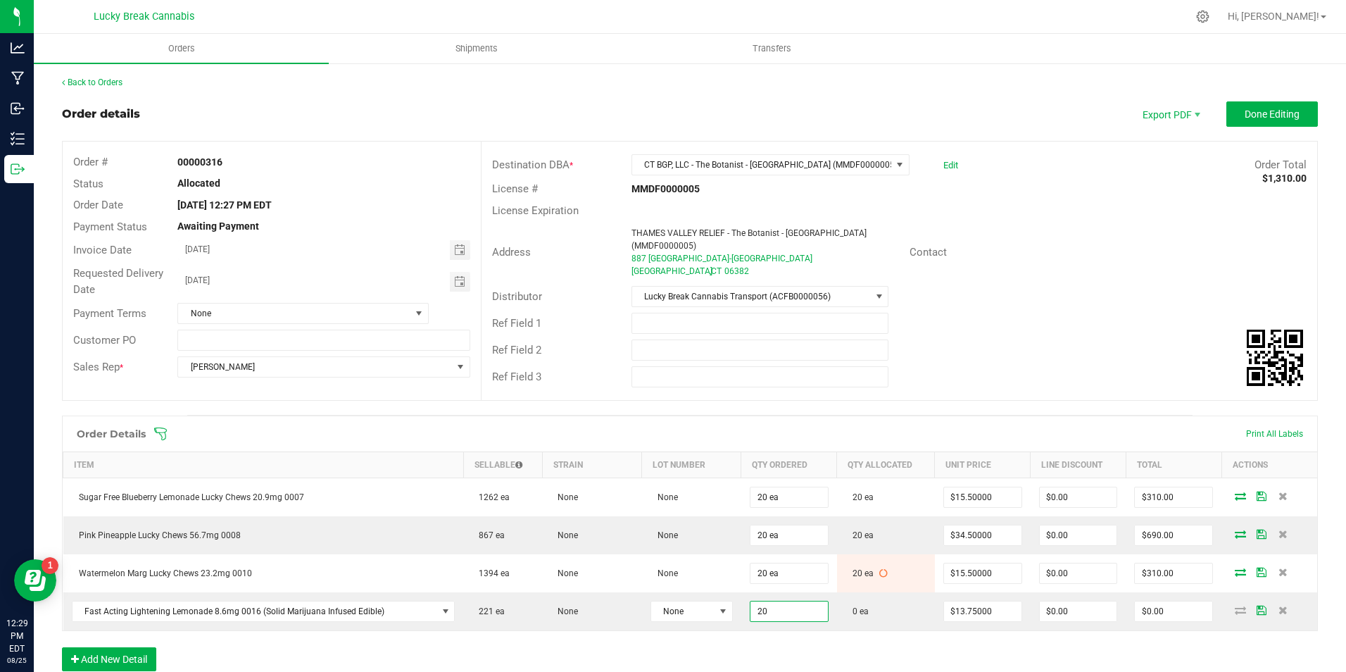
type input "20 ea"
type input "$275.00"
click at [766, 641] on div "Order Details Print All Labels Item Sellable Strain Lot Number Qty Ordered Qty …" at bounding box center [690, 550] width 1256 height 270
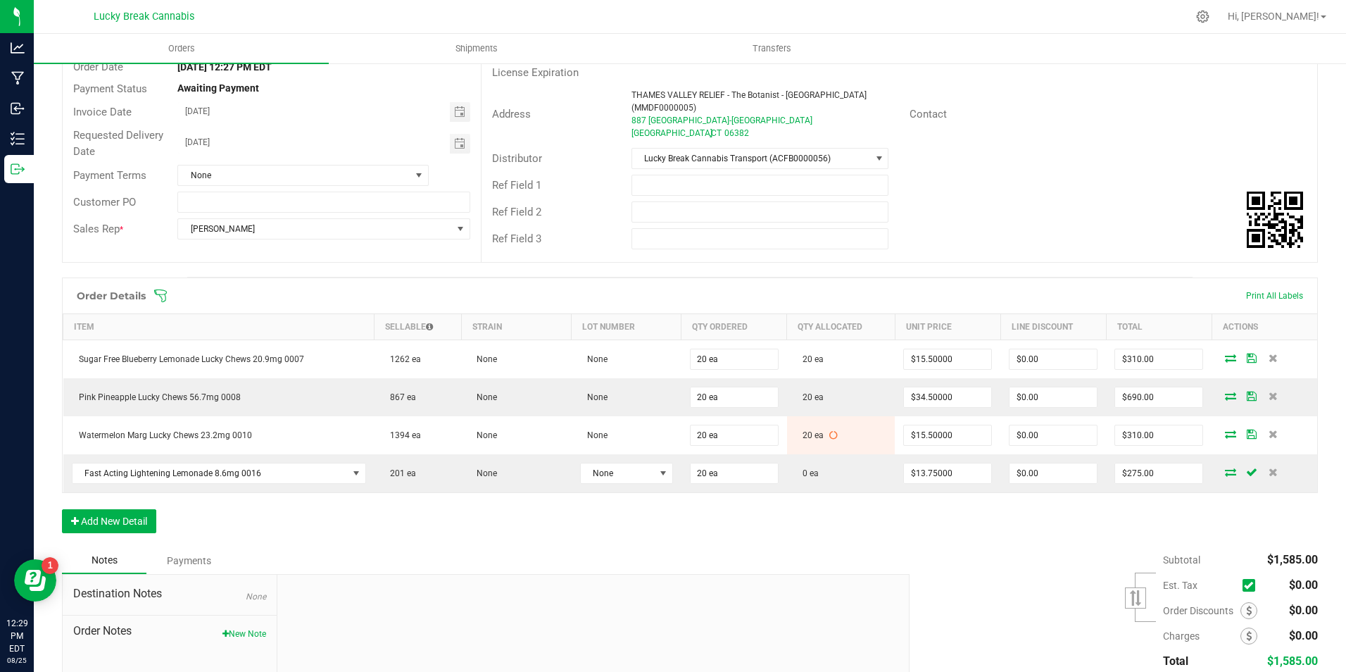
scroll to position [141, 0]
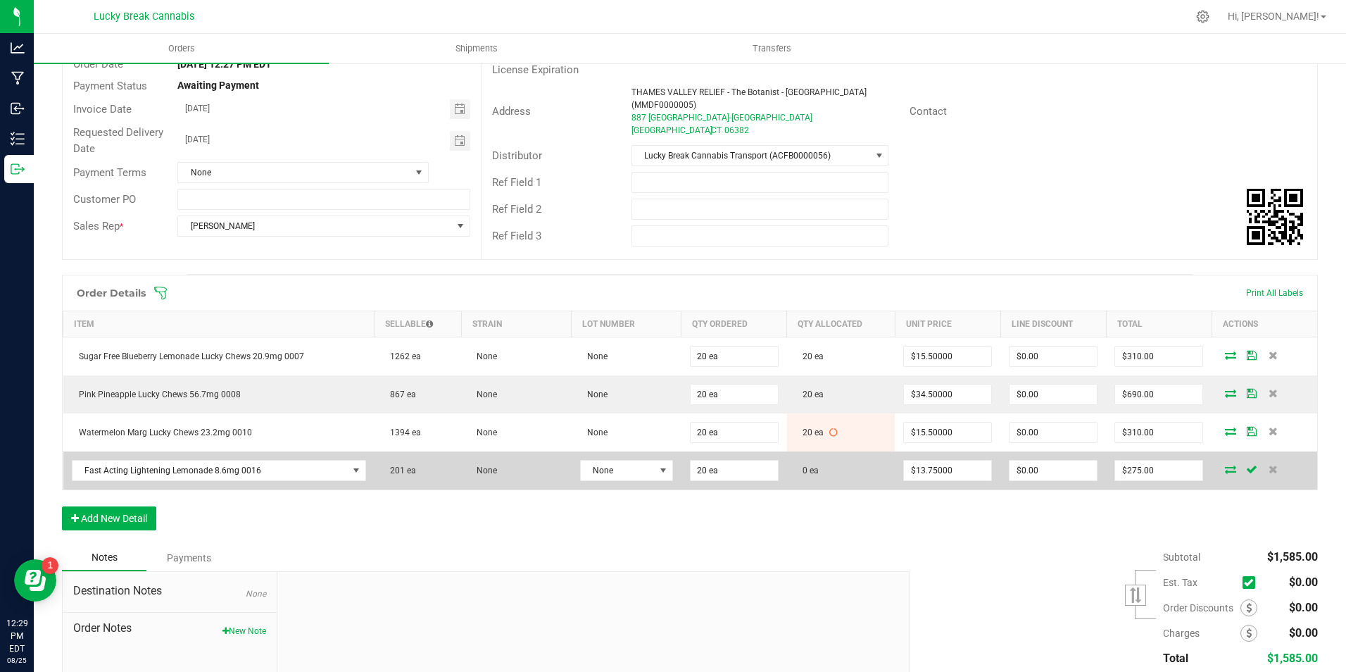
click at [1227, 465] on span at bounding box center [1230, 469] width 21 height 8
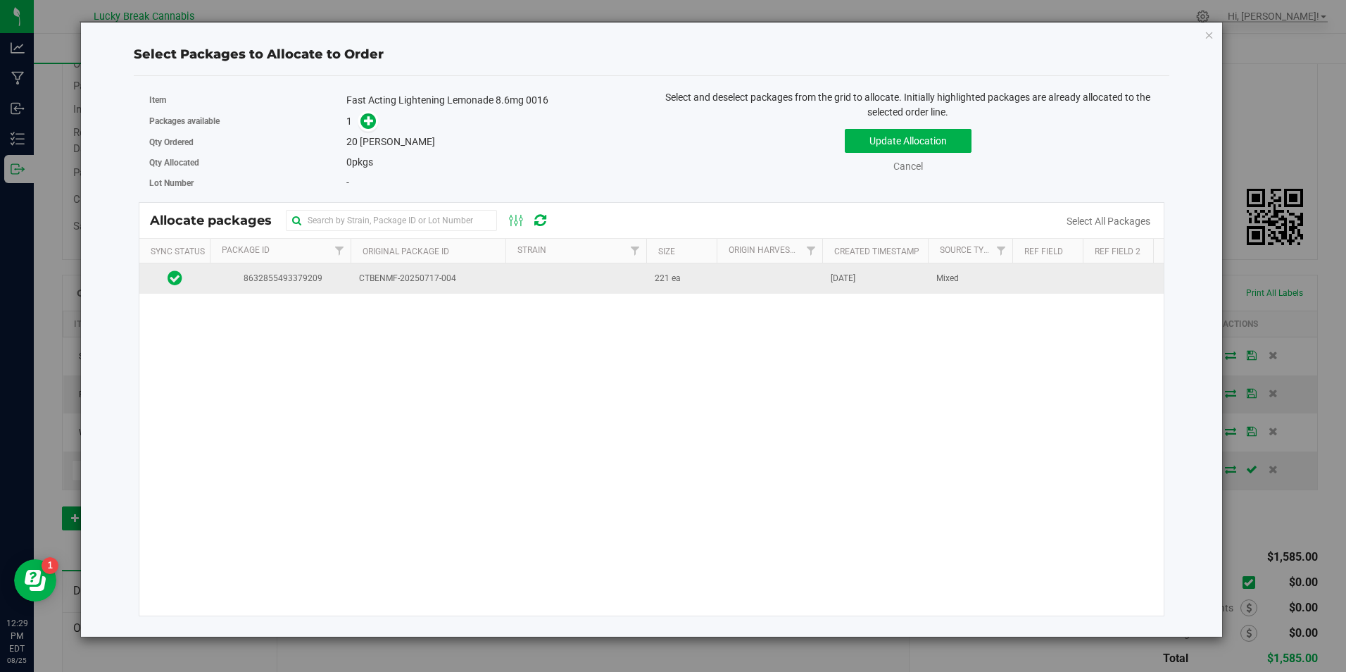
click at [402, 285] on span "CTBENMF-20250717-004" at bounding box center [428, 278] width 138 height 13
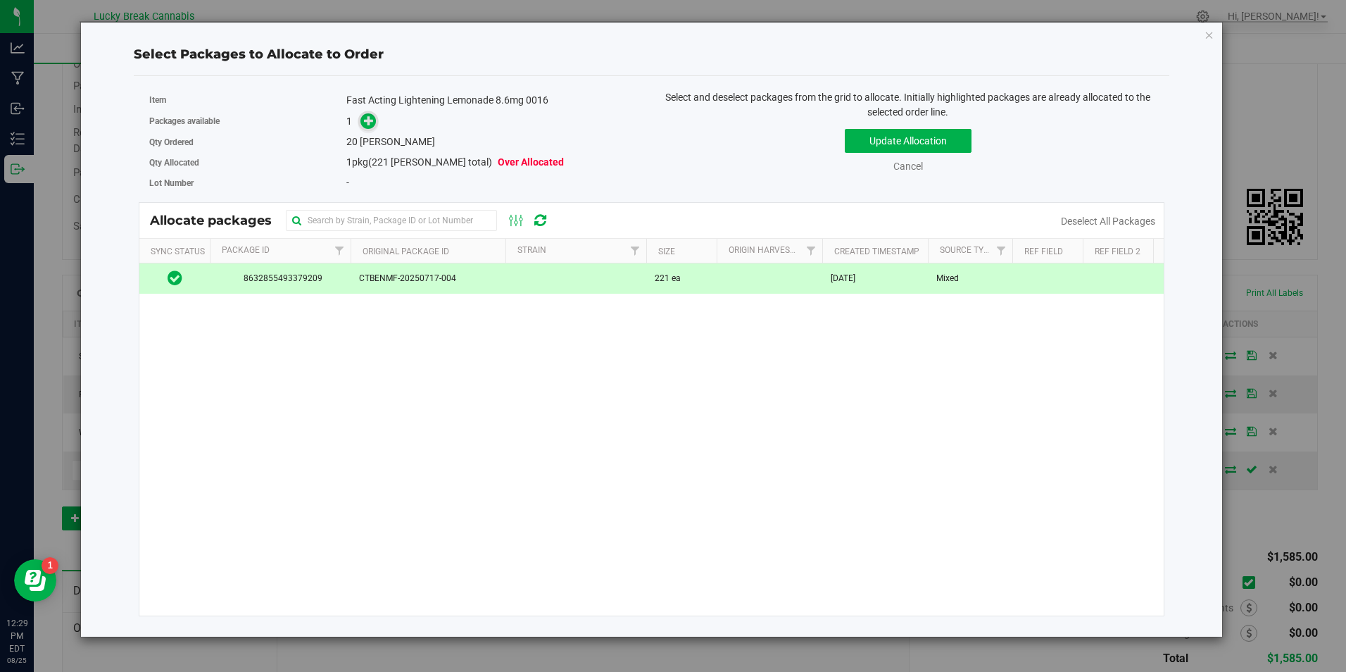
click at [368, 129] on span at bounding box center [369, 121] width 16 height 16
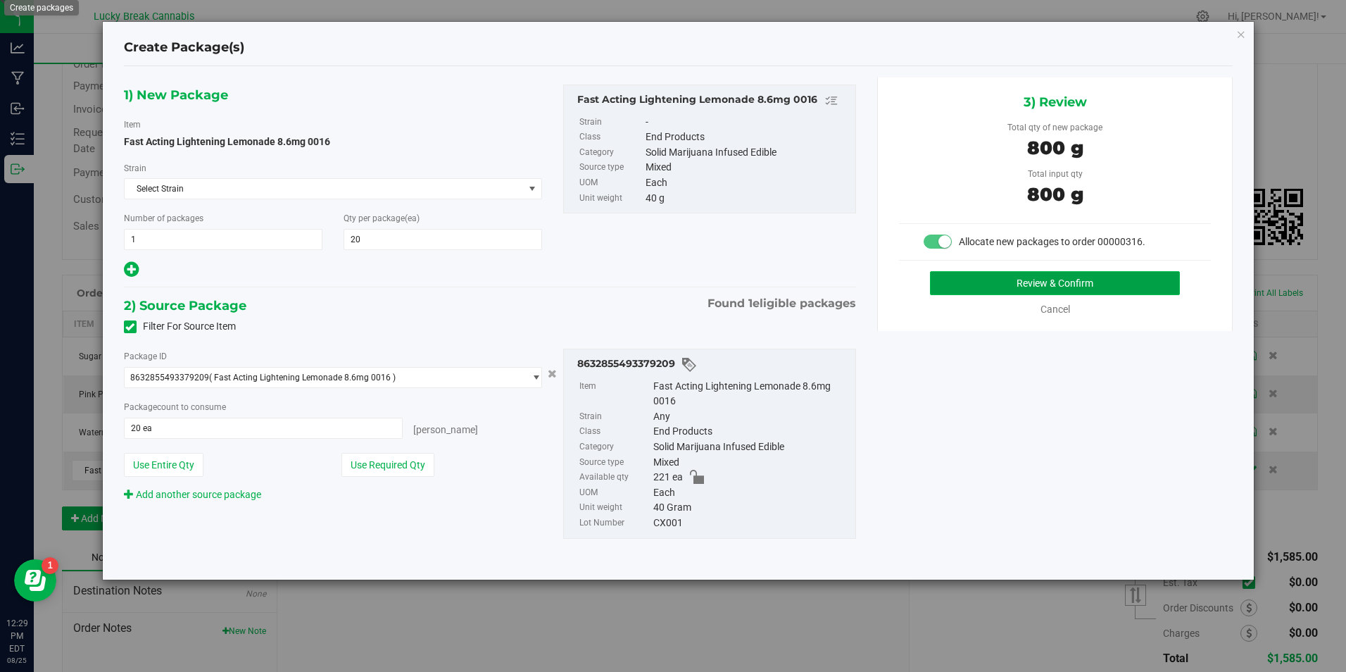
click at [1032, 285] on button "Review & Confirm" at bounding box center [1055, 283] width 250 height 24
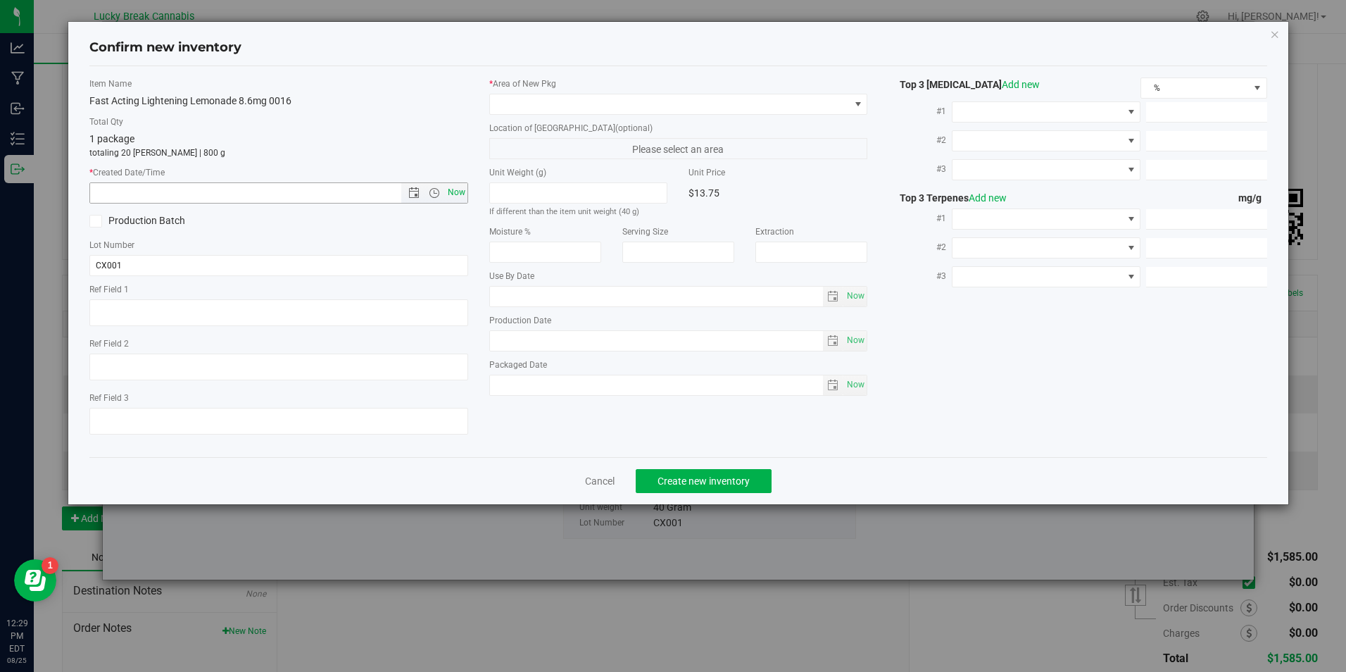
click at [461, 192] on span "Now" at bounding box center [456, 192] width 24 height 20
type input "8/25/2025 12:29 PM"
click at [524, 106] on span at bounding box center [669, 104] width 359 height 20
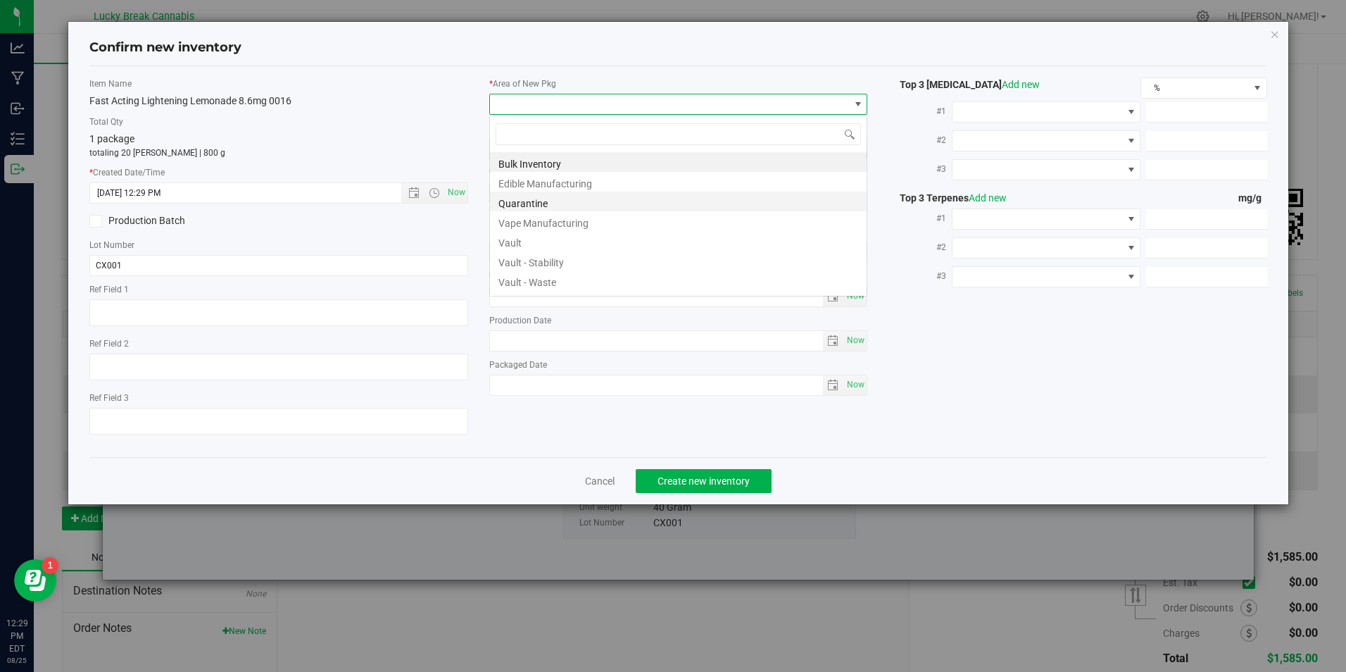
scroll to position [21, 379]
click at [534, 242] on li "Vault" at bounding box center [678, 241] width 377 height 20
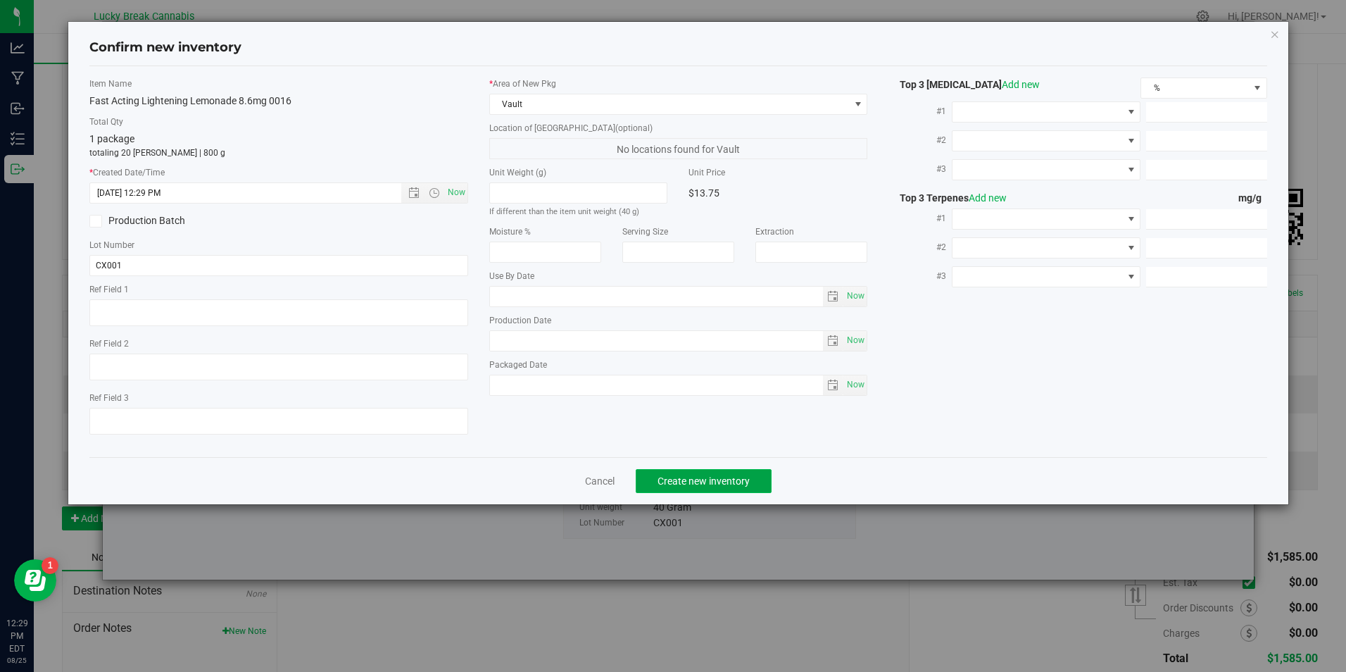
click at [680, 481] on span "Create new inventory" at bounding box center [704, 480] width 92 height 11
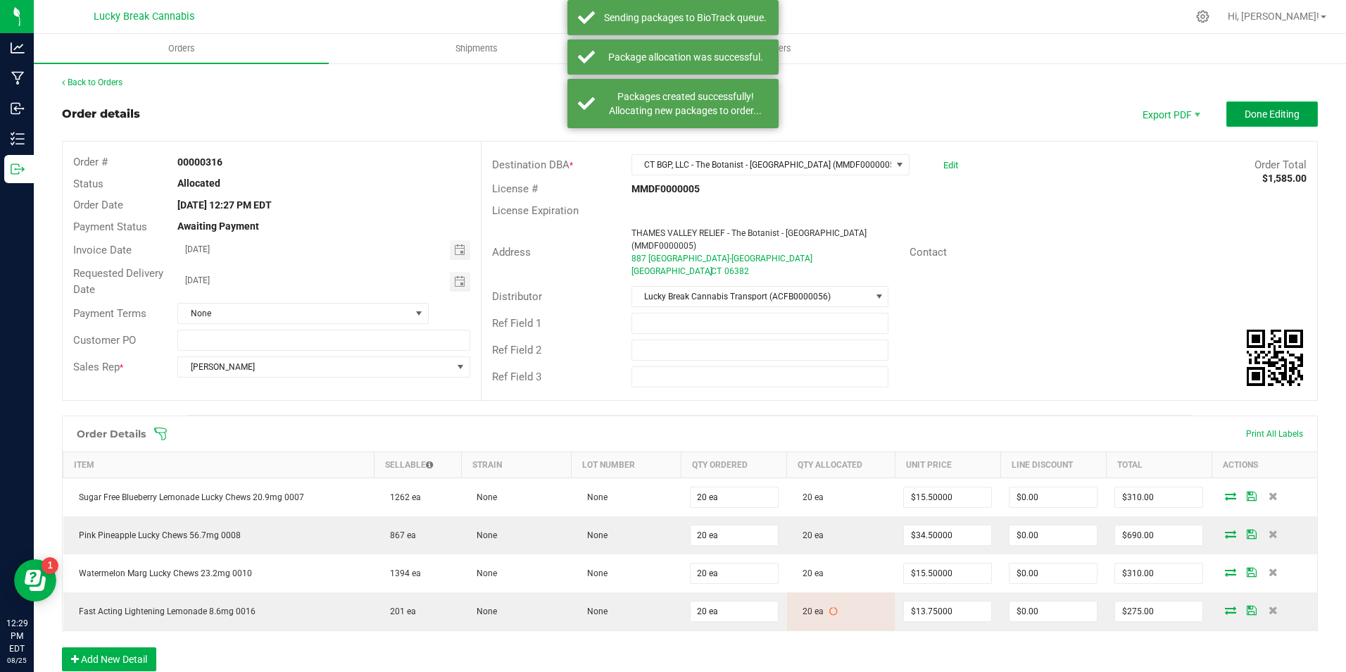
click at [1245, 110] on span "Done Editing" at bounding box center [1272, 113] width 55 height 11
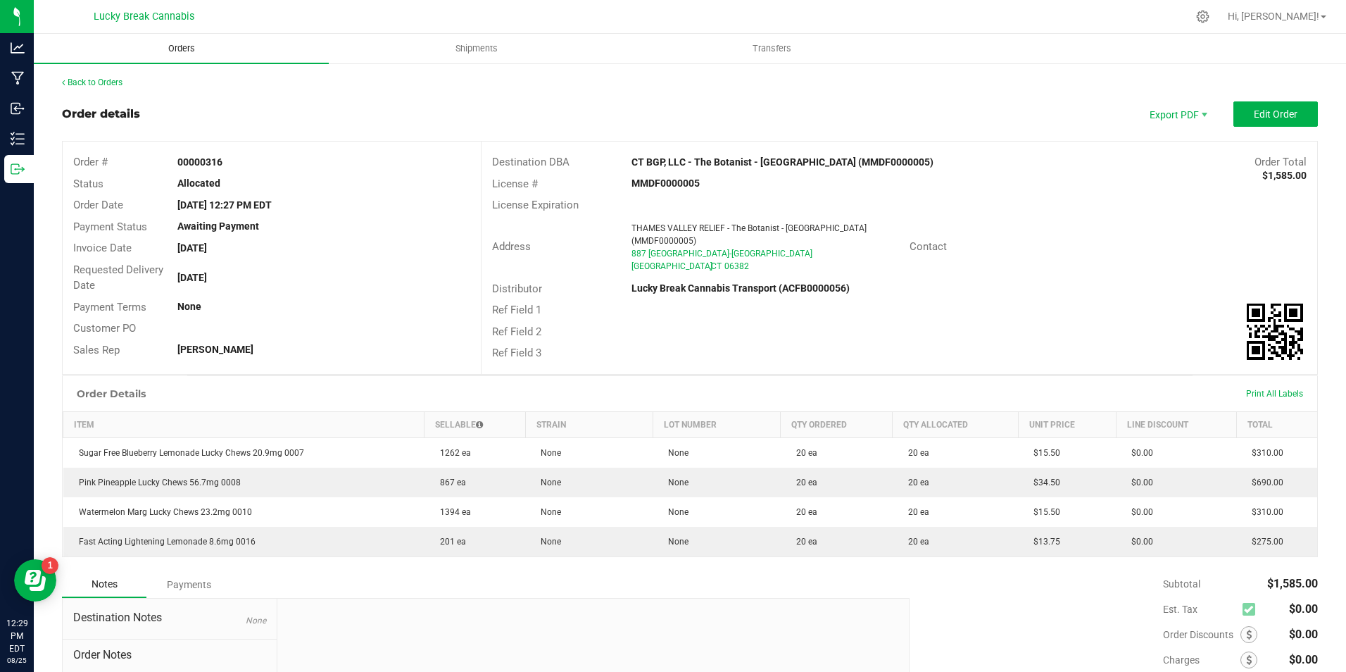
click at [187, 43] on span "Orders" at bounding box center [181, 48] width 65 height 13
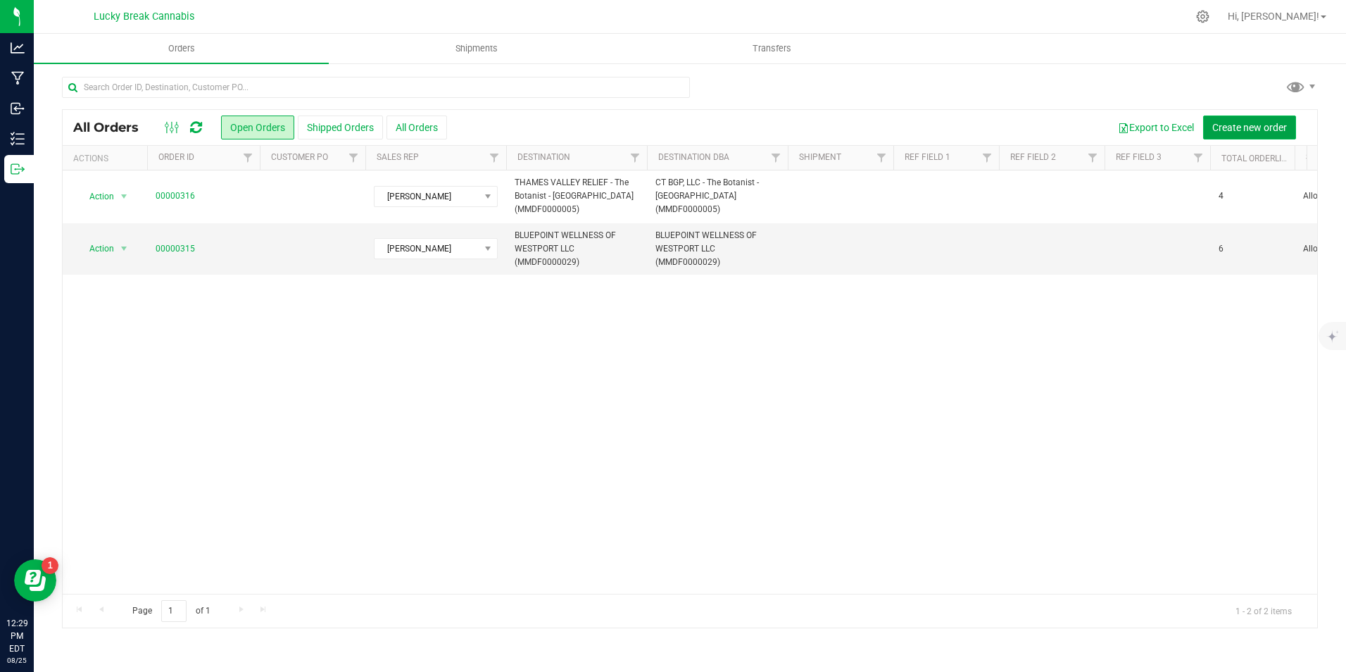
click at [1232, 125] on span "Create new order" at bounding box center [1250, 127] width 75 height 11
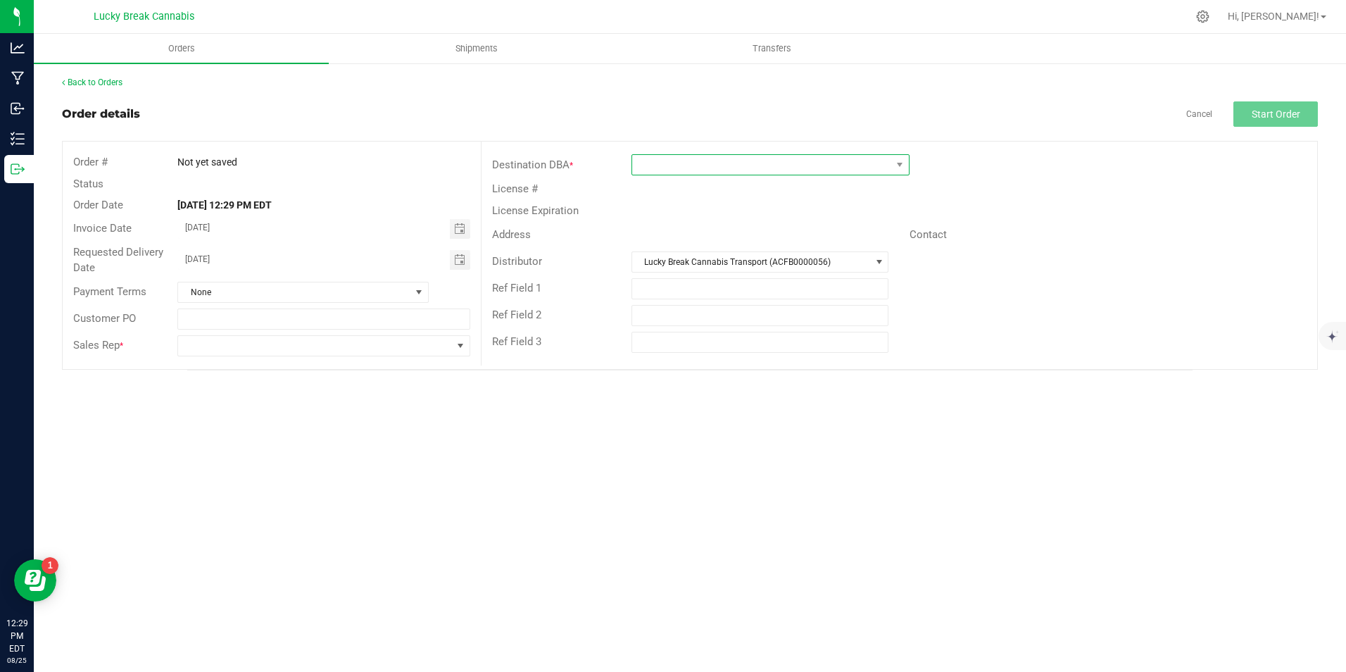
click at [848, 164] on span at bounding box center [761, 165] width 259 height 20
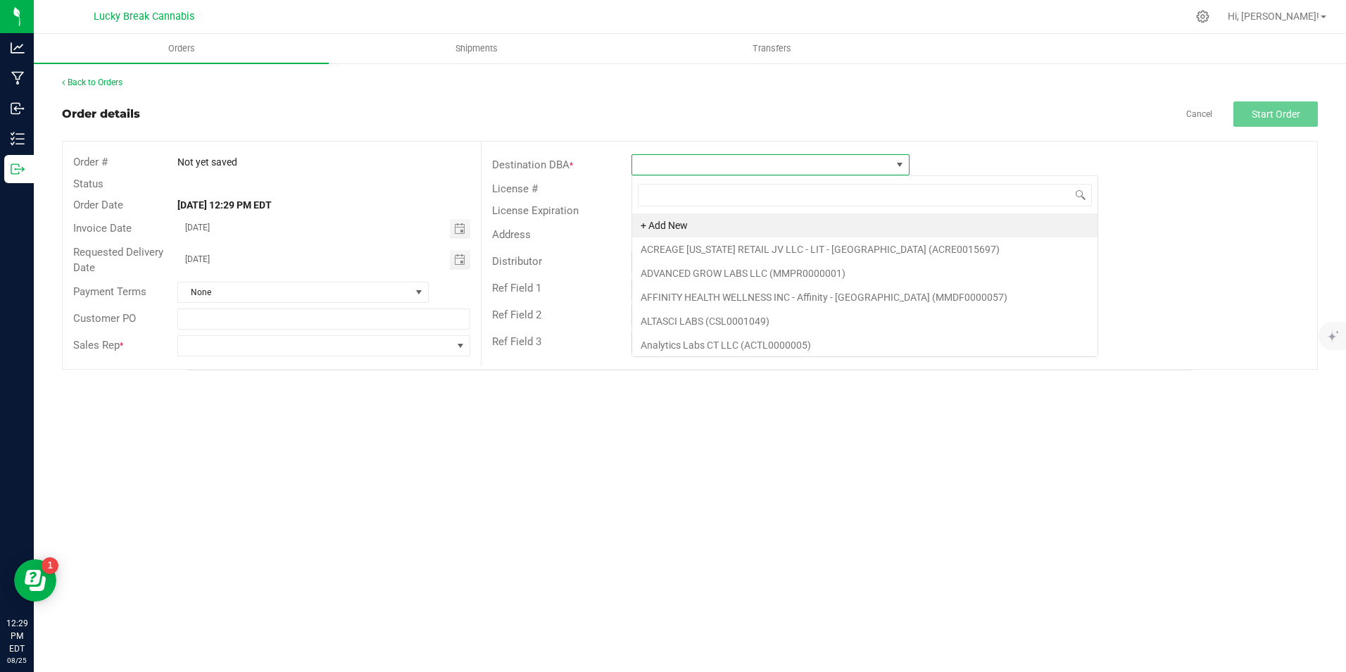
scroll to position [21, 278]
type input "VERNON"
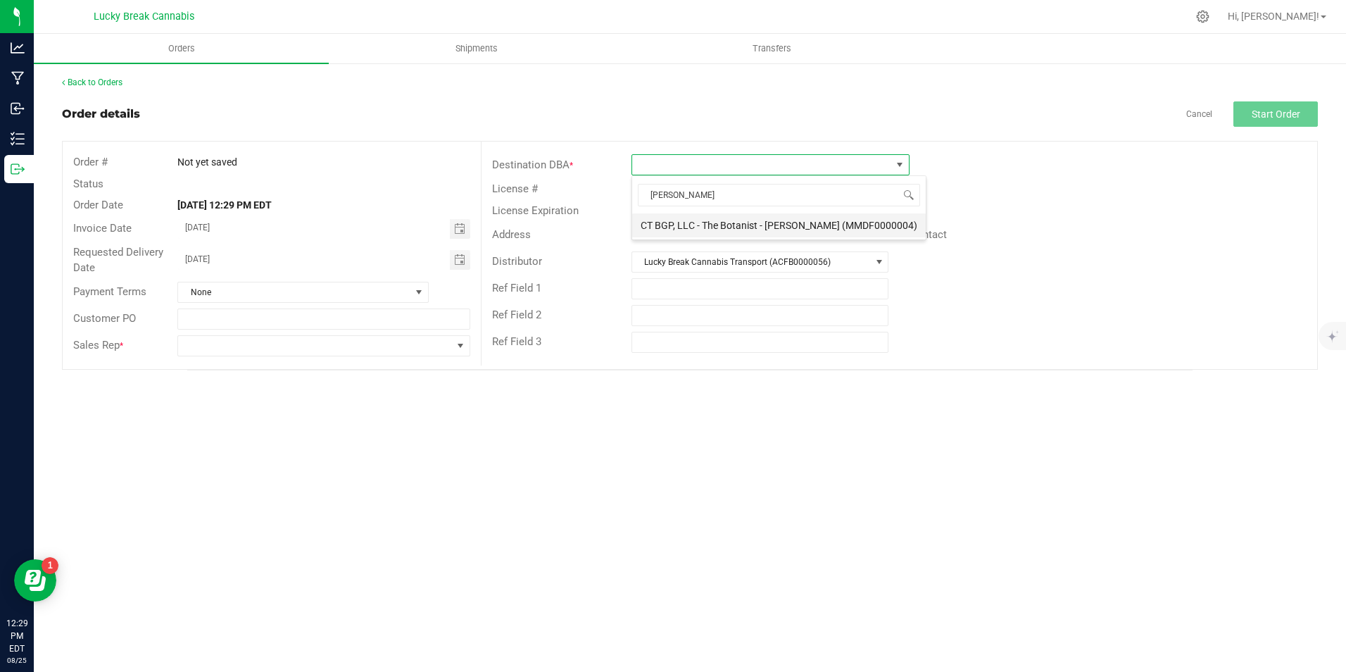
click at [795, 223] on li "CT BGP, LLC - The Botanist - Vernon (MMDF0000004)" at bounding box center [779, 225] width 294 height 24
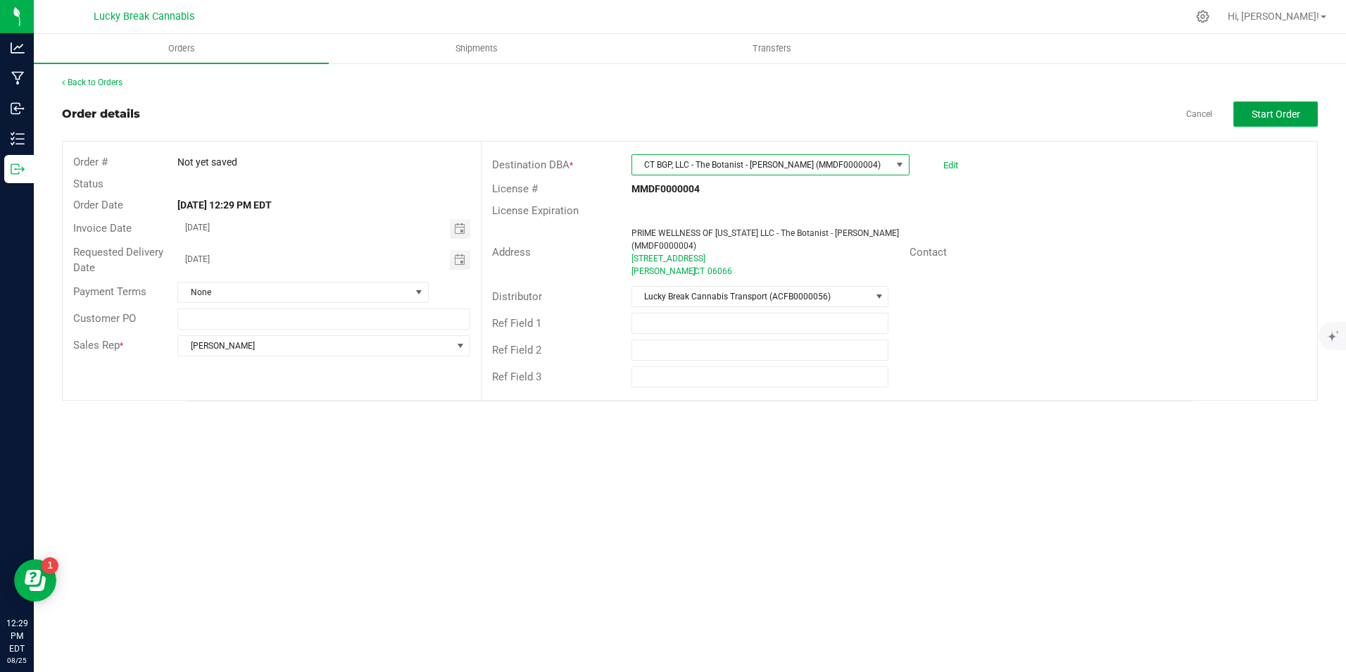
click at [1235, 125] on button "Start Order" at bounding box center [1276, 113] width 84 height 25
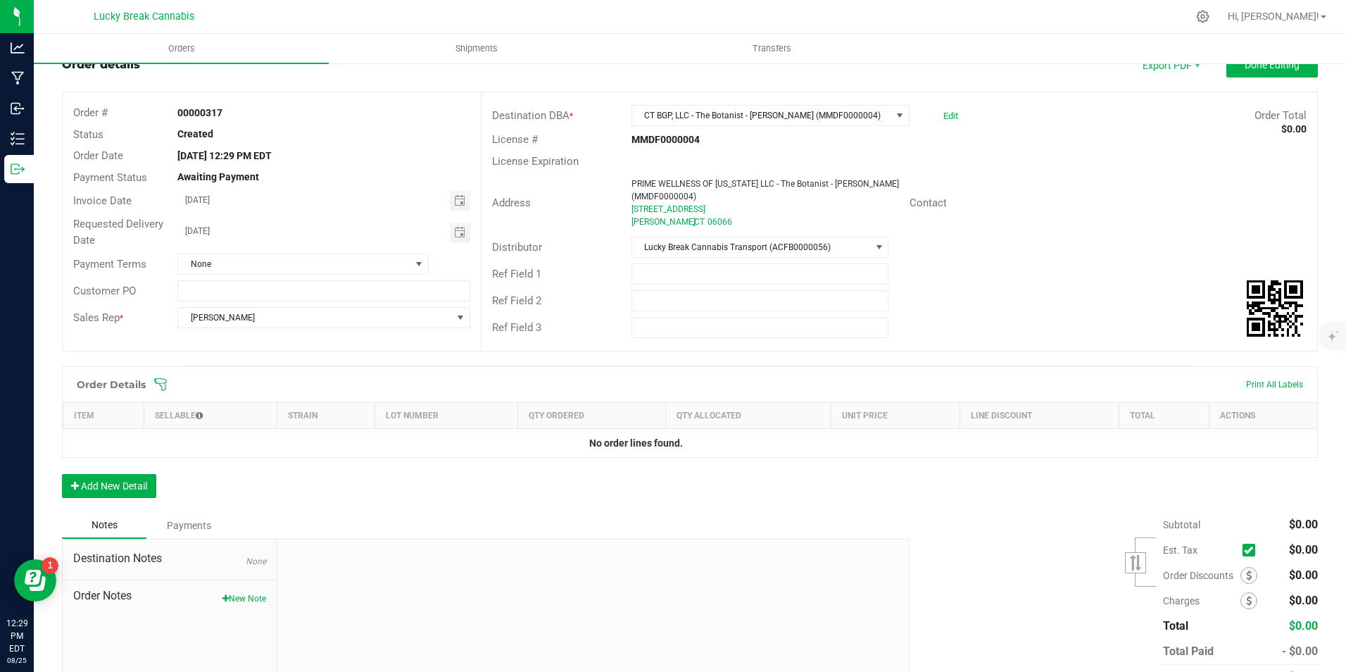
scroll to position [120, 0]
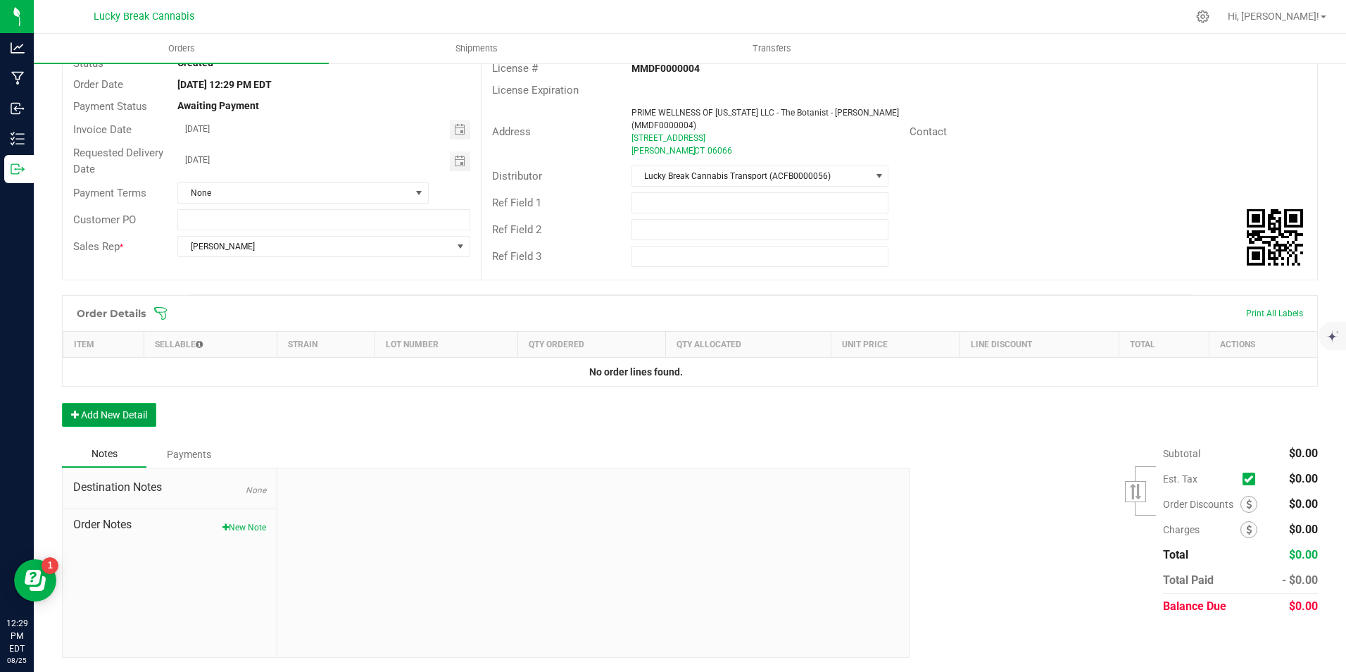
click at [113, 420] on button "Add New Detail" at bounding box center [109, 415] width 94 height 24
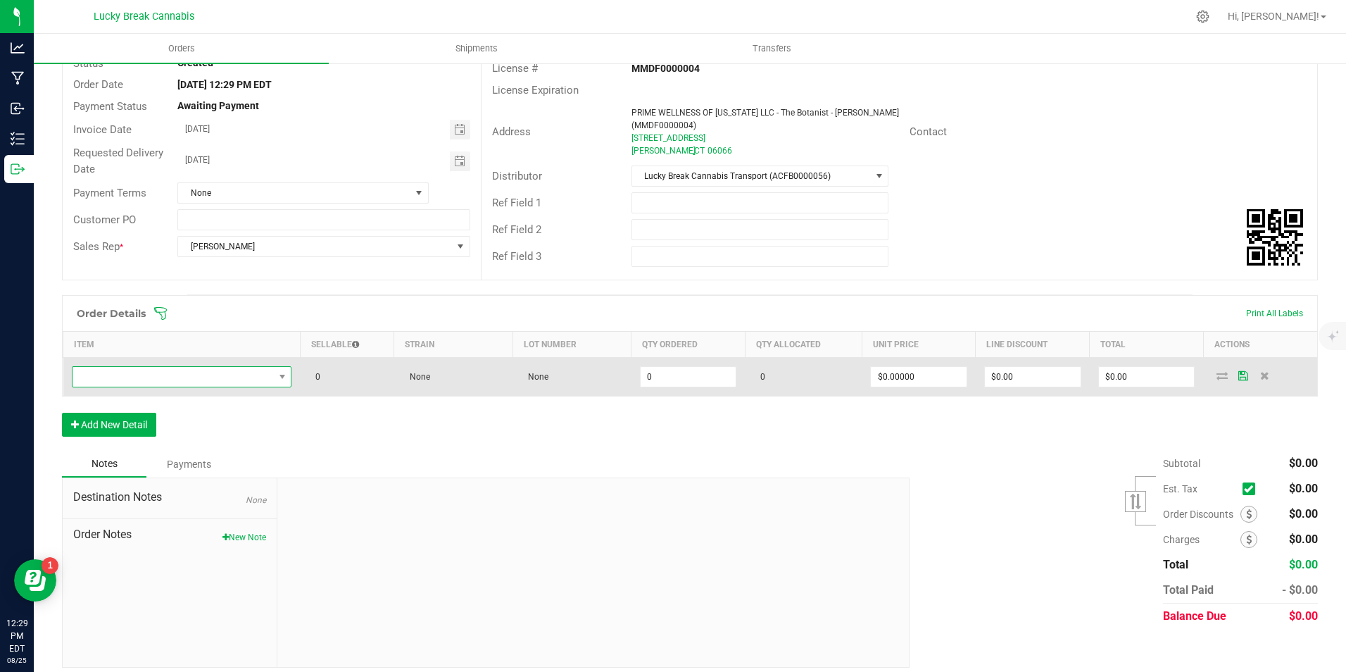
click at [193, 380] on span "NO DATA FOUND" at bounding box center [173, 377] width 201 height 20
type input "FUEGO"
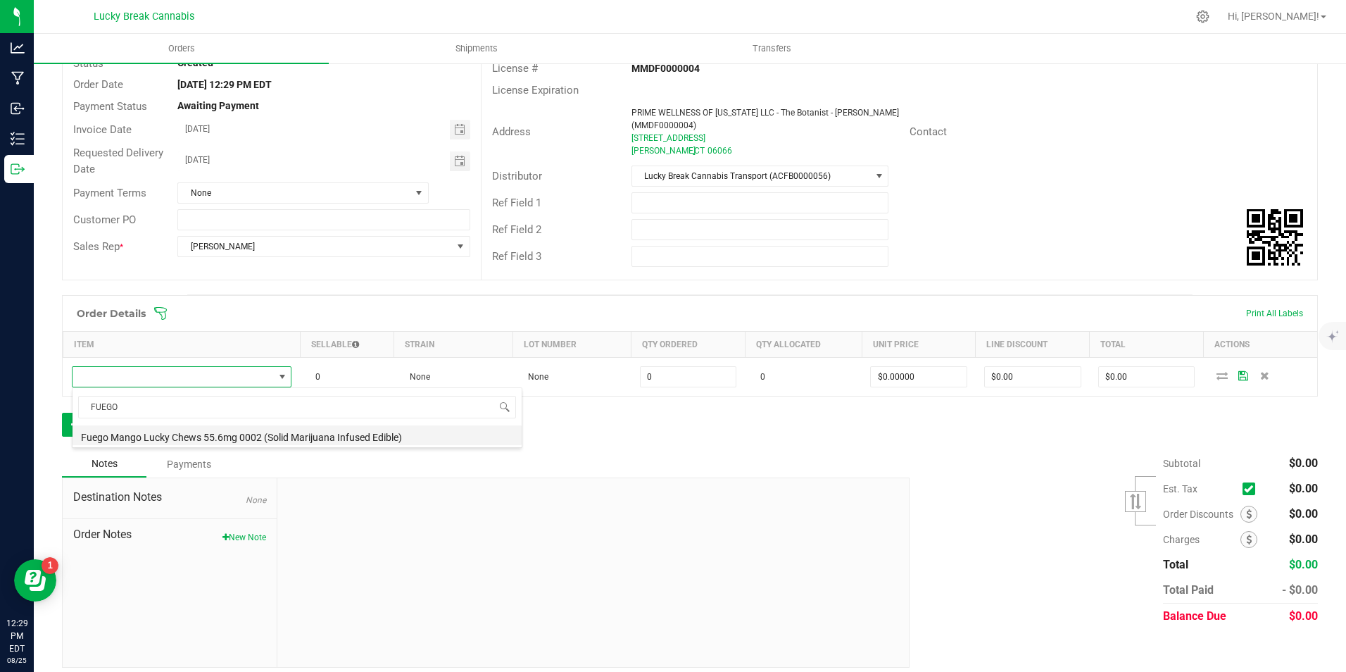
click at [214, 434] on li "Fuego Mango Lucky Chews 55.6mg 0002 (Solid Marijuana Infused Edible)" at bounding box center [297, 435] width 449 height 20
type input "0 ea"
type input "$34.50000"
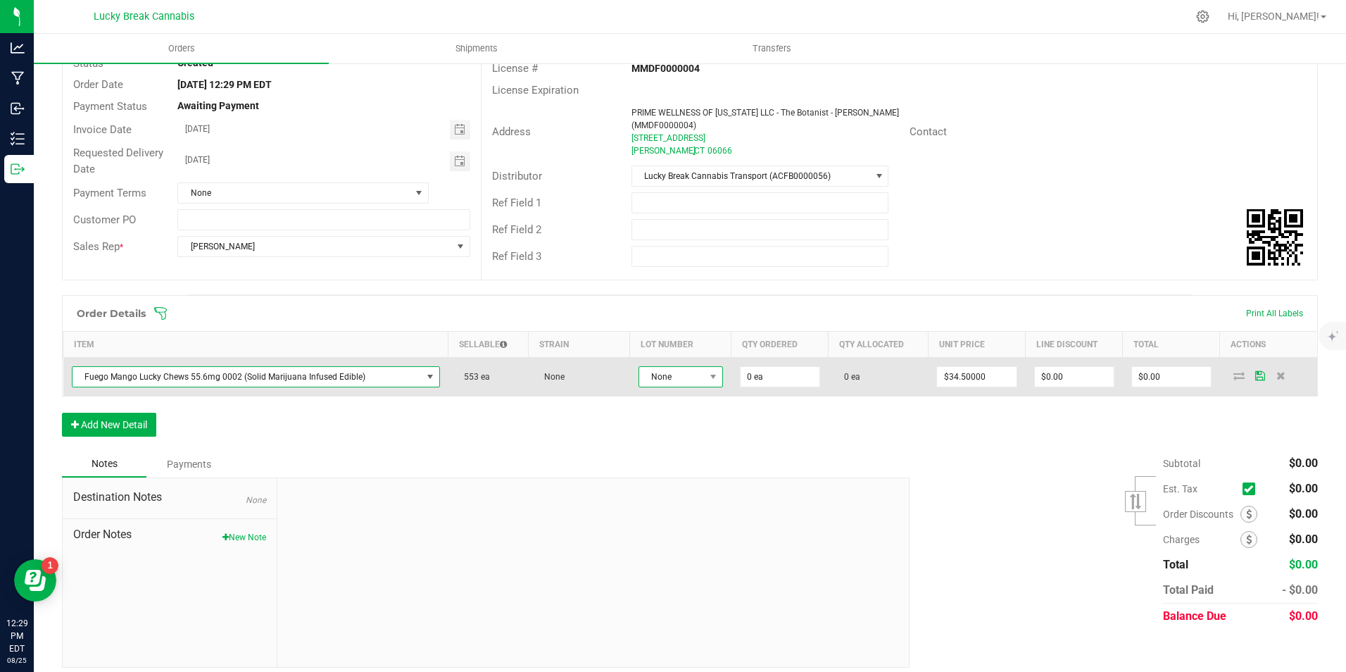
click at [677, 375] on span "None" at bounding box center [671, 377] width 65 height 20
click at [763, 366] on span "0 ea" at bounding box center [780, 376] width 80 height 21
click at [770, 372] on input "0" at bounding box center [780, 377] width 79 height 20
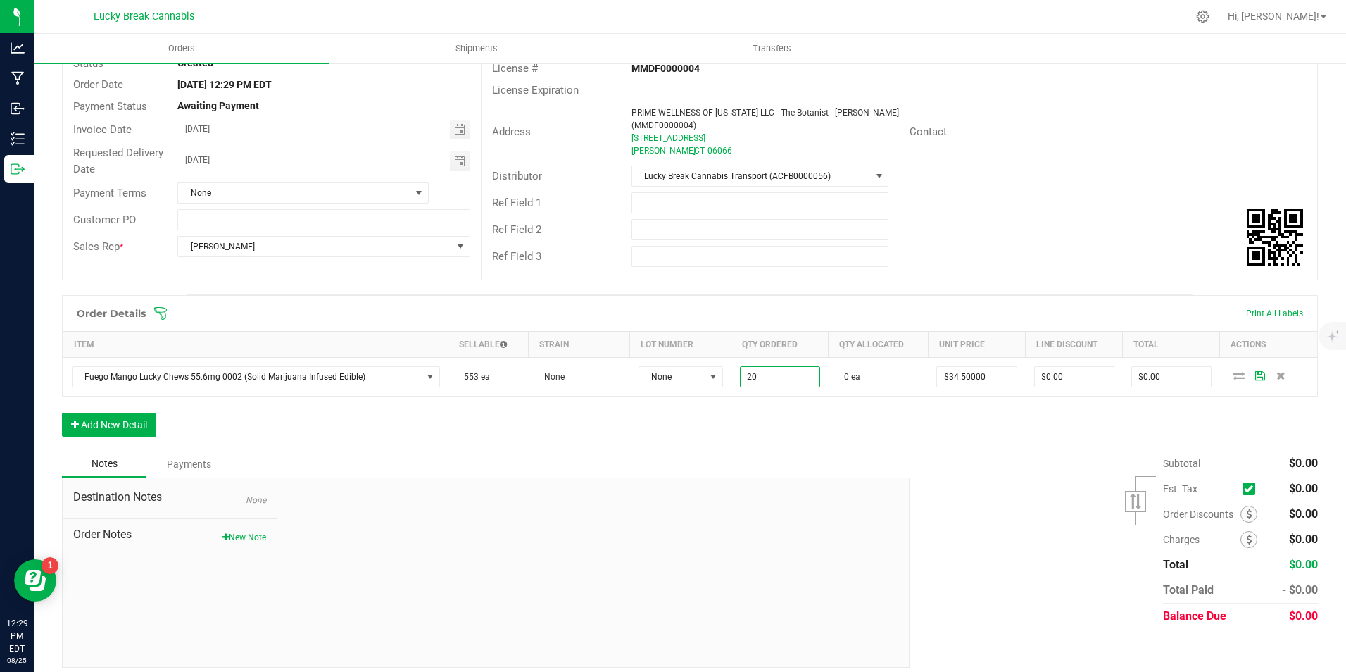
type input "20 ea"
type input "$690.00"
click at [780, 437] on div "Order Details Print All Labels Item Sellable Strain Lot Number Qty Ordered Qty …" at bounding box center [690, 373] width 1256 height 156
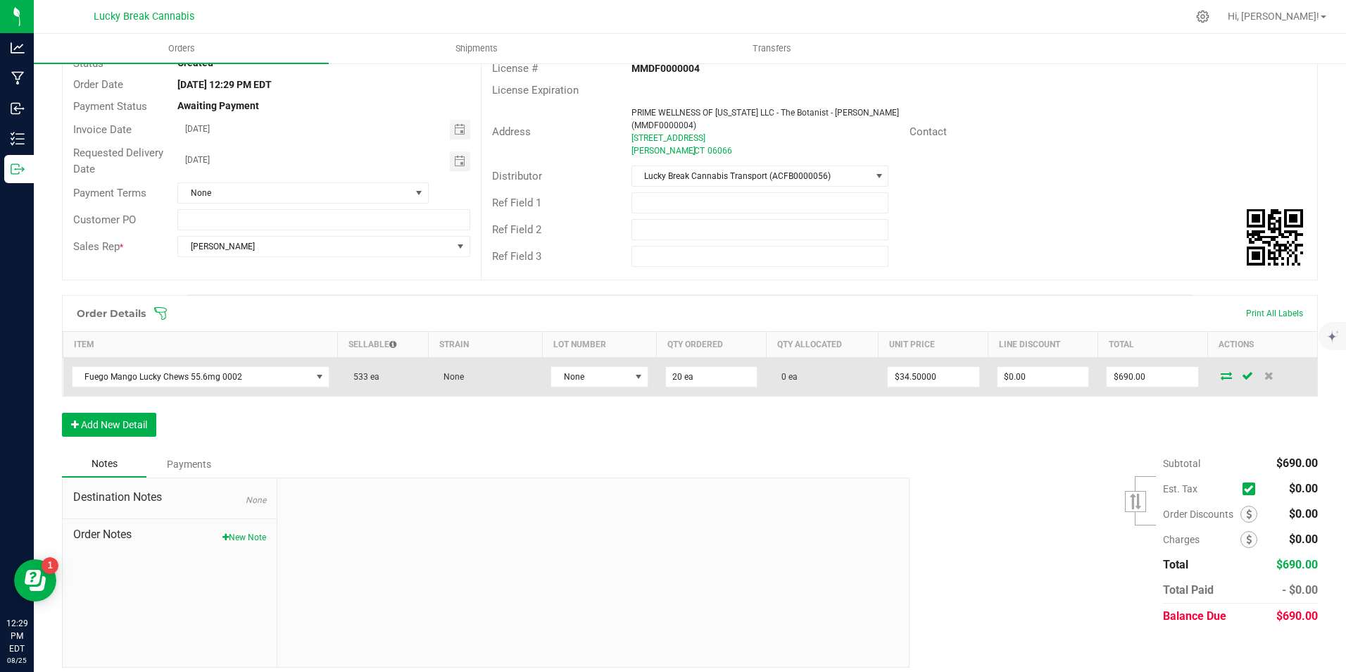
click at [1221, 376] on icon at bounding box center [1226, 375] width 11 height 8
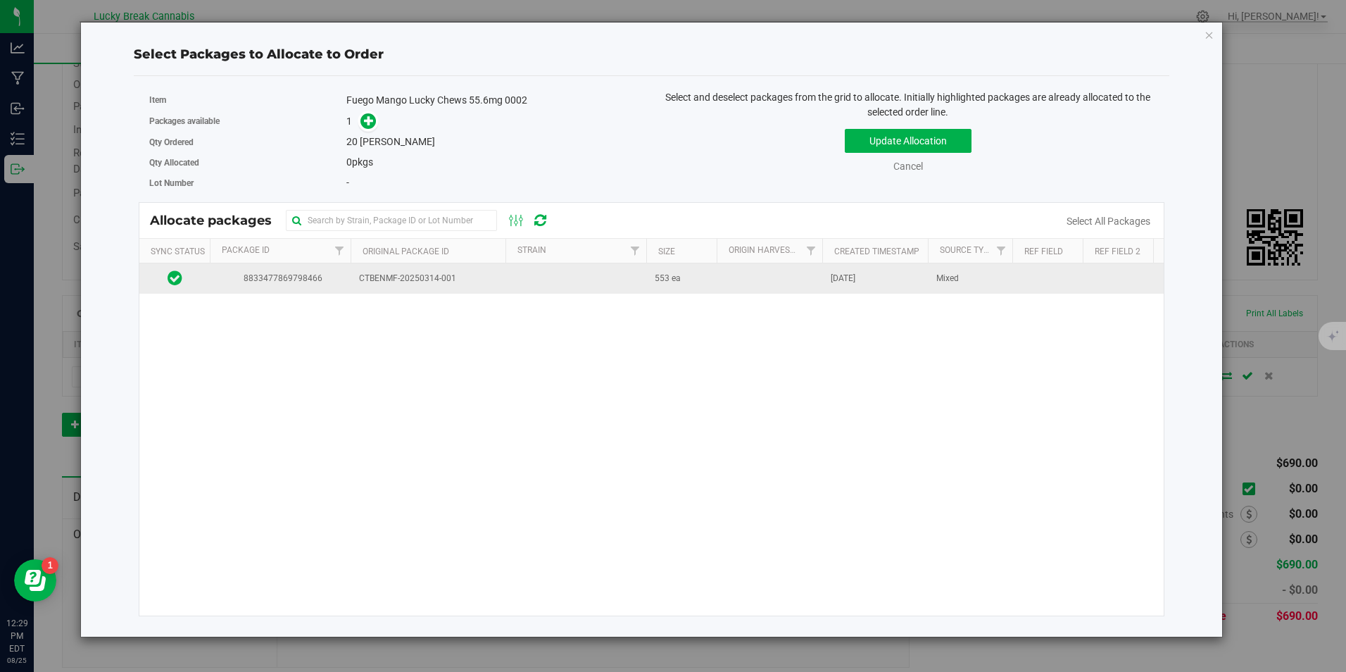
click at [397, 282] on span "CTBENMF-20250314-001" at bounding box center [428, 278] width 138 height 13
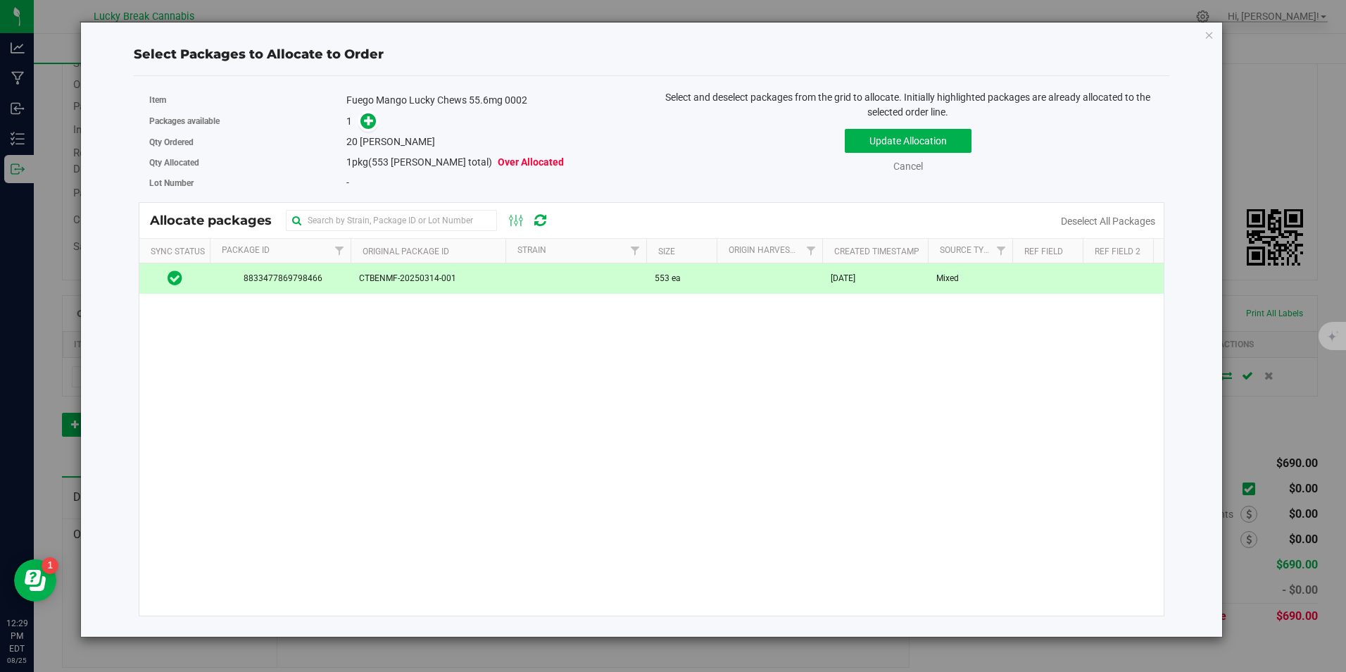
click at [365, 109] on div "Item Fuego Mango Lucky Chews 55.6mg 0002" at bounding box center [394, 100] width 491 height 20
click at [372, 123] on icon at bounding box center [369, 120] width 10 height 10
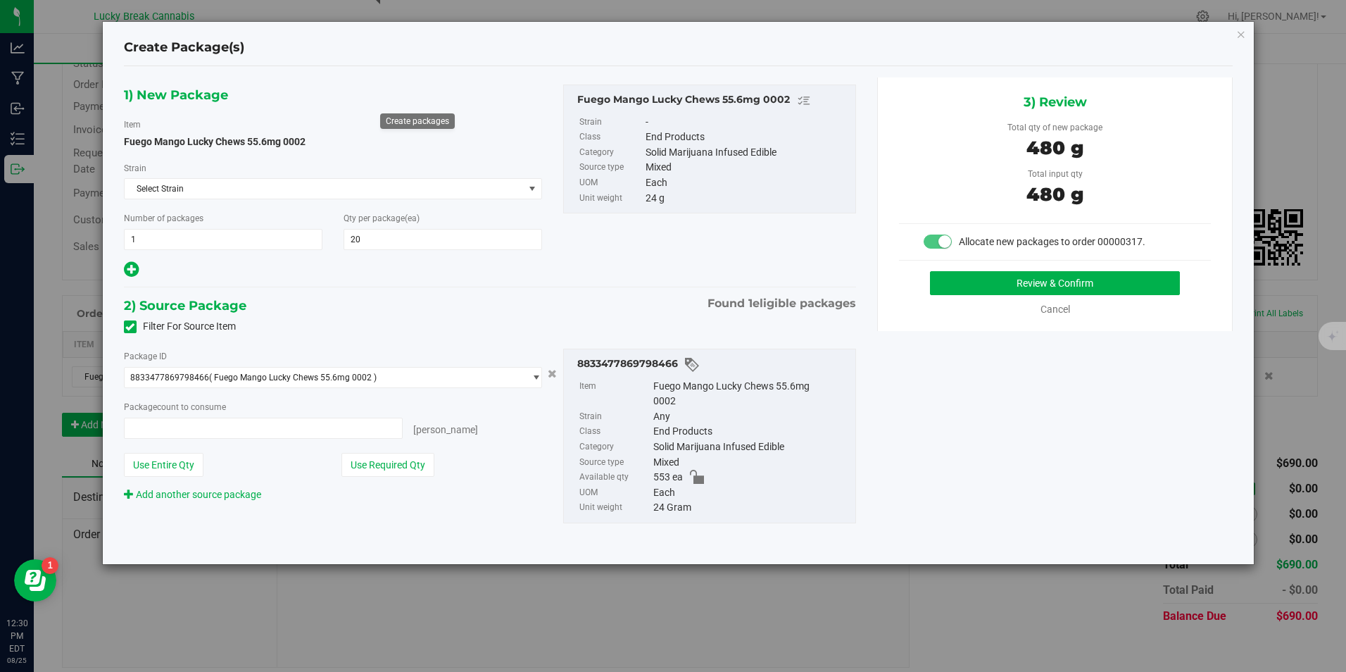
type input "20 ea"
click at [1069, 287] on button "Review & Confirm" at bounding box center [1055, 283] width 250 height 24
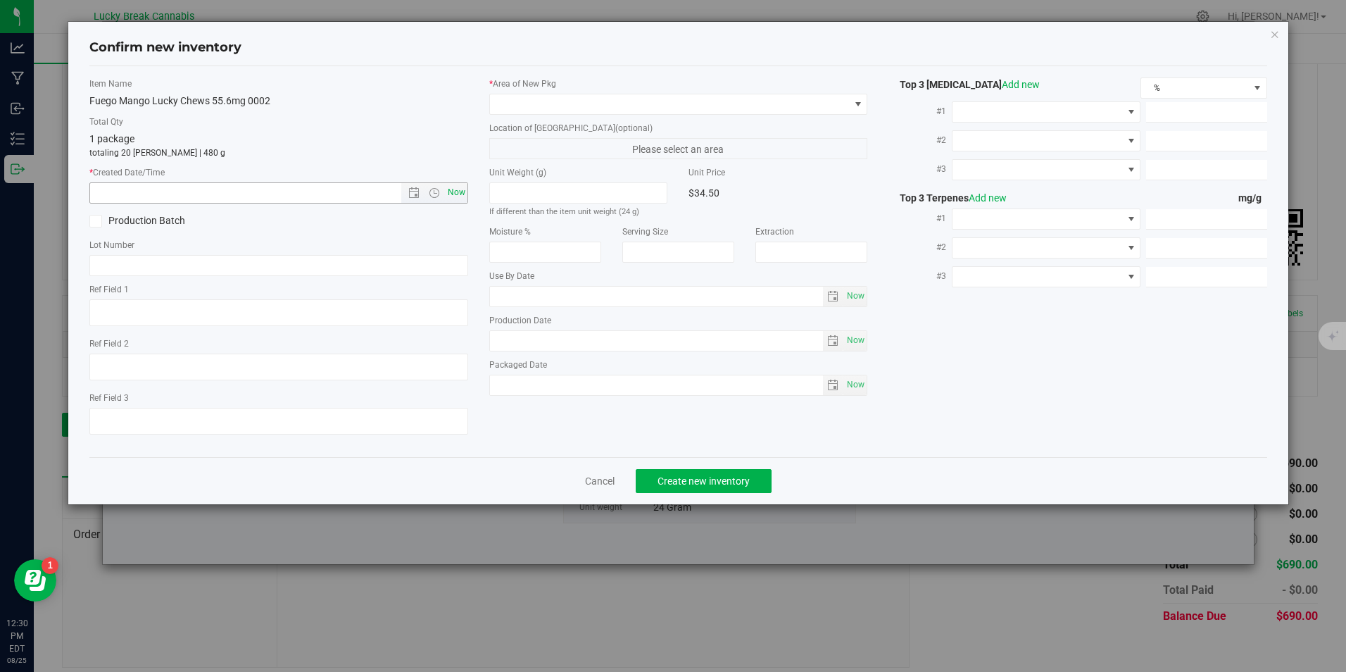
click at [463, 191] on span "Now" at bounding box center [456, 192] width 24 height 20
type input "8/25/2025 12:30 PM"
click at [524, 106] on span at bounding box center [669, 104] width 359 height 20
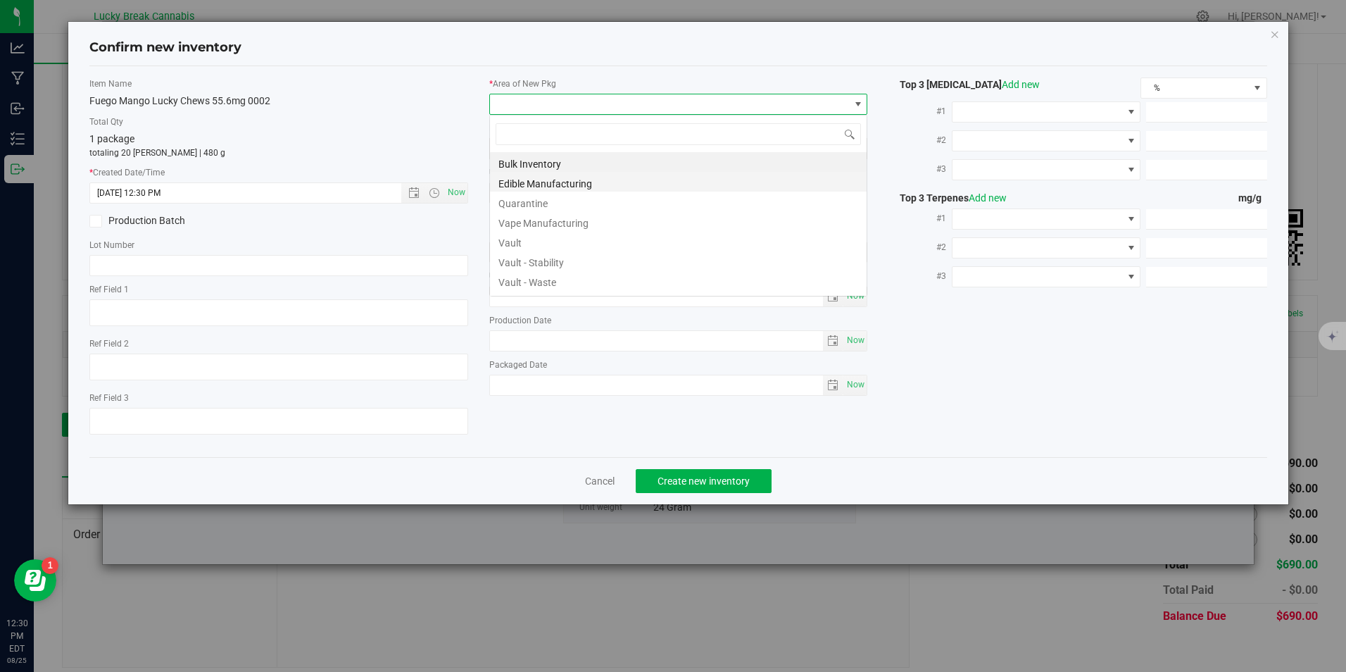
scroll to position [21, 379]
click at [516, 237] on li "Vault" at bounding box center [678, 241] width 377 height 20
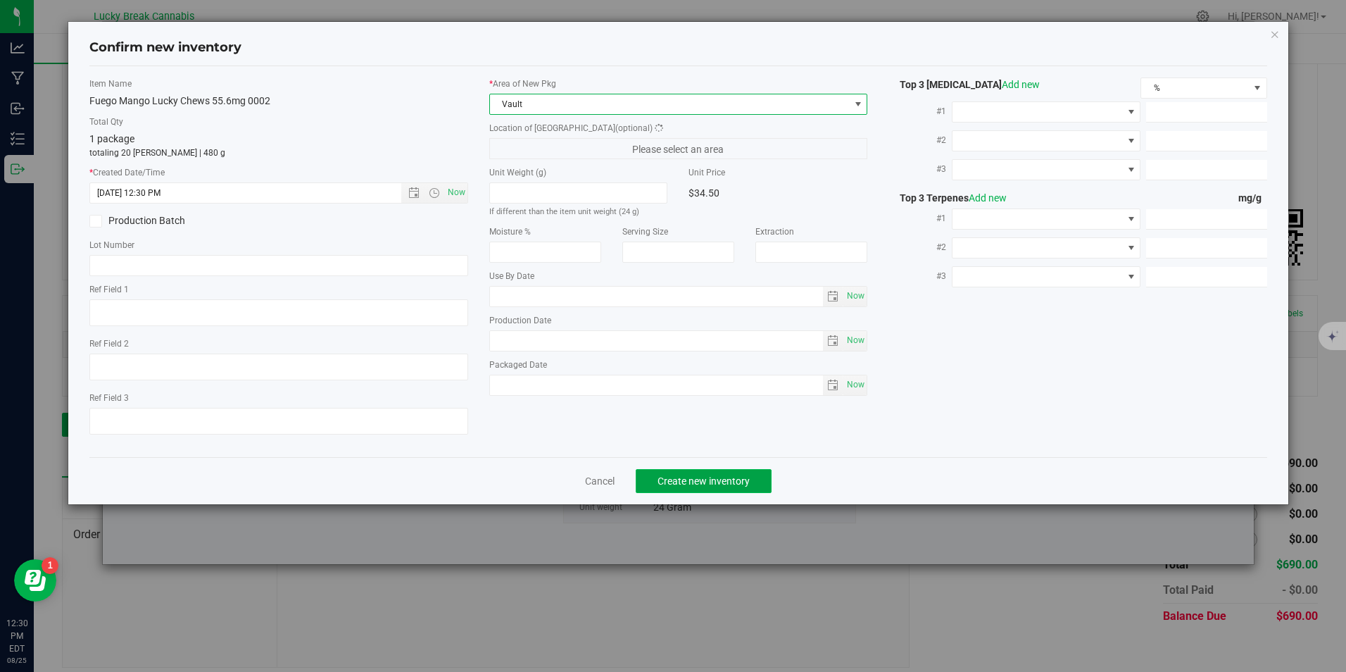
click at [715, 480] on span "Create new inventory" at bounding box center [704, 480] width 92 height 11
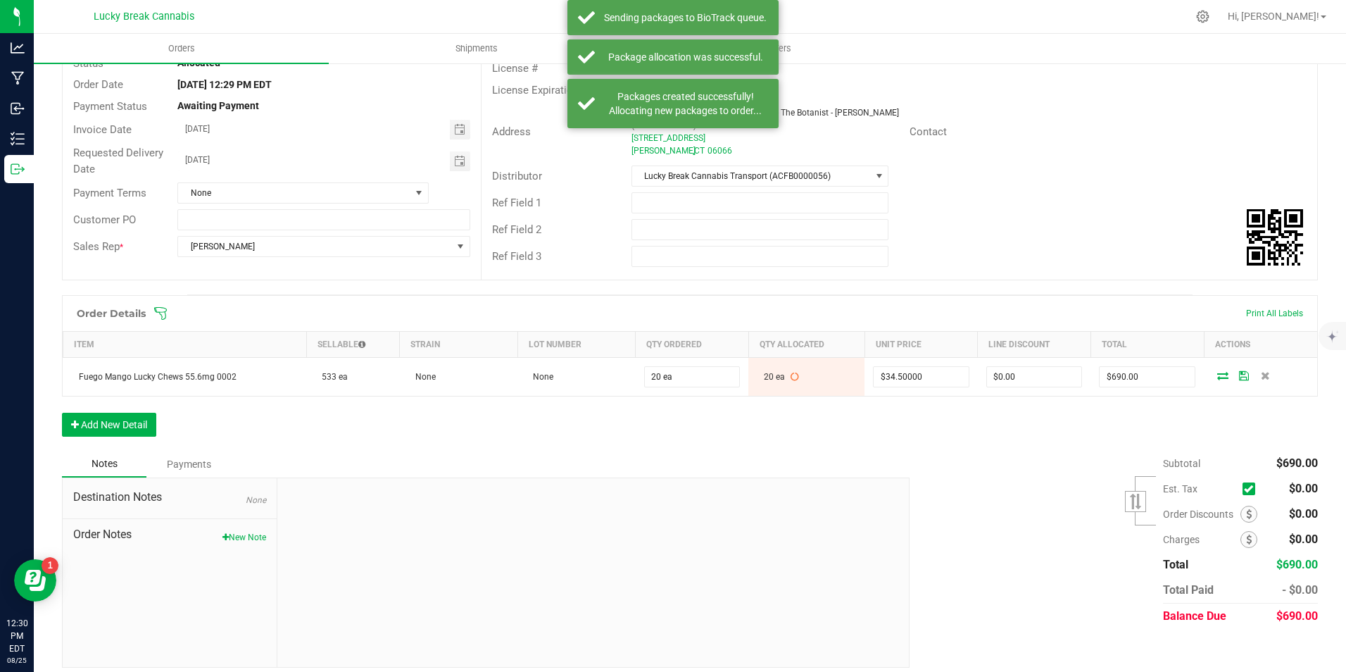
click at [120, 437] on div "Order Details Print All Labels Item Sellable Strain Lot Number Qty Ordered Qty …" at bounding box center [690, 373] width 1256 height 156
click at [123, 427] on button "Add New Detail" at bounding box center [109, 425] width 94 height 24
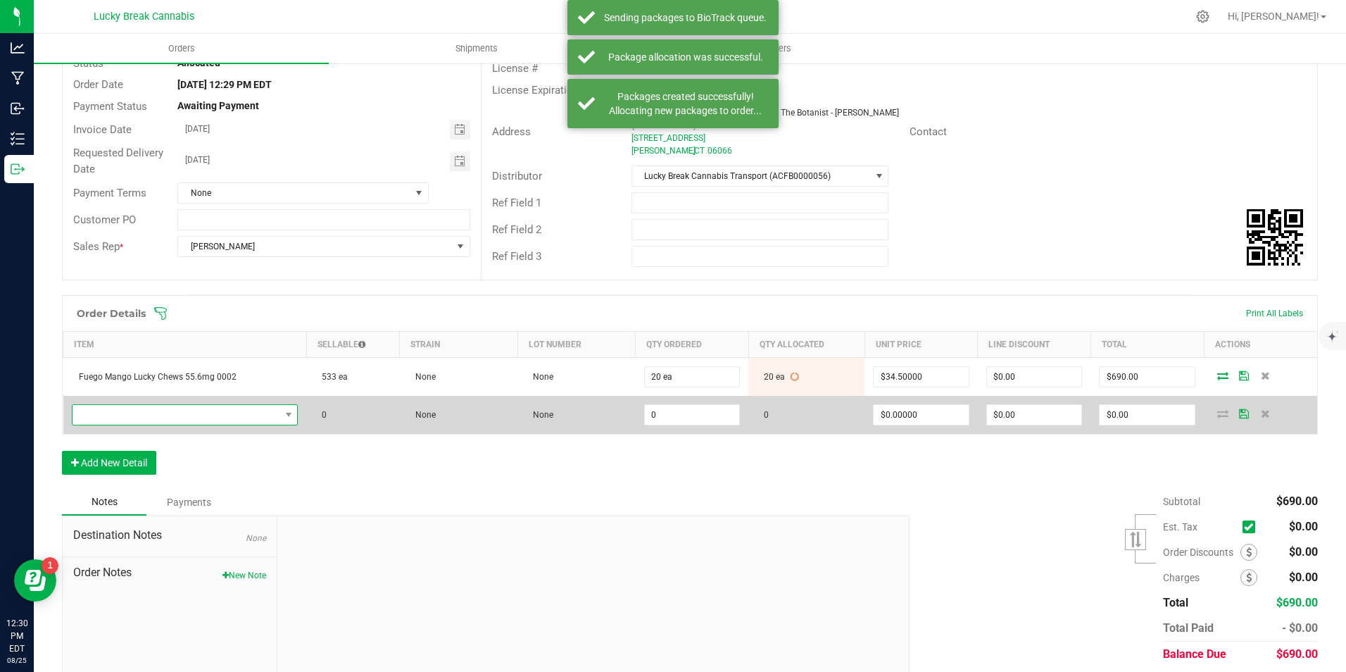
click at [170, 412] on span "NO DATA FOUND" at bounding box center [177, 415] width 208 height 20
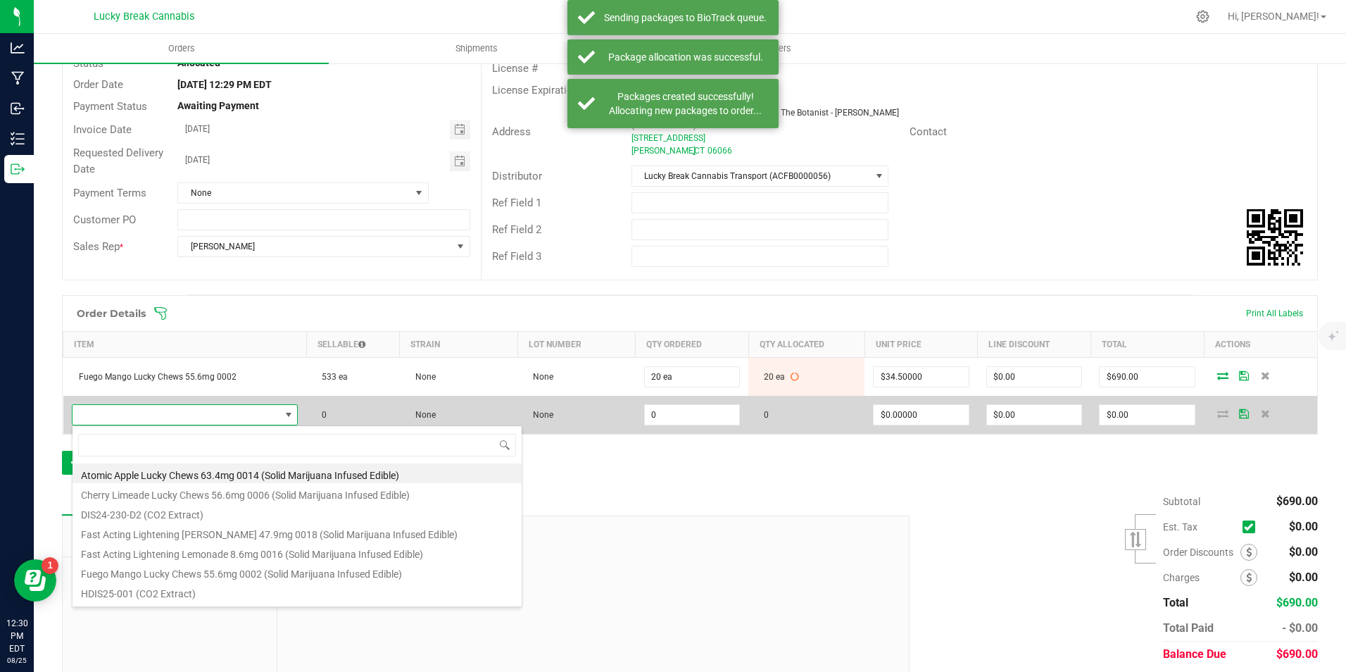
scroll to position [21, 218]
type input "ATOMIC"
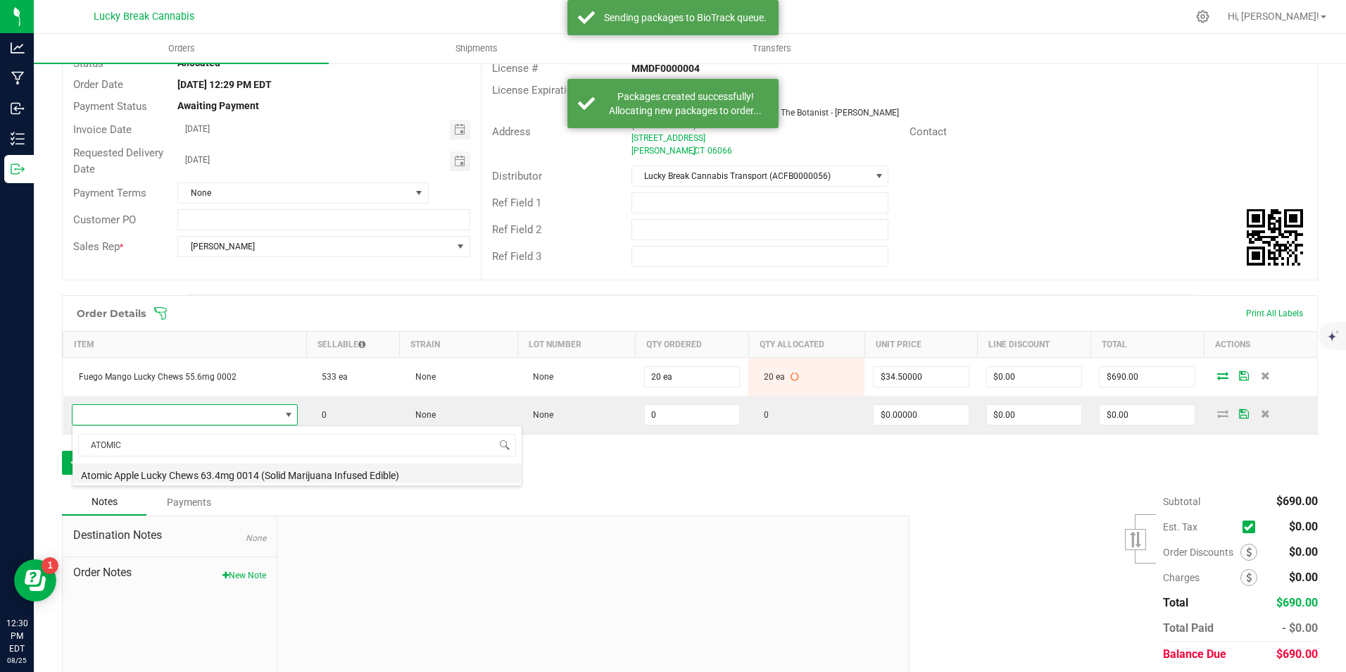
click at [176, 471] on li "Atomic Apple Lucky Chews 63.4mg 0014 (Solid Marijuana Infused Edible)" at bounding box center [297, 473] width 449 height 20
type input "0 ea"
type input "$34.50000"
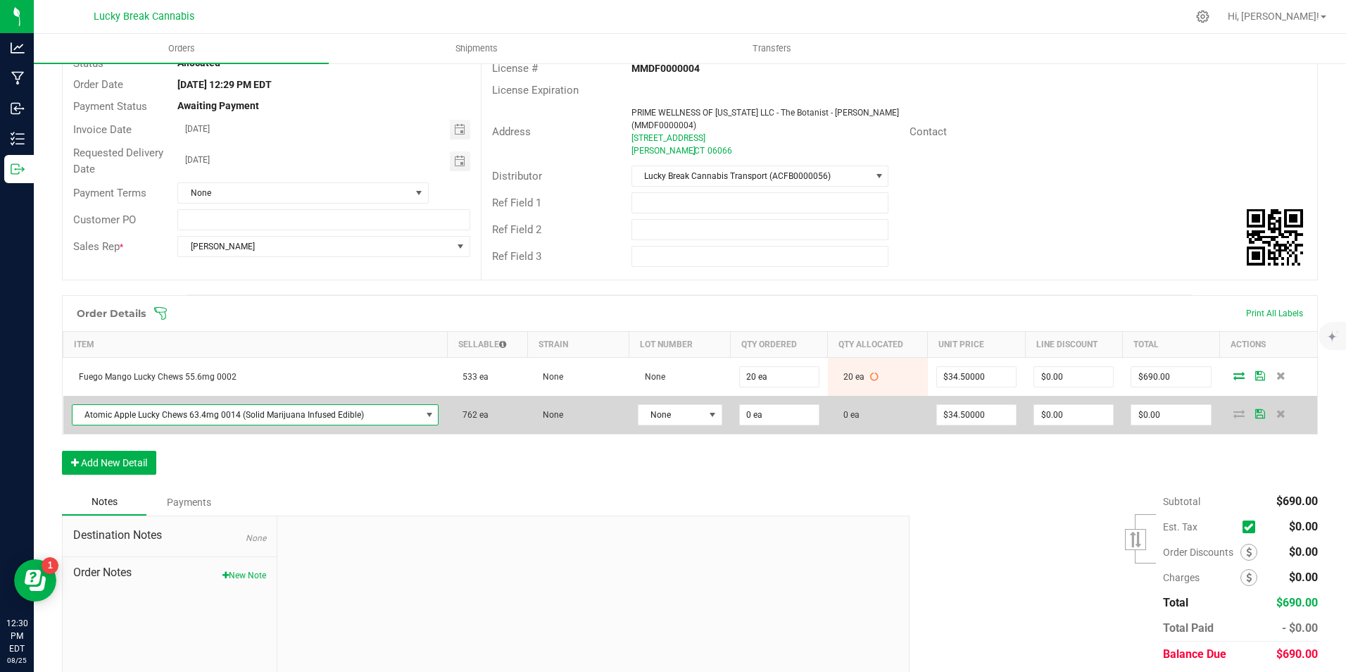
click at [853, 415] on td "0 ea" at bounding box center [878, 415] width 100 height 38
click at [737, 425] on td "0 ea" at bounding box center [779, 415] width 97 height 38
click at [760, 411] on input "0" at bounding box center [779, 415] width 79 height 20
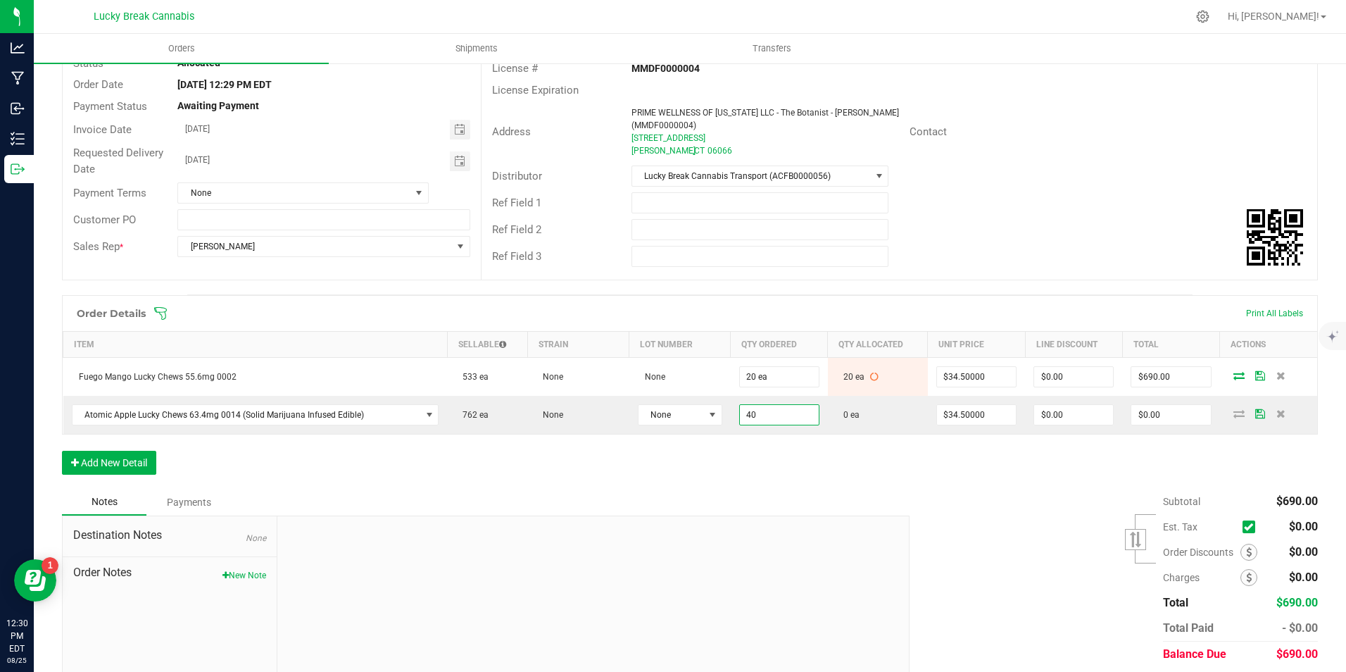
type input "40 ea"
type input "$1,380.00"
click at [803, 456] on div "Order Details Print All Labels Item Sellable Strain Lot Number Qty Ordered Qty …" at bounding box center [690, 392] width 1256 height 194
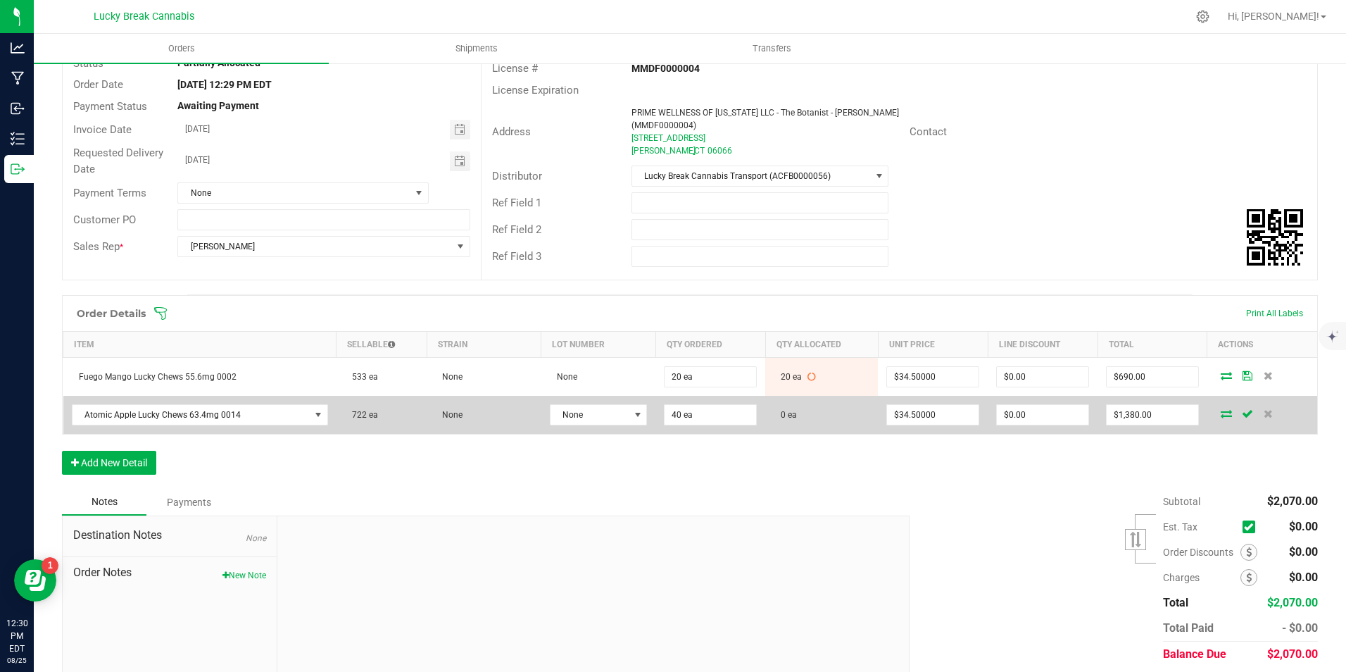
click at [1221, 411] on icon at bounding box center [1226, 413] width 11 height 8
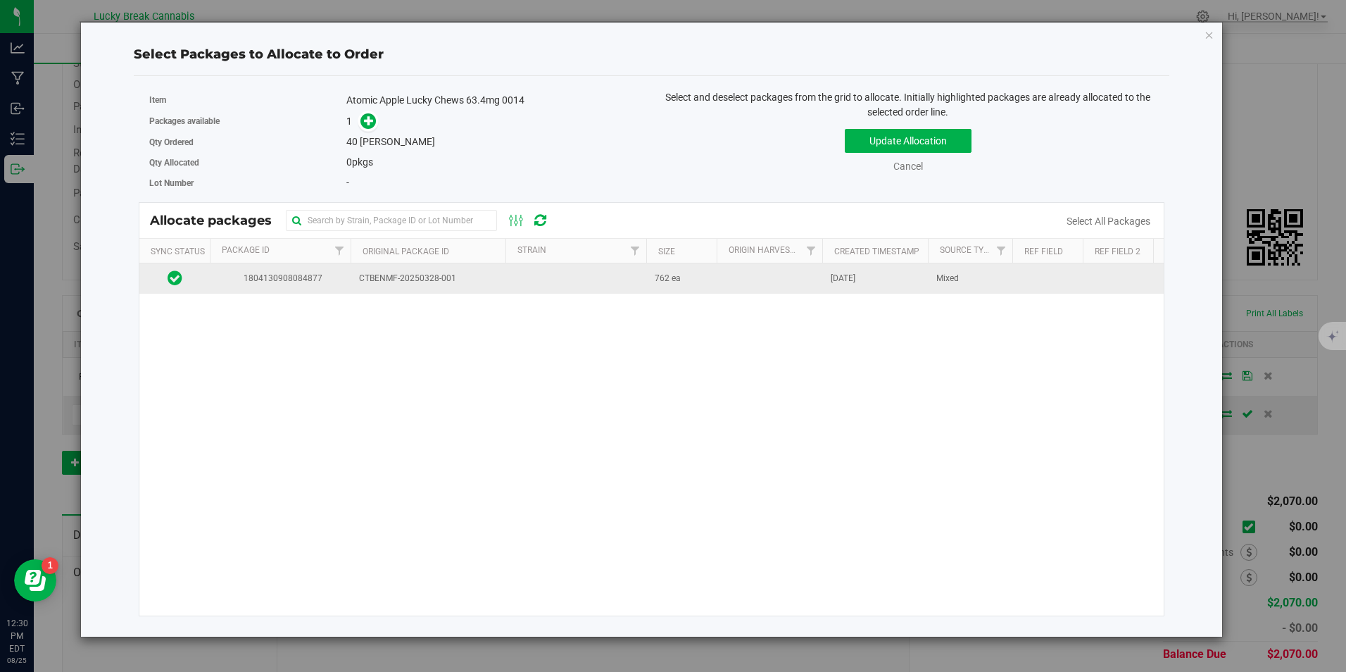
click at [431, 280] on span "CTBENMF-20250328-001" at bounding box center [428, 278] width 138 height 13
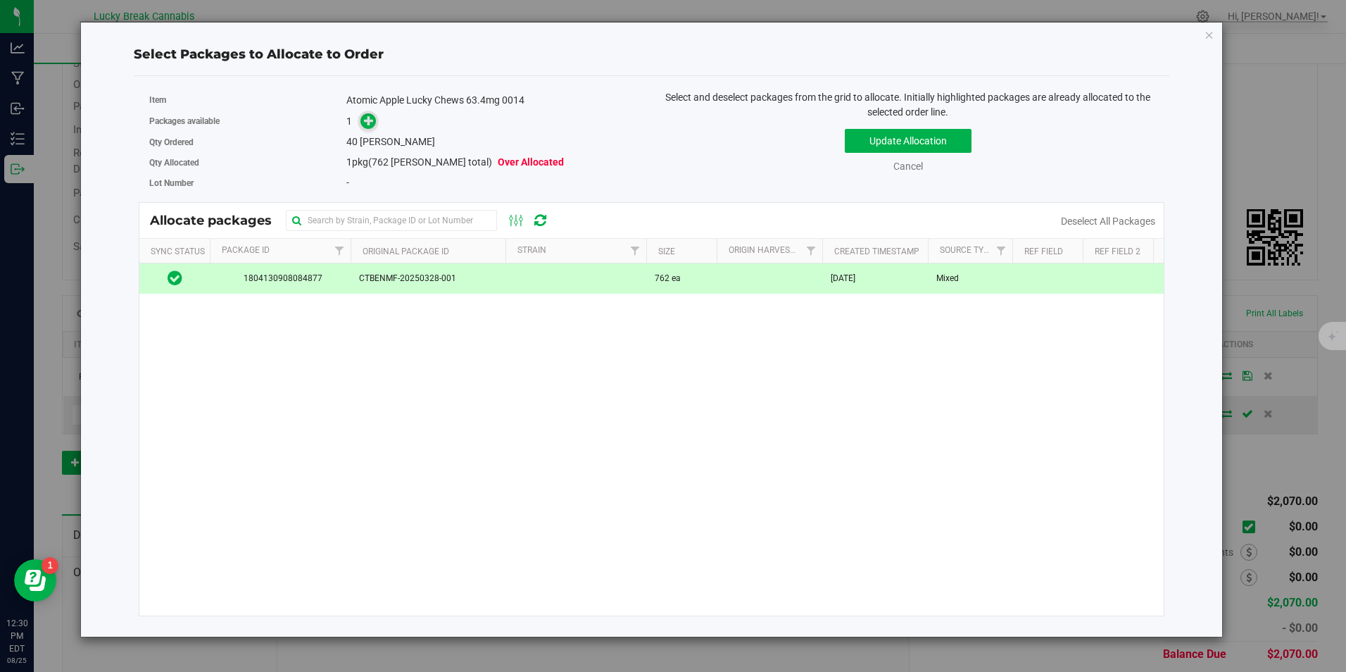
click at [372, 120] on icon at bounding box center [369, 120] width 10 height 10
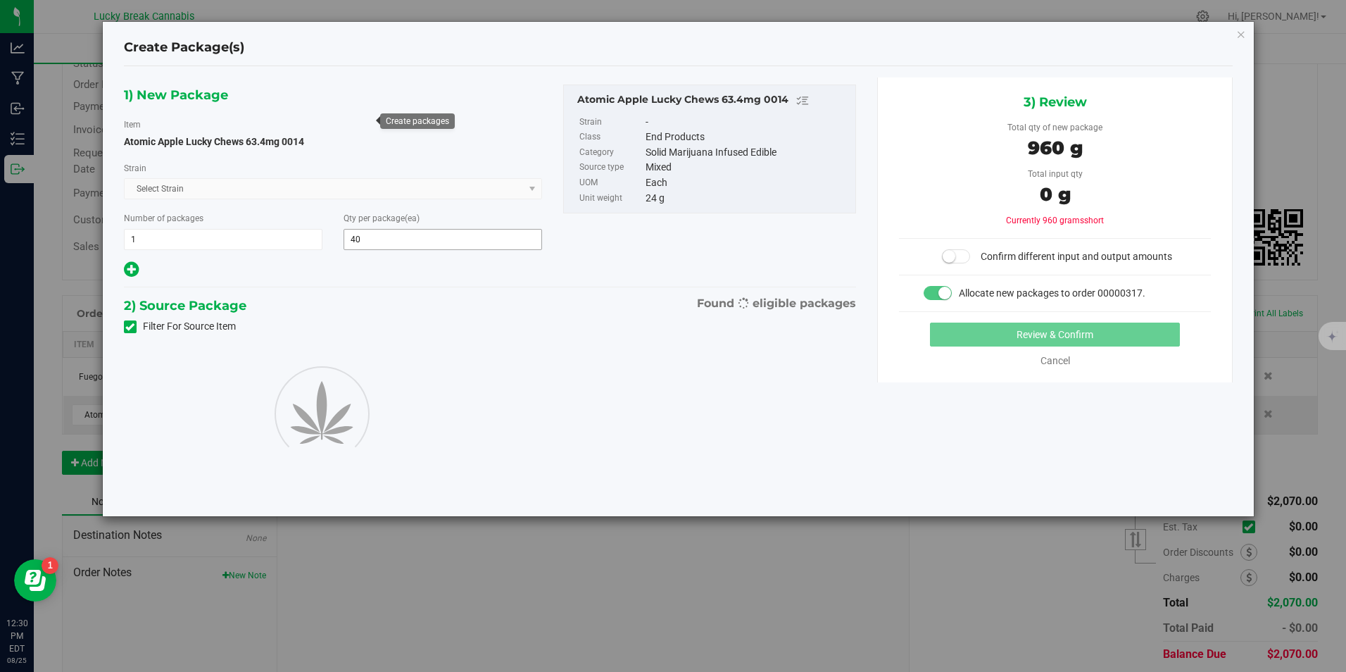
type input "40"
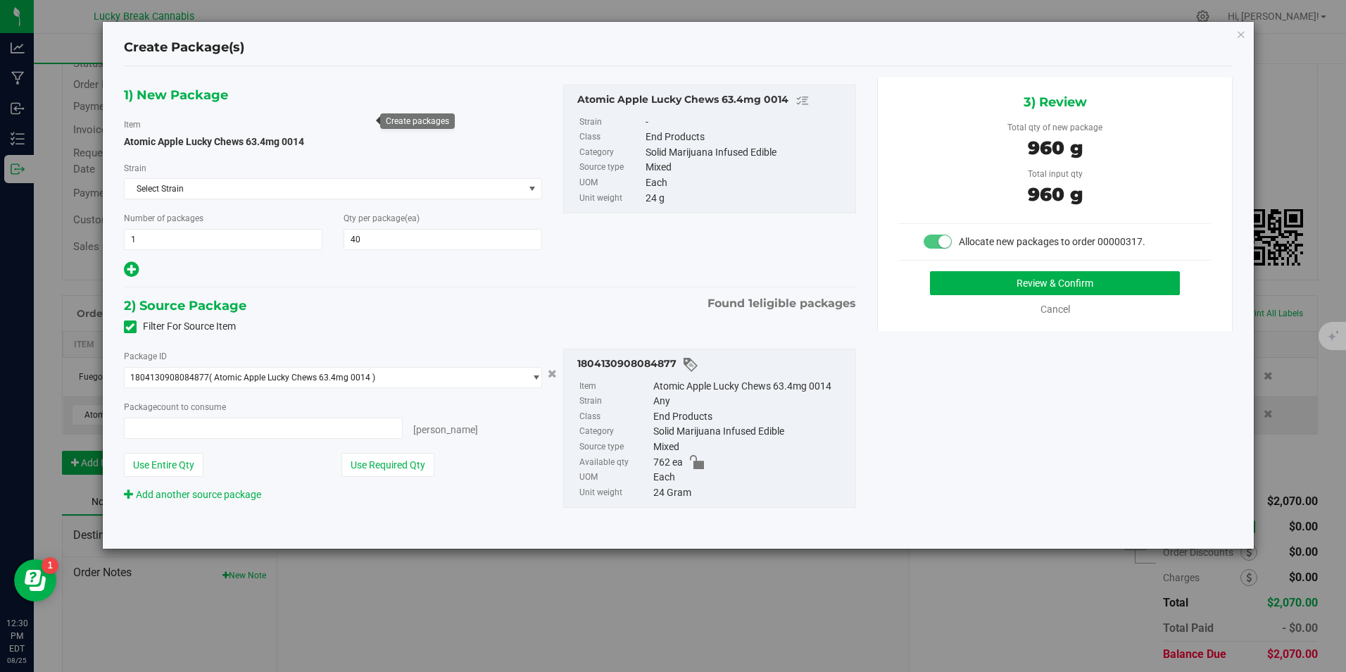
type input "40 ea"
click at [999, 281] on button "Review & Confirm" at bounding box center [1055, 283] width 250 height 24
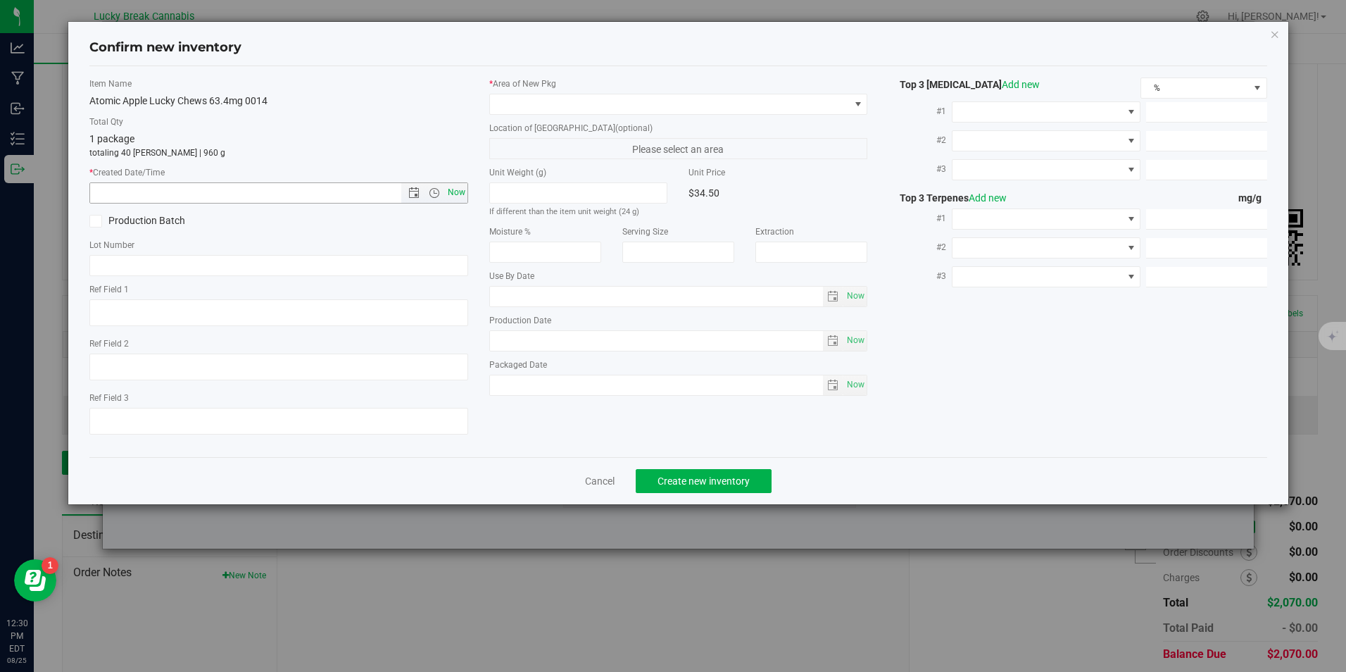
click at [462, 191] on span "Now" at bounding box center [456, 192] width 24 height 20
type input "8/25/2025 12:30 PM"
click at [544, 98] on span at bounding box center [669, 104] width 359 height 20
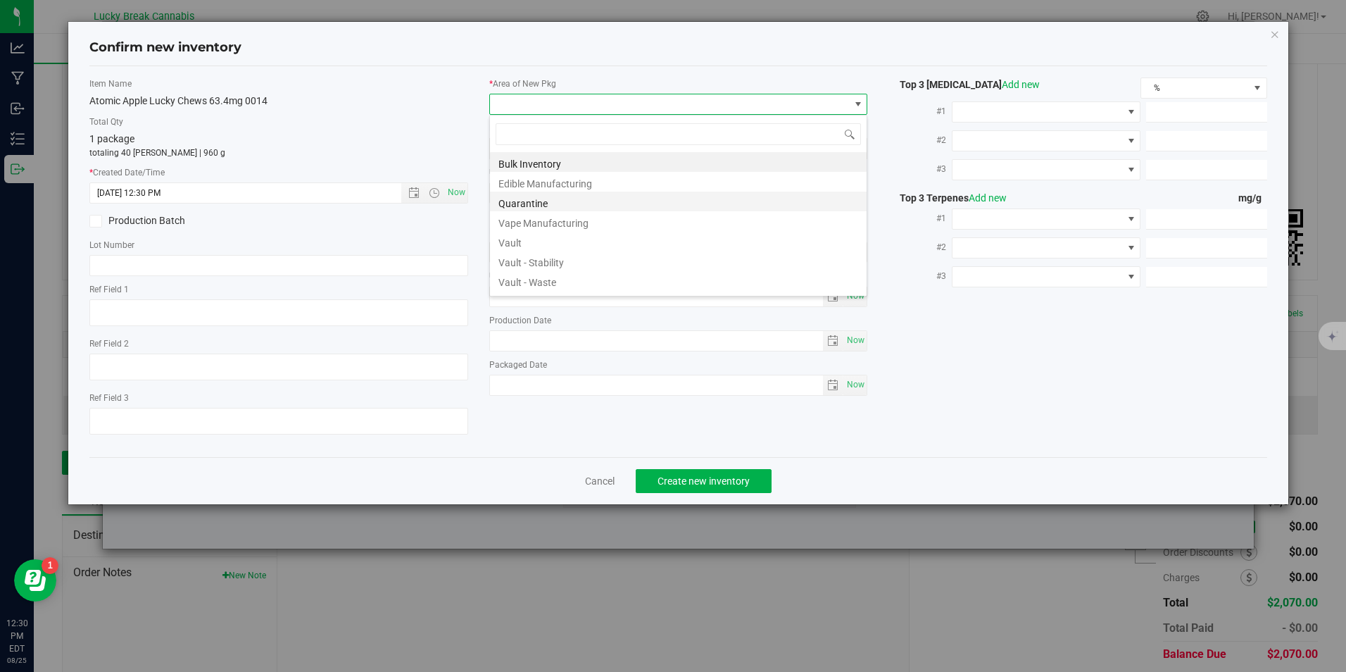
scroll to position [21, 379]
click at [510, 239] on li "Vault" at bounding box center [678, 241] width 377 height 20
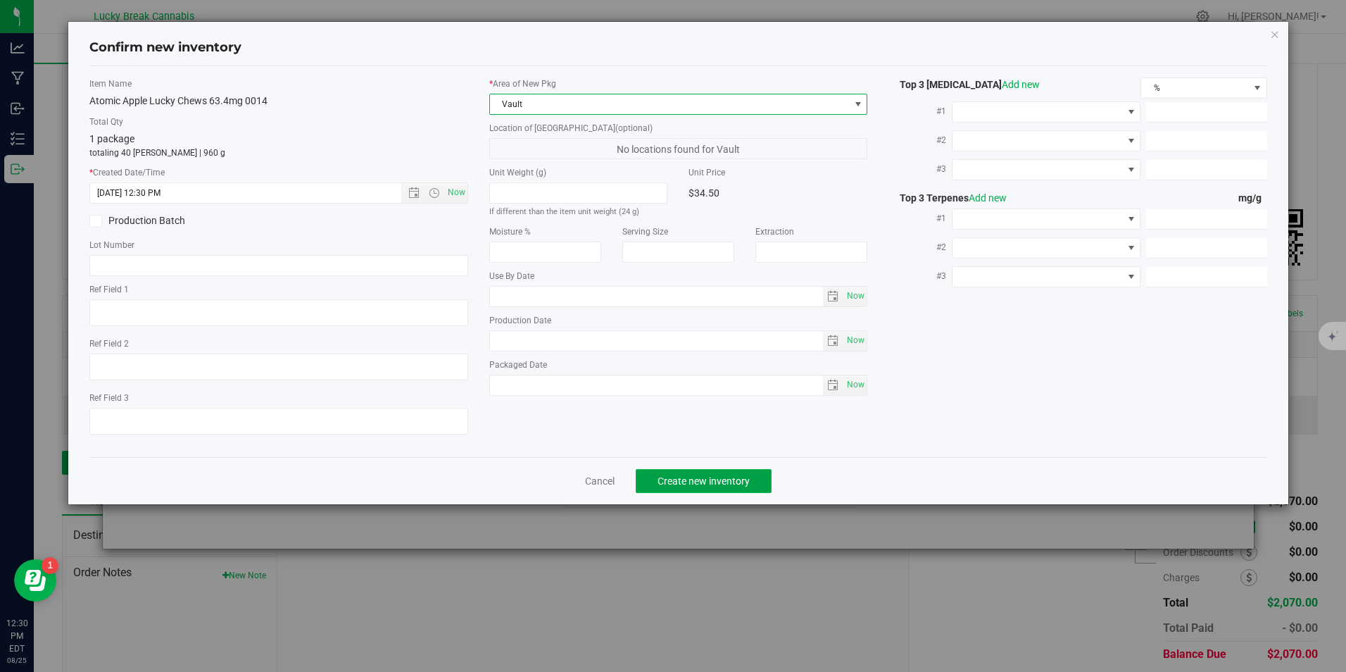
click at [712, 485] on span "Create new inventory" at bounding box center [704, 480] width 92 height 11
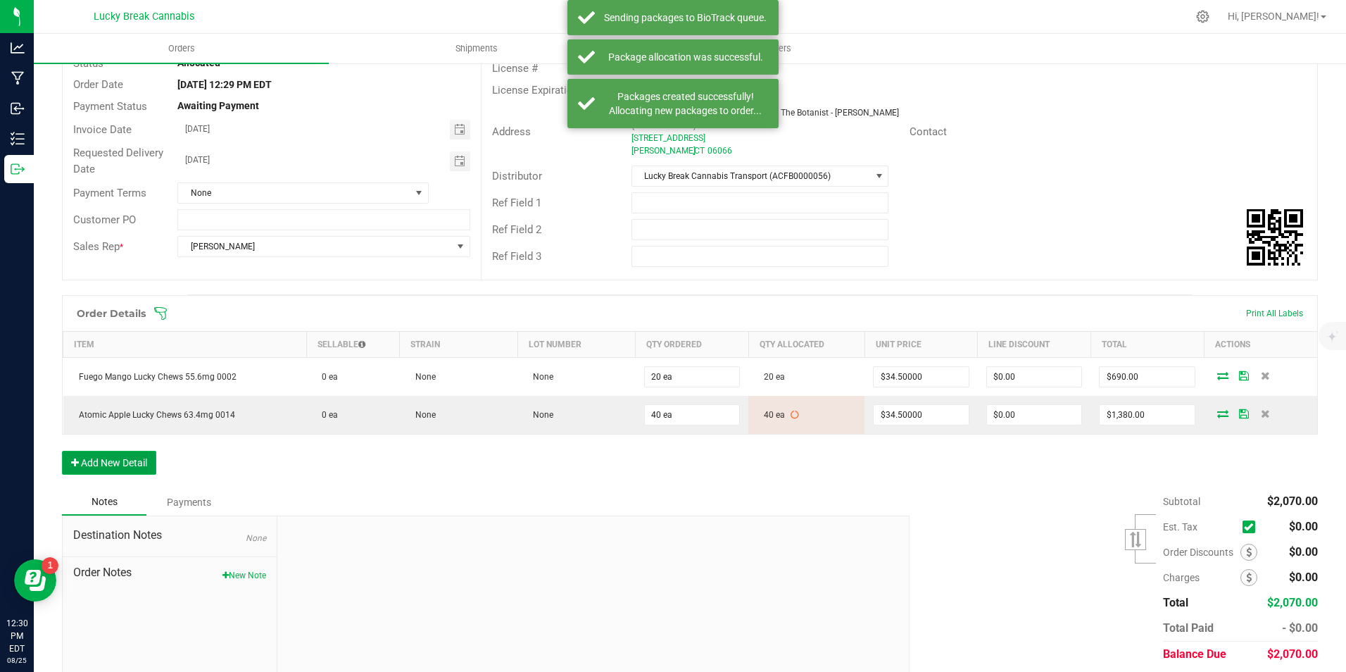
click at [113, 466] on button "Add New Detail" at bounding box center [109, 463] width 94 height 24
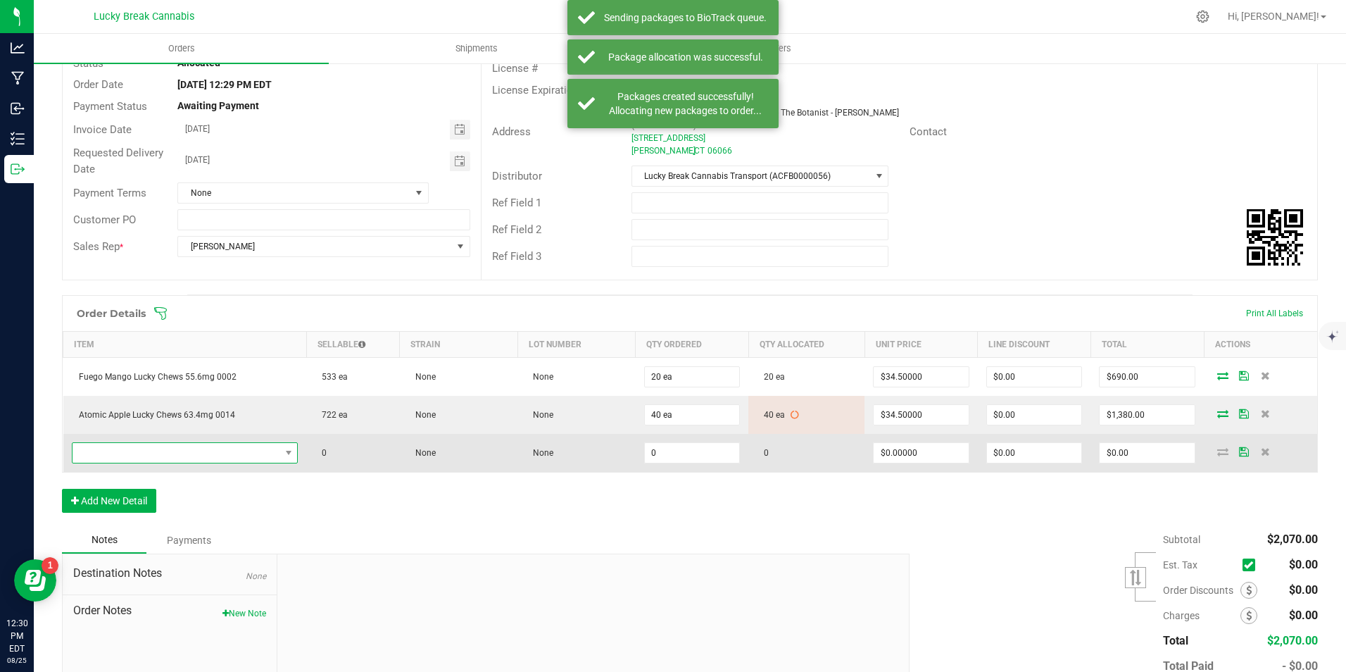
click at [146, 452] on span "NO DATA FOUND" at bounding box center [177, 453] width 208 height 20
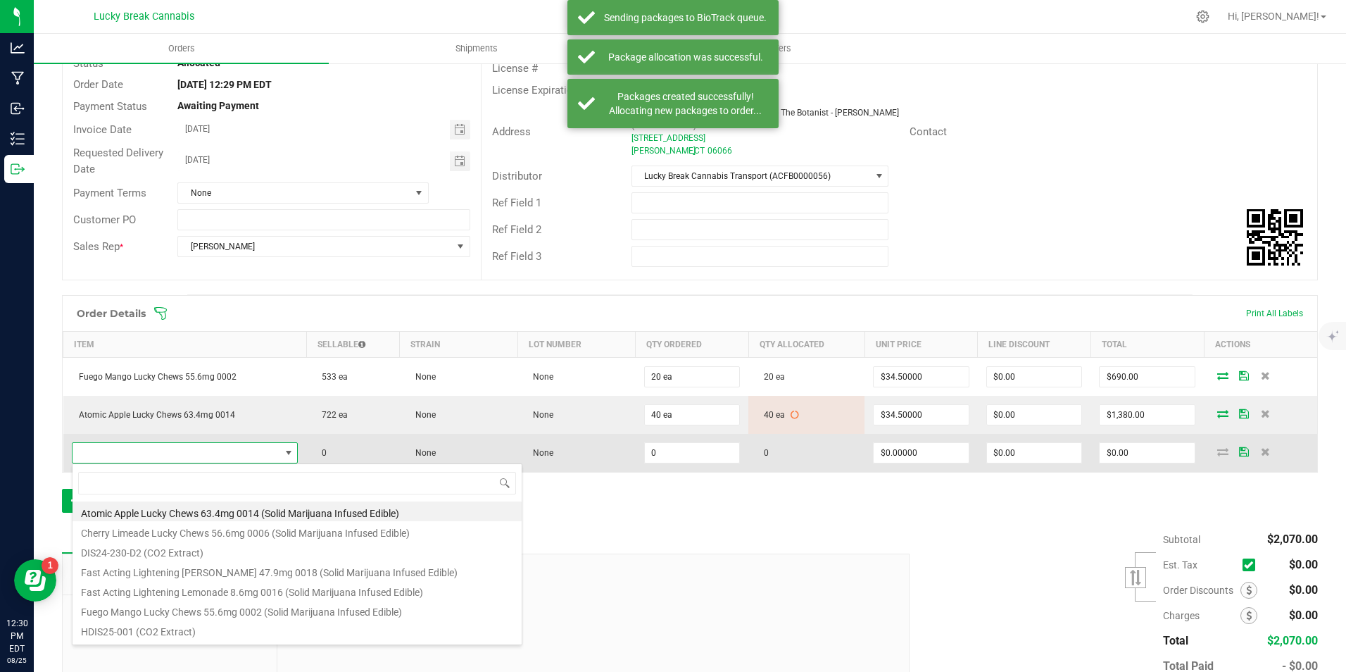
scroll to position [21, 218]
type input "105"
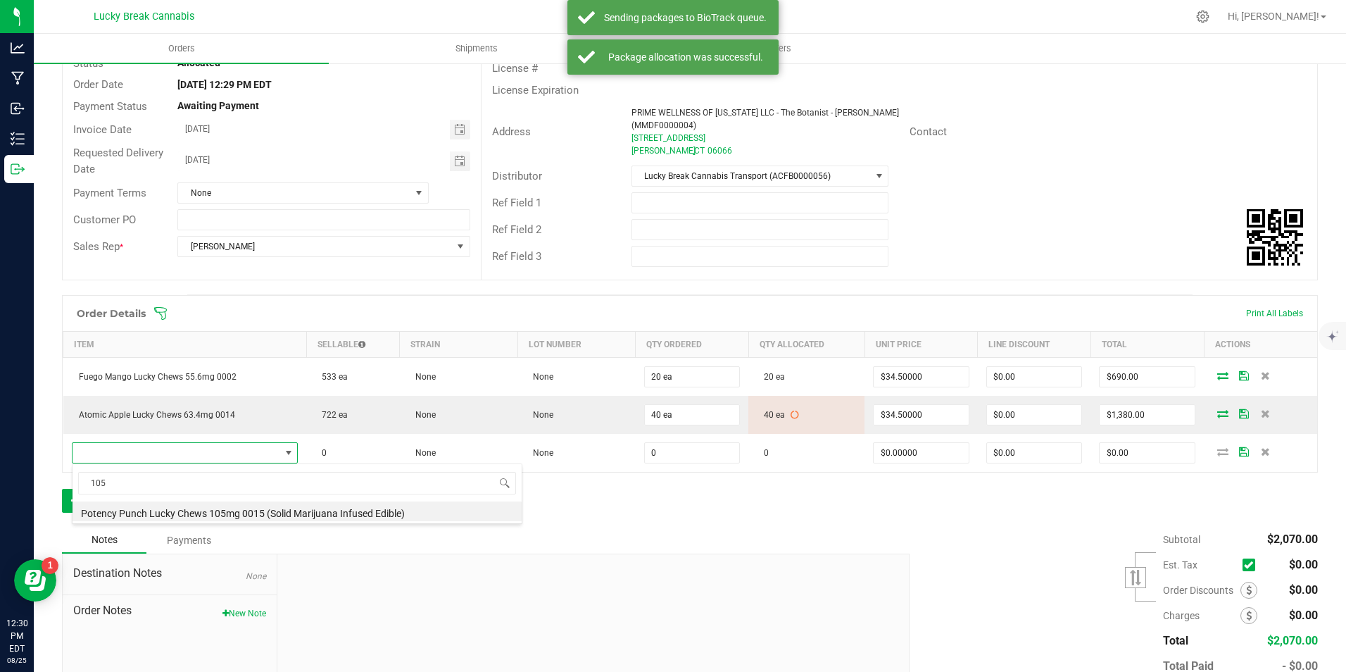
click at [175, 517] on li "Potency Punch Lucky Chews 105mg 0015 (Solid Marijuana Infused Edible)" at bounding box center [297, 511] width 449 height 20
type input "0 ea"
type input "$60.00000"
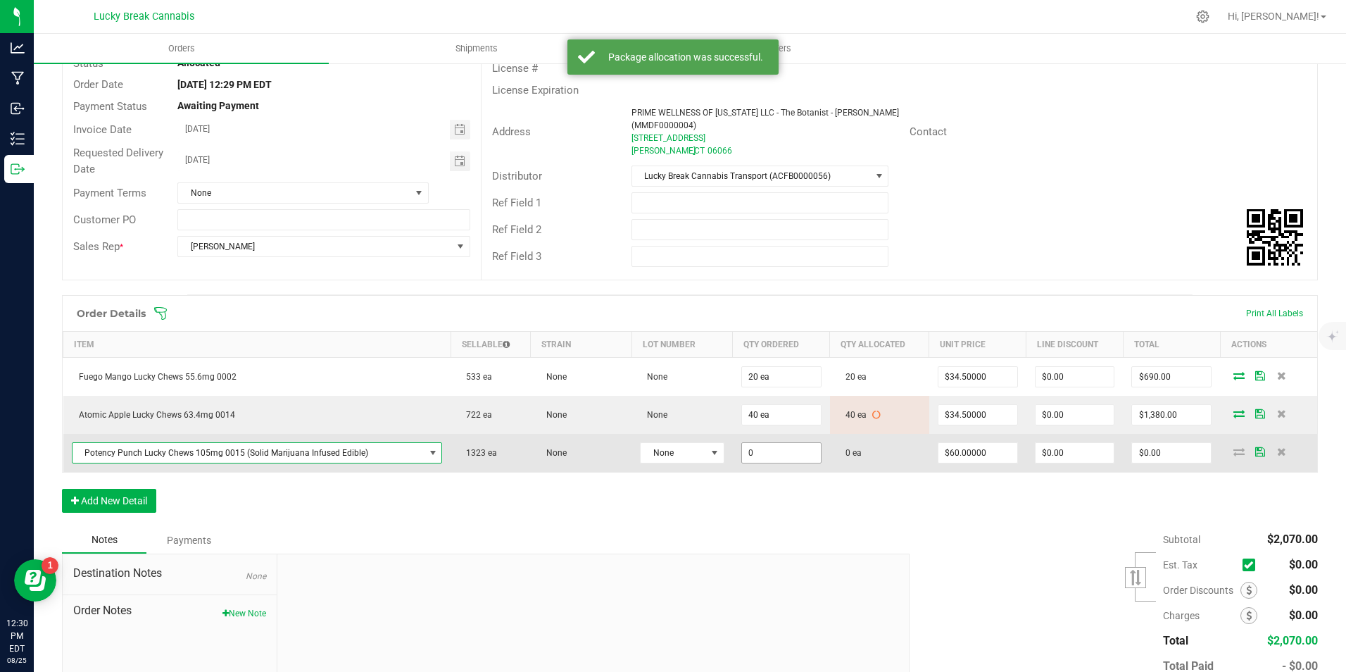
click at [772, 451] on input "0" at bounding box center [781, 453] width 79 height 20
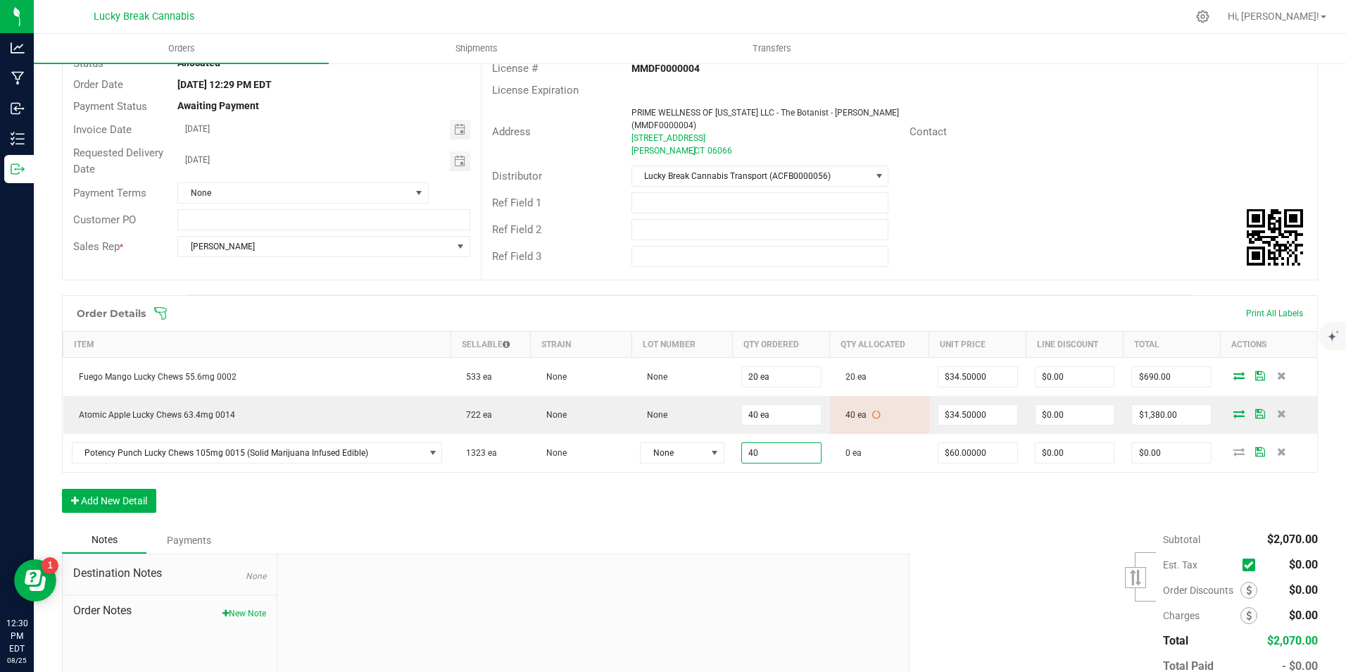
type input "40 ea"
type input "$2,400.00"
click at [787, 491] on div "Order Details Print All Labels Item Sellable Strain Lot Number Qty Ordered Qty …" at bounding box center [690, 411] width 1256 height 232
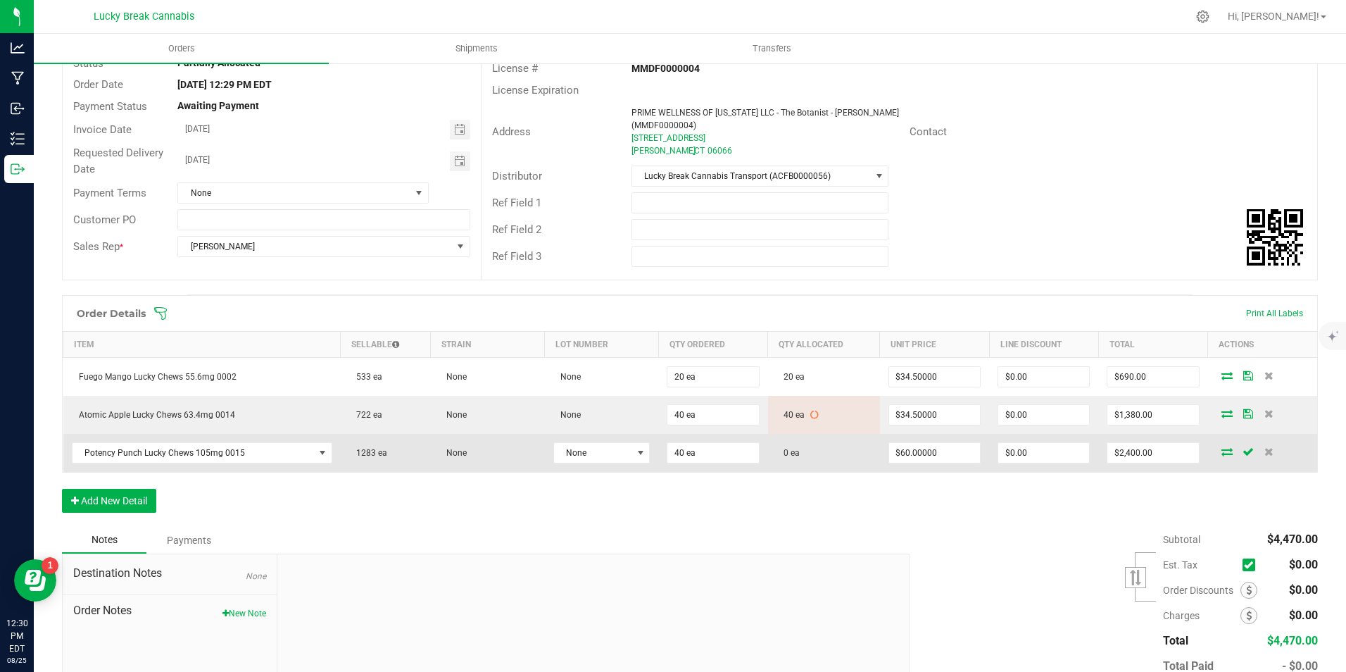
click at [1222, 451] on icon at bounding box center [1227, 451] width 11 height 8
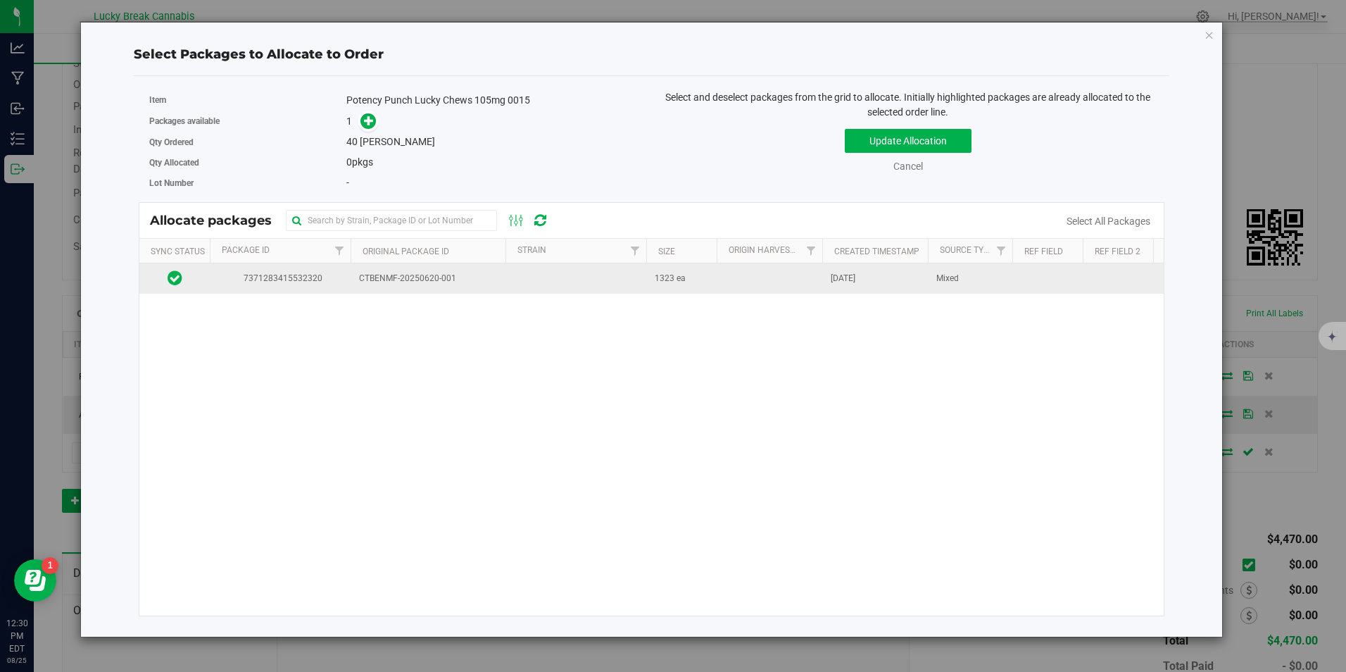
click at [391, 278] on span "CTBENMF-20250620-001" at bounding box center [428, 278] width 138 height 13
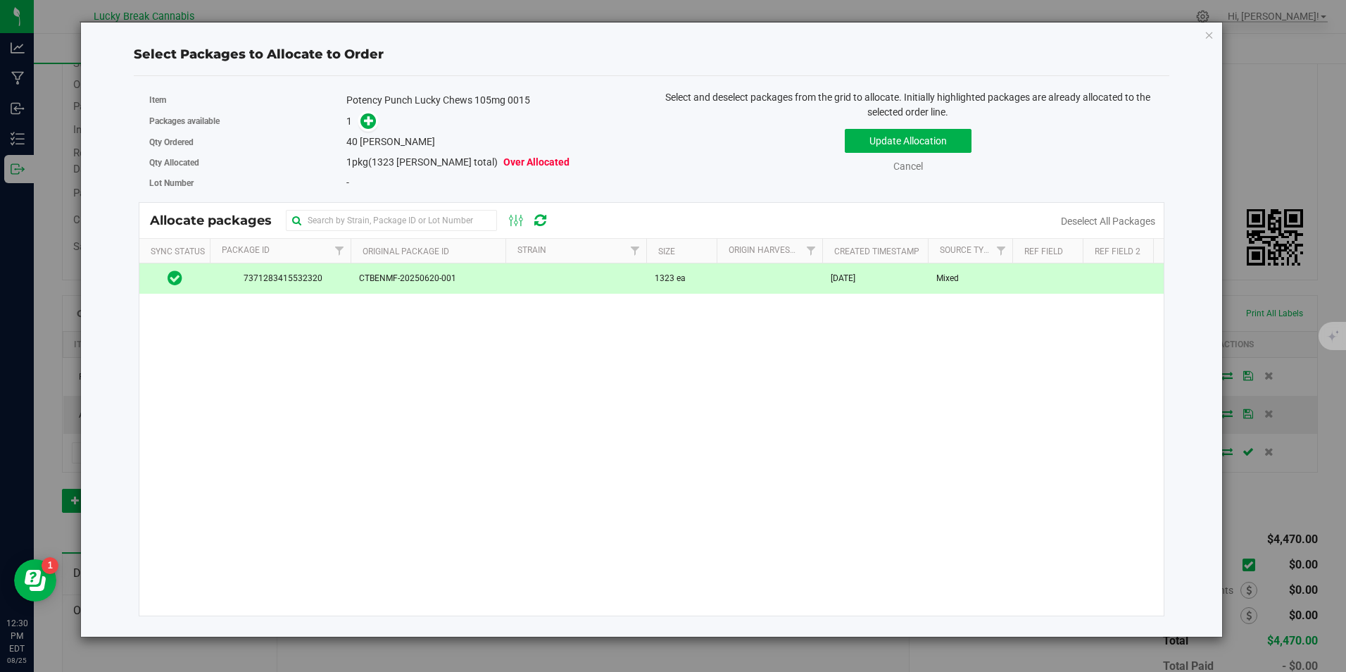
click at [363, 108] on div "Item Potency Punch Lucky Chews 105mg 0015" at bounding box center [394, 100] width 491 height 20
click at [371, 120] on icon at bounding box center [369, 120] width 10 height 10
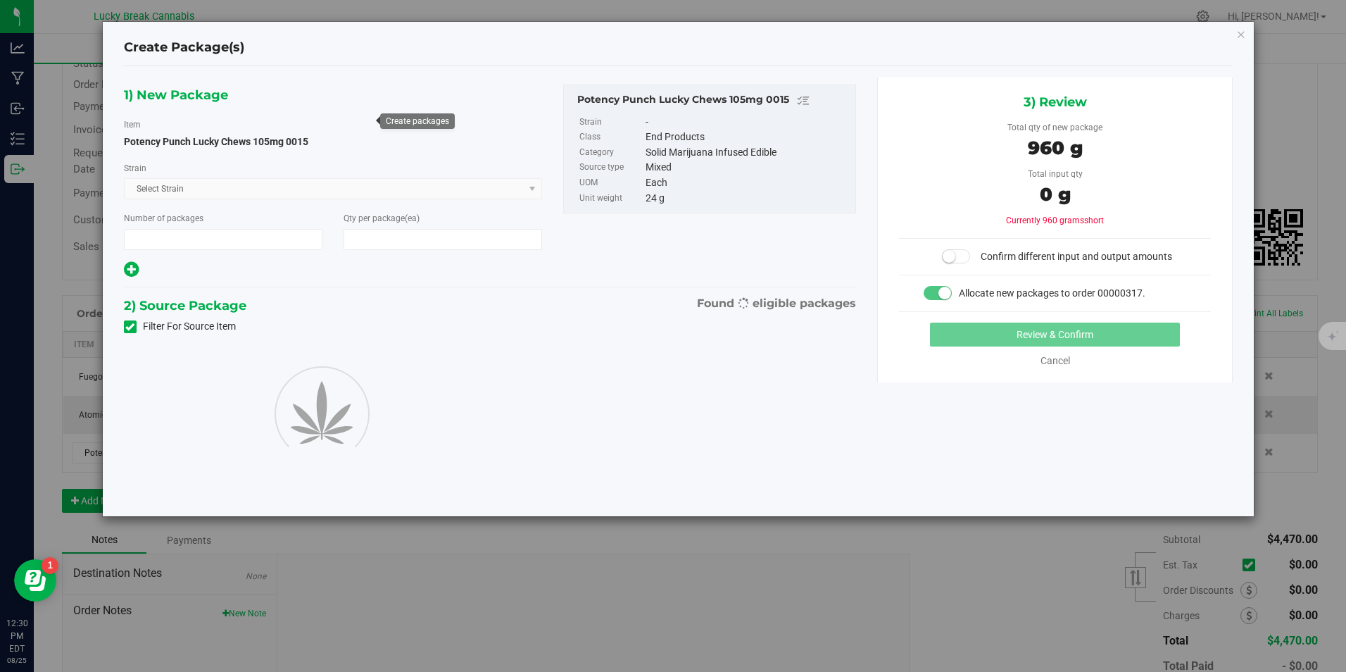
type input "1"
type input "40"
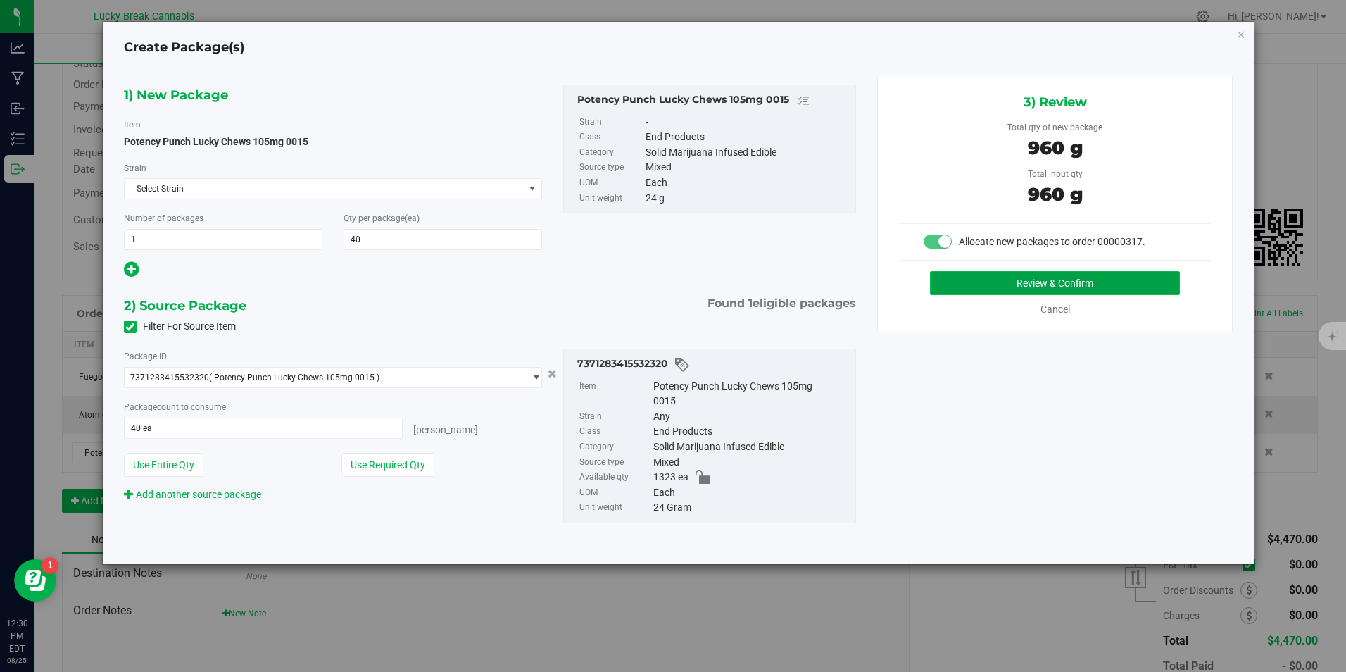
click at [996, 287] on button "Review & Confirm" at bounding box center [1055, 283] width 250 height 24
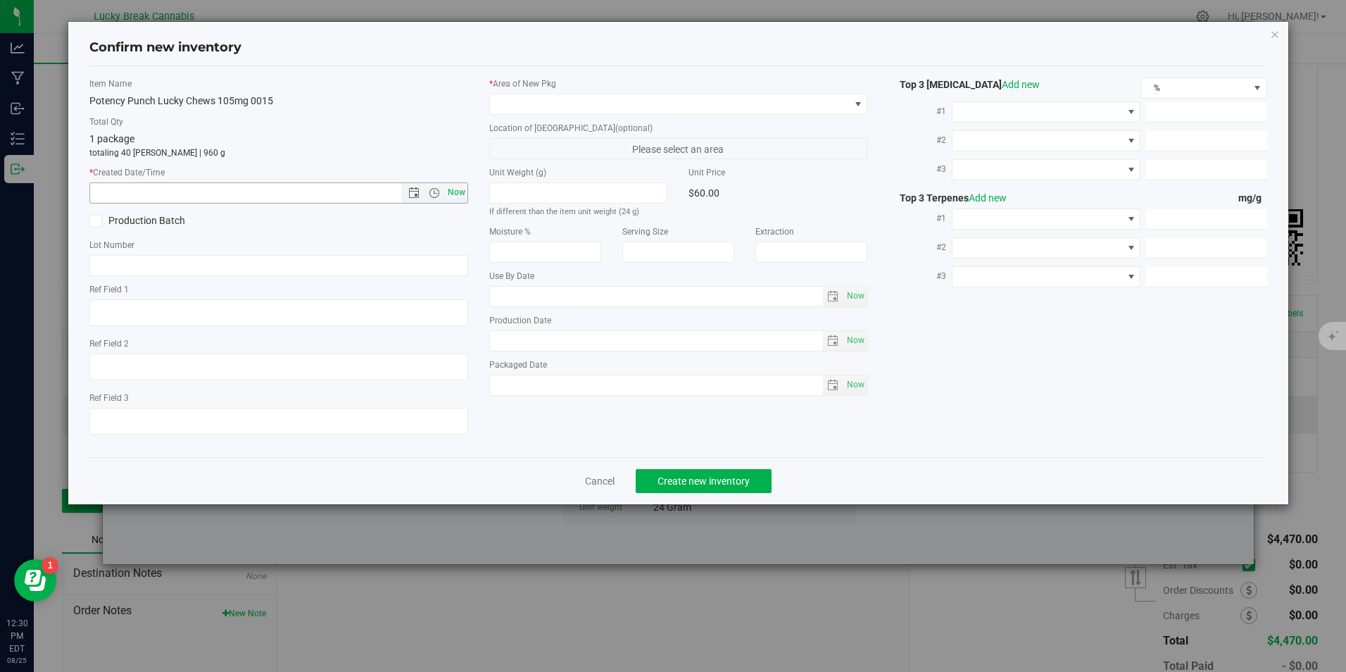
click at [456, 193] on span "Now" at bounding box center [456, 192] width 24 height 20
type input "8/25/2025 12:30 PM"
click at [536, 105] on span at bounding box center [669, 104] width 359 height 20
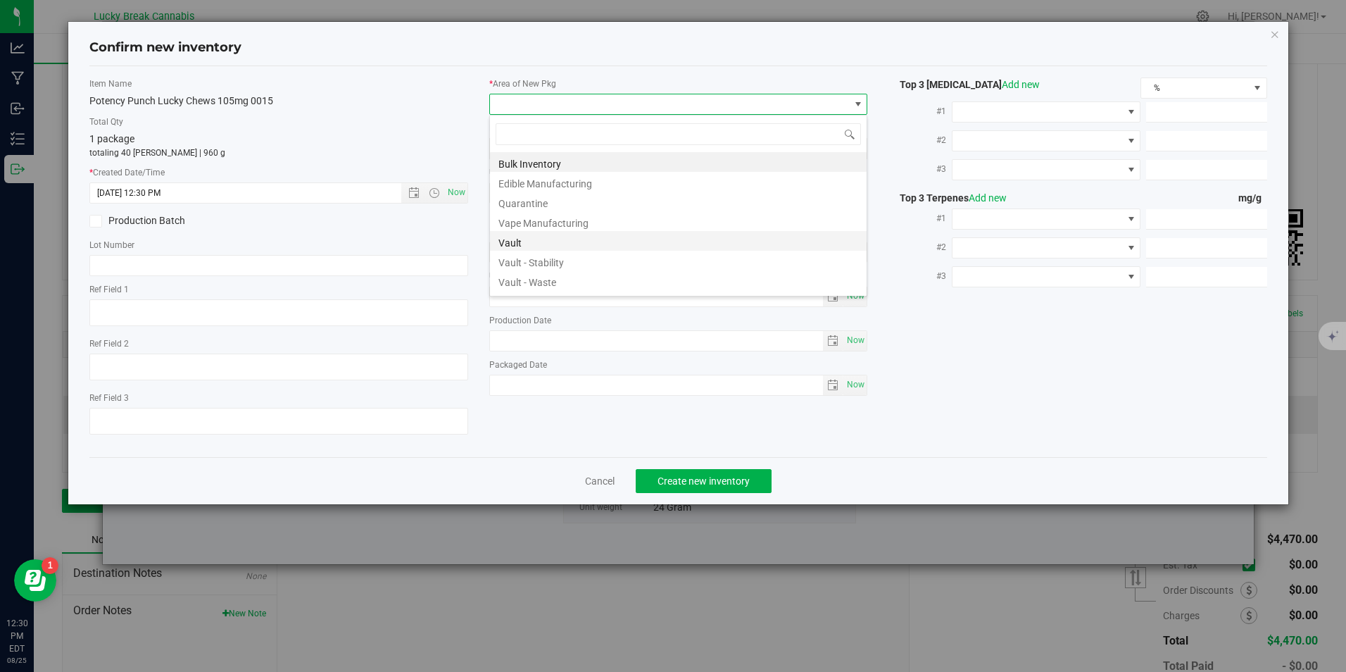
scroll to position [21, 379]
click at [543, 242] on li "Vault" at bounding box center [678, 241] width 377 height 20
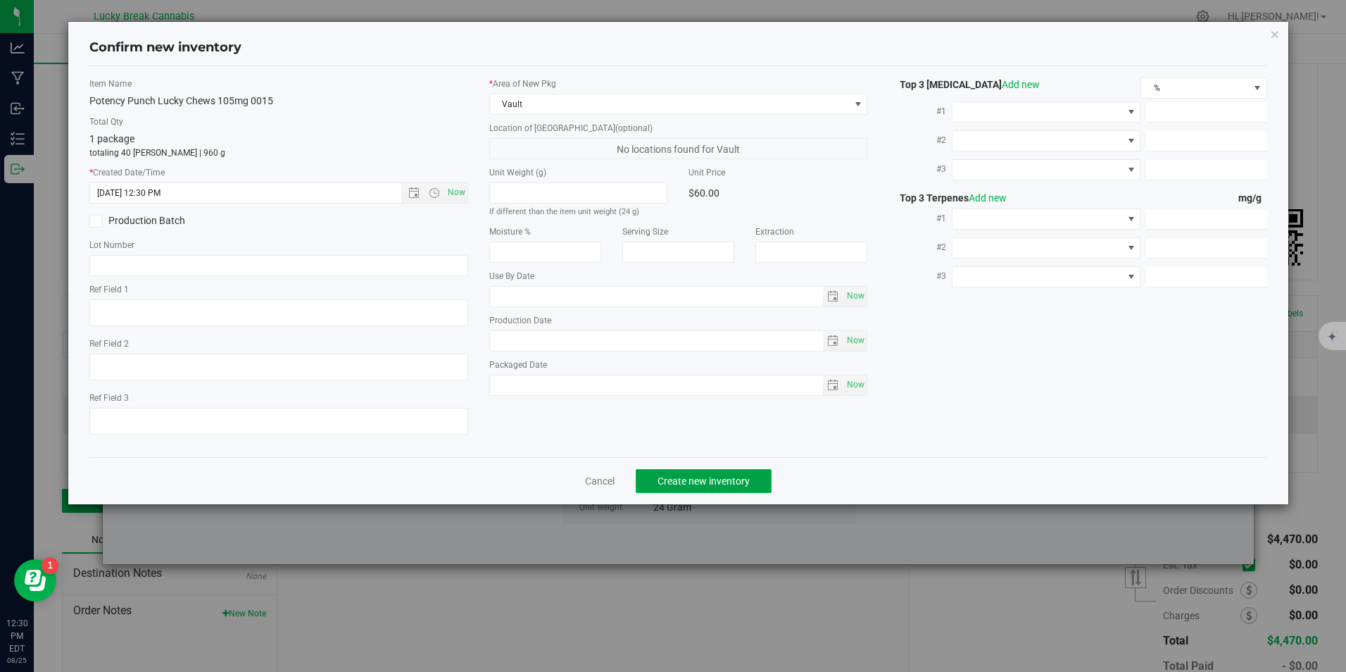
click at [698, 484] on span "Create new inventory" at bounding box center [704, 480] width 92 height 11
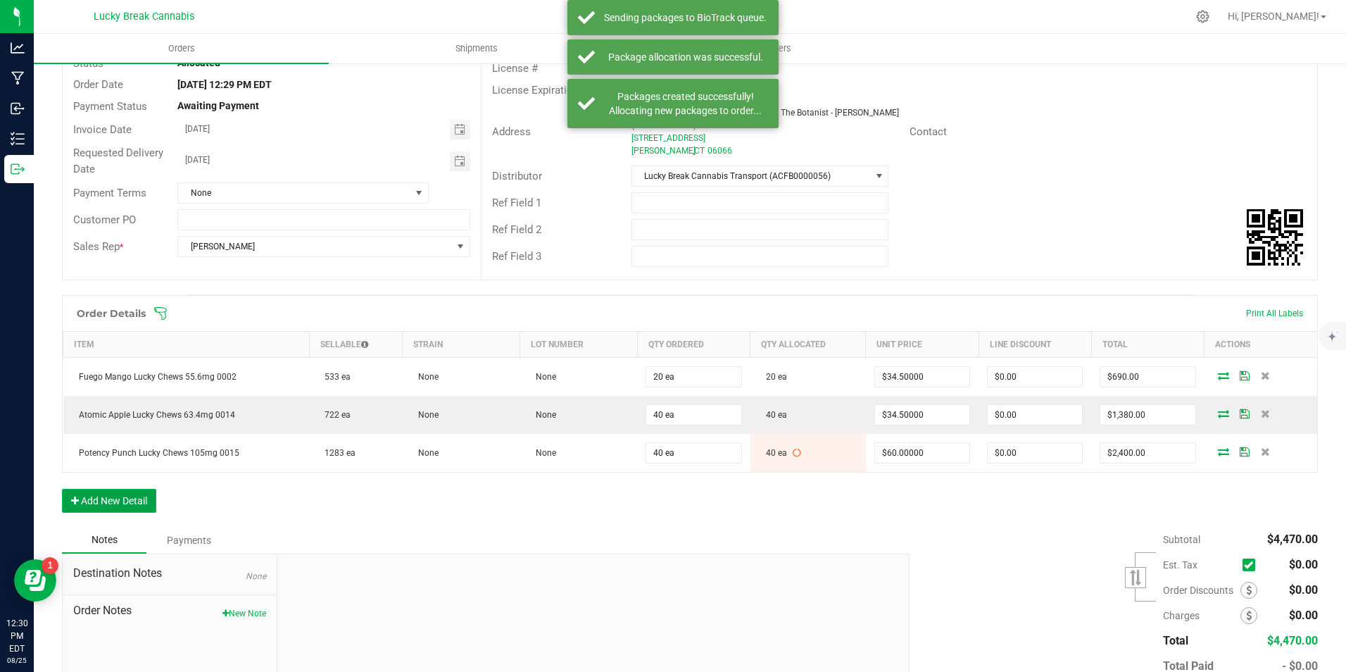
click at [140, 499] on button "Add New Detail" at bounding box center [109, 501] width 94 height 24
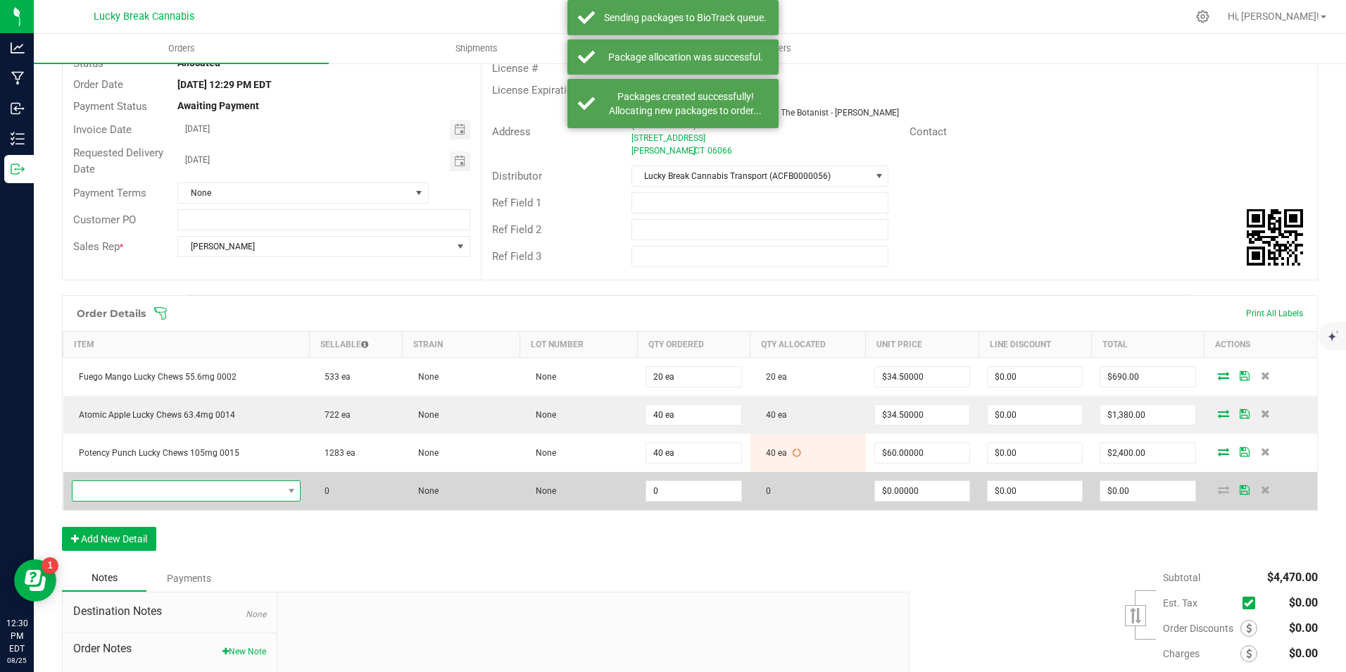
click at [164, 488] on span "NO DATA FOUND" at bounding box center [178, 491] width 211 height 20
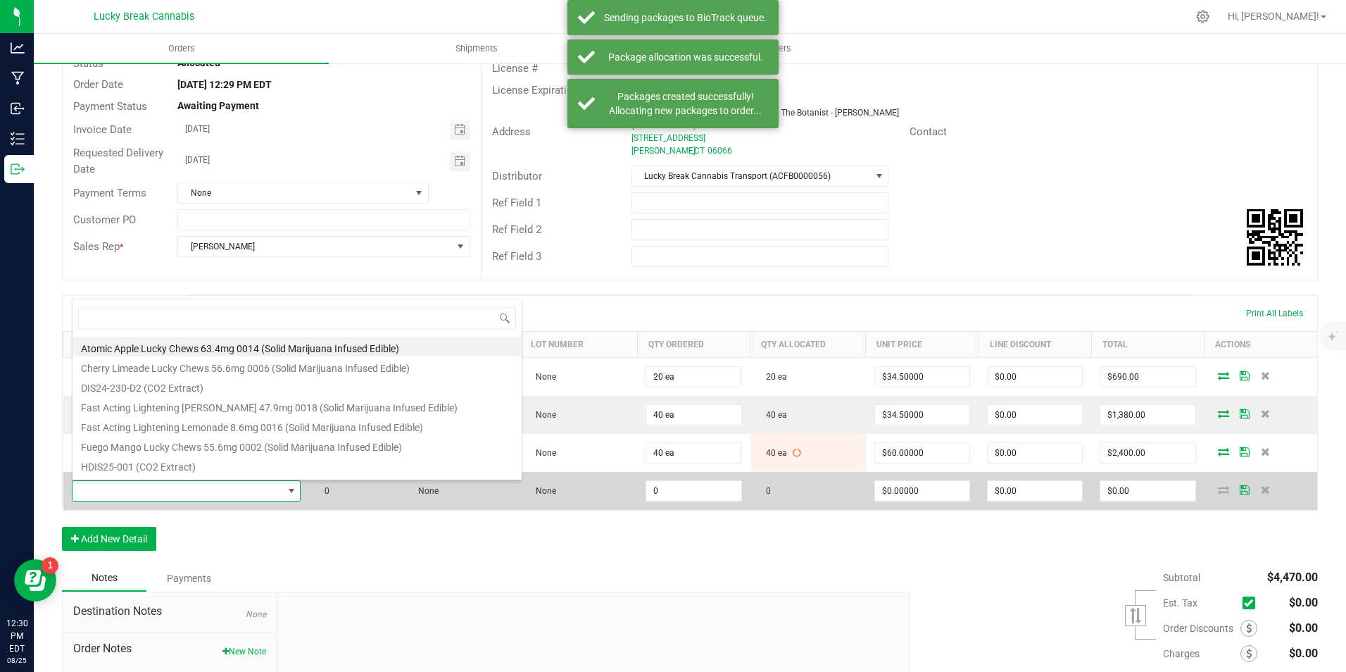
scroll to position [21, 222]
type input "MARG"
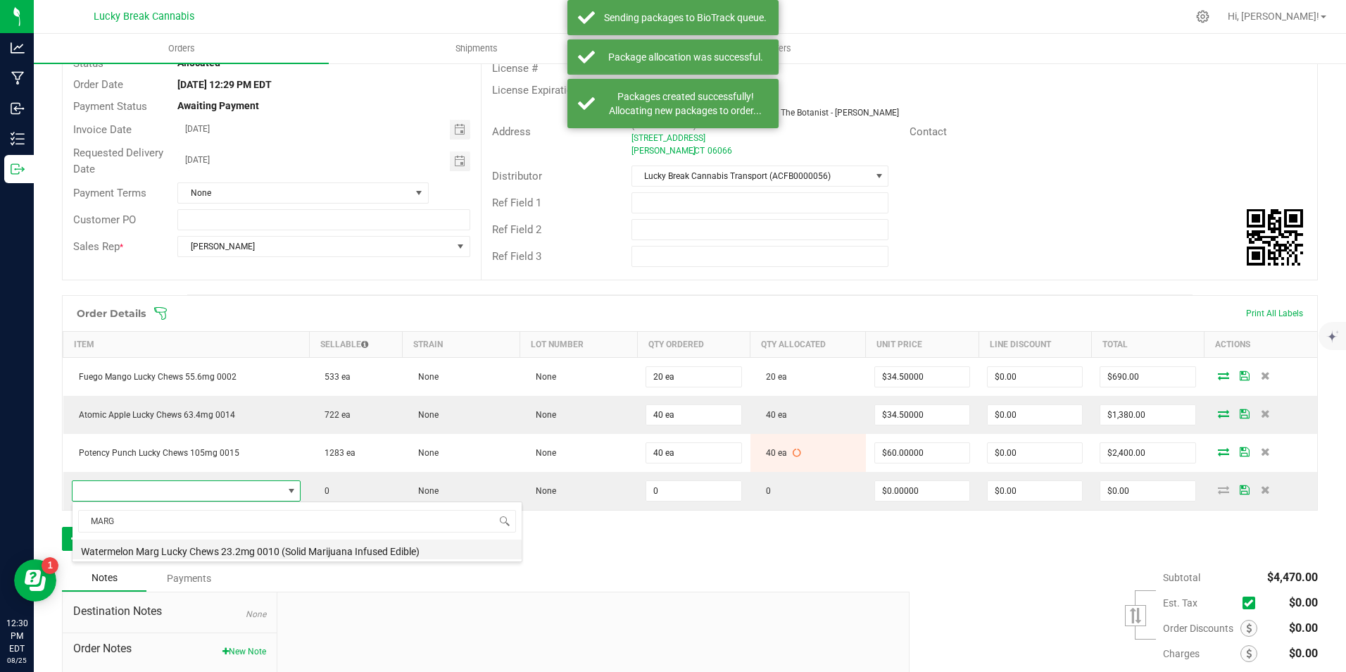
click at [167, 542] on li "Watermelon Marg Lucky Chews 23.2mg 0010 (Solid Marijuana Infused Edible)" at bounding box center [297, 549] width 449 height 20
type input "0 ea"
type input "$15.50000"
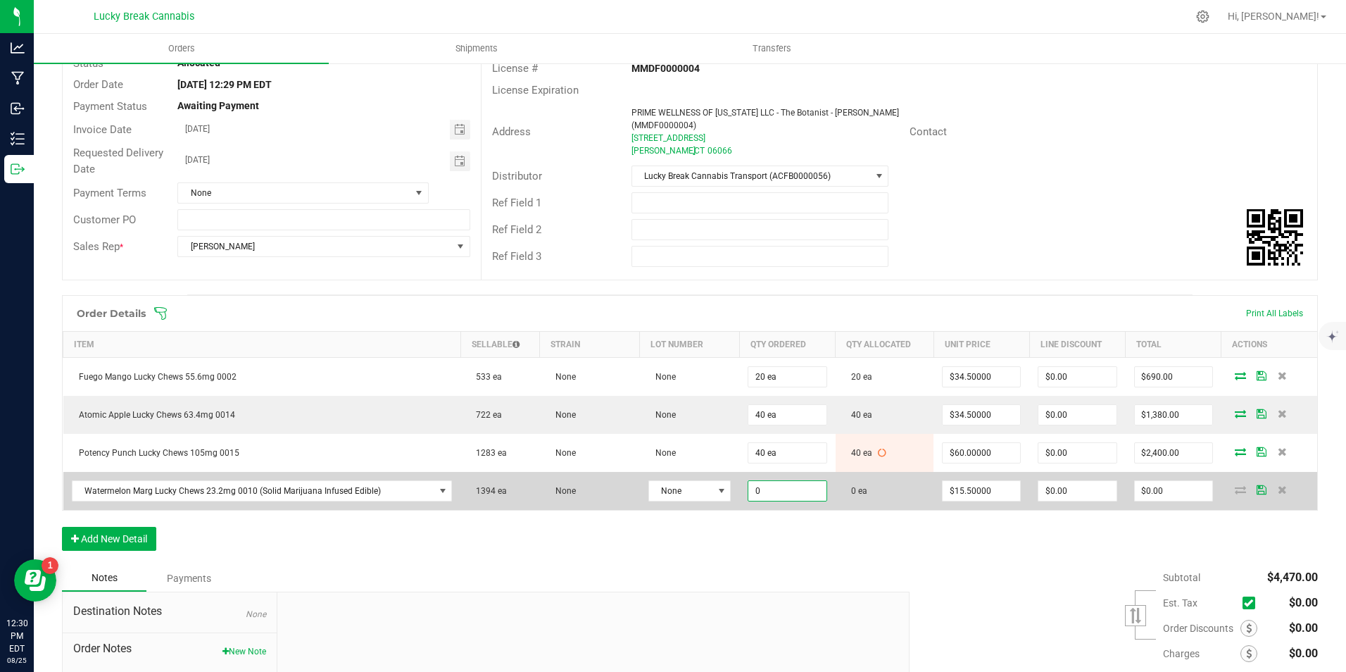
click at [790, 499] on input "0" at bounding box center [787, 491] width 77 height 20
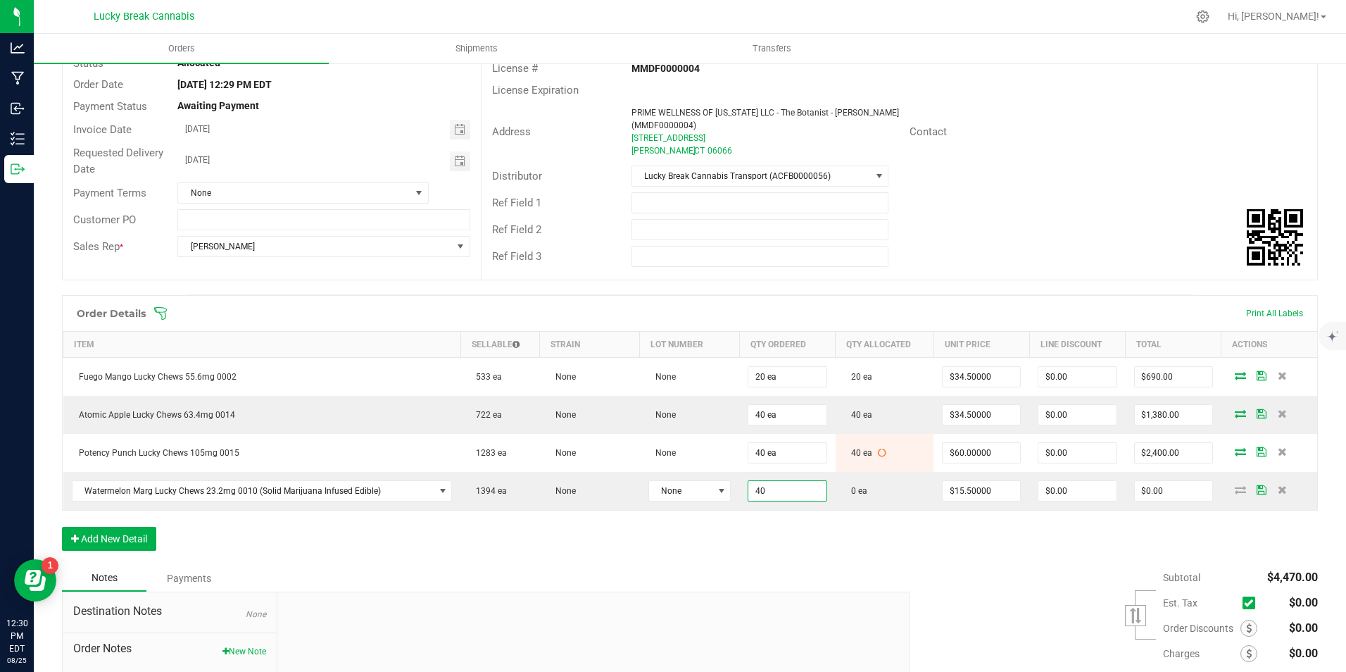
type input "40 ea"
type input "$620.00"
click at [960, 539] on div "Order Details Print All Labels Item Sellable Strain Lot Number Qty Ordered Qty …" at bounding box center [690, 430] width 1256 height 270
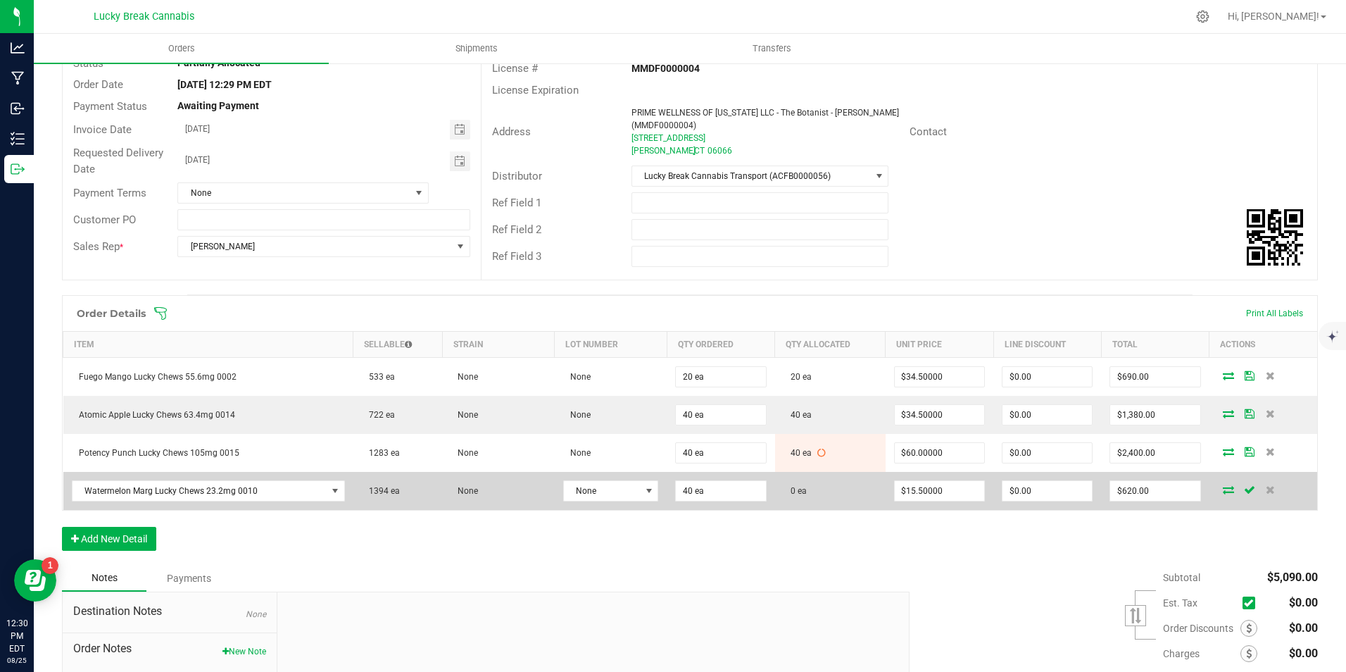
click at [1223, 487] on icon at bounding box center [1228, 489] width 11 height 8
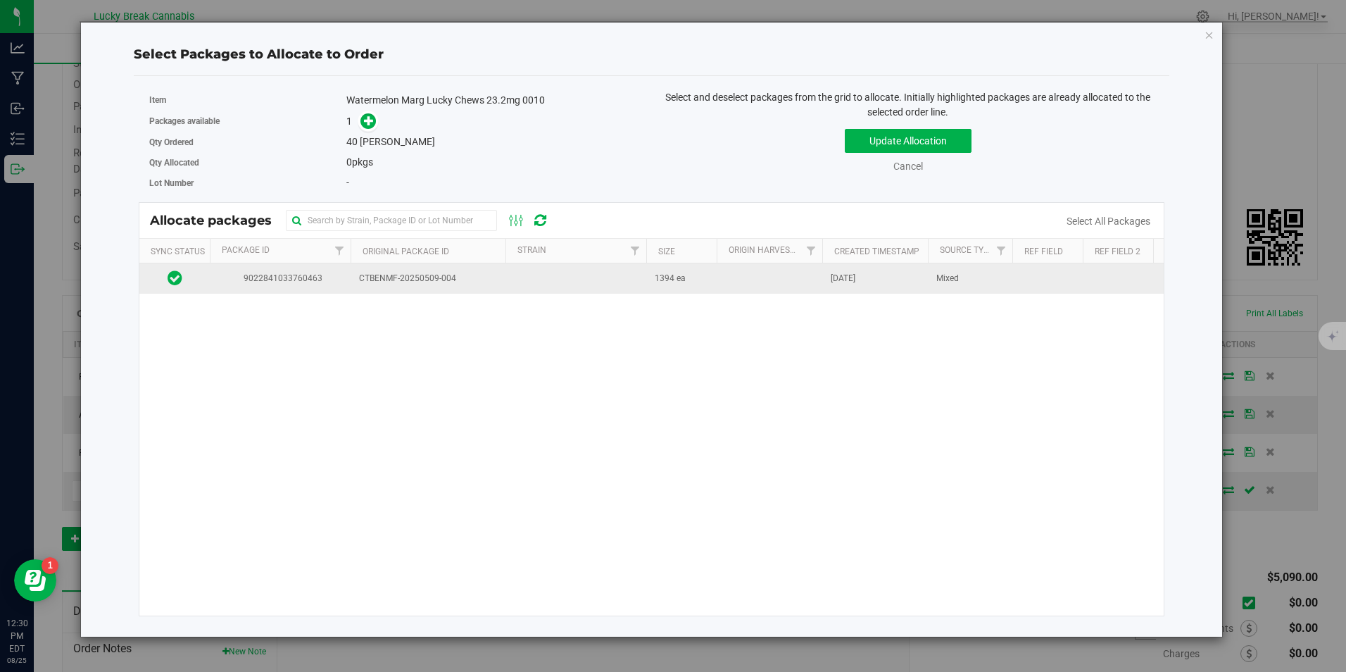
click at [478, 276] on span "CTBENMF-20250509-004" at bounding box center [428, 278] width 138 height 13
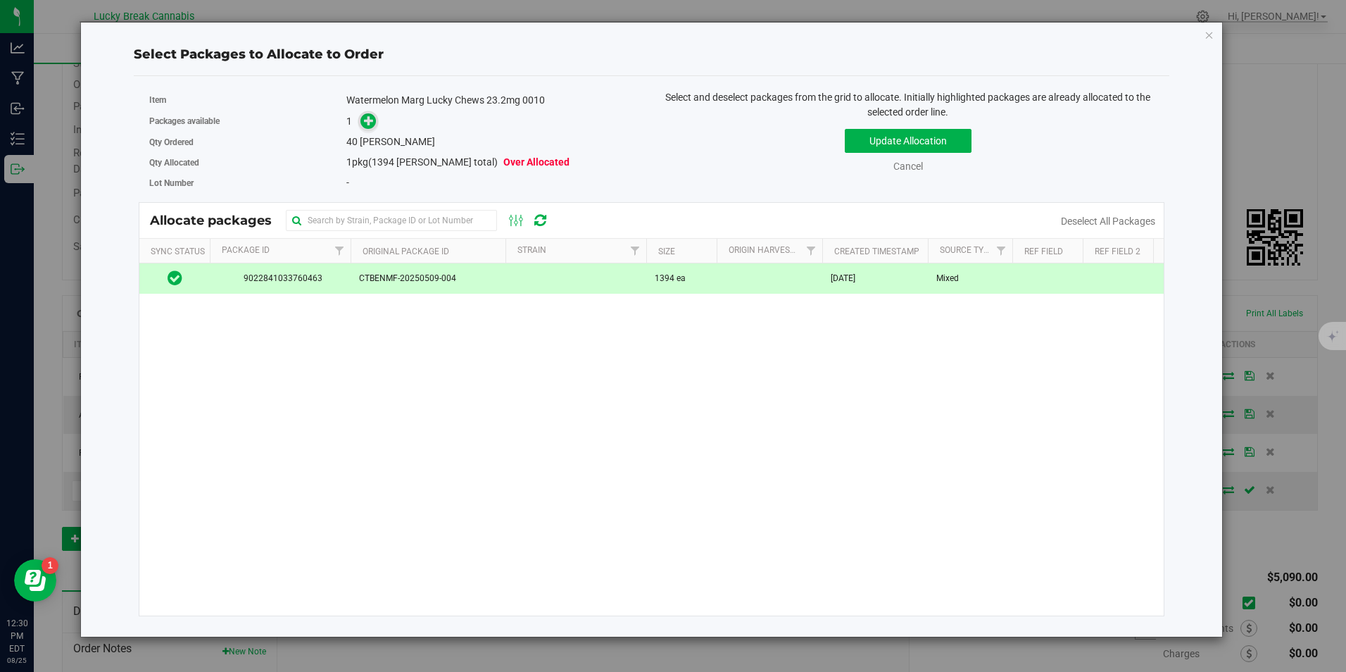
click at [372, 122] on icon at bounding box center [369, 120] width 10 height 10
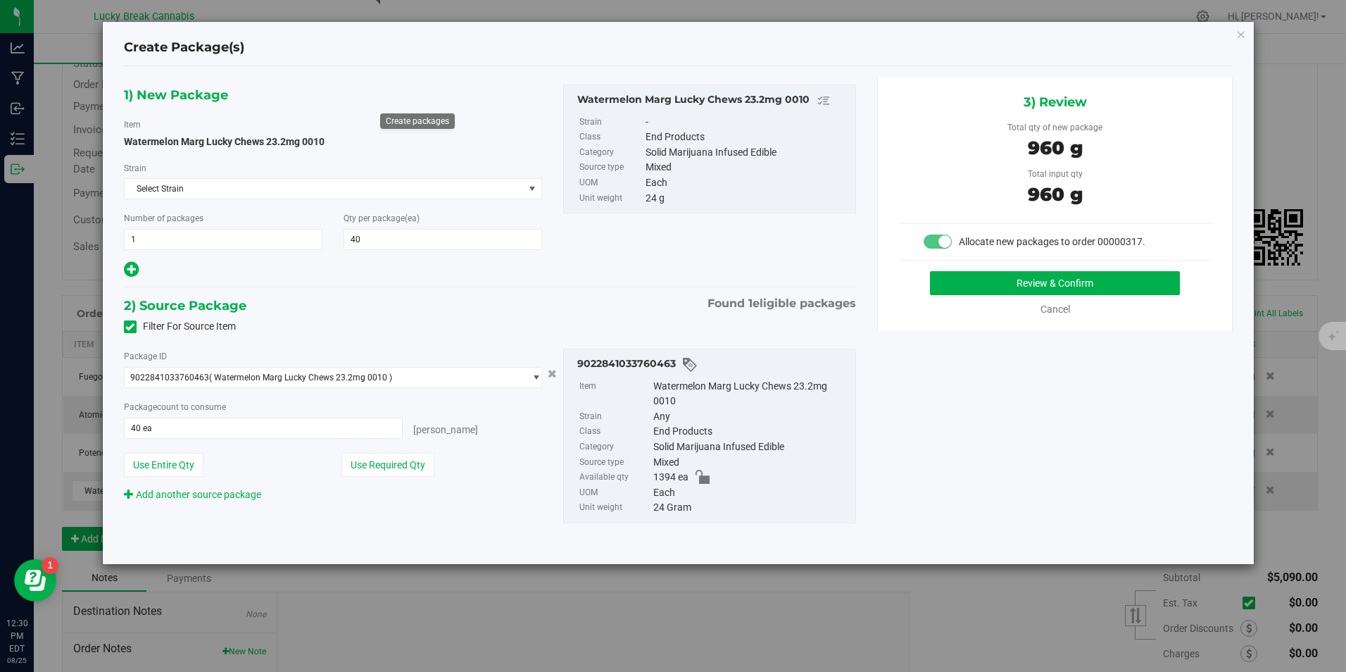
click at [1058, 270] on div "3) Review Total qty of new package 960 g Total input qty 960 g Allocate new pac…" at bounding box center [1055, 203] width 356 height 253
click at [1060, 277] on button "Review & Confirm" at bounding box center [1055, 283] width 250 height 24
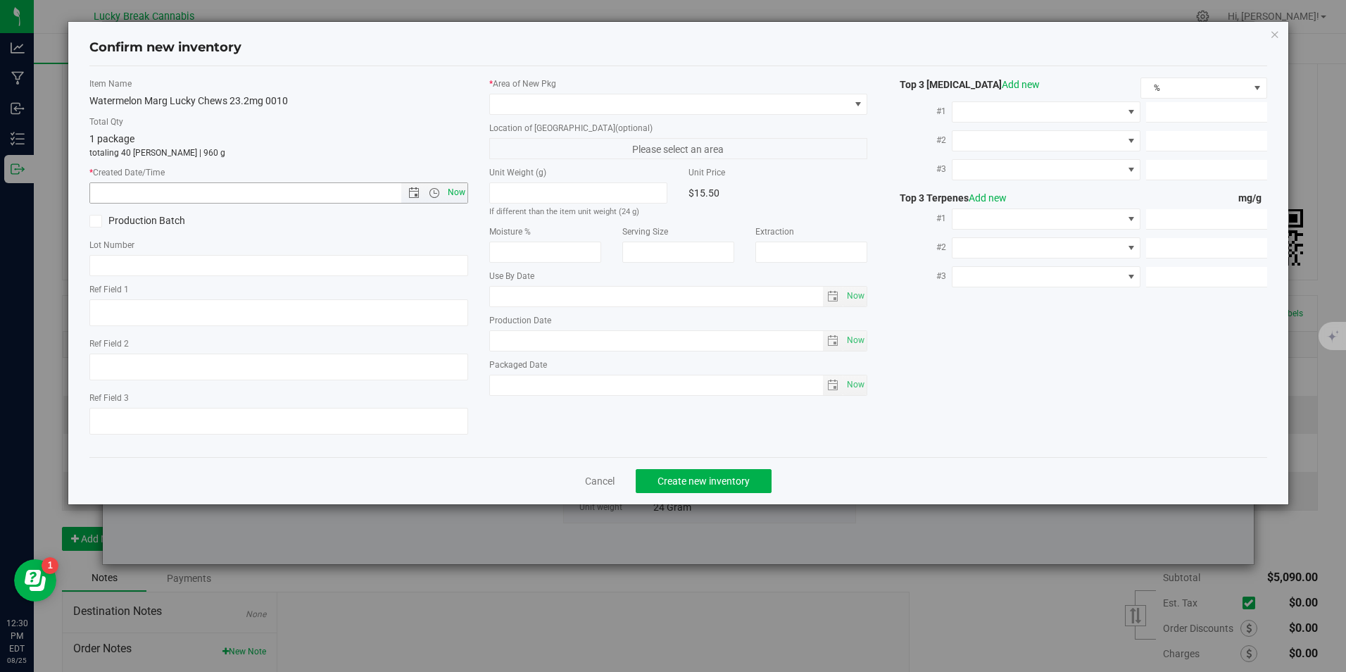
click at [458, 188] on span "Now" at bounding box center [456, 192] width 24 height 20
type input "8/25/2025 12:30 PM"
click at [522, 108] on span at bounding box center [669, 104] width 359 height 20
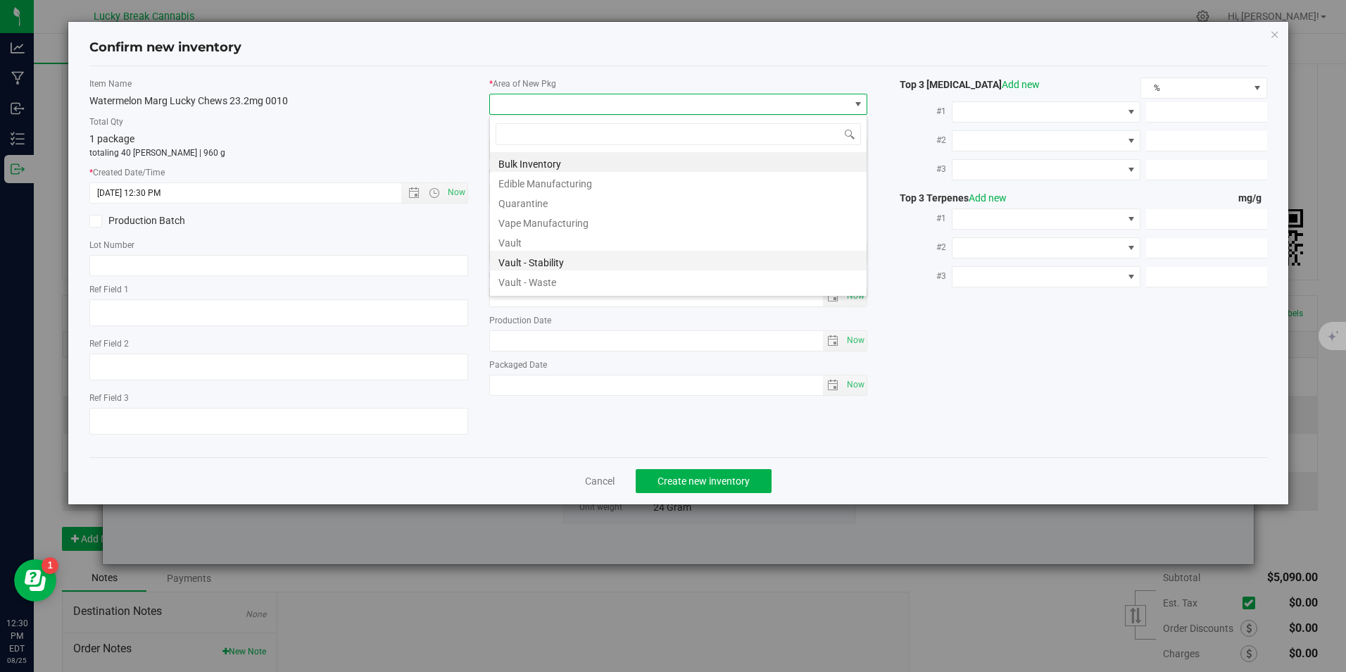
scroll to position [21, 379]
click at [522, 244] on li "Vault" at bounding box center [678, 241] width 377 height 20
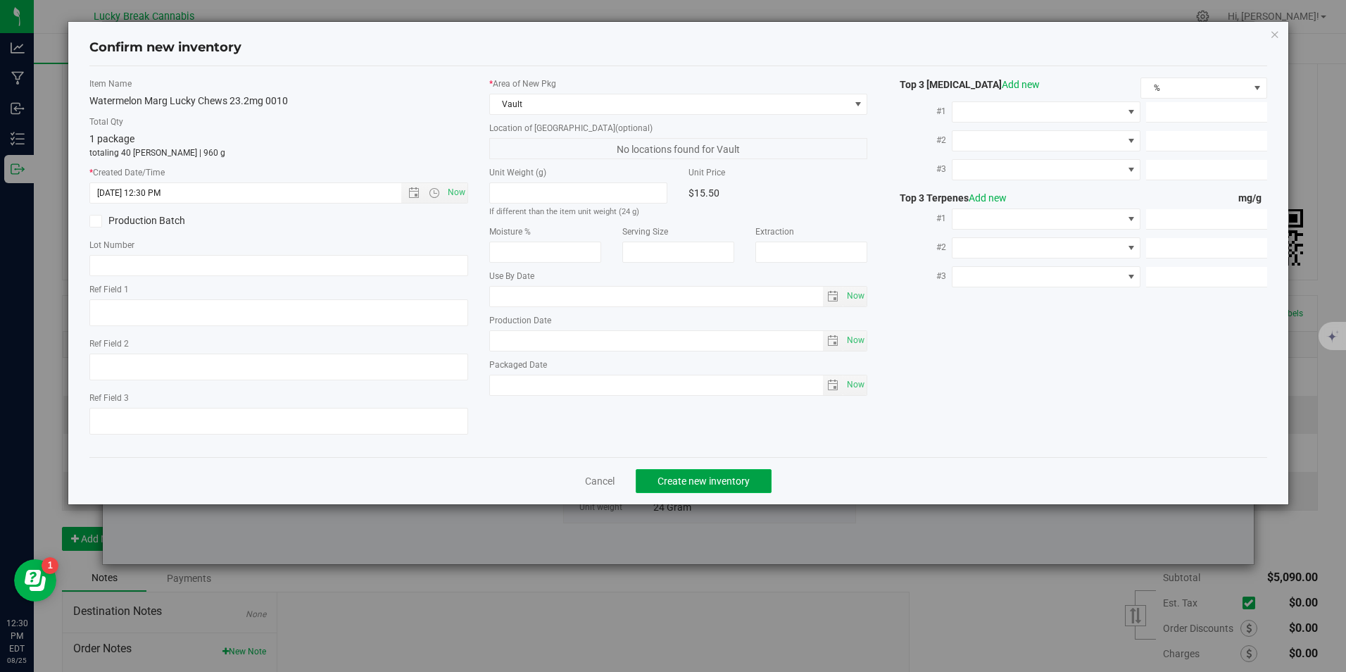
drag, startPoint x: 735, startPoint y: 468, endPoint x: 744, endPoint y: 478, distance: 13.0
click at [744, 478] on button "Create new inventory" at bounding box center [704, 481] width 136 height 24
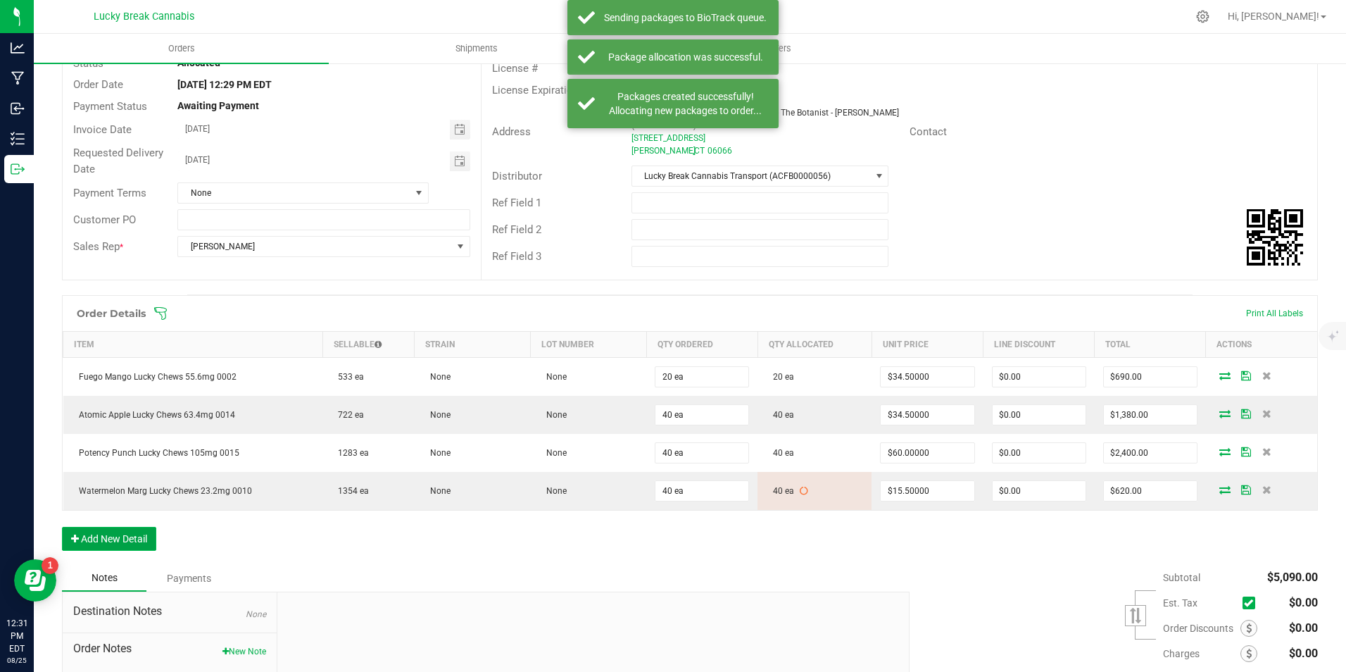
click at [101, 539] on button "Add New Detail" at bounding box center [109, 539] width 94 height 24
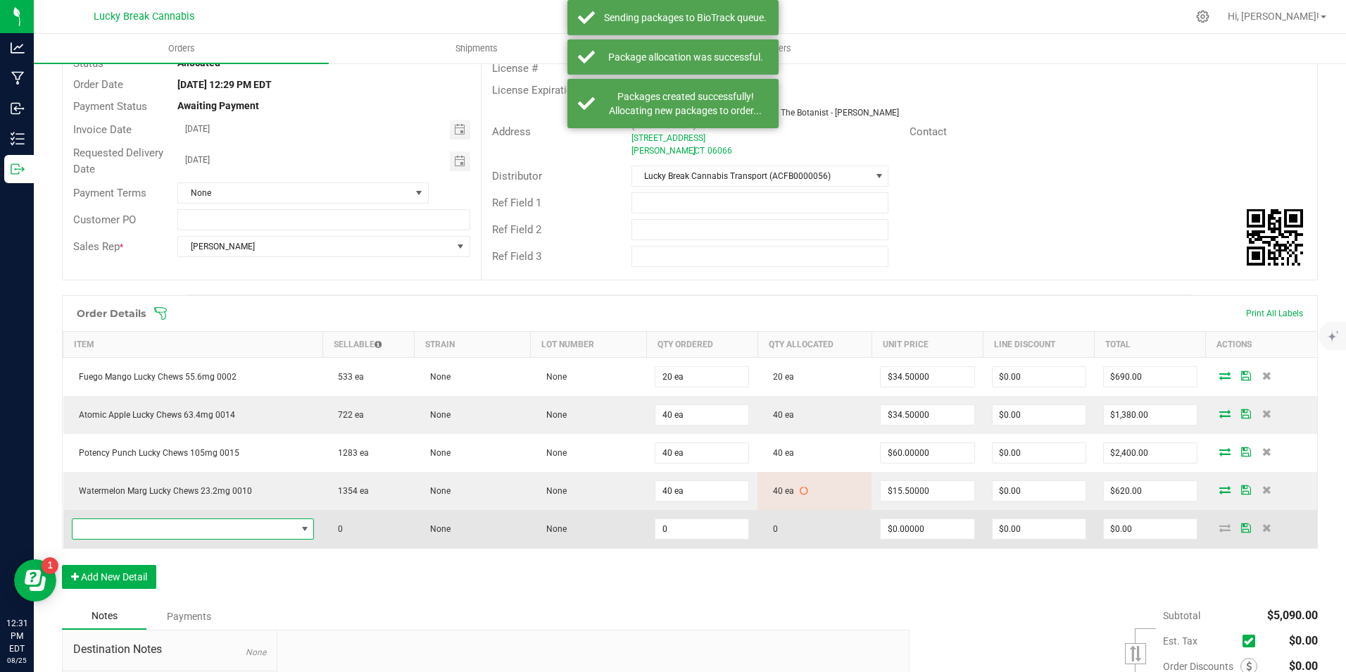
click at [143, 528] on span "NO DATA FOUND" at bounding box center [185, 529] width 224 height 20
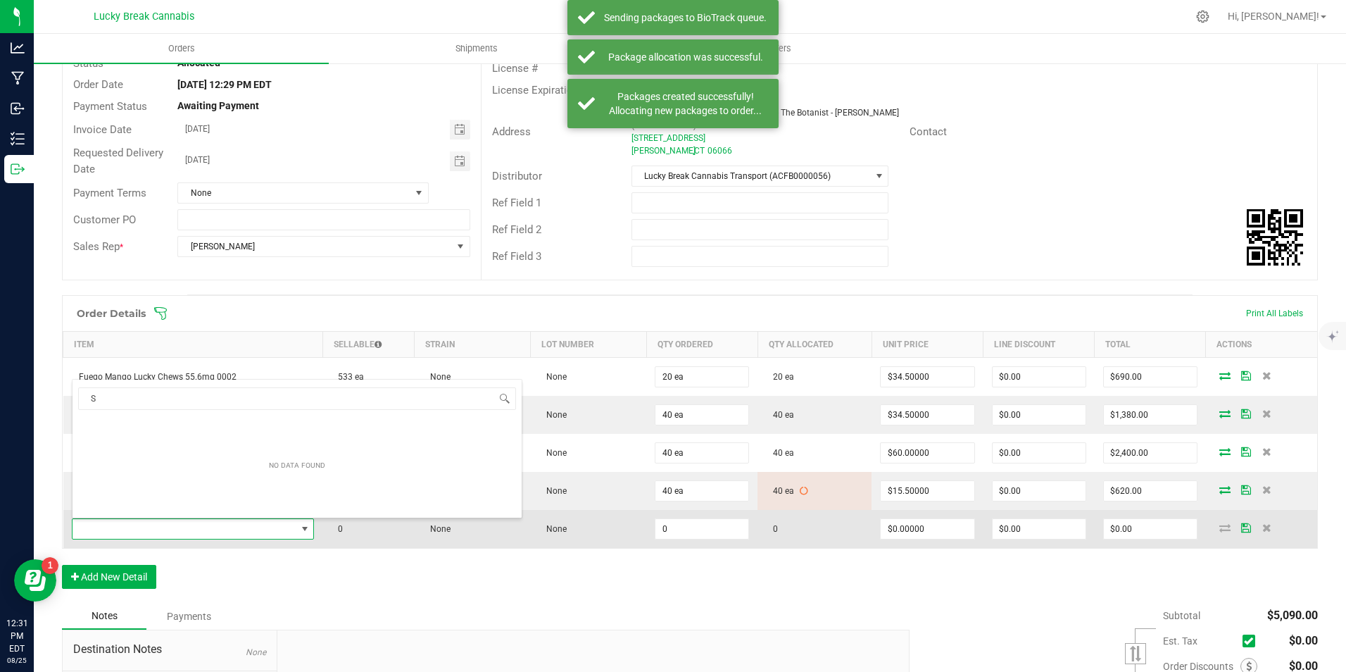
scroll to position [21, 235]
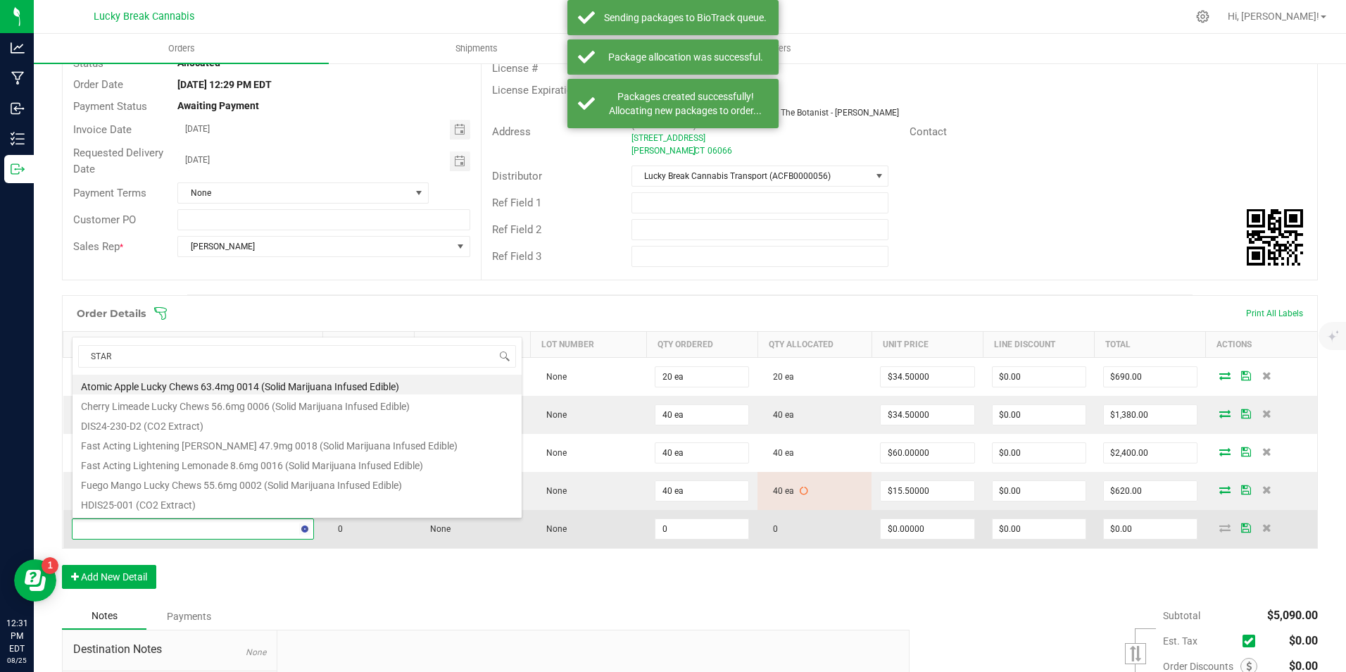
type input "STARS"
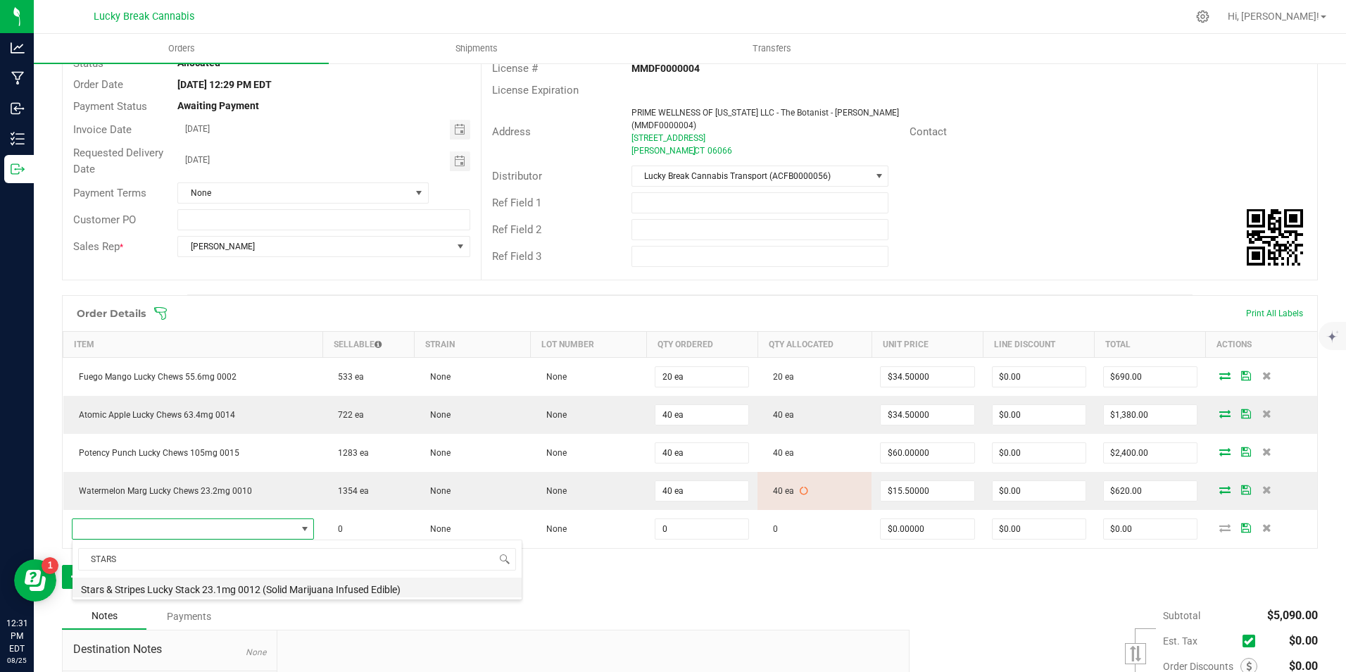
click at [165, 588] on li "Stars & Stripes Lucky Stack 23.1mg 0012 (Solid Marijuana Infused Edible)" at bounding box center [297, 587] width 449 height 20
type input "0 ea"
type input "$29.00000"
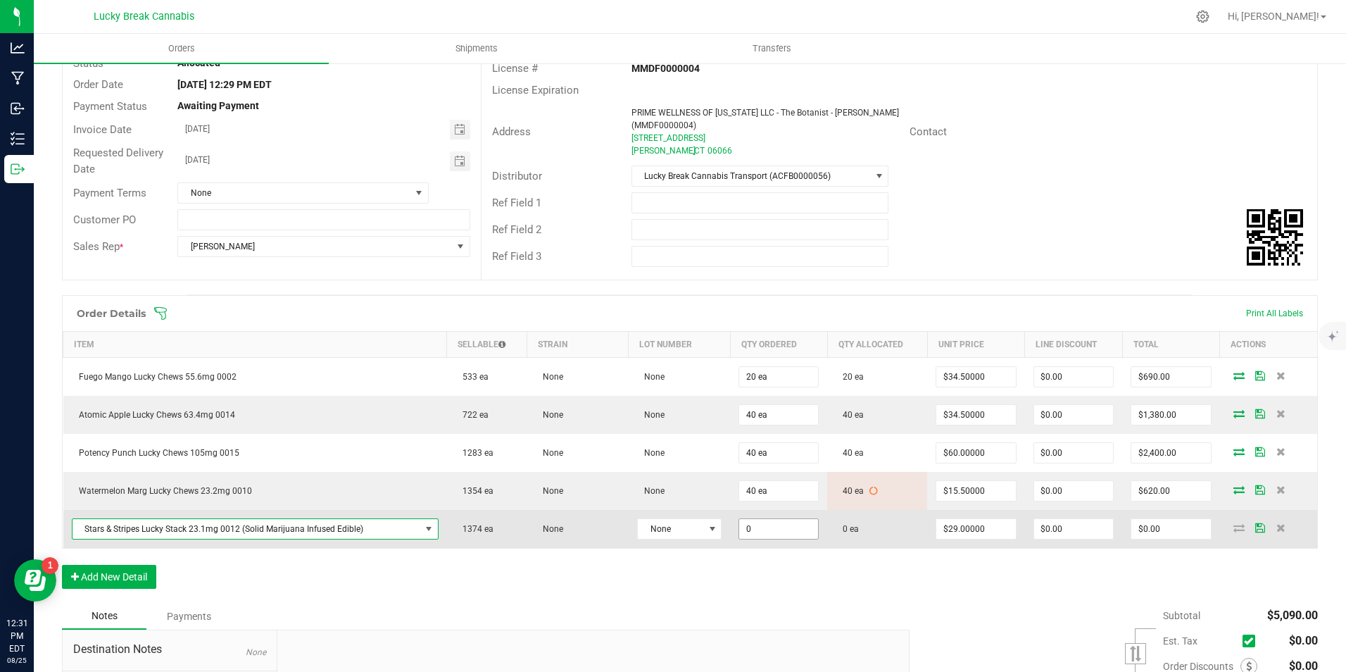
click at [760, 527] on input "0" at bounding box center [778, 529] width 79 height 20
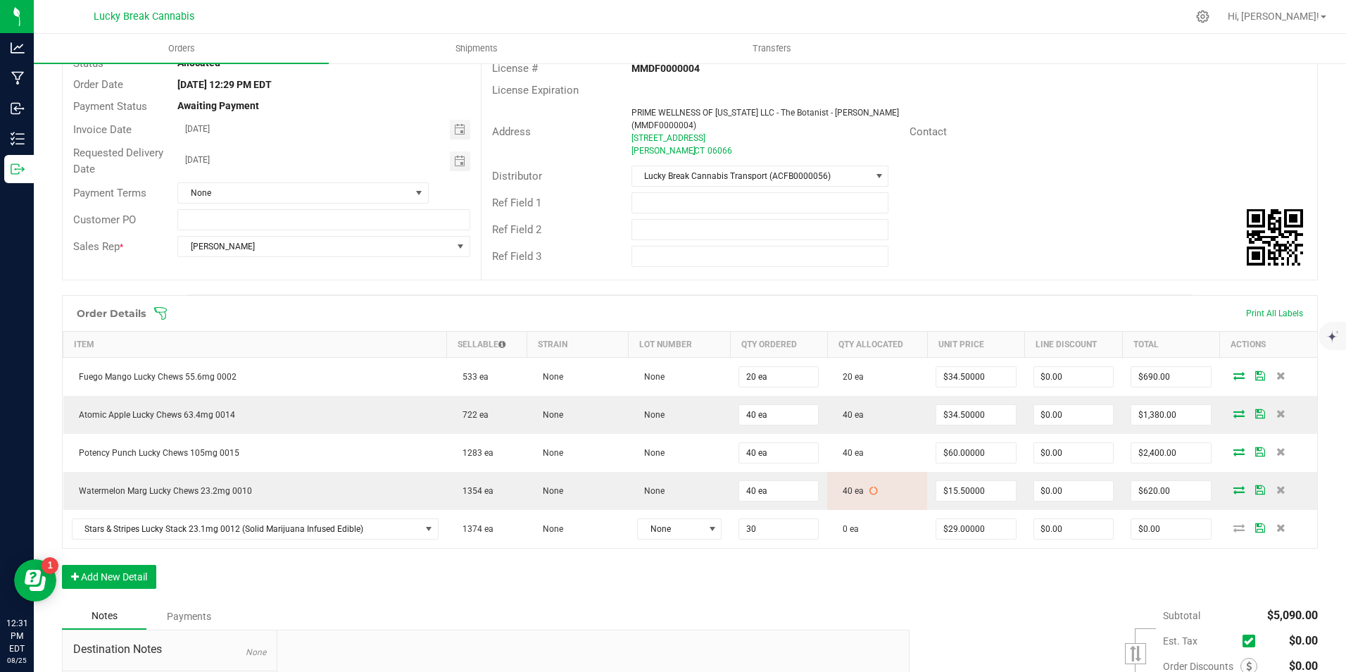
type input "30 ea"
type input "$870.00"
click at [822, 593] on div "Order Details Print All Labels Item Sellable Strain Lot Number Qty Ordered Qty …" at bounding box center [690, 449] width 1256 height 308
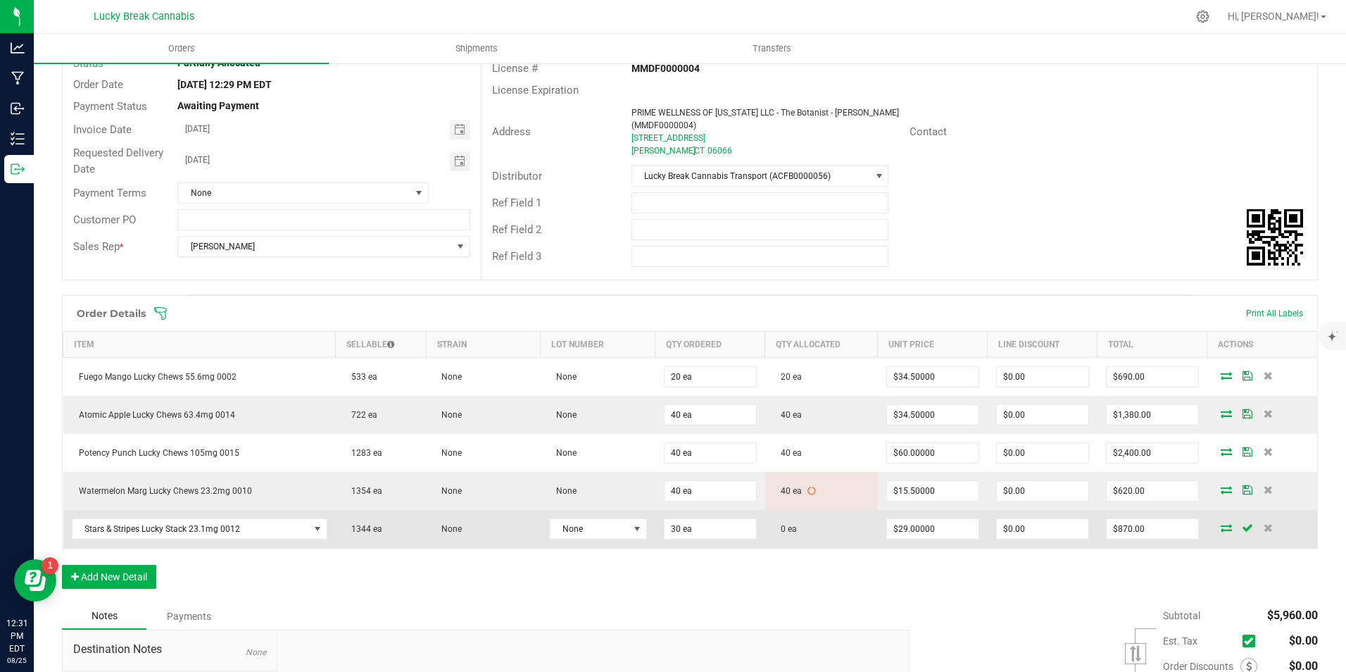
click at [1221, 527] on icon at bounding box center [1226, 527] width 11 height 8
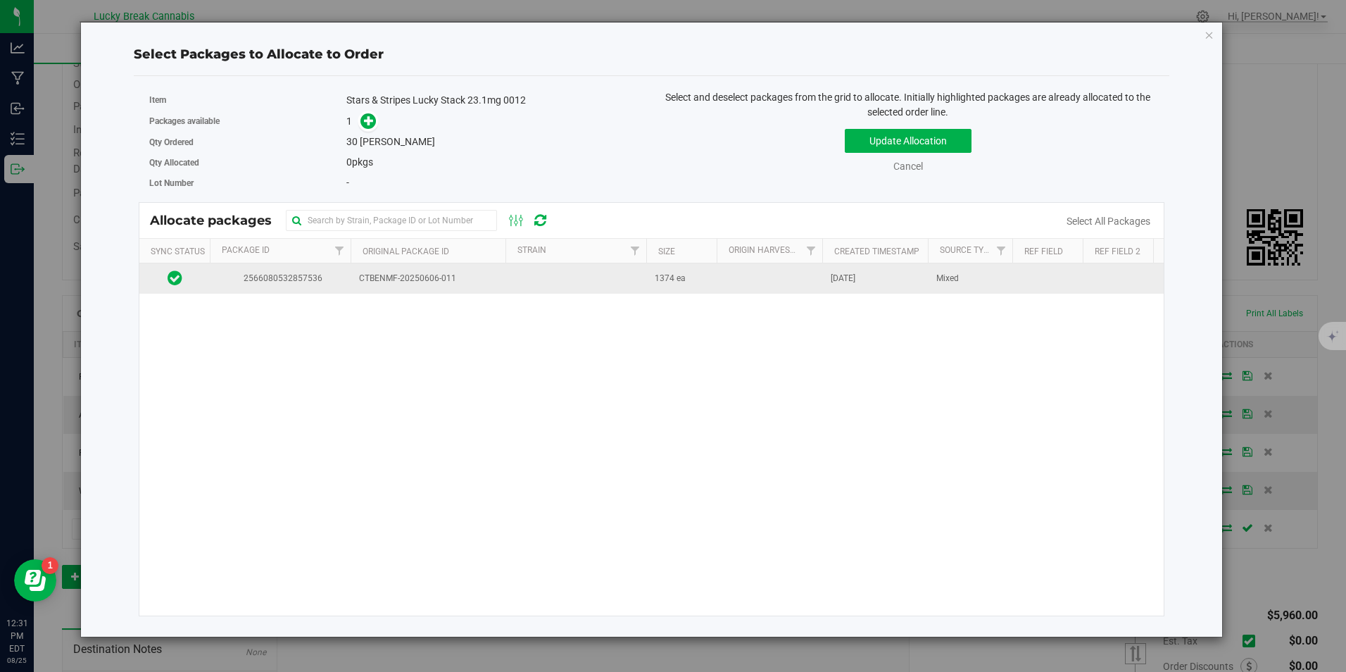
click at [458, 280] on span "CTBENMF-20250606-011" at bounding box center [428, 278] width 138 height 13
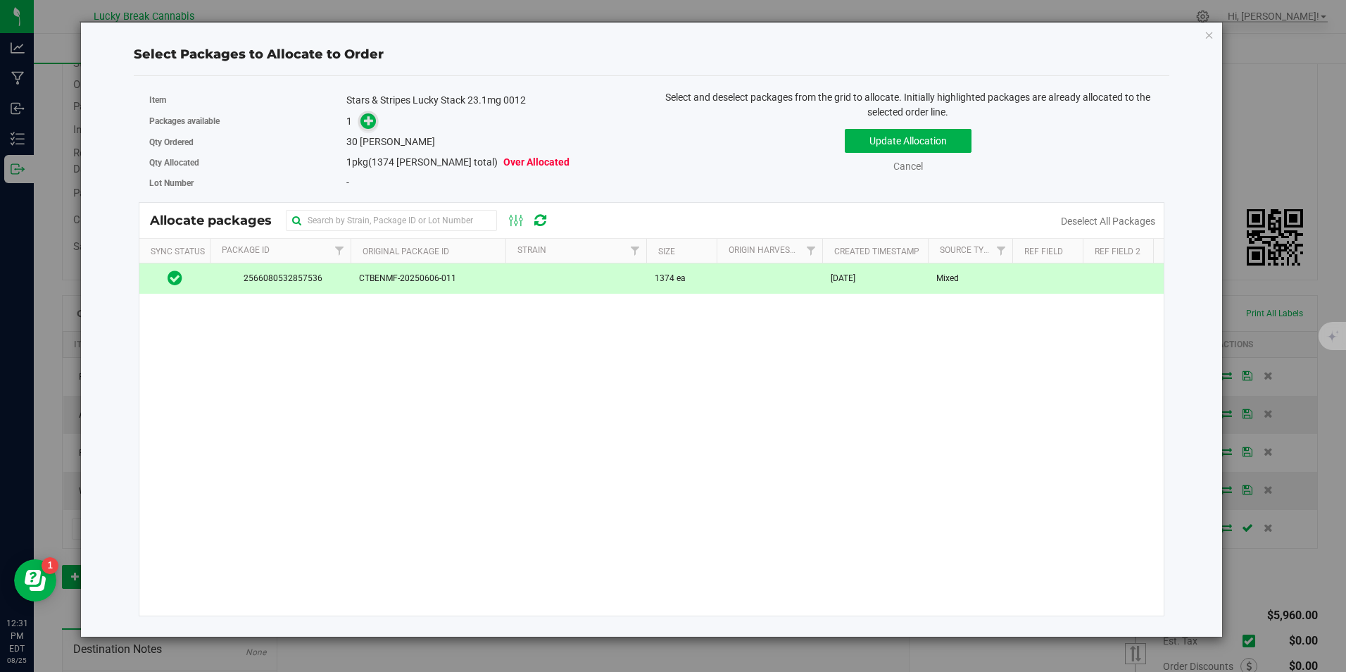
click at [366, 125] on icon at bounding box center [369, 120] width 10 height 10
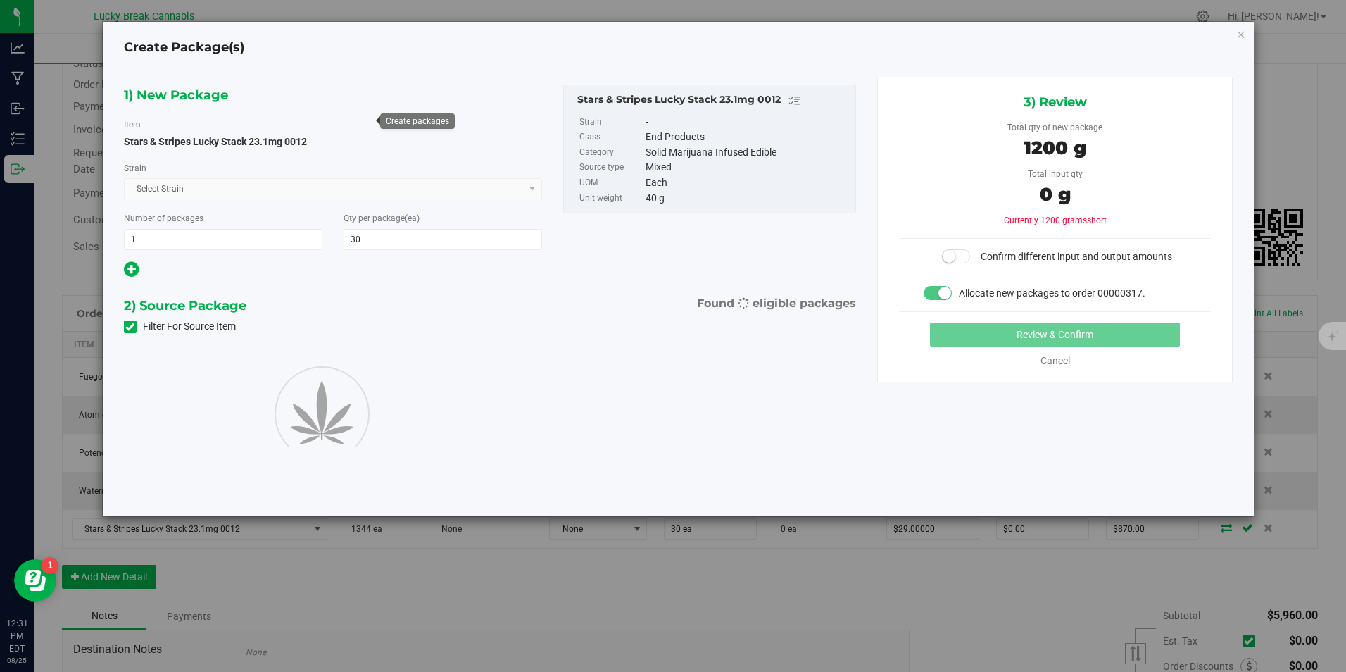
type input "30"
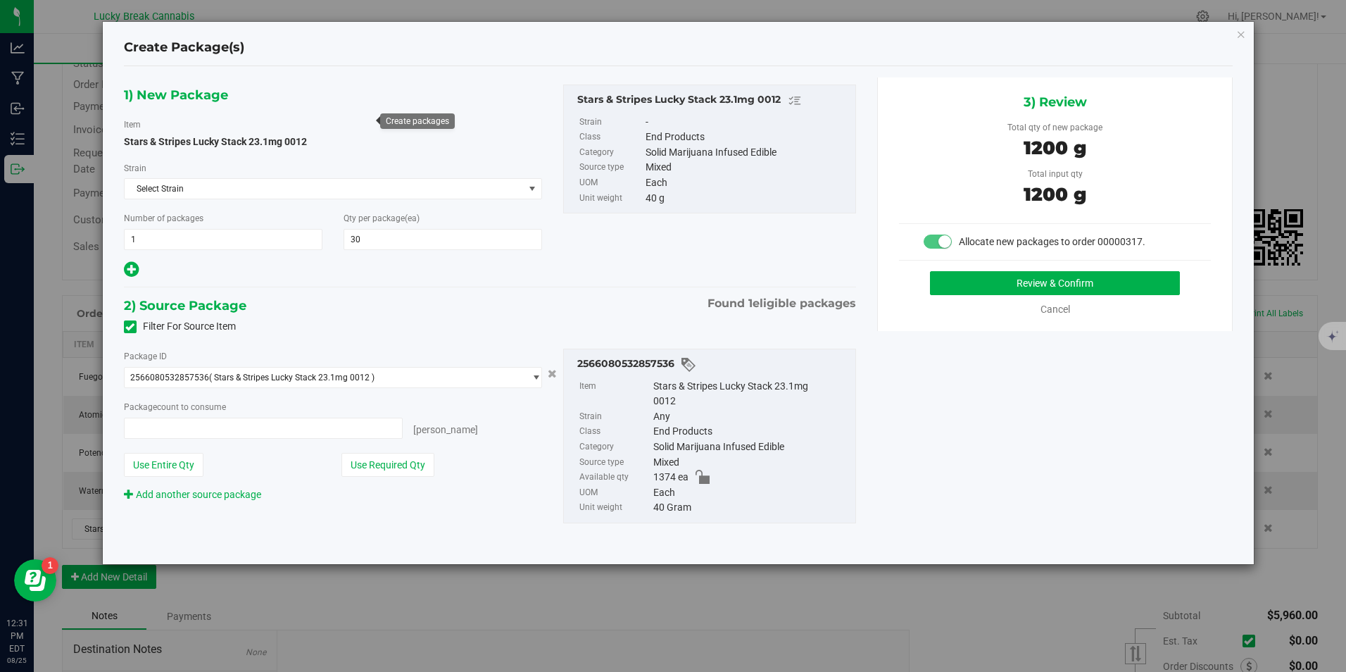
type input "30 ea"
click at [1037, 277] on button "Review & Confirm" at bounding box center [1055, 283] width 250 height 24
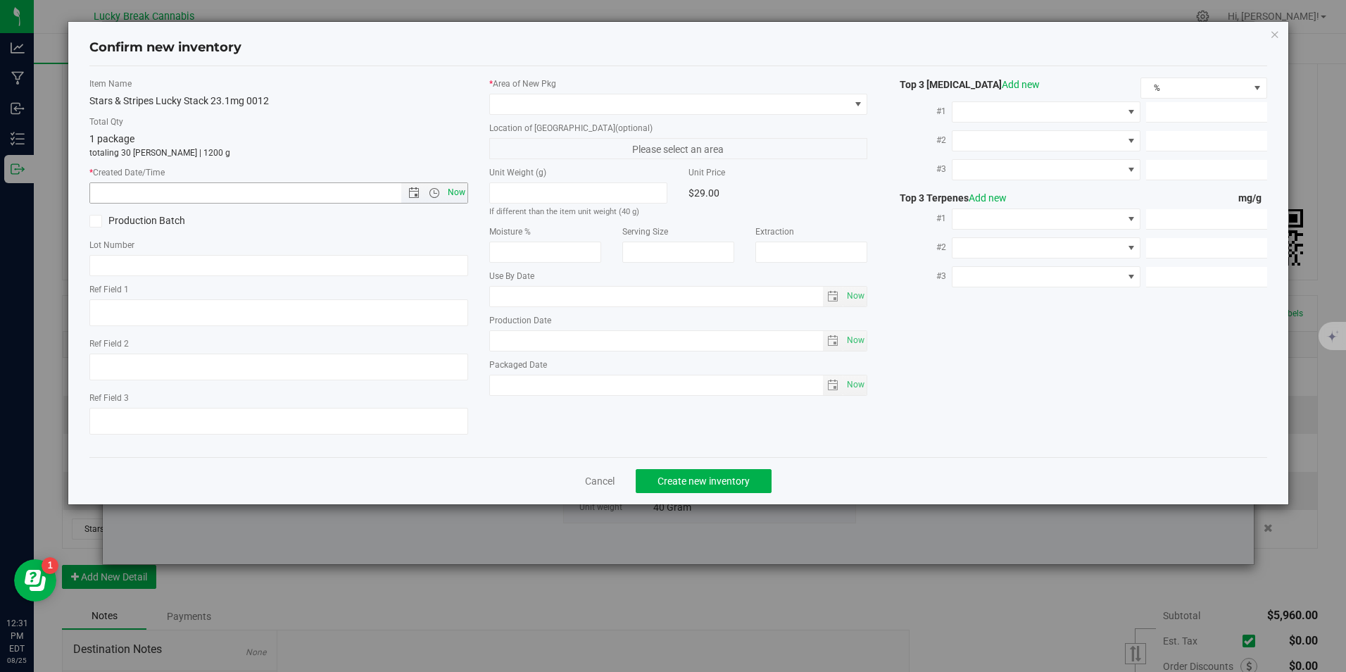
click at [465, 189] on span "Now" at bounding box center [456, 192] width 24 height 20
type input "8/25/2025 12:31 PM"
click at [541, 100] on span at bounding box center [669, 104] width 359 height 20
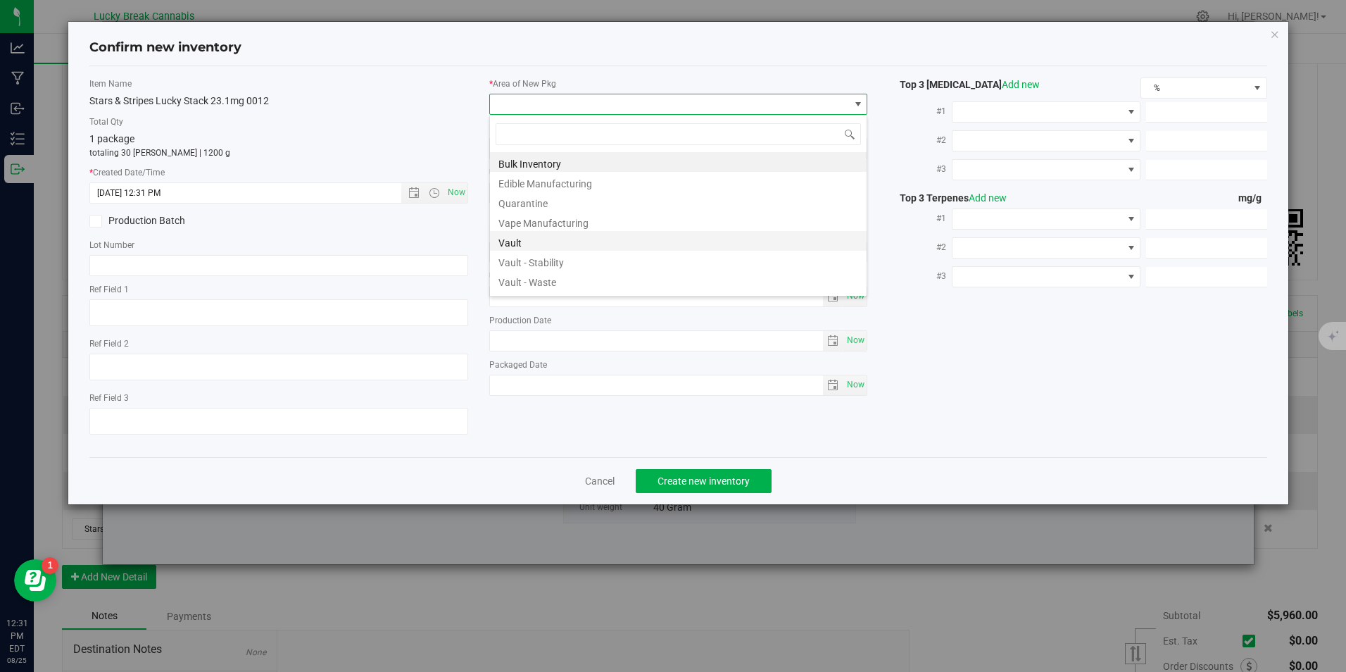
scroll to position [21, 379]
click at [547, 239] on li "Vault" at bounding box center [678, 241] width 377 height 20
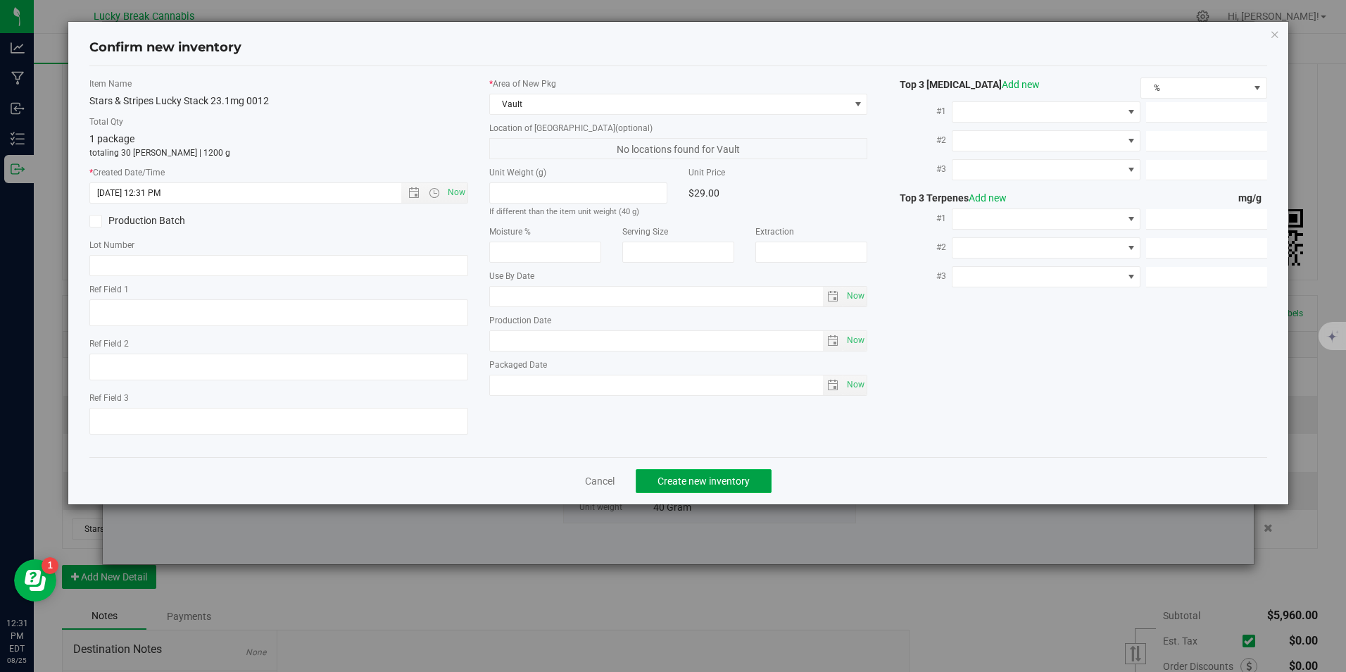
click at [657, 484] on button "Create new inventory" at bounding box center [704, 481] width 136 height 24
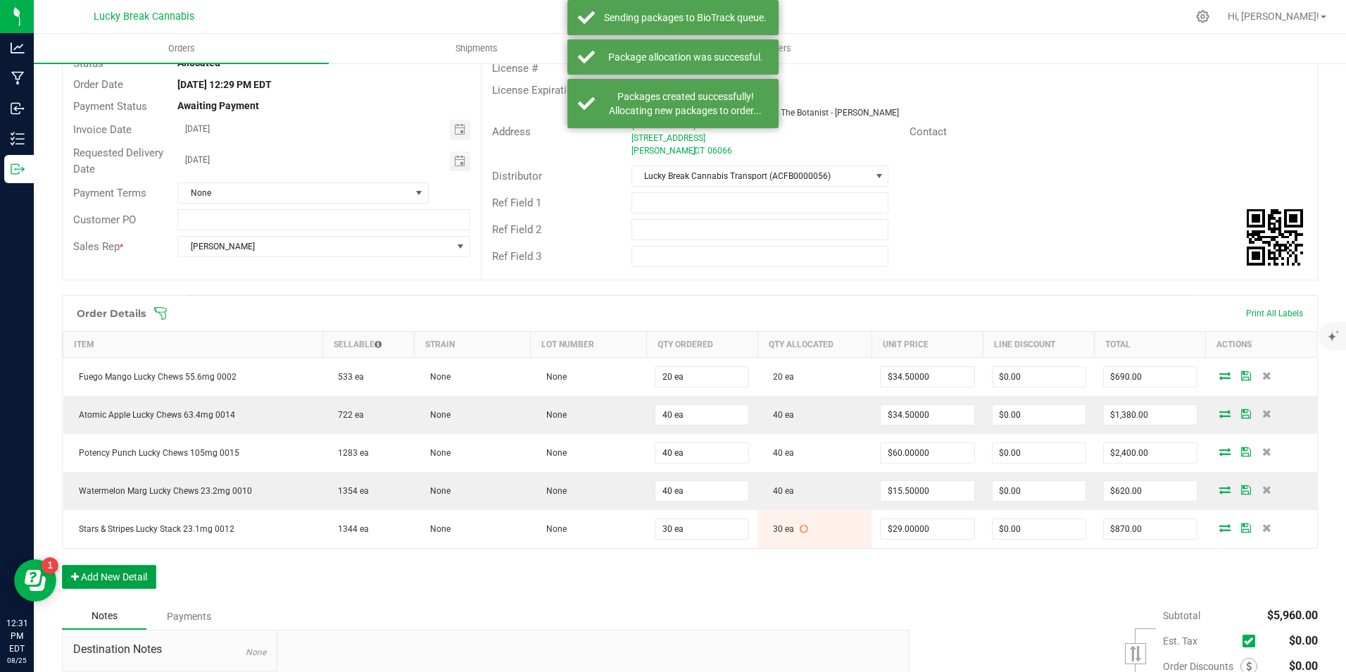
click at [124, 570] on button "Add New Detail" at bounding box center [109, 577] width 94 height 24
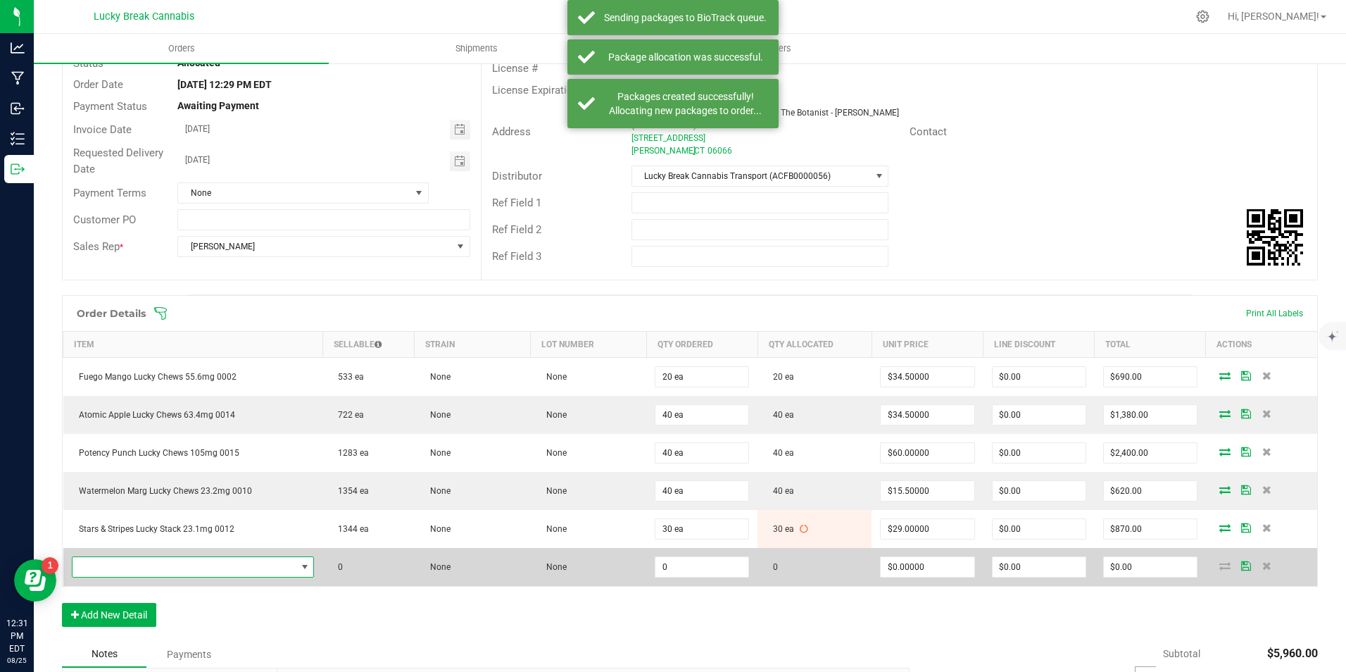
click at [159, 569] on span "NO DATA FOUND" at bounding box center [185, 567] width 224 height 20
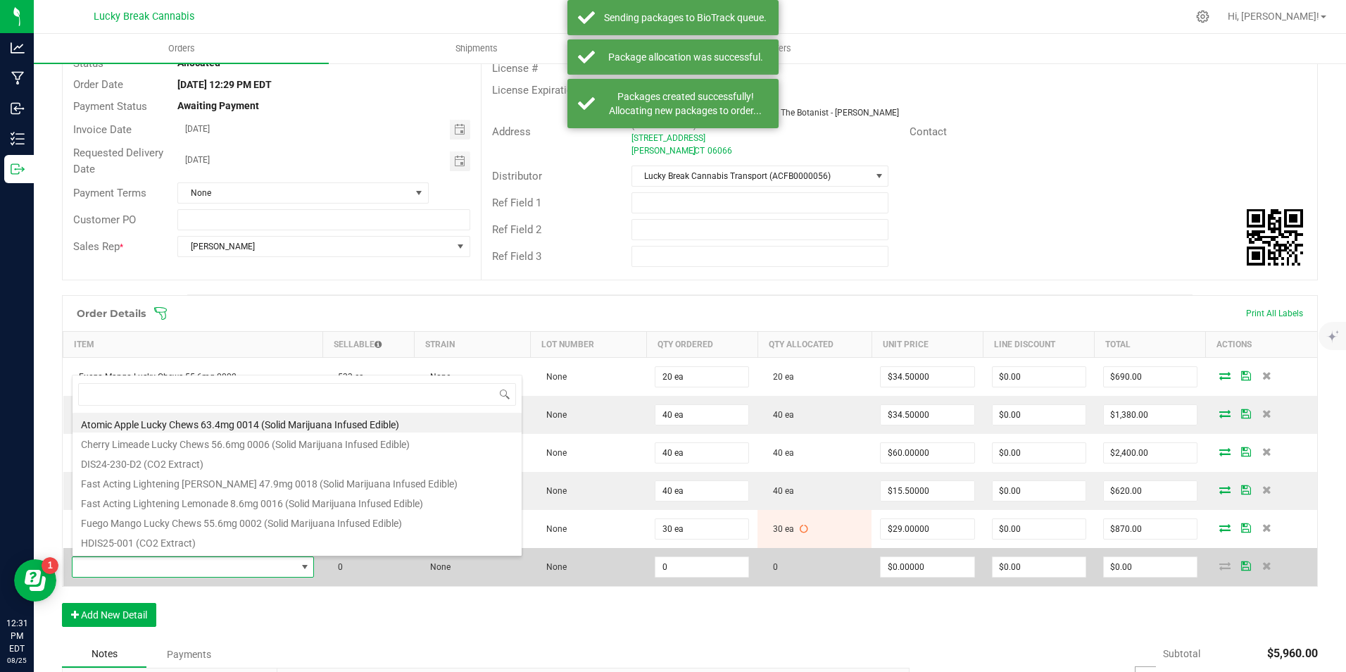
scroll to position [21, 235]
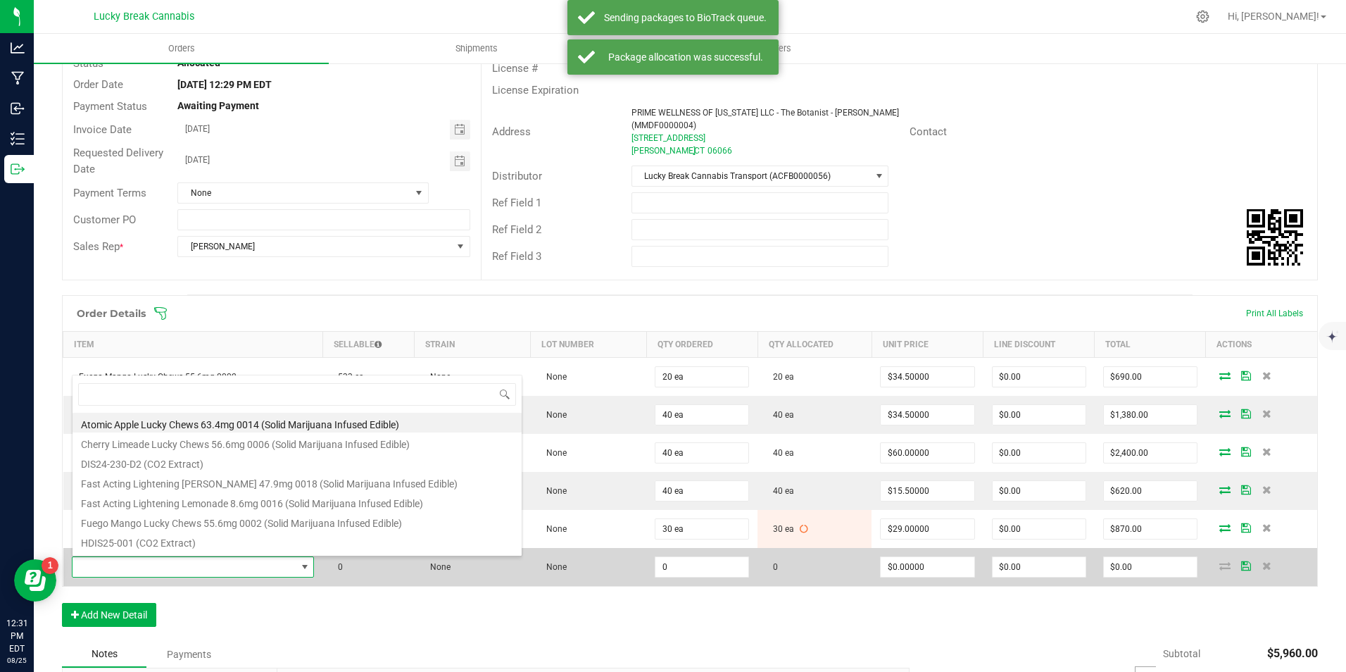
type input "M"
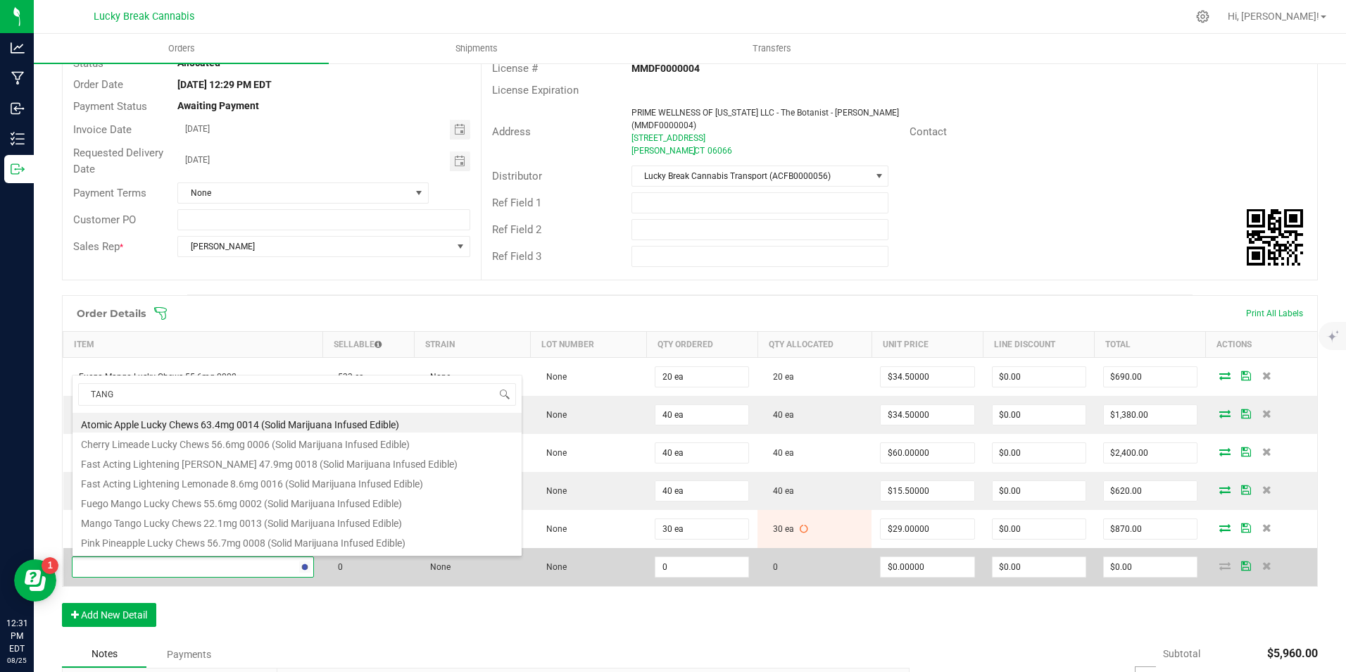
type input "TANGO"
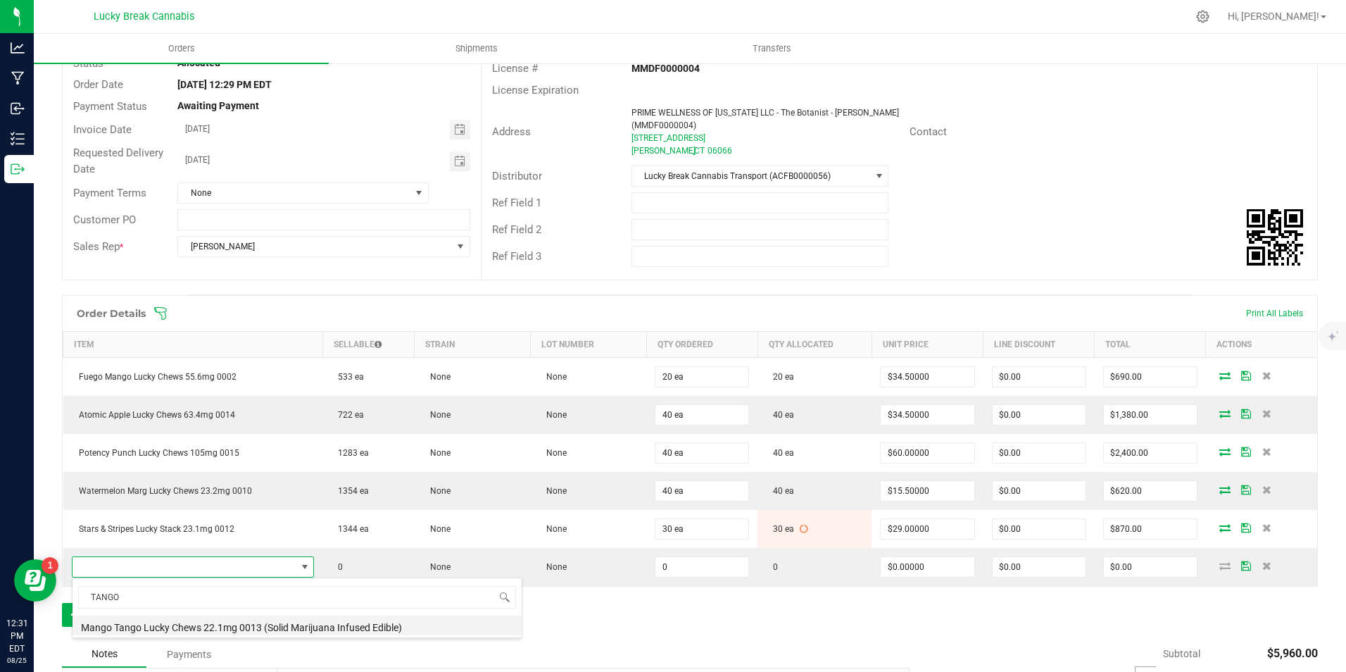
click at [179, 625] on li "Mango Tango Lucky Chews 22.1mg 0013 (Solid Marijuana Infused Edible)" at bounding box center [297, 625] width 449 height 20
type input "0 ea"
type input "$15.50000"
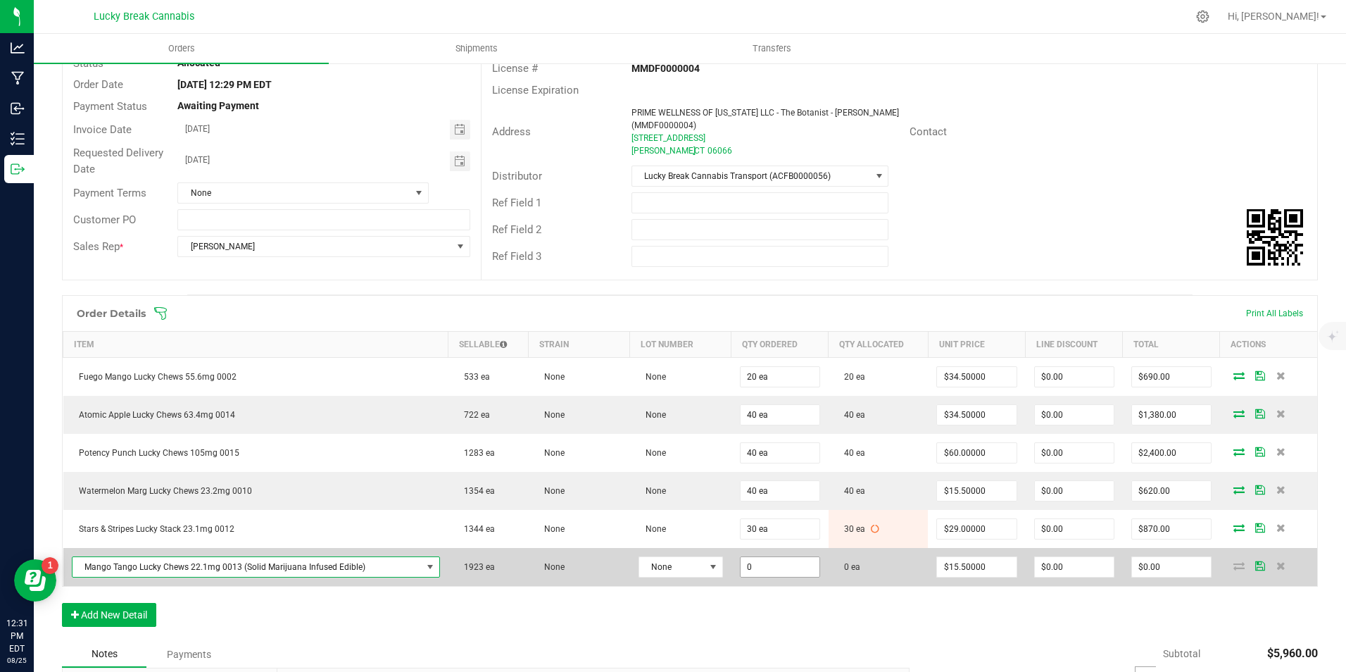
click at [770, 565] on input "0" at bounding box center [780, 567] width 79 height 20
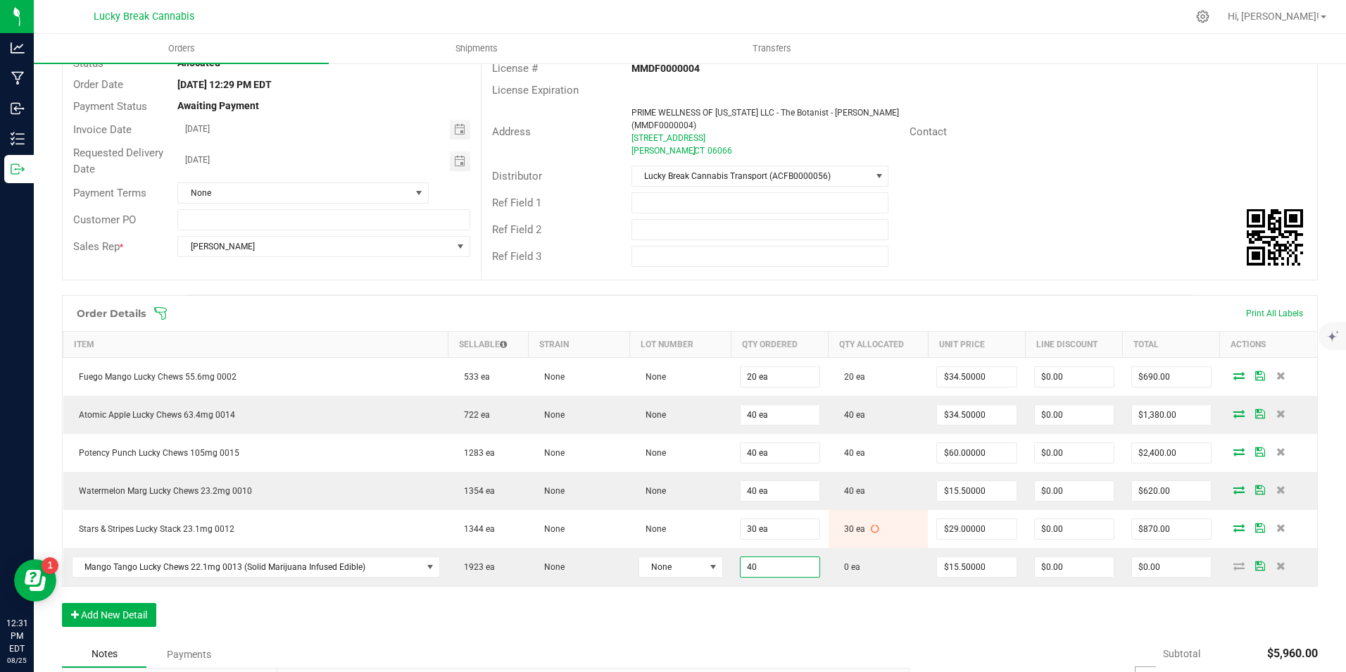
type input "40 ea"
type input "$620.00"
click at [842, 618] on div "Order Details Print All Labels Item Sellable Strain Lot Number Qty Ordered Qty …" at bounding box center [690, 468] width 1256 height 346
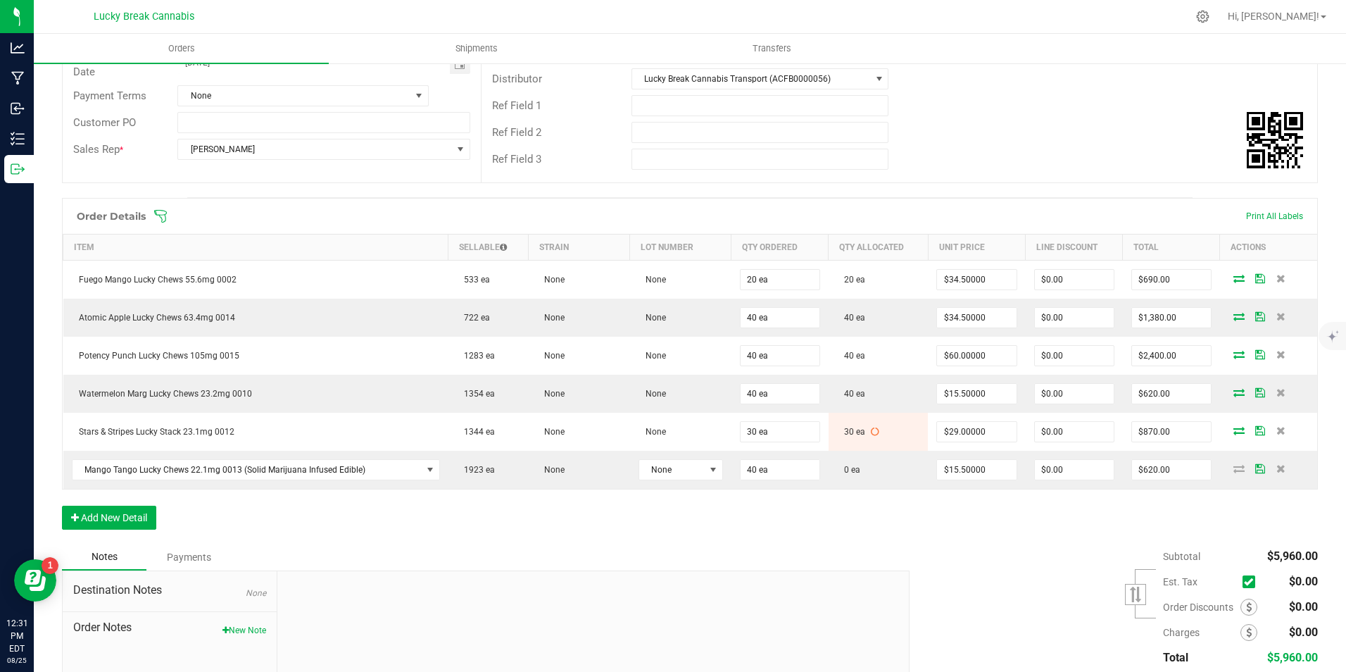
scroll to position [320, 0]
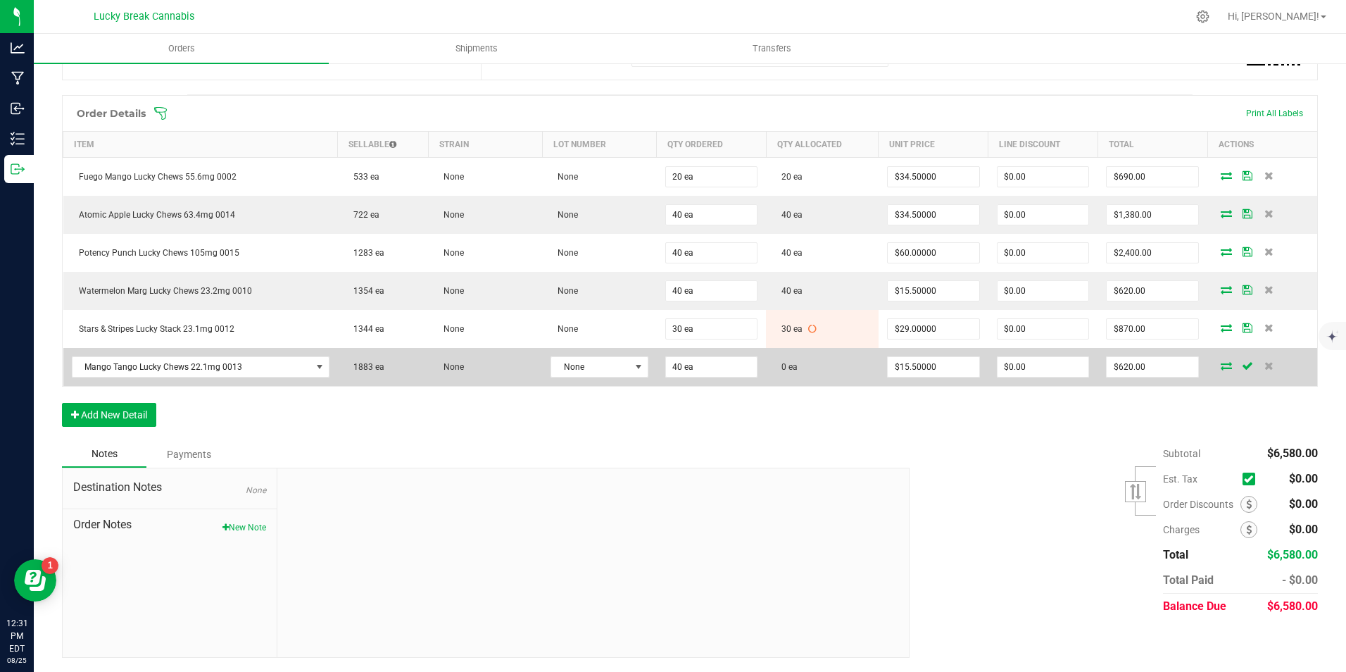
click at [1221, 364] on icon at bounding box center [1226, 365] width 11 height 8
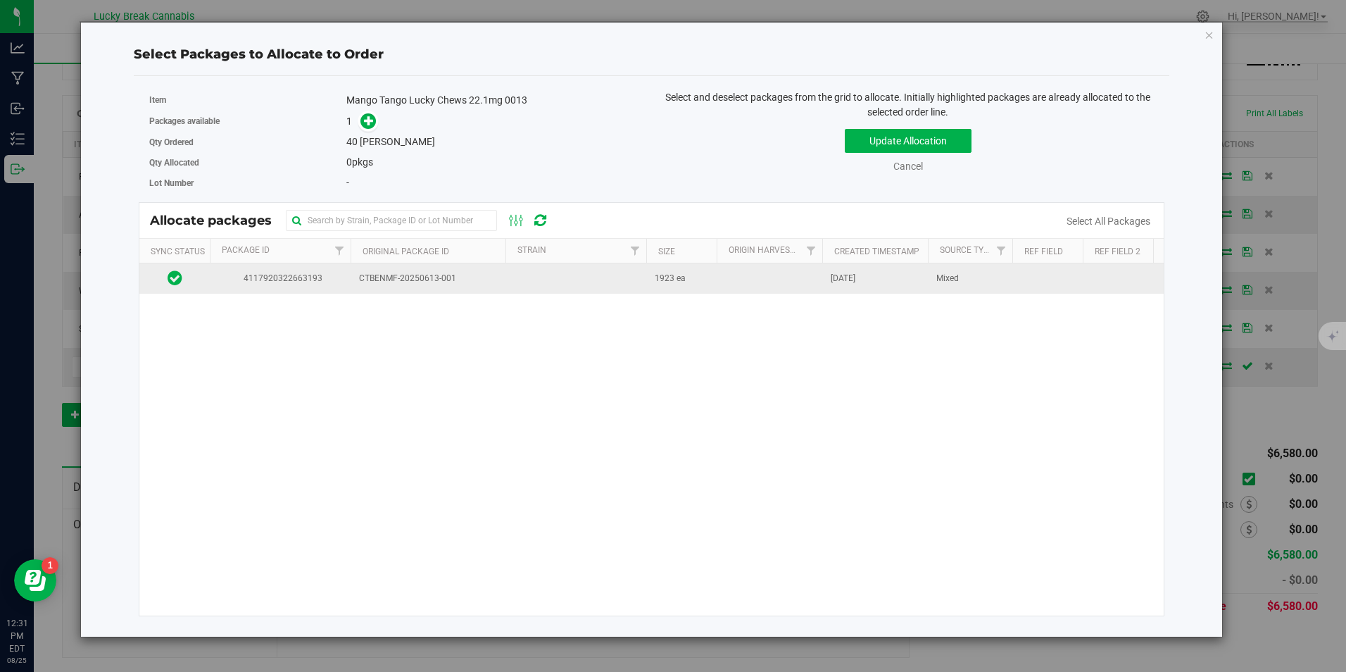
click at [669, 294] on td "1923 ea" at bounding box center [681, 278] width 70 height 30
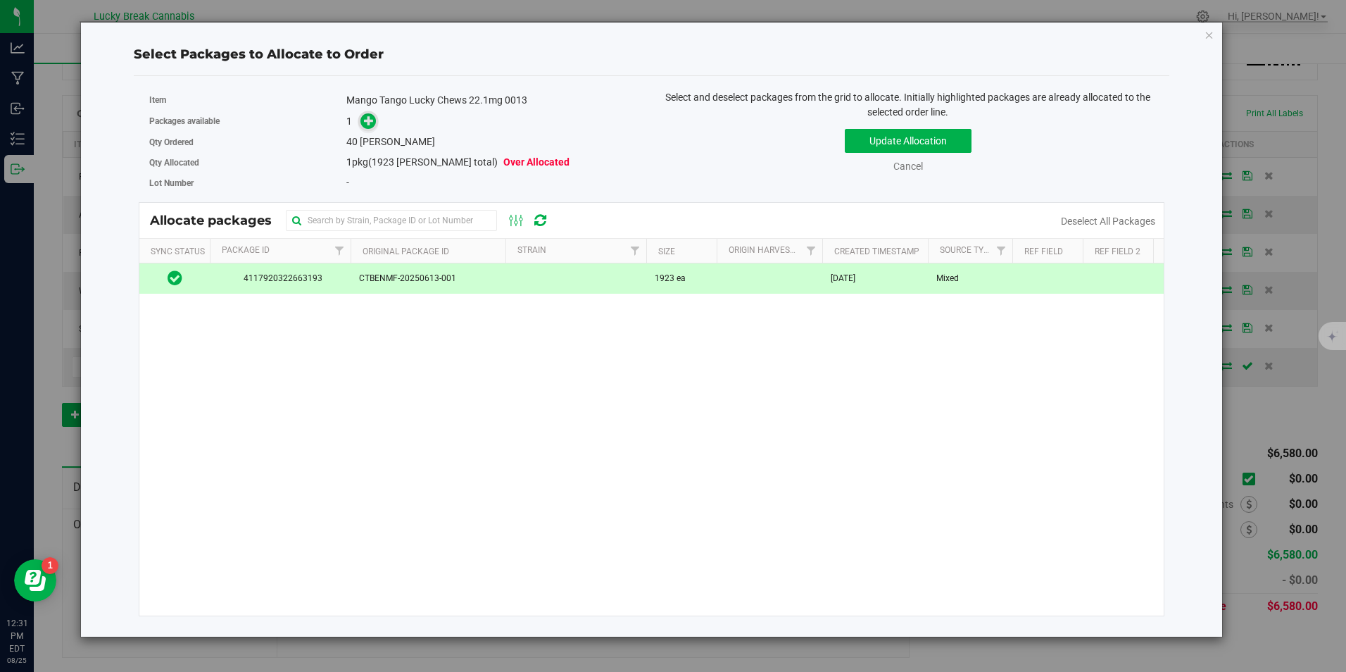
click at [370, 129] on span at bounding box center [369, 121] width 16 height 16
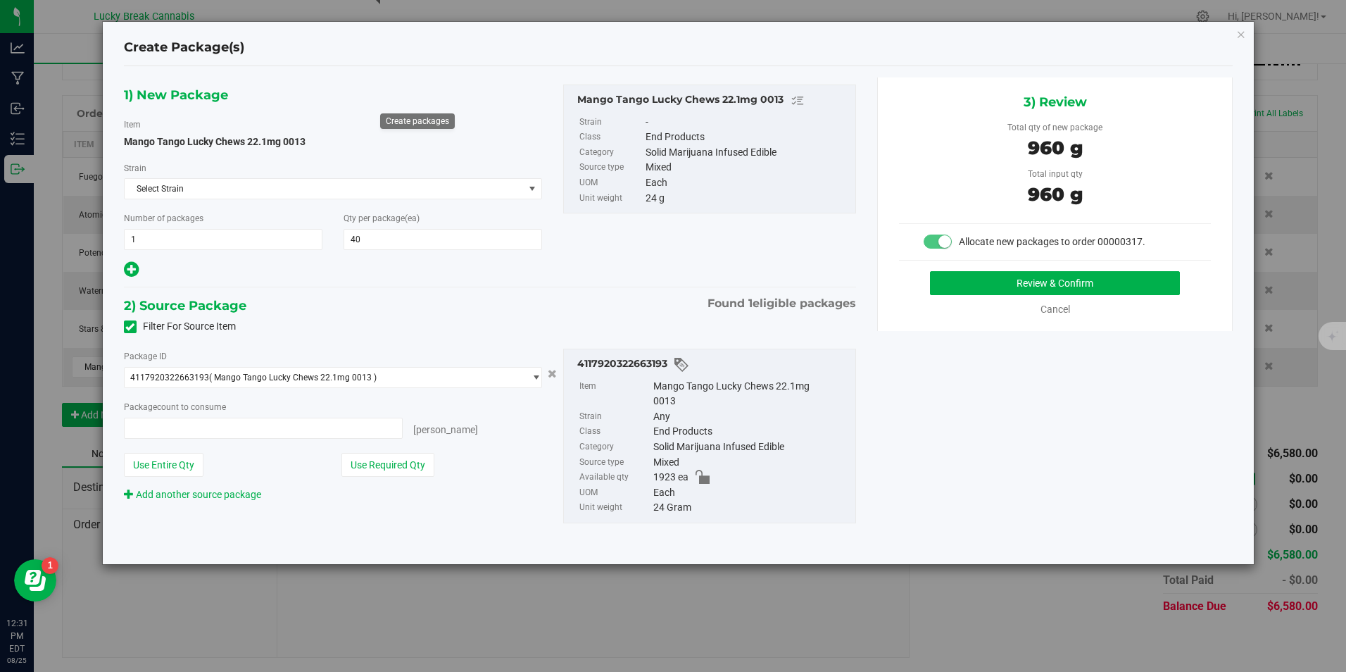
type input "40 ea"
click at [1058, 281] on button "Review & Confirm" at bounding box center [1055, 283] width 250 height 24
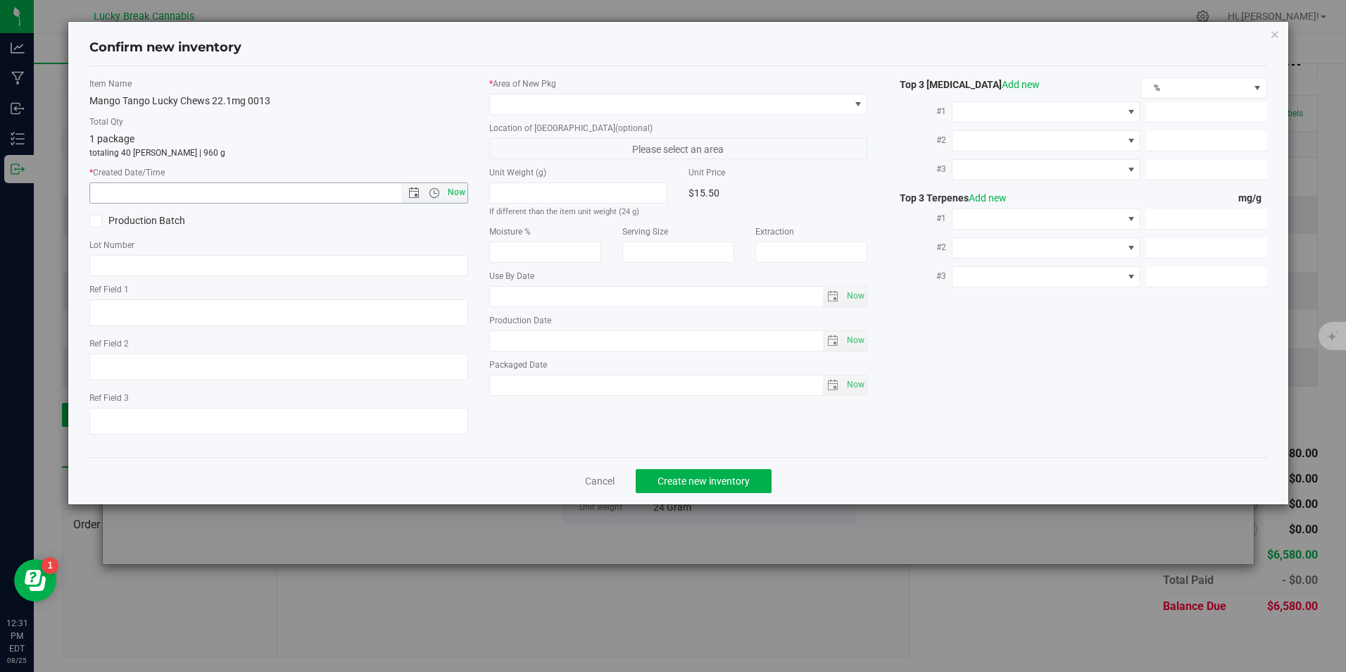
click at [453, 192] on span "Now" at bounding box center [456, 192] width 24 height 20
type input "8/25/2025 12:31 PM"
click at [515, 109] on span at bounding box center [669, 104] width 359 height 20
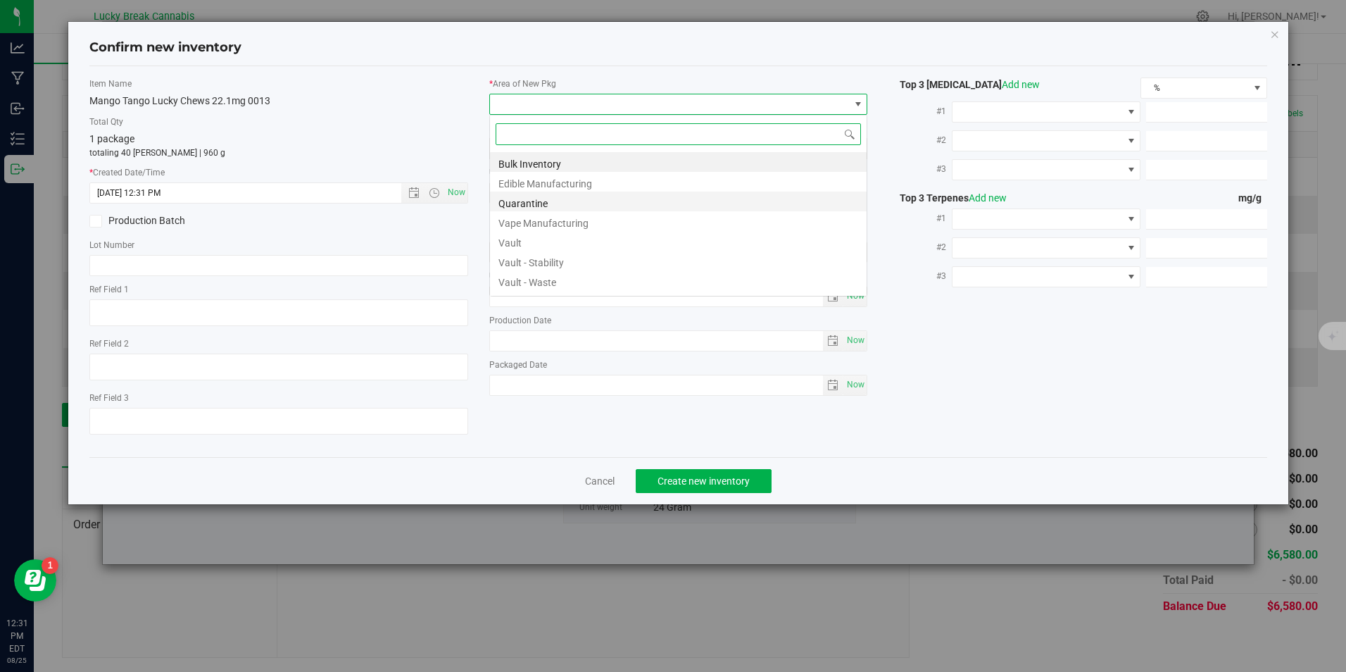
scroll to position [21, 379]
click at [539, 242] on li "Vault" at bounding box center [678, 241] width 377 height 20
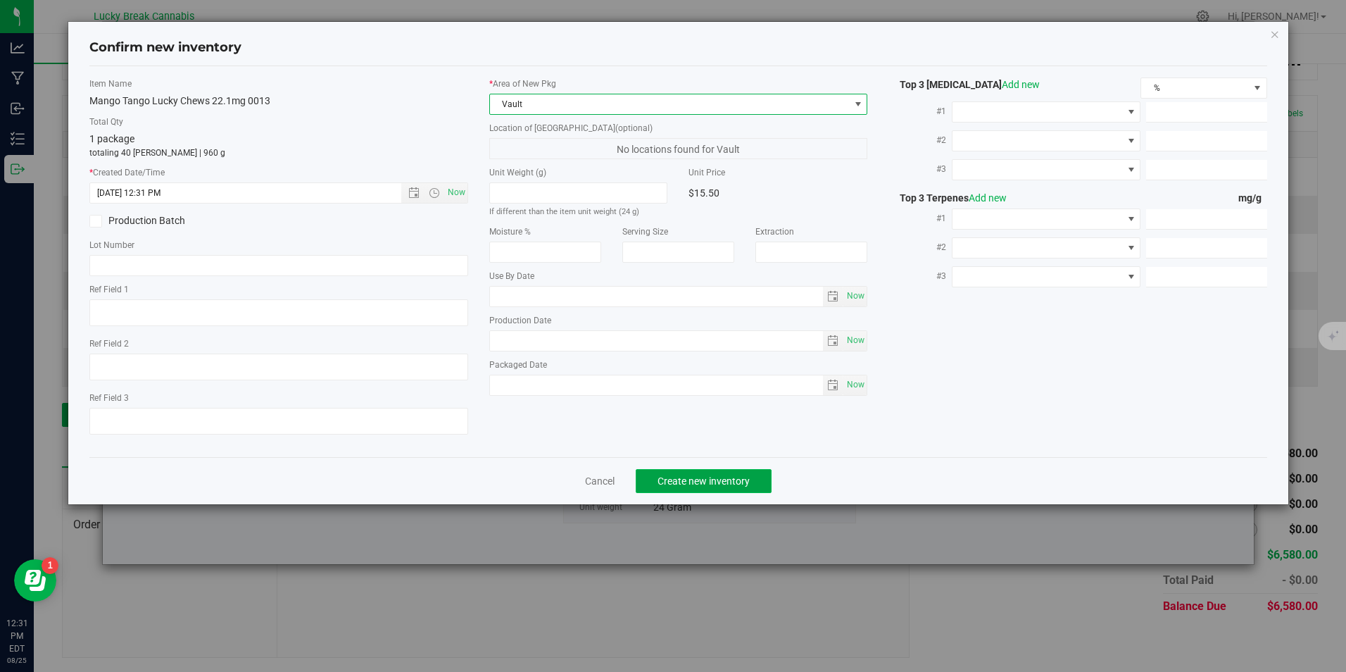
click at [666, 482] on span "Create new inventory" at bounding box center [704, 480] width 92 height 11
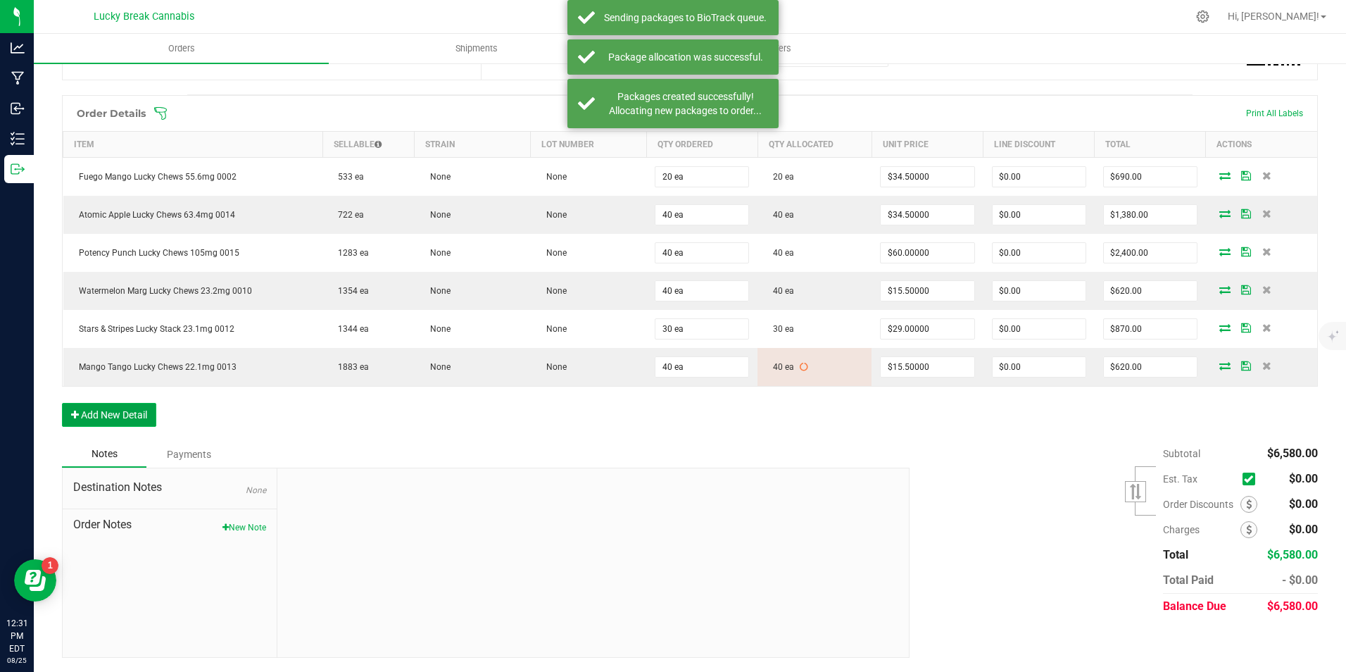
click at [99, 415] on button "Add New Detail" at bounding box center [109, 415] width 94 height 24
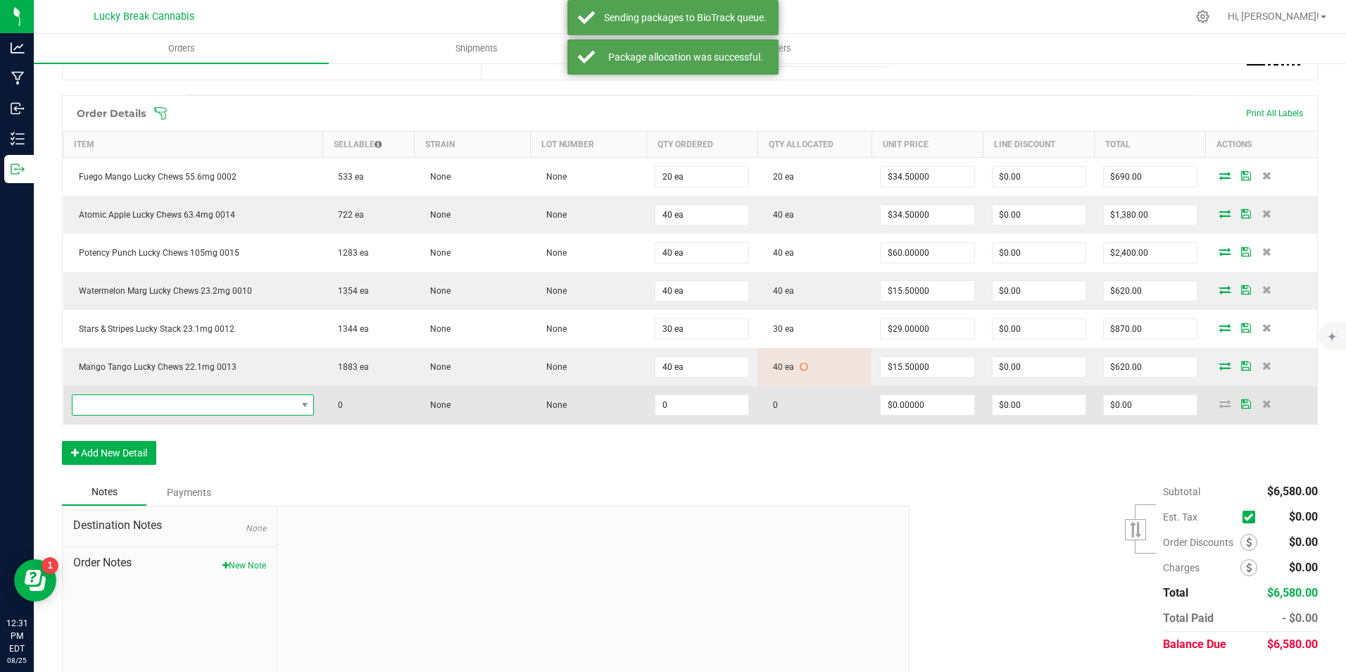
click at [127, 396] on span "NO DATA FOUND" at bounding box center [185, 405] width 224 height 20
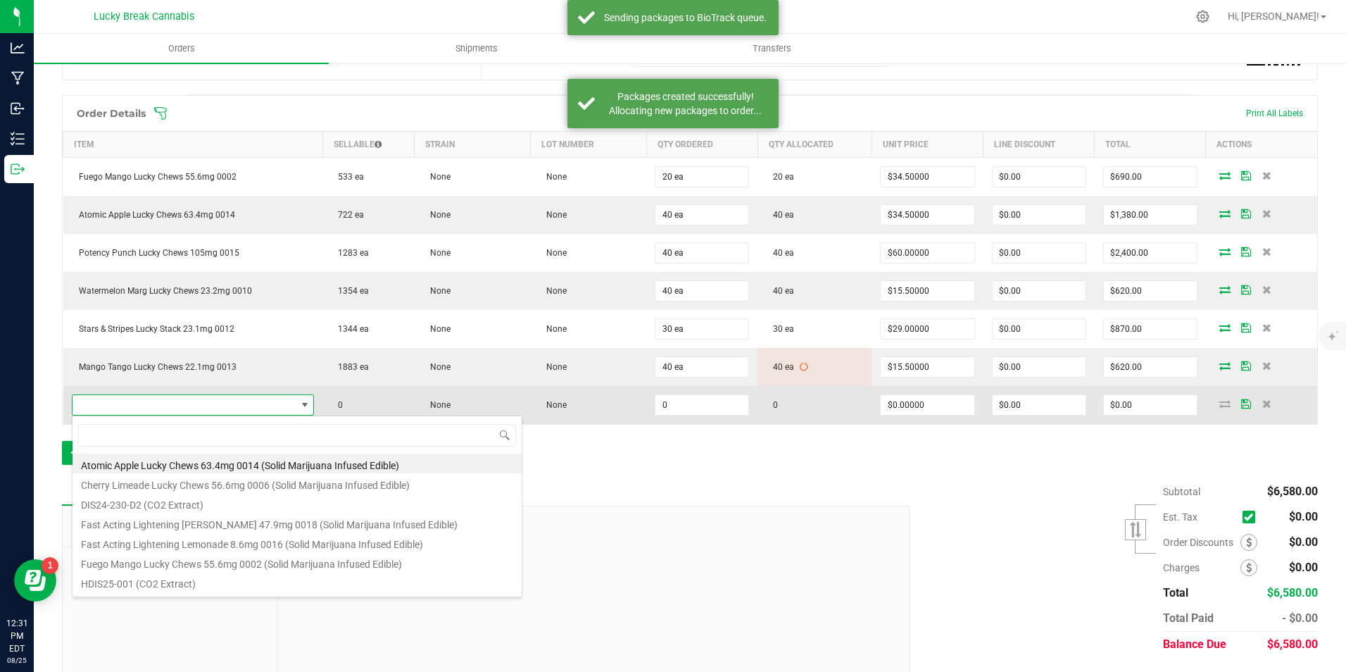
scroll to position [21, 235]
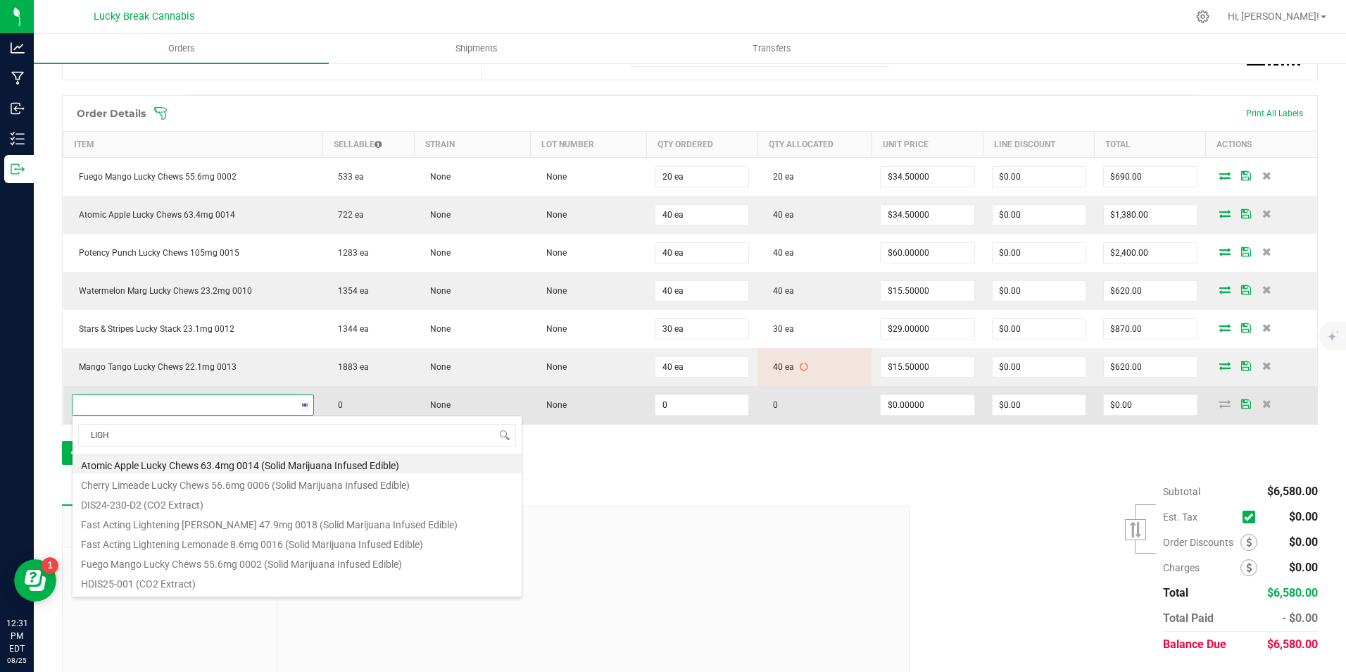
type input "LIGHT"
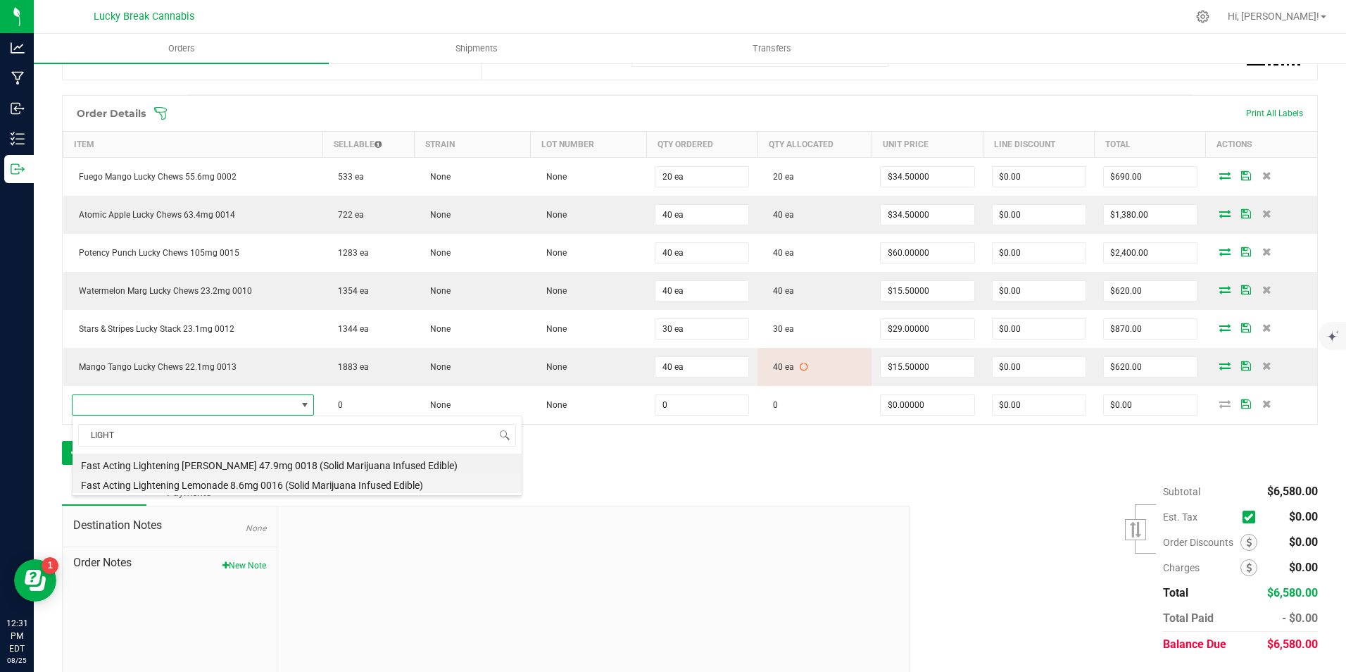
click at [190, 482] on li "Fast Acting Lightening Lemonade 8.6mg 0016 (Solid Marijuana Infused Edible)" at bounding box center [297, 483] width 449 height 20
type input "0 ea"
type input "$13.75000"
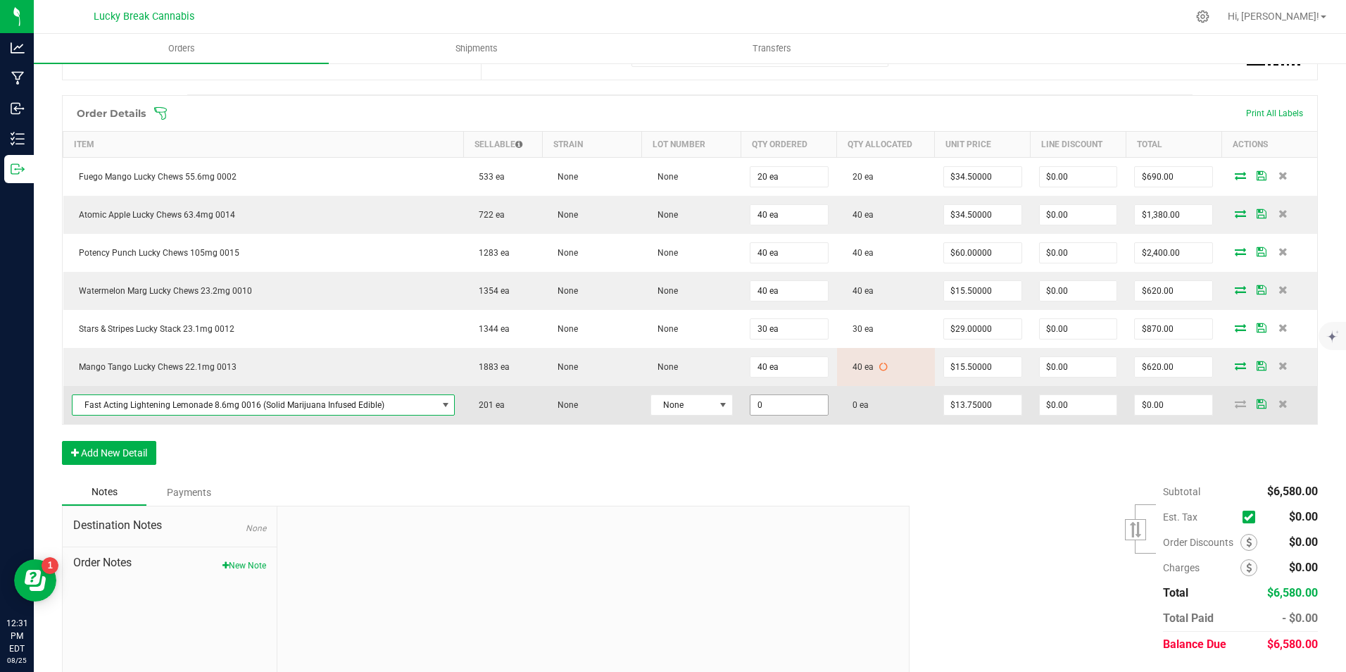
click at [797, 414] on input "0" at bounding box center [789, 405] width 77 height 20
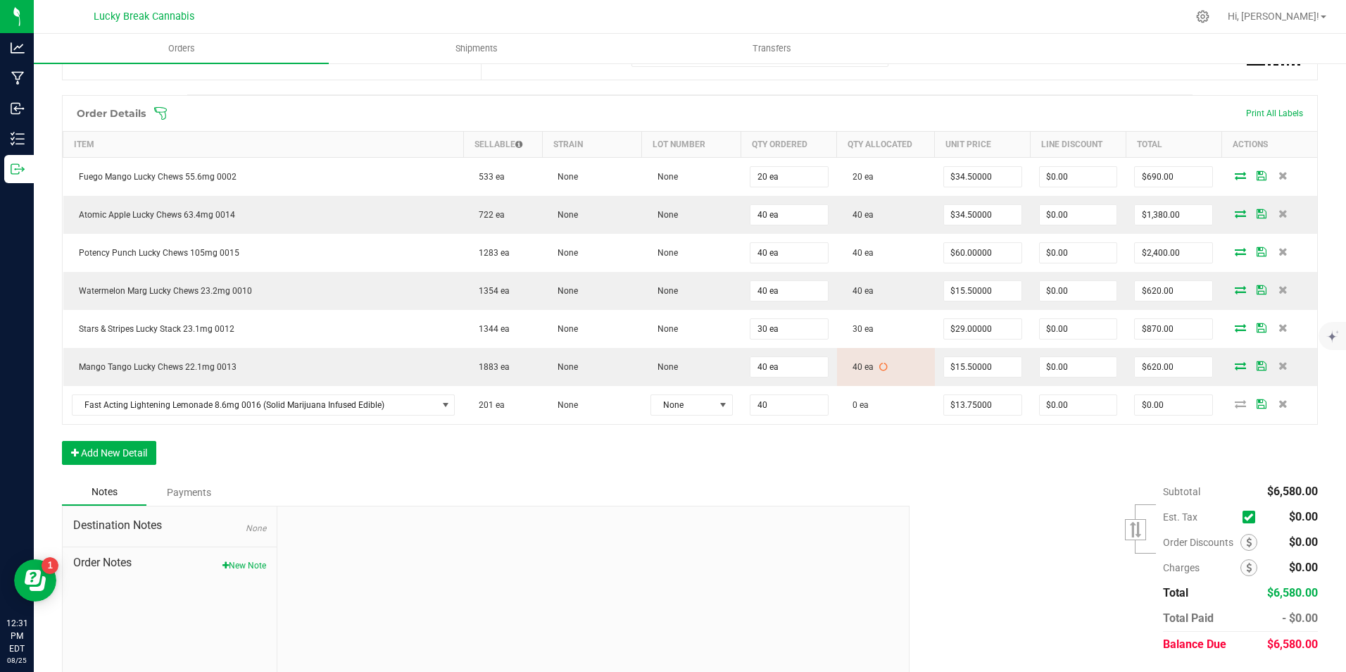
type input "40 ea"
type input "$550.00"
click at [878, 454] on div "Order Details Print All Labels Item Sellable Strain Lot Number Qty Ordered Qty …" at bounding box center [690, 287] width 1256 height 384
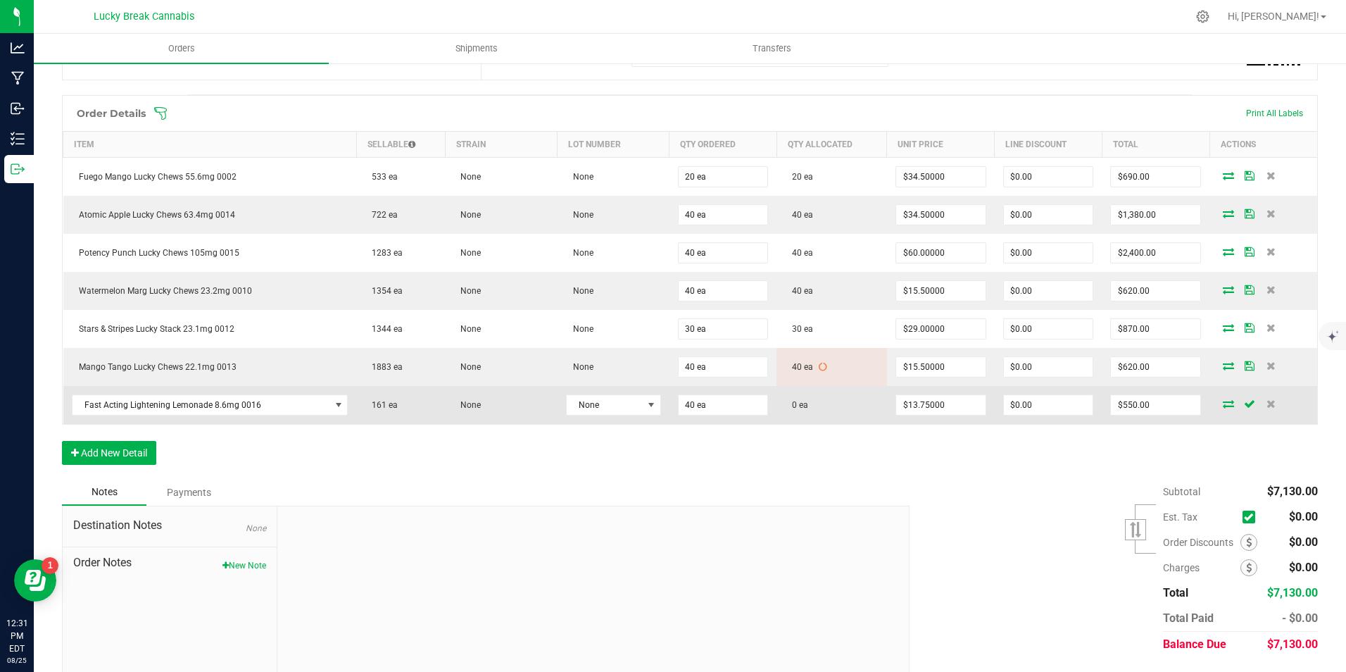
click at [1223, 405] on icon at bounding box center [1228, 403] width 11 height 8
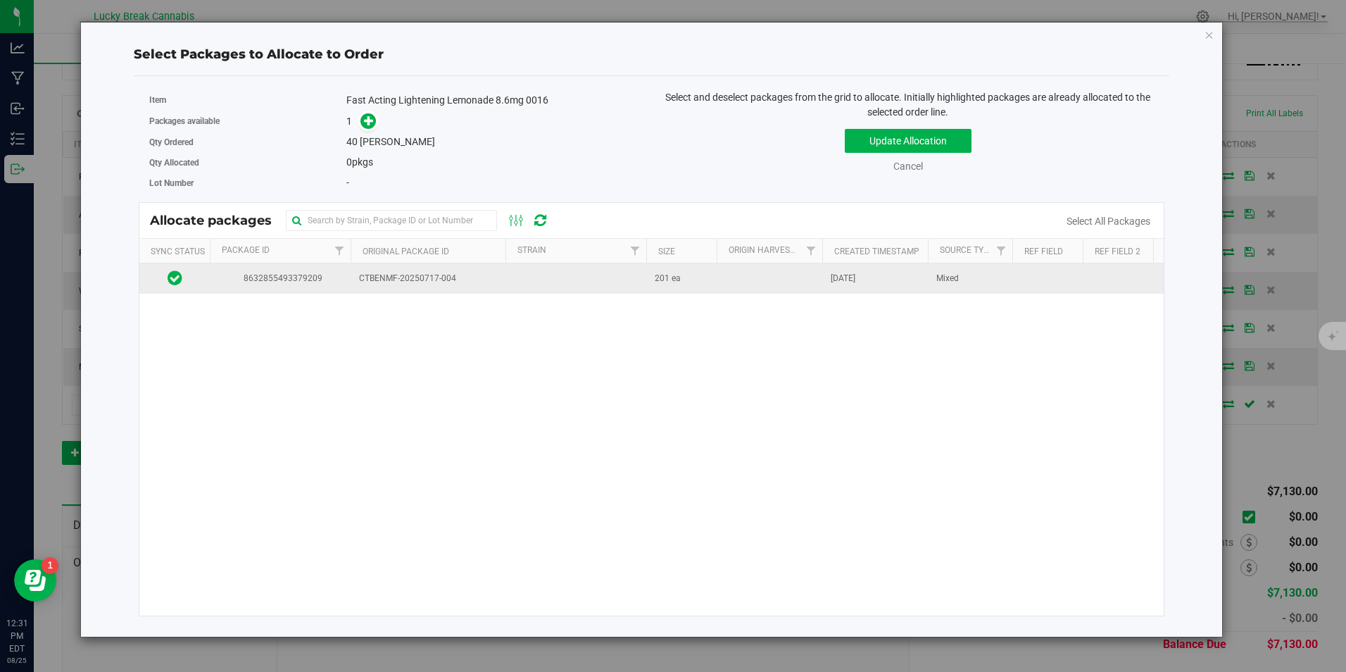
click at [419, 277] on span "CTBENMF-20250717-004" at bounding box center [428, 278] width 138 height 13
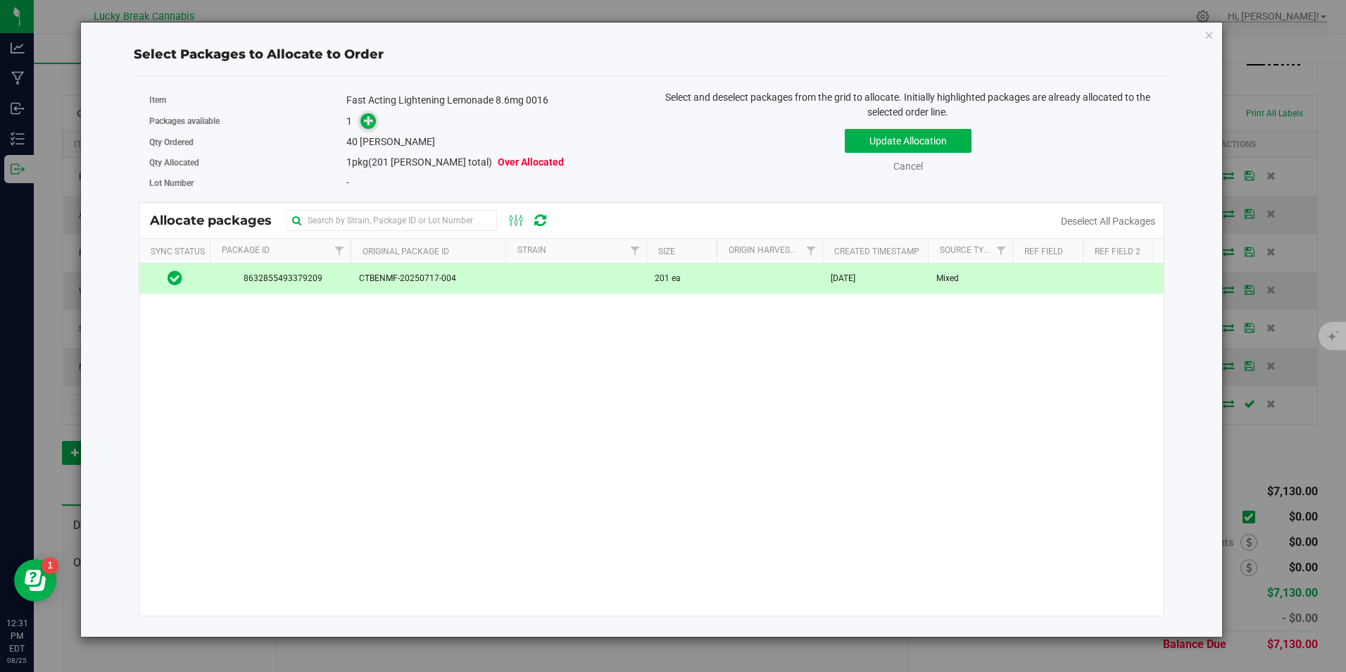
click at [364, 124] on icon at bounding box center [369, 120] width 10 height 10
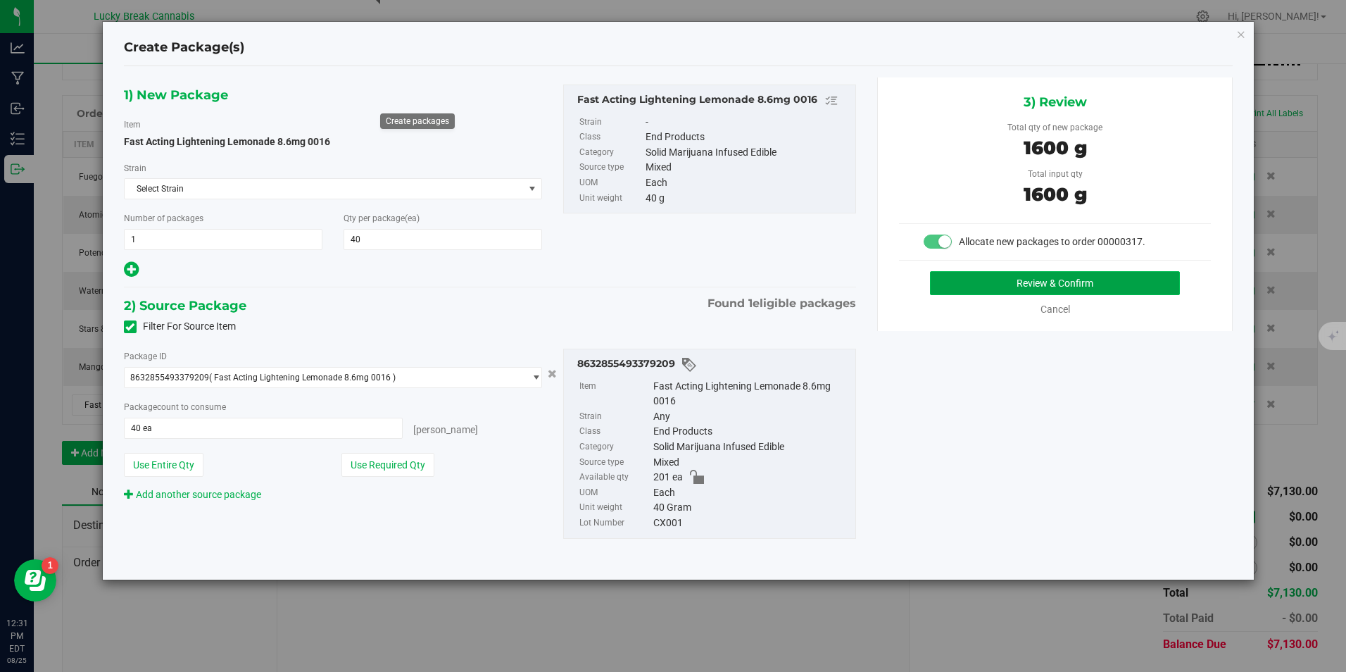
click at [1009, 280] on button "Review & Confirm" at bounding box center [1055, 283] width 250 height 24
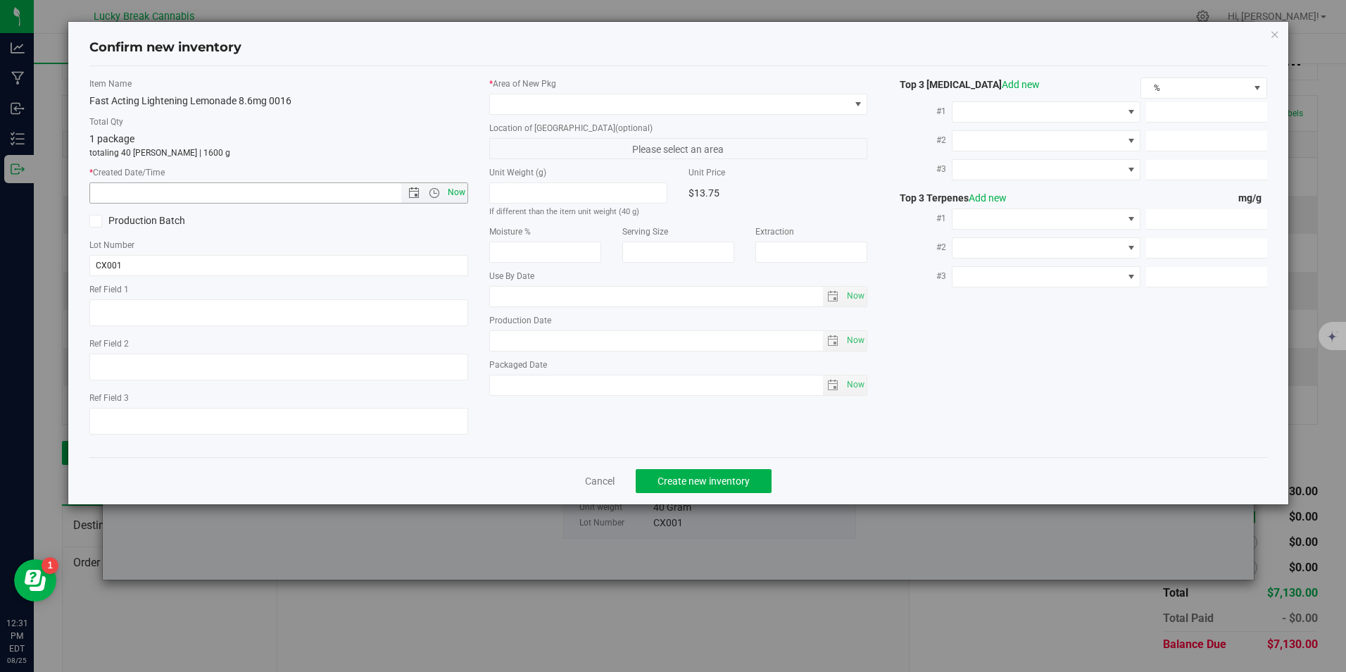
click at [456, 187] on span "Now" at bounding box center [456, 192] width 24 height 20
type input "8/25/2025 12:31 PM"
click at [528, 110] on span at bounding box center [669, 104] width 359 height 20
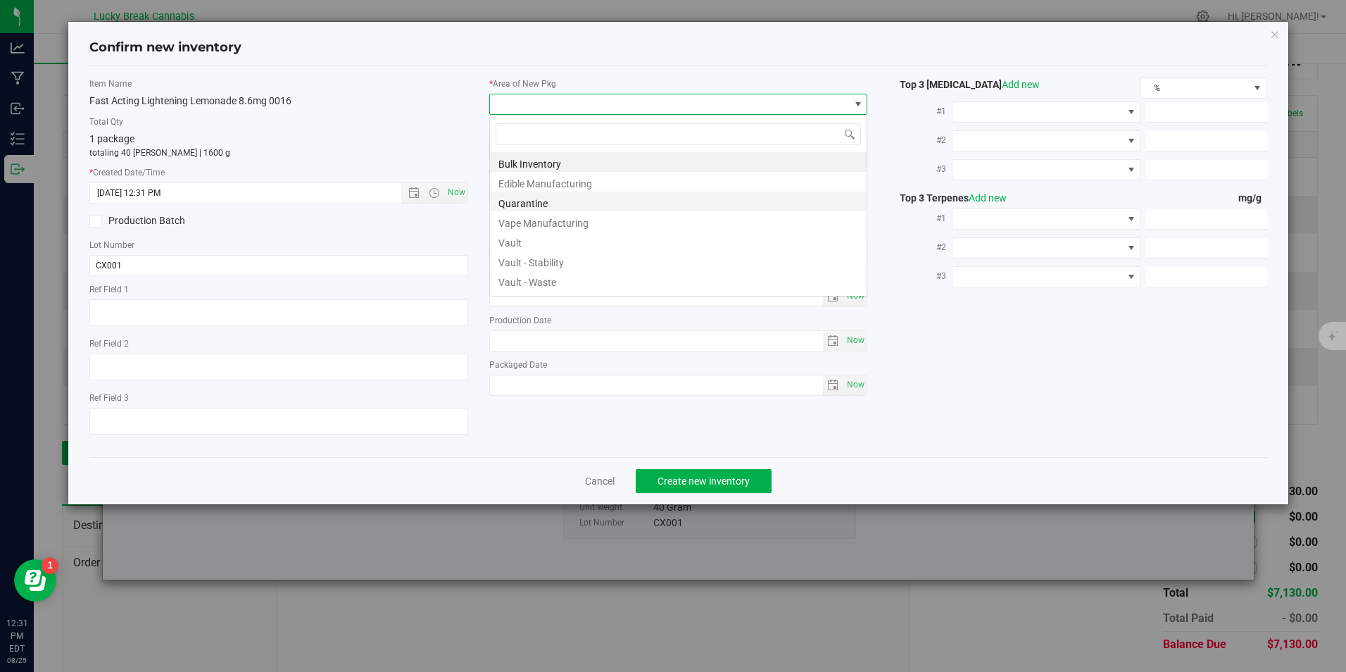
scroll to position [21, 379]
click at [546, 242] on li "Vault" at bounding box center [678, 241] width 377 height 20
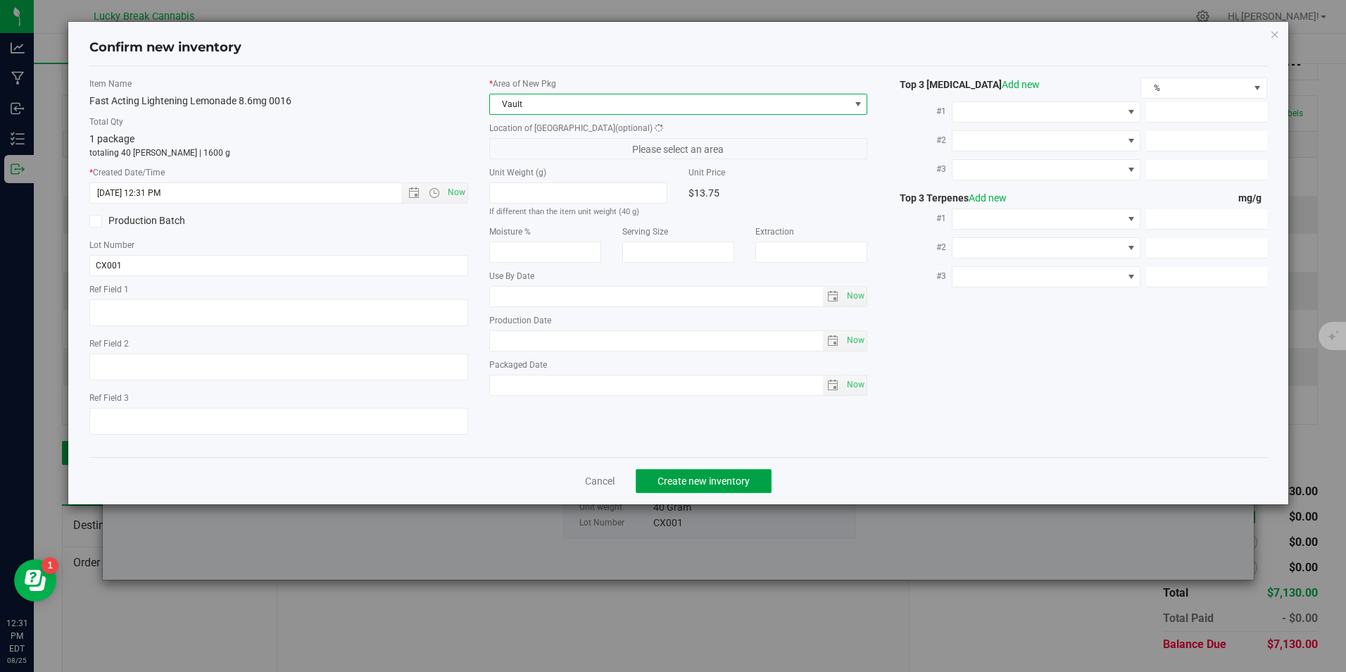
click at [674, 476] on span "Create new inventory" at bounding box center [704, 480] width 92 height 11
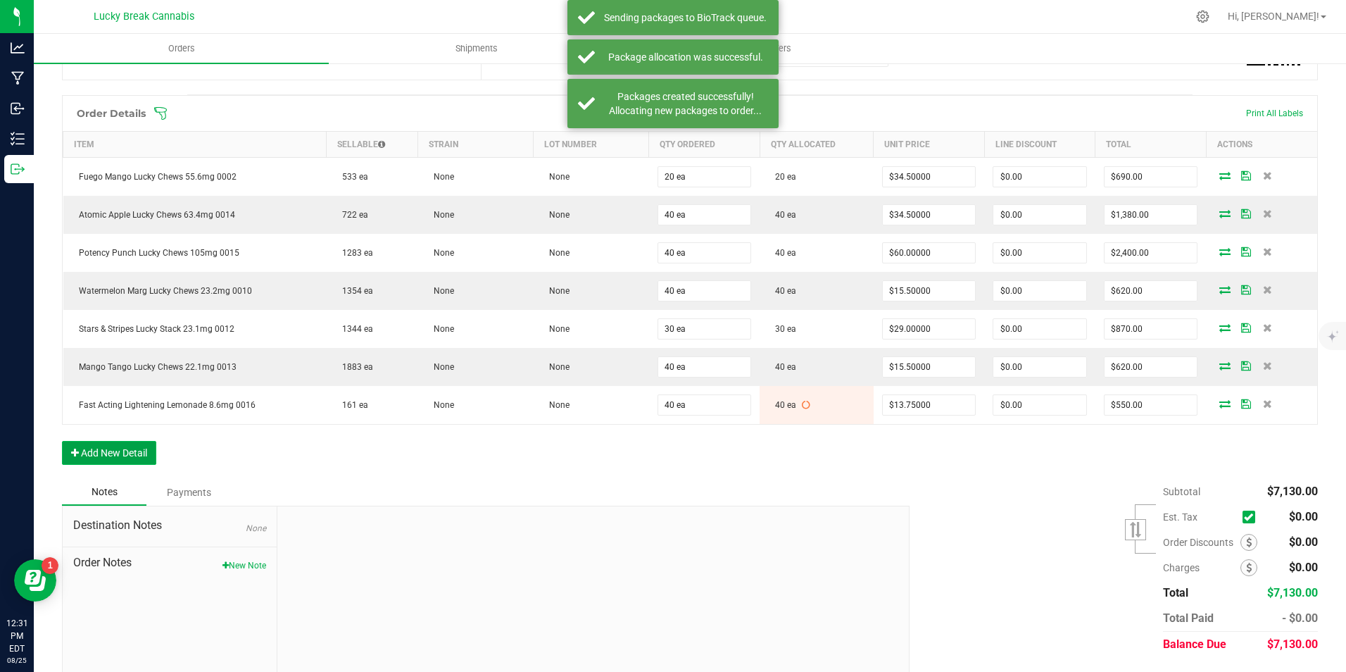
click at [96, 458] on button "Add New Detail" at bounding box center [109, 453] width 94 height 24
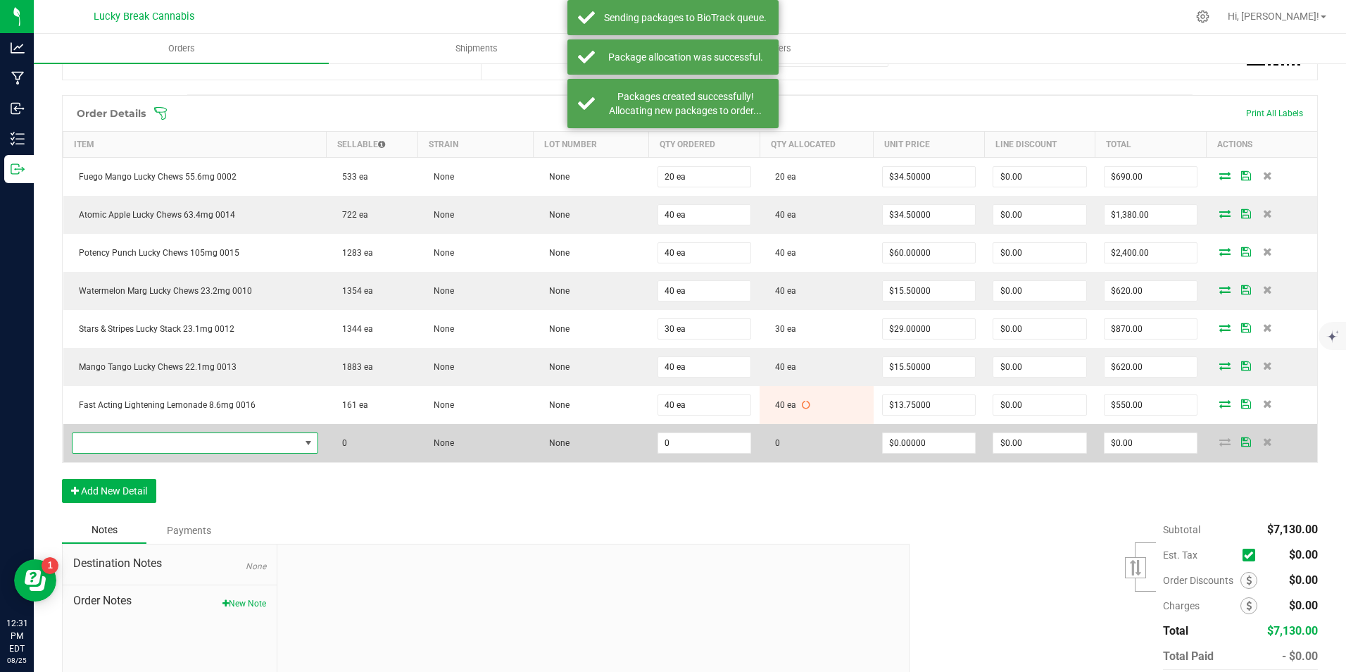
click at [125, 442] on span "NO DATA FOUND" at bounding box center [186, 443] width 227 height 20
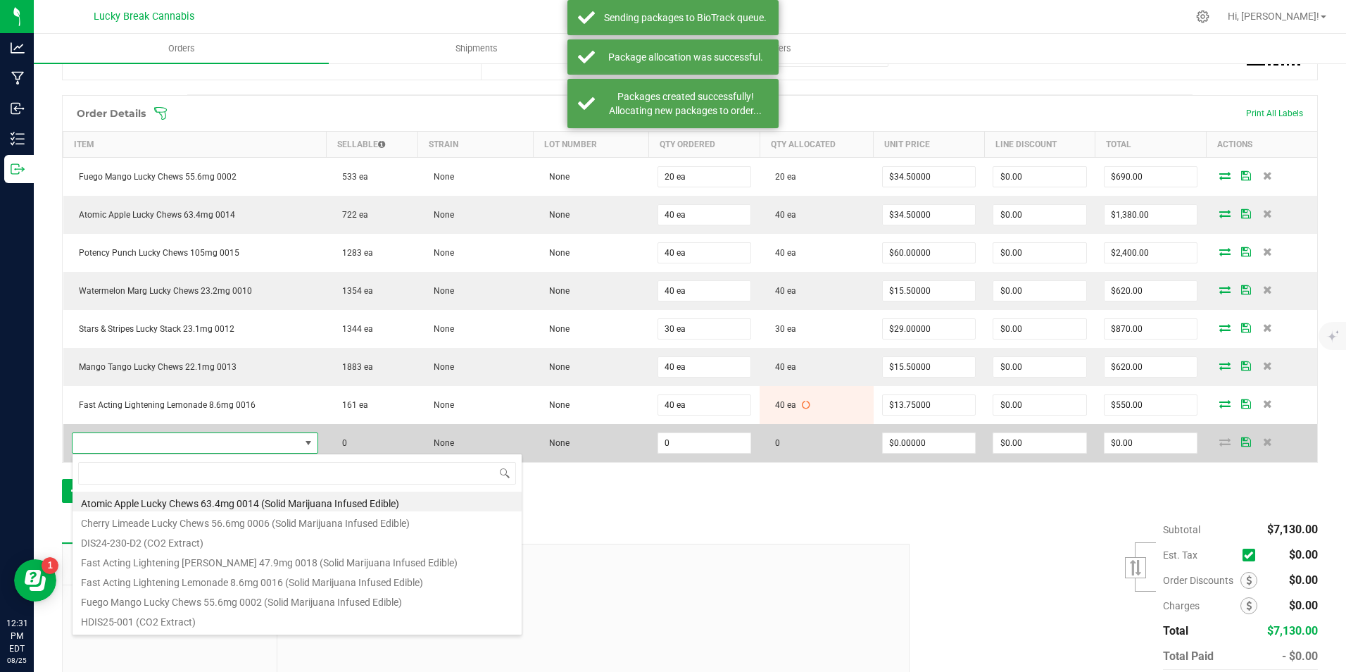
scroll to position [21, 238]
type input "LIGHT"
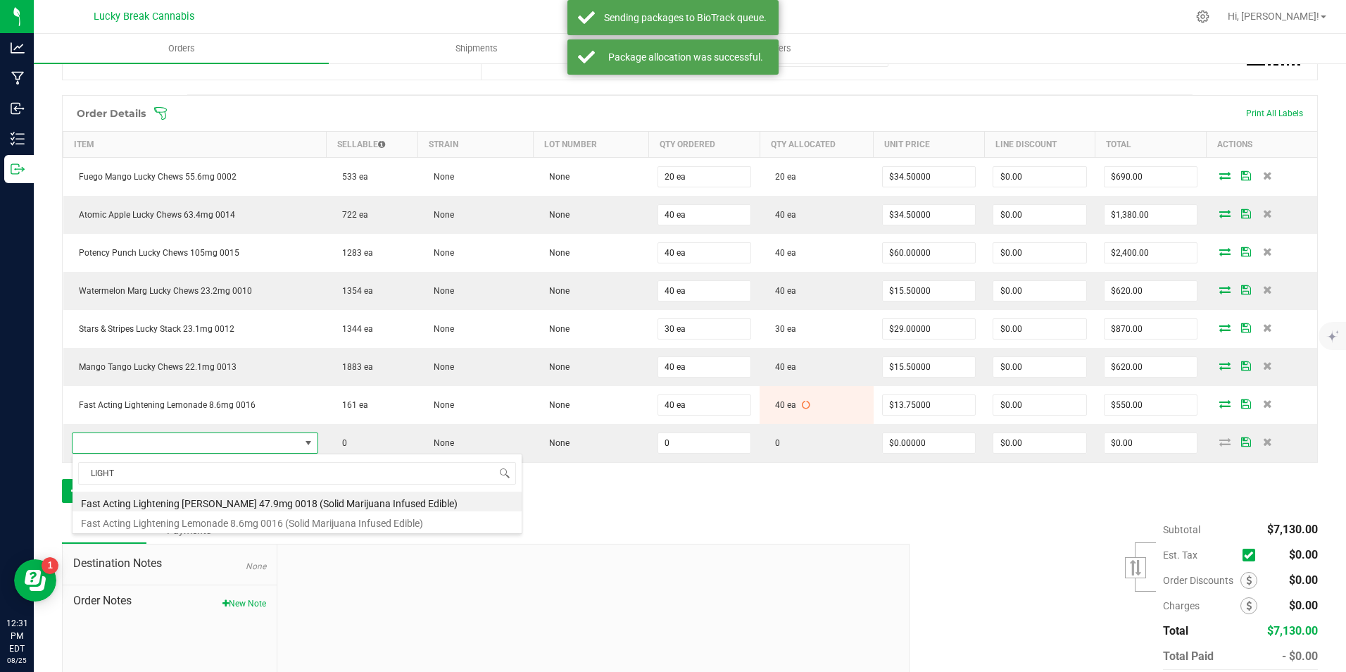
click at [246, 499] on li "Fast Acting Lightening Berry 47.9mg 0018 (Solid Marijuana Infused Edible)" at bounding box center [297, 501] width 449 height 20
type input "0 ea"
type input "$45.50000"
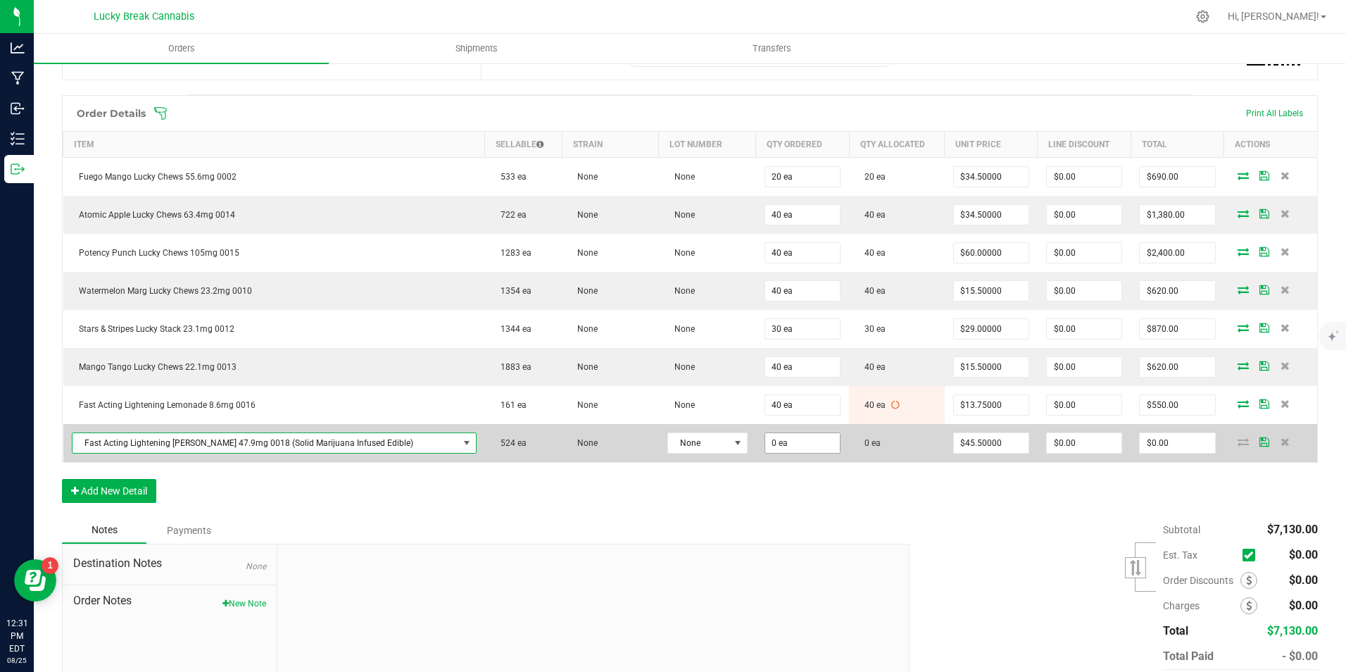
click at [780, 441] on input "0 ea" at bounding box center [802, 443] width 75 height 20
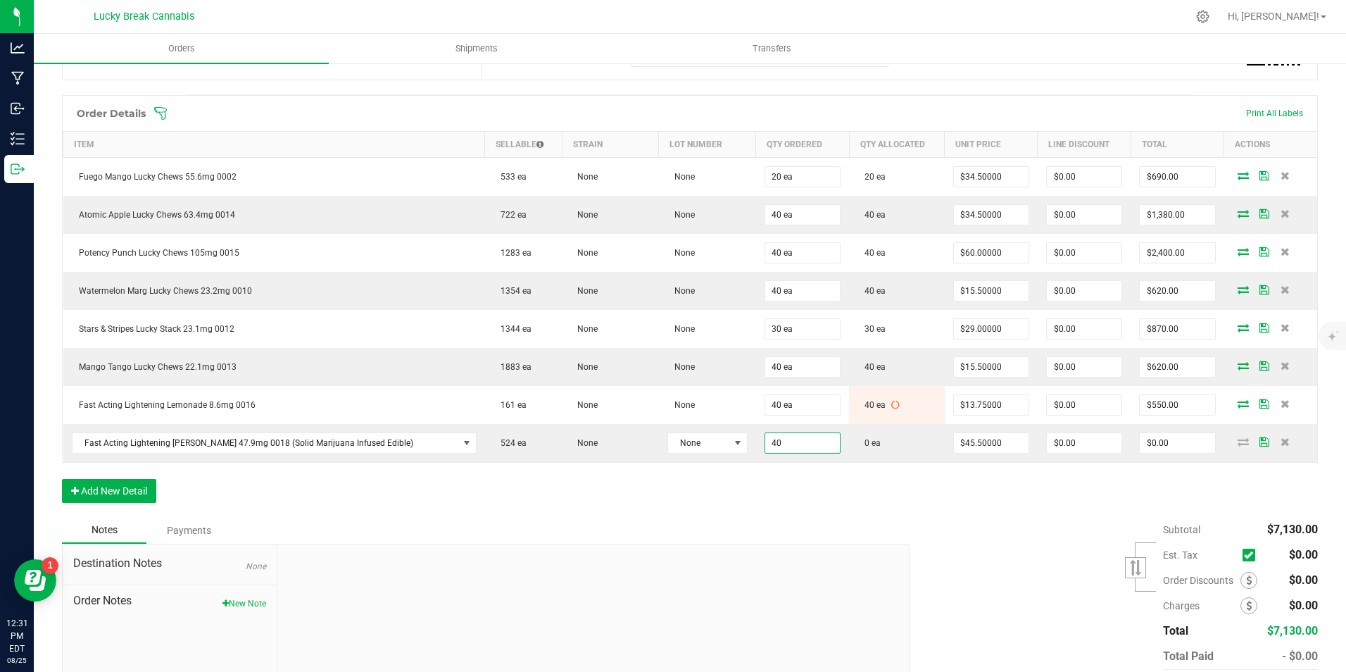
type input "40 ea"
type input "$1,820.00"
click at [810, 503] on div "Order Details Print All Labels Item Sellable Strain Lot Number Qty Ordered Qty …" at bounding box center [690, 306] width 1256 height 422
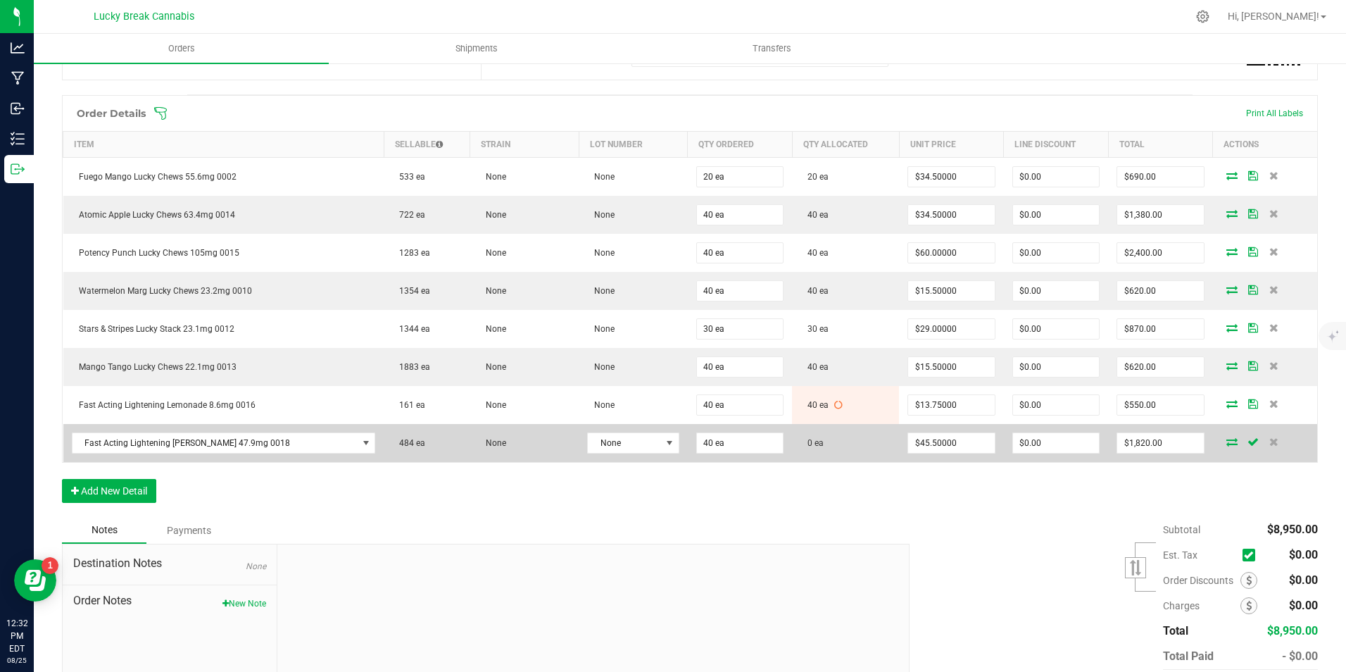
click at [1227, 443] on icon at bounding box center [1232, 441] width 11 height 8
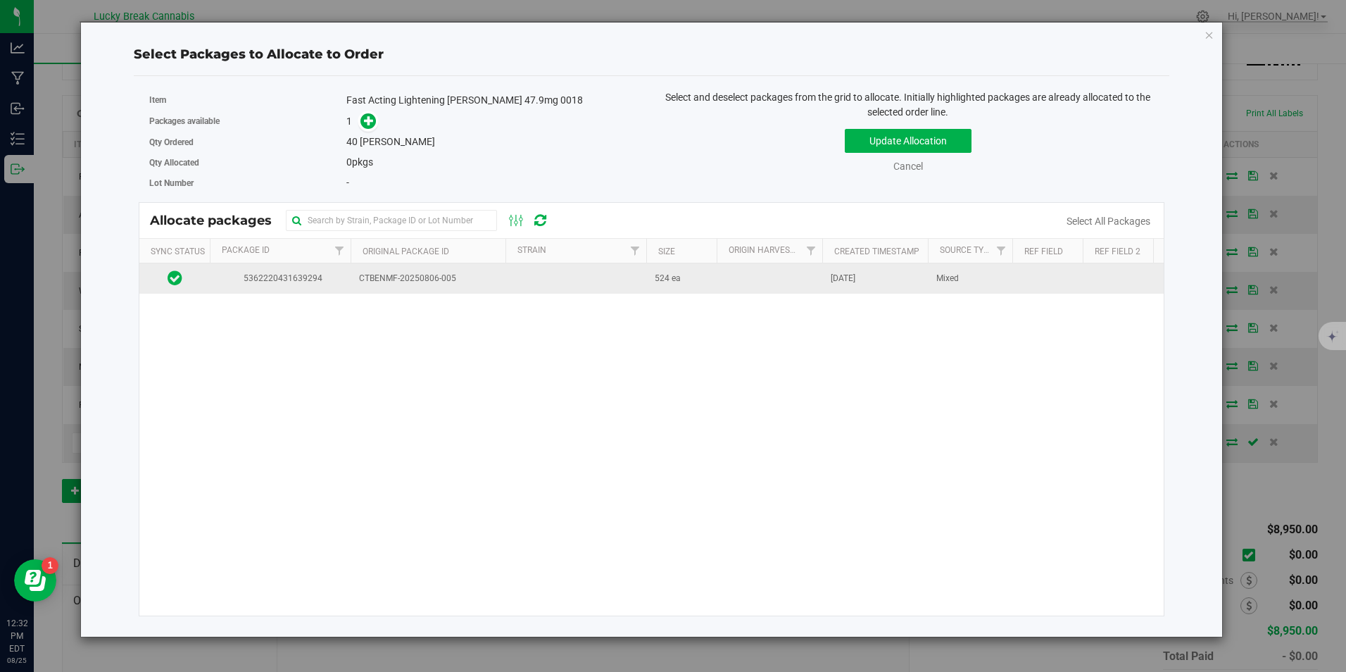
click at [386, 272] on span "CTBENMF-20250806-005" at bounding box center [428, 278] width 138 height 13
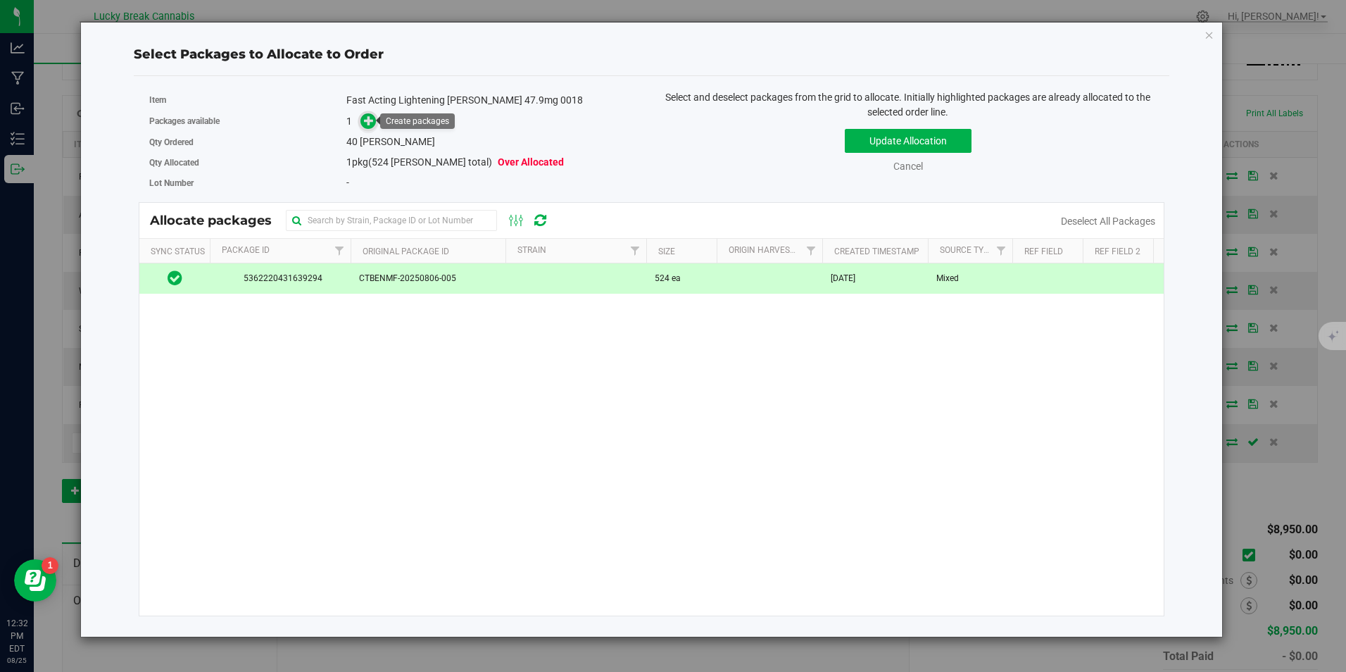
click at [365, 115] on icon at bounding box center [369, 120] width 10 height 10
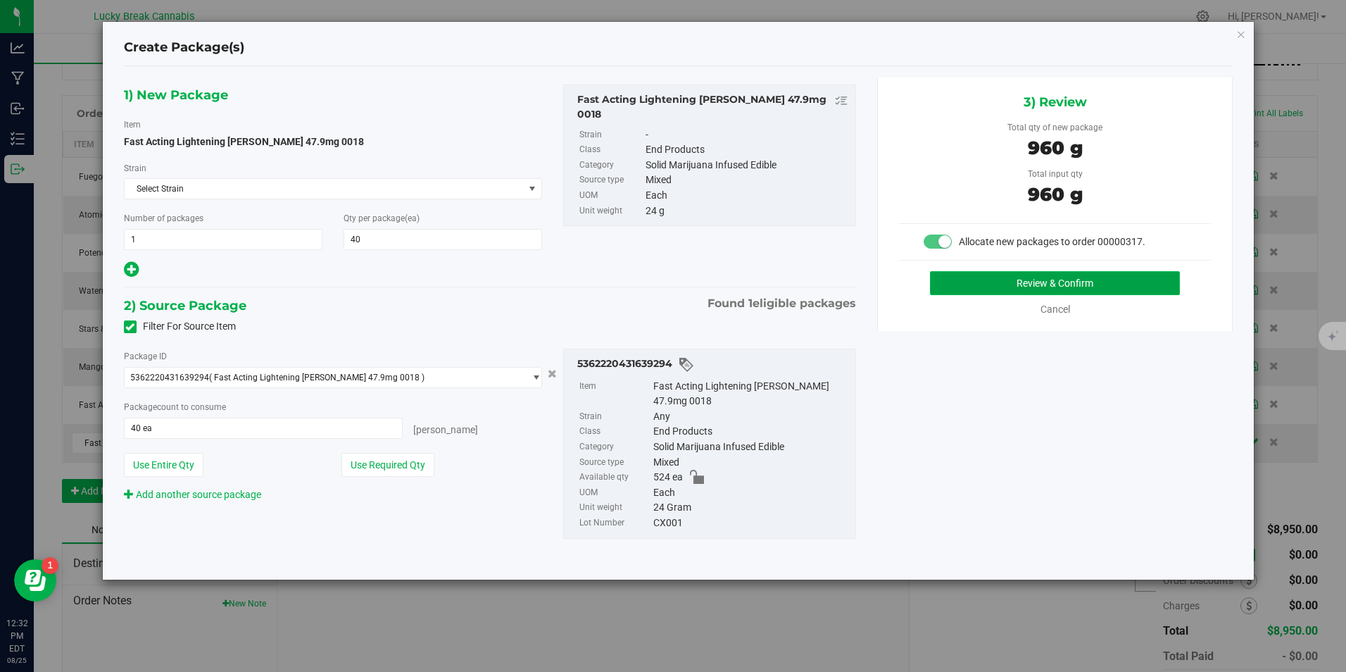
click at [976, 284] on button "Review & Confirm" at bounding box center [1055, 283] width 250 height 24
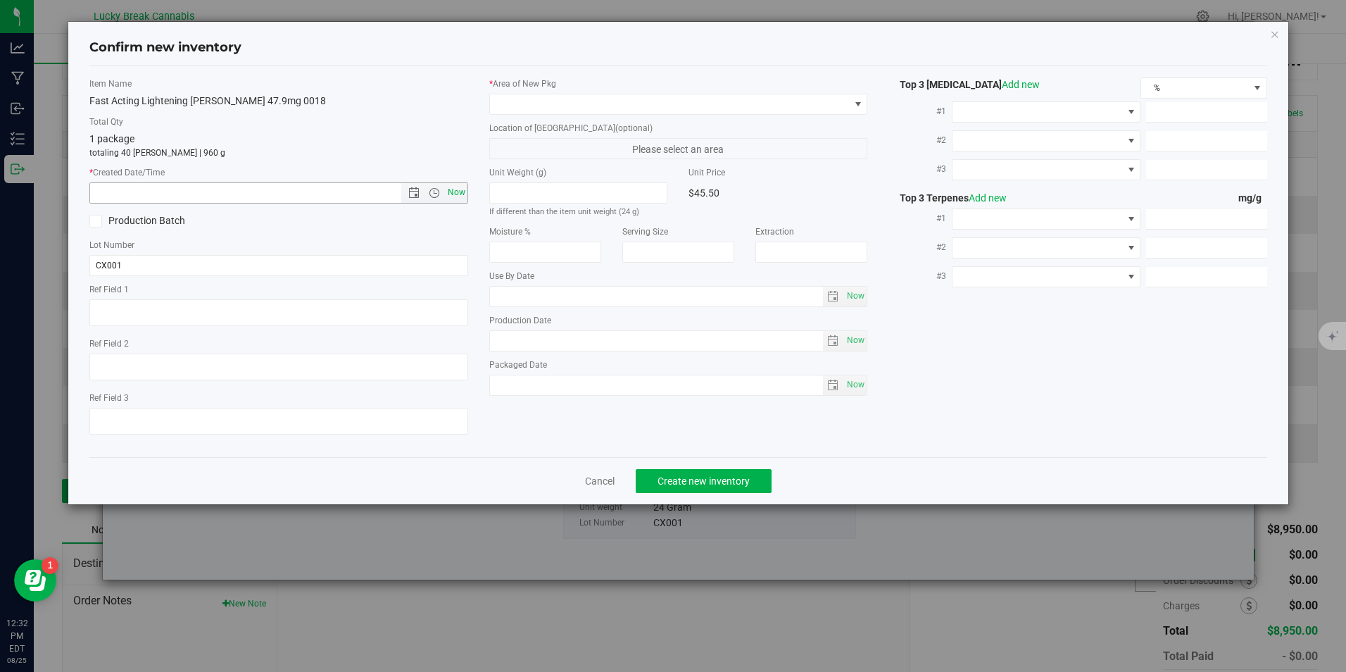
click at [465, 190] on span "Now" at bounding box center [456, 192] width 24 height 20
type input "8/25/2025 12:32 PM"
click at [596, 110] on span at bounding box center [669, 104] width 359 height 20
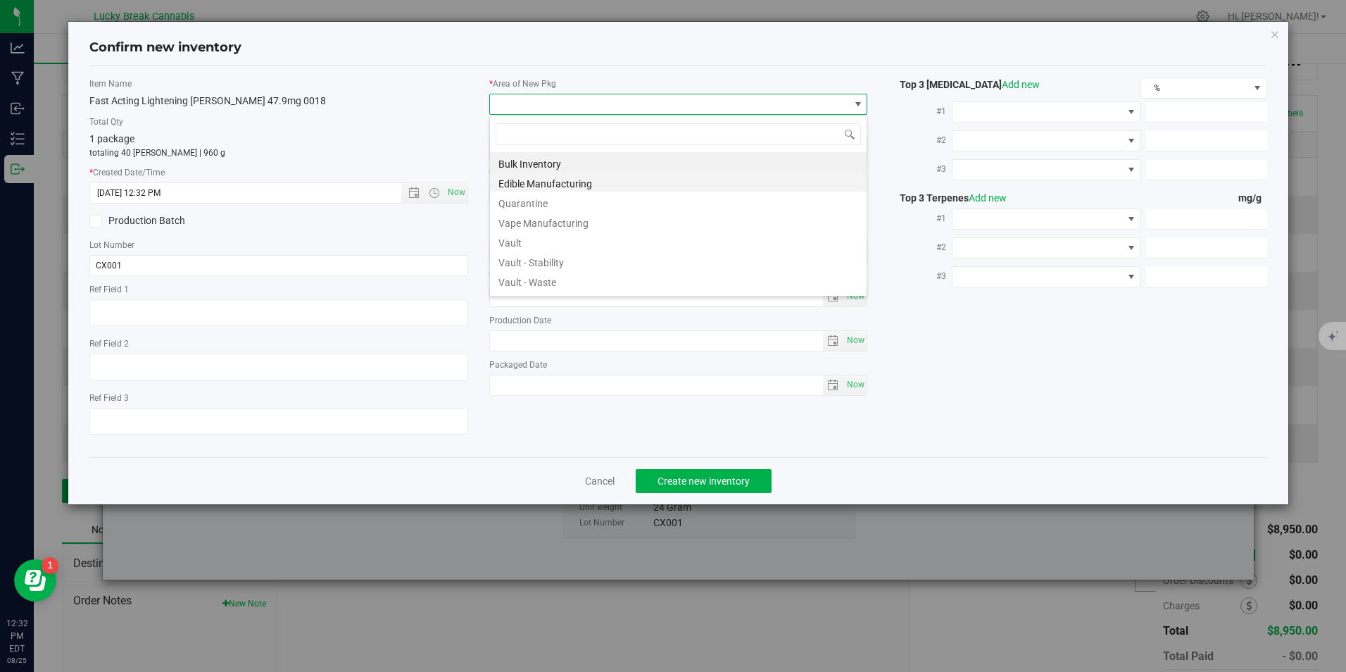
scroll to position [21, 379]
click at [554, 237] on li "Vault" at bounding box center [678, 241] width 377 height 20
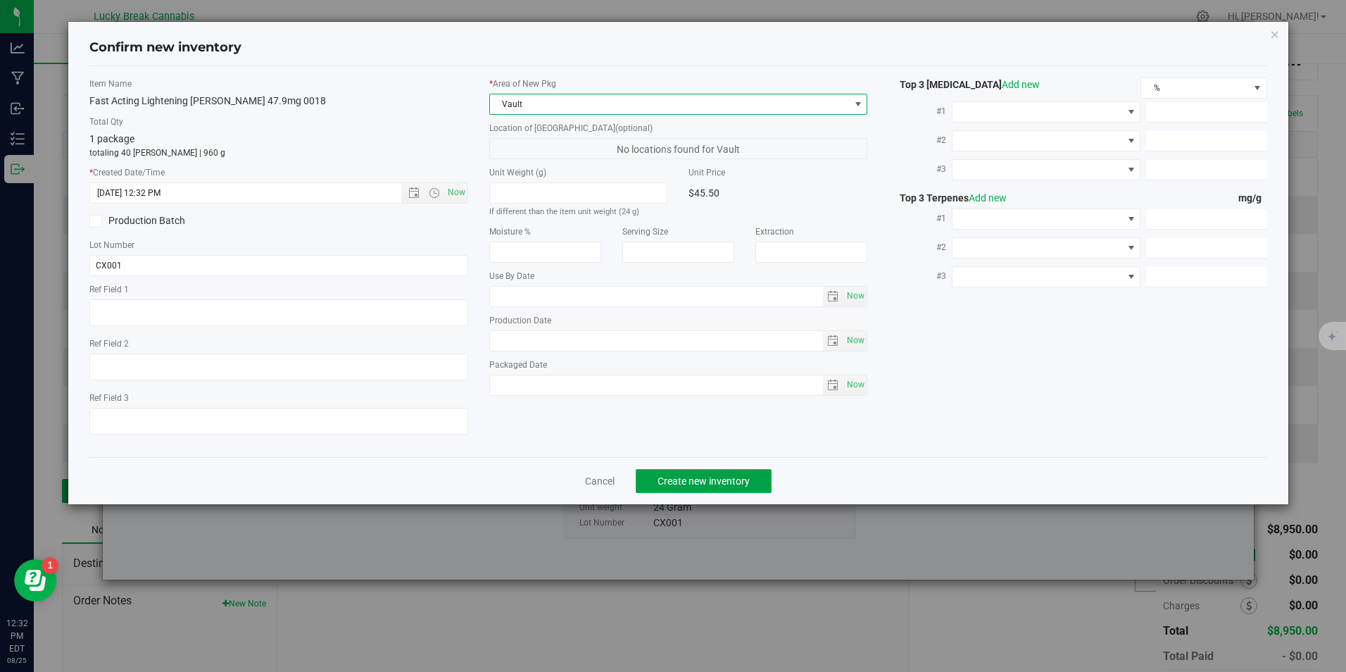
click at [710, 475] on span "Create new inventory" at bounding box center [704, 480] width 92 height 11
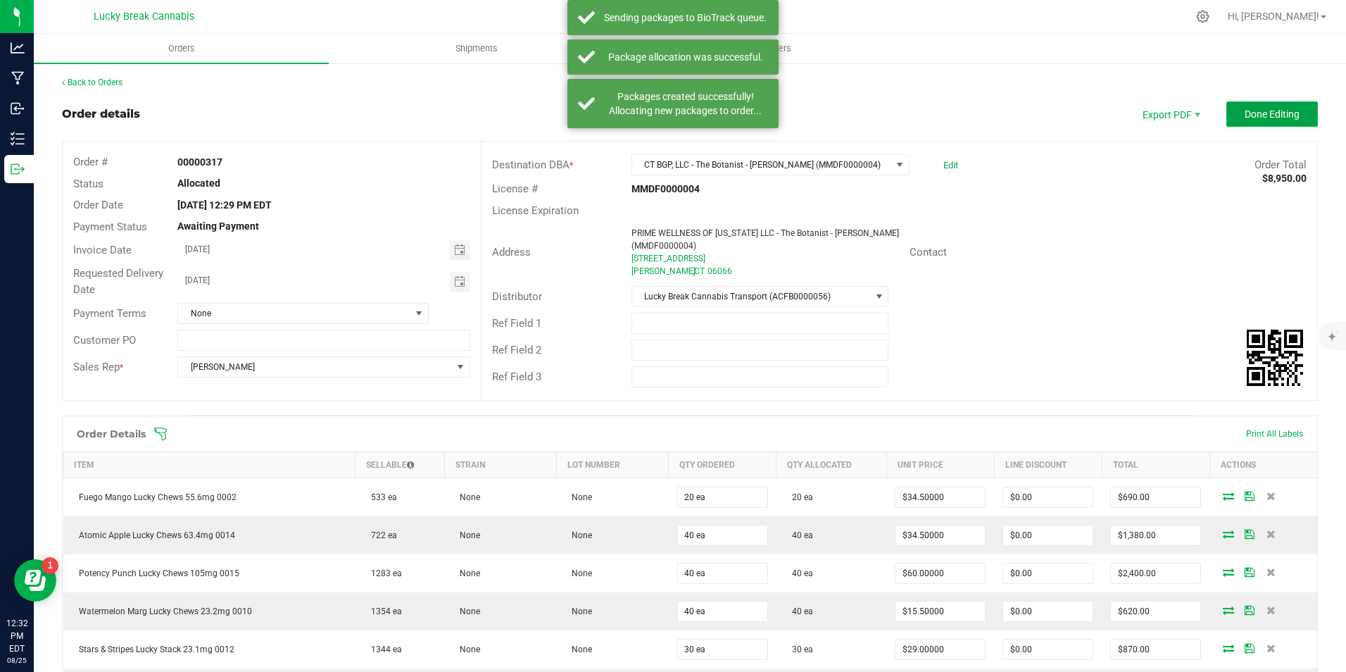
click at [1255, 107] on button "Done Editing" at bounding box center [1273, 113] width 92 height 25
